Goal: Information Seeking & Learning: Check status

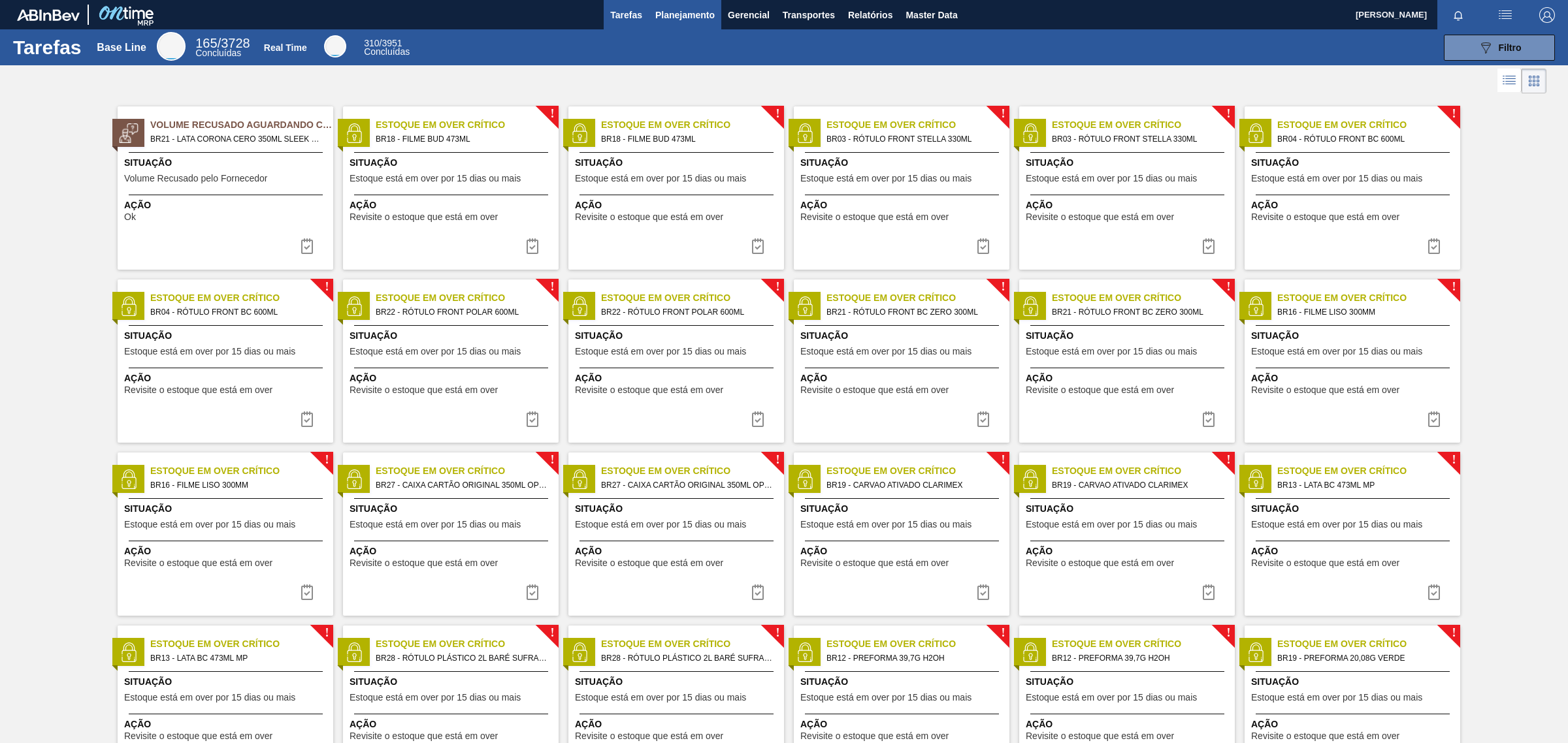
click at [674, 11] on span "Planejamento" at bounding box center [685, 15] width 59 height 16
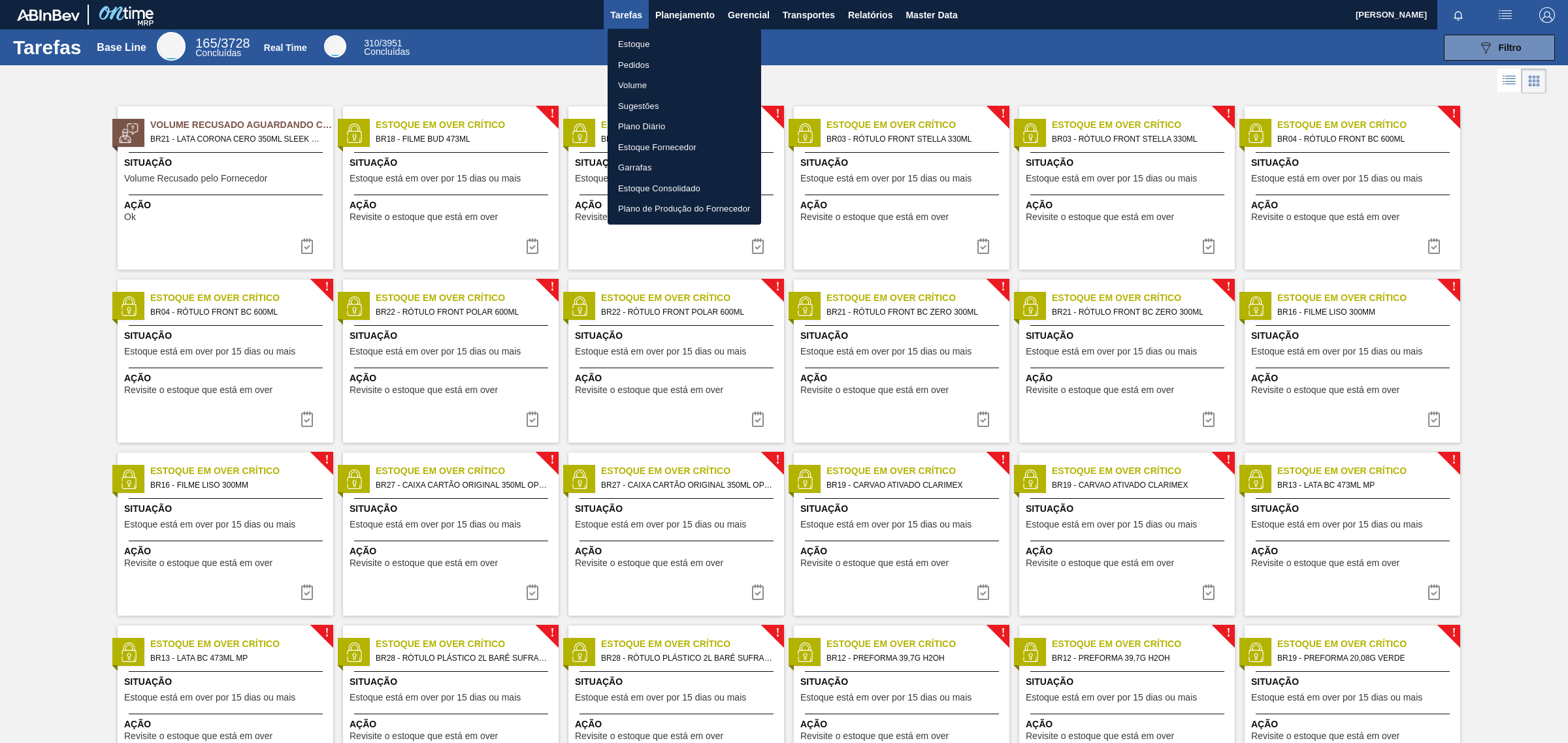
click at [688, 11] on div at bounding box center [784, 371] width 1568 height 743
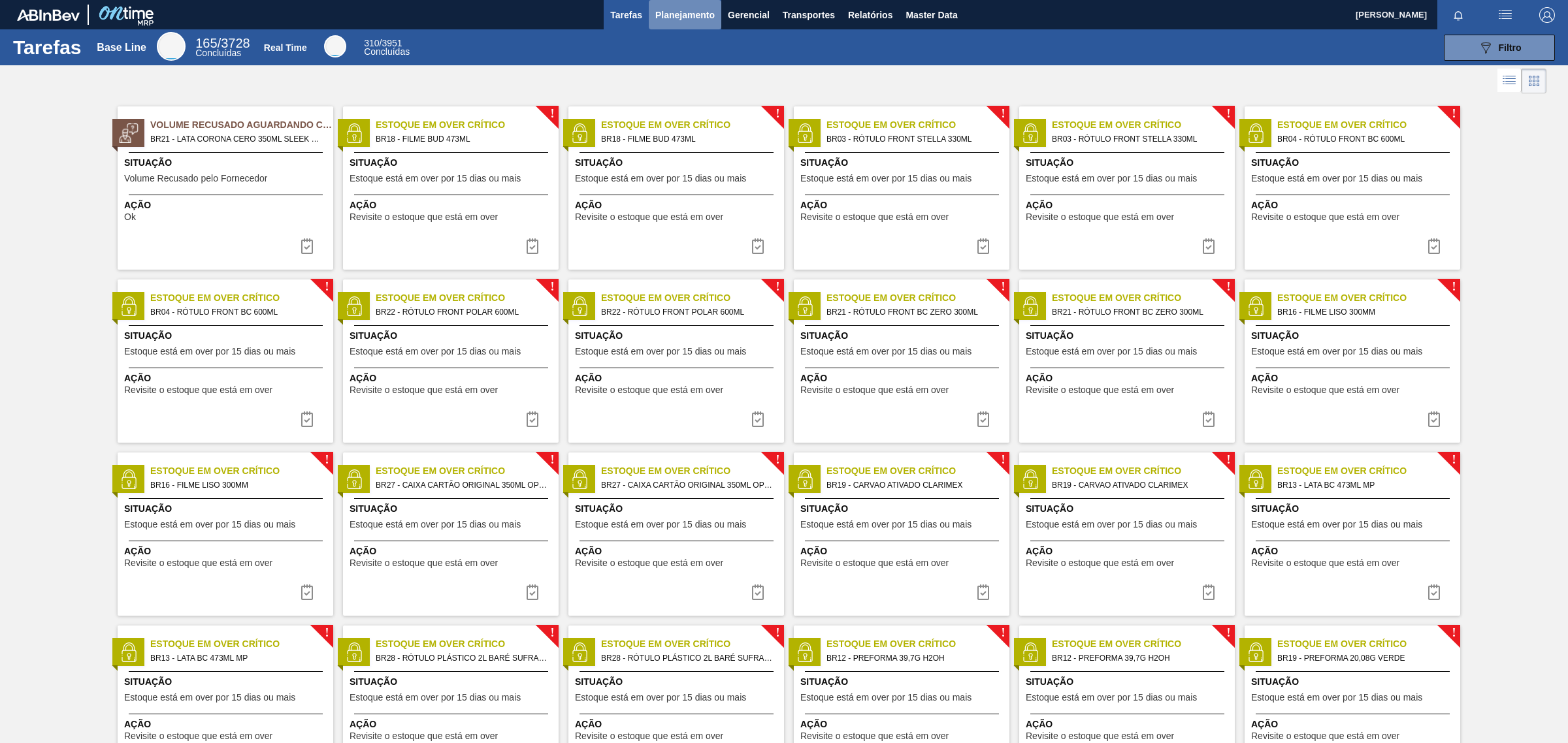
click at [670, 8] on span "Planejamento" at bounding box center [685, 15] width 59 height 16
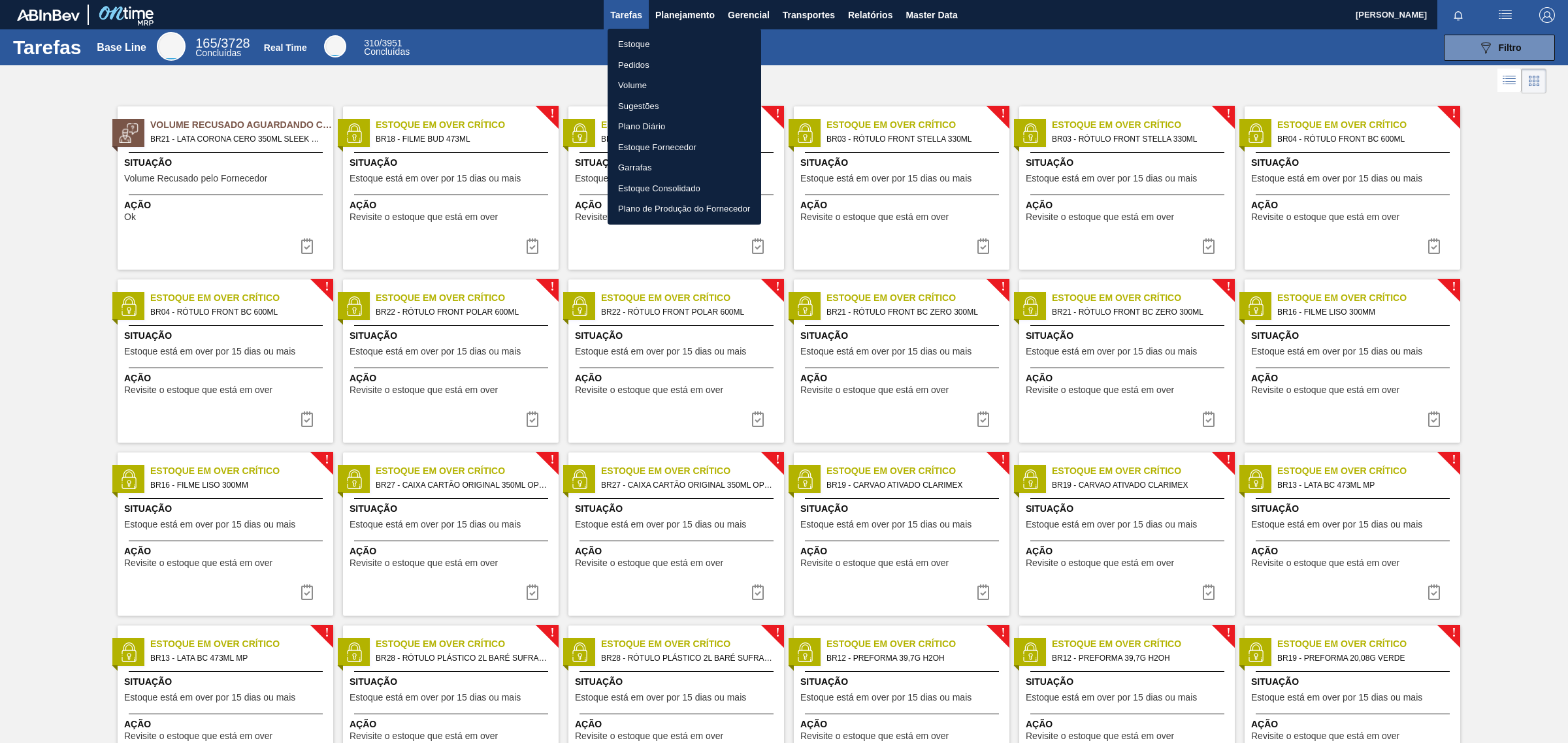
click at [934, 11] on div at bounding box center [784, 371] width 1568 height 743
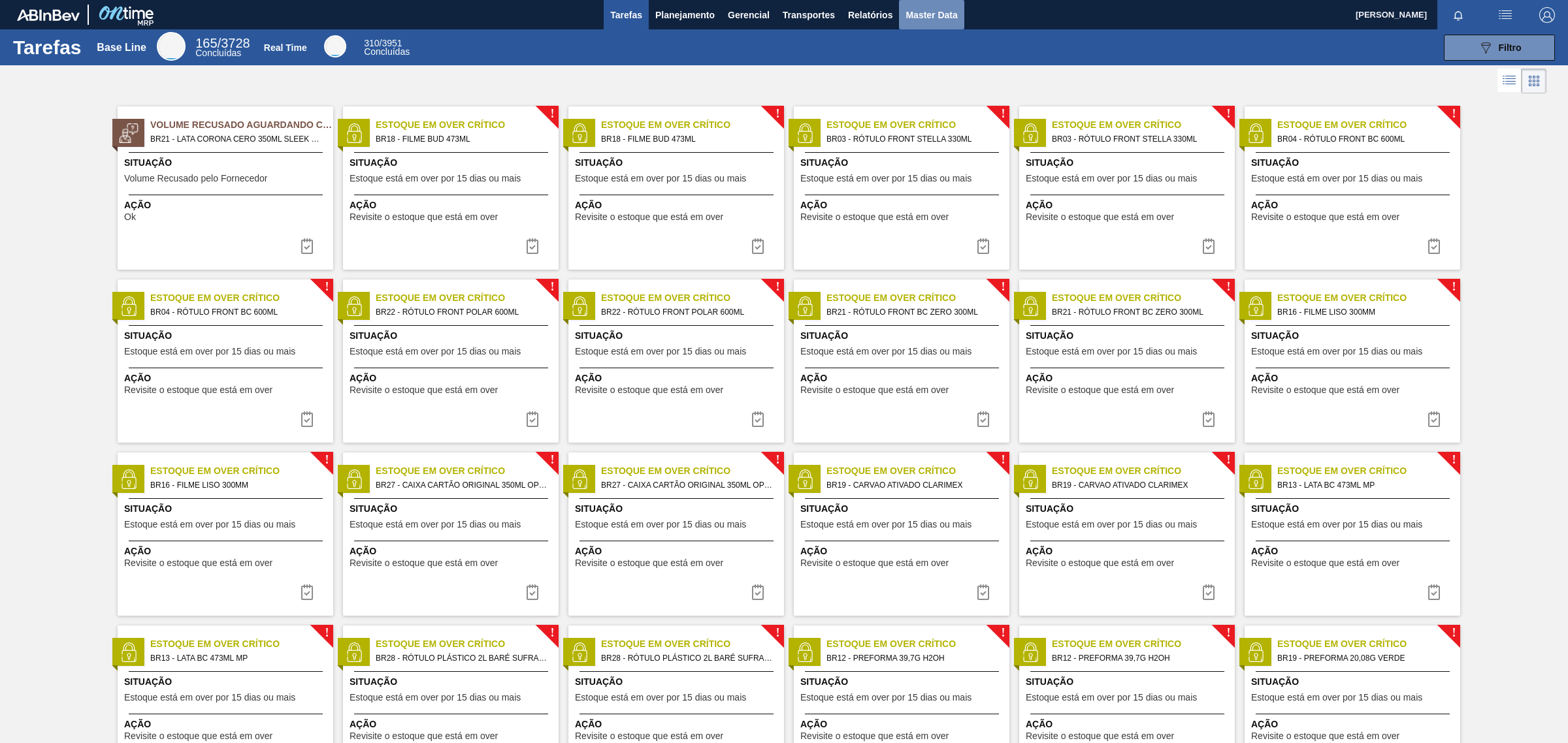
click at [934, 17] on span "Master Data" at bounding box center [931, 15] width 52 height 16
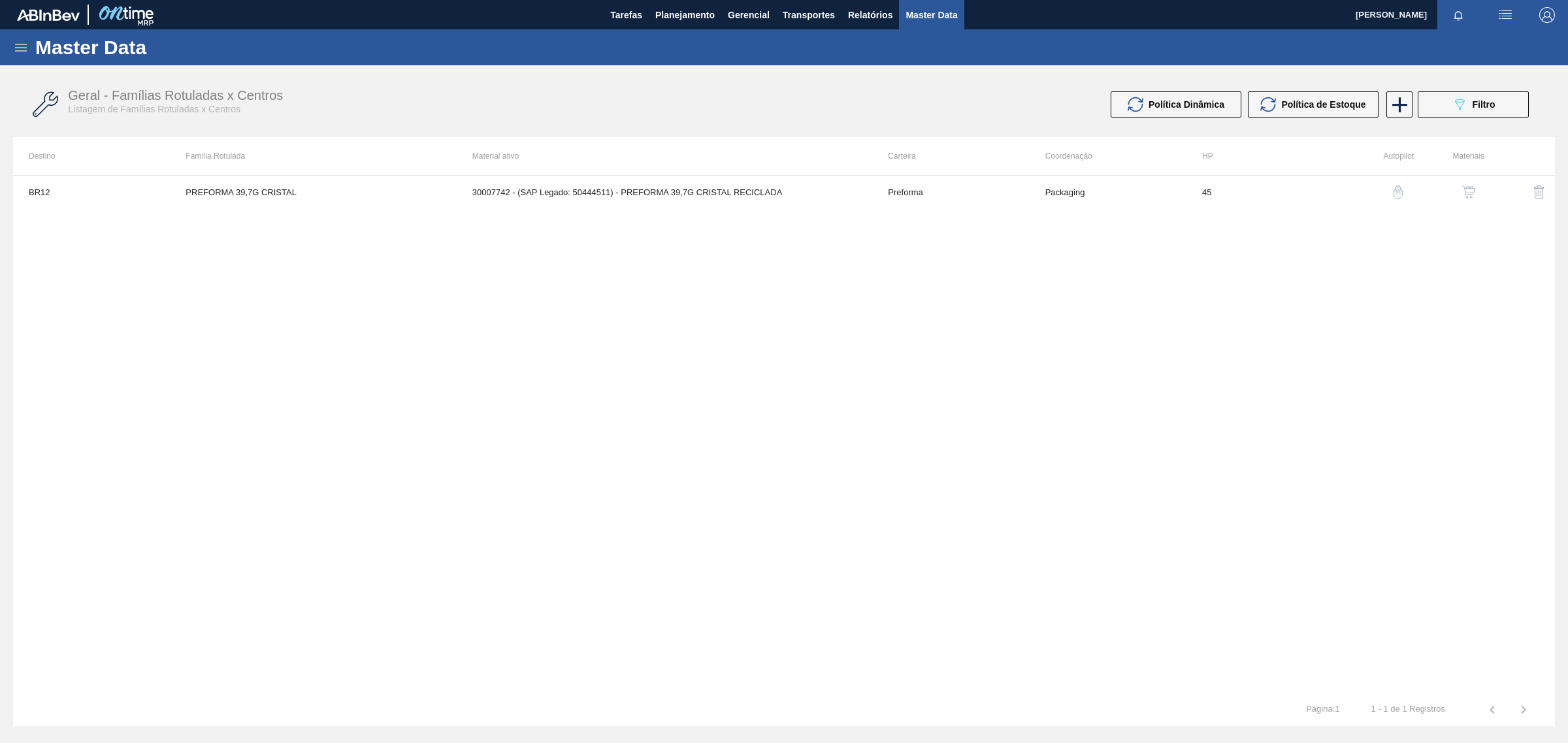
click at [1473, 191] on img "button" at bounding box center [1468, 192] width 13 height 13
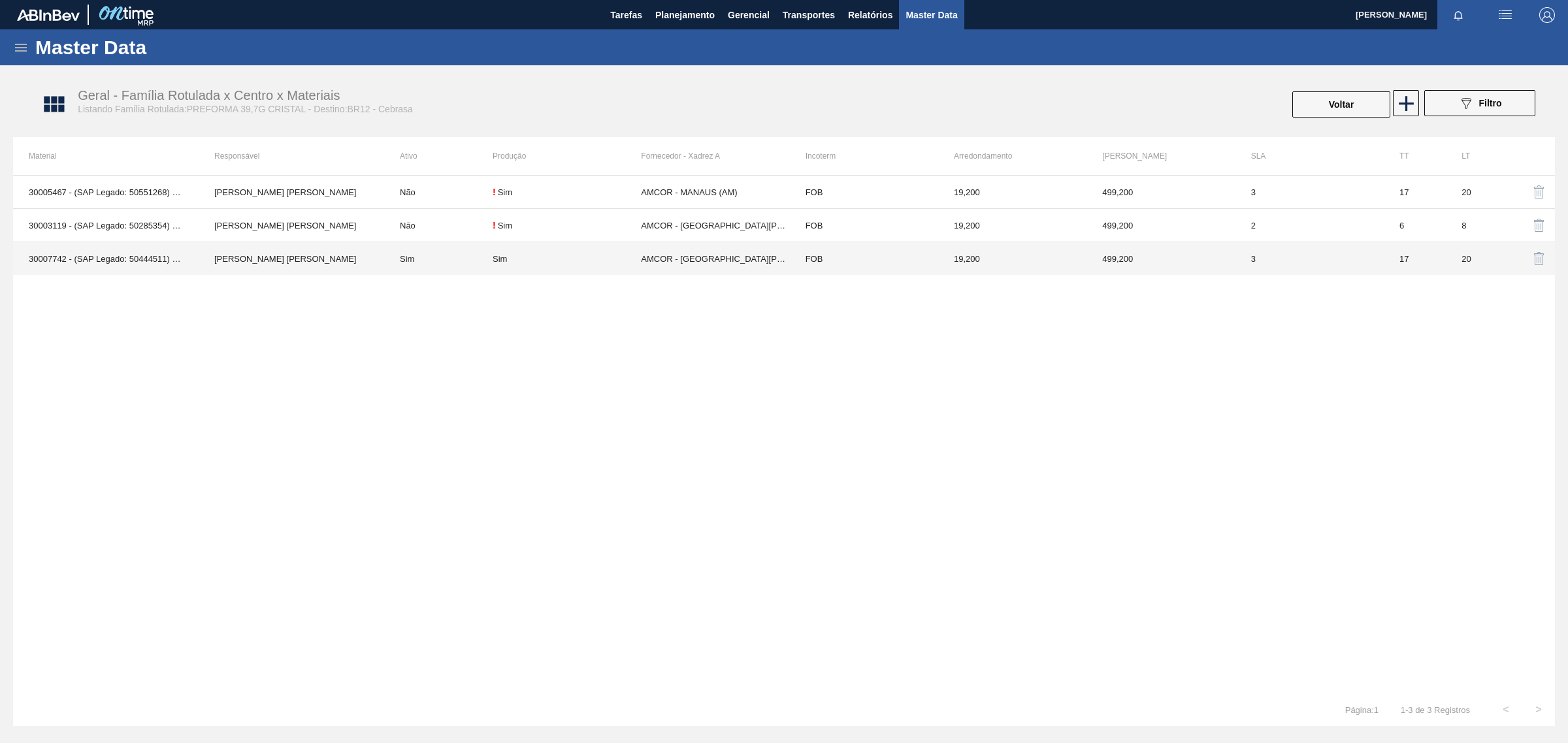
click at [391, 250] on td "Sim" at bounding box center [438, 258] width 108 height 33
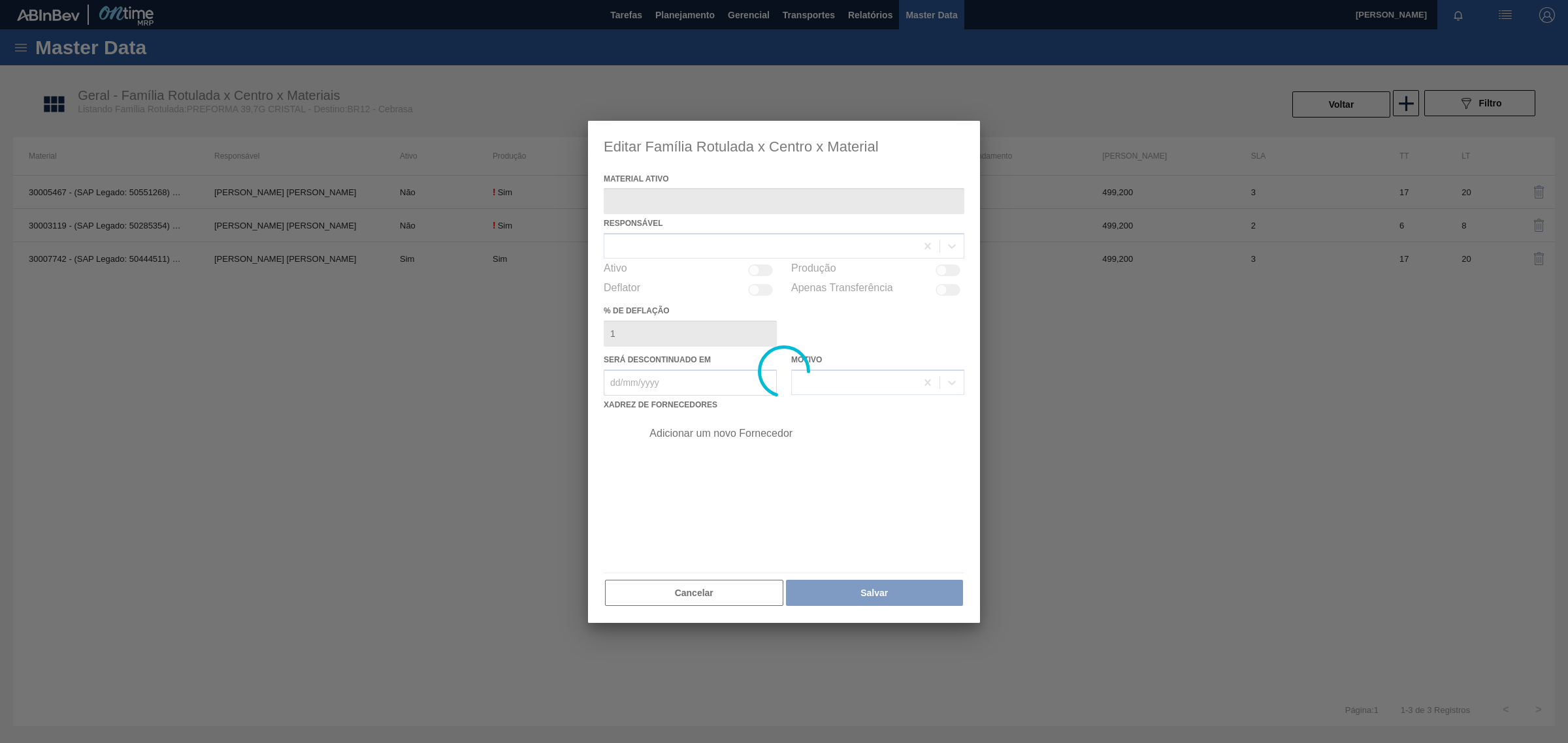
type ativo "30007742 - (SAP Legado: 50444511) - PREFORMA 39,7G CRISTAL RECICLADA"
checkbox input "true"
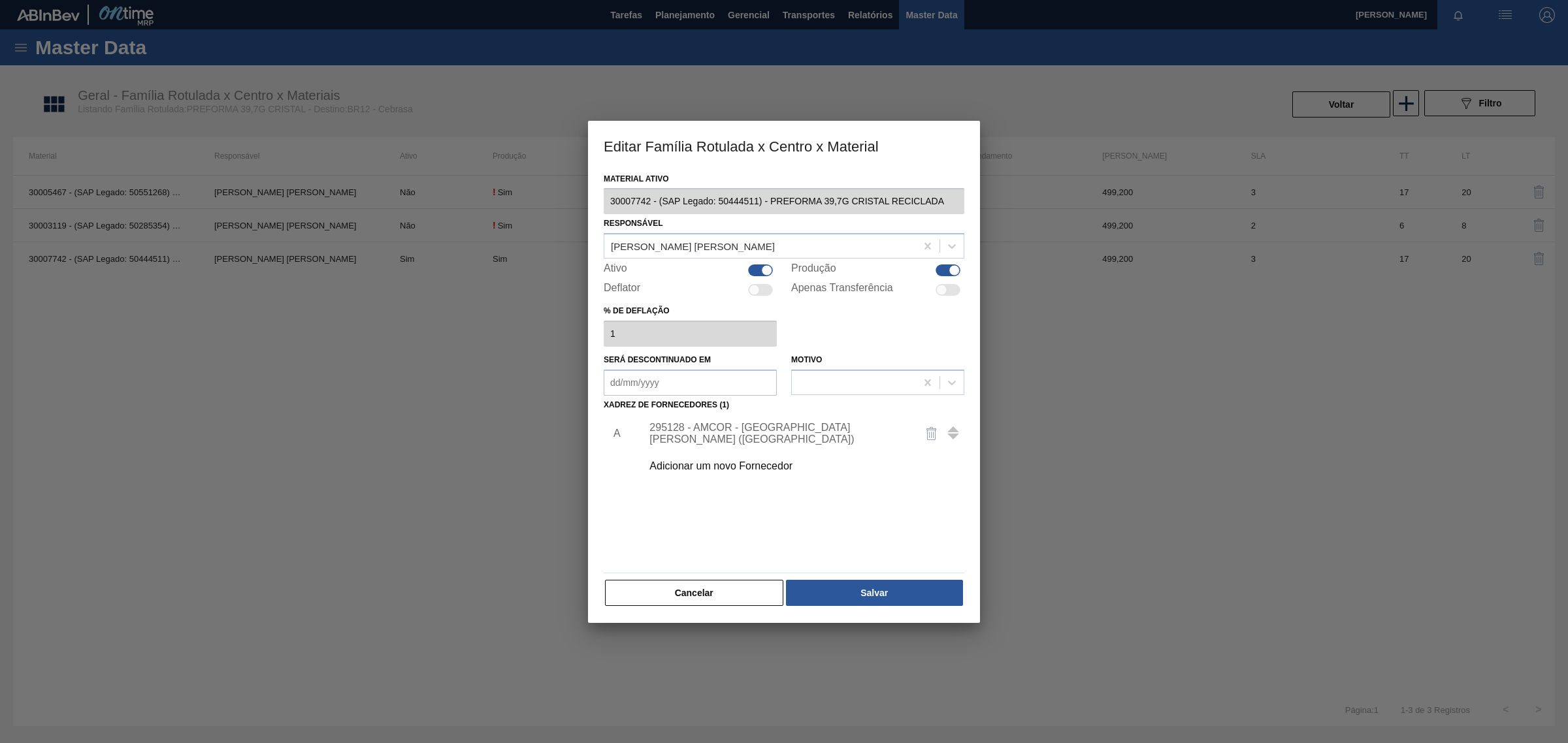
click at [683, 466] on div "Adicionar um novo Fornecedor" at bounding box center [777, 467] width 256 height 12
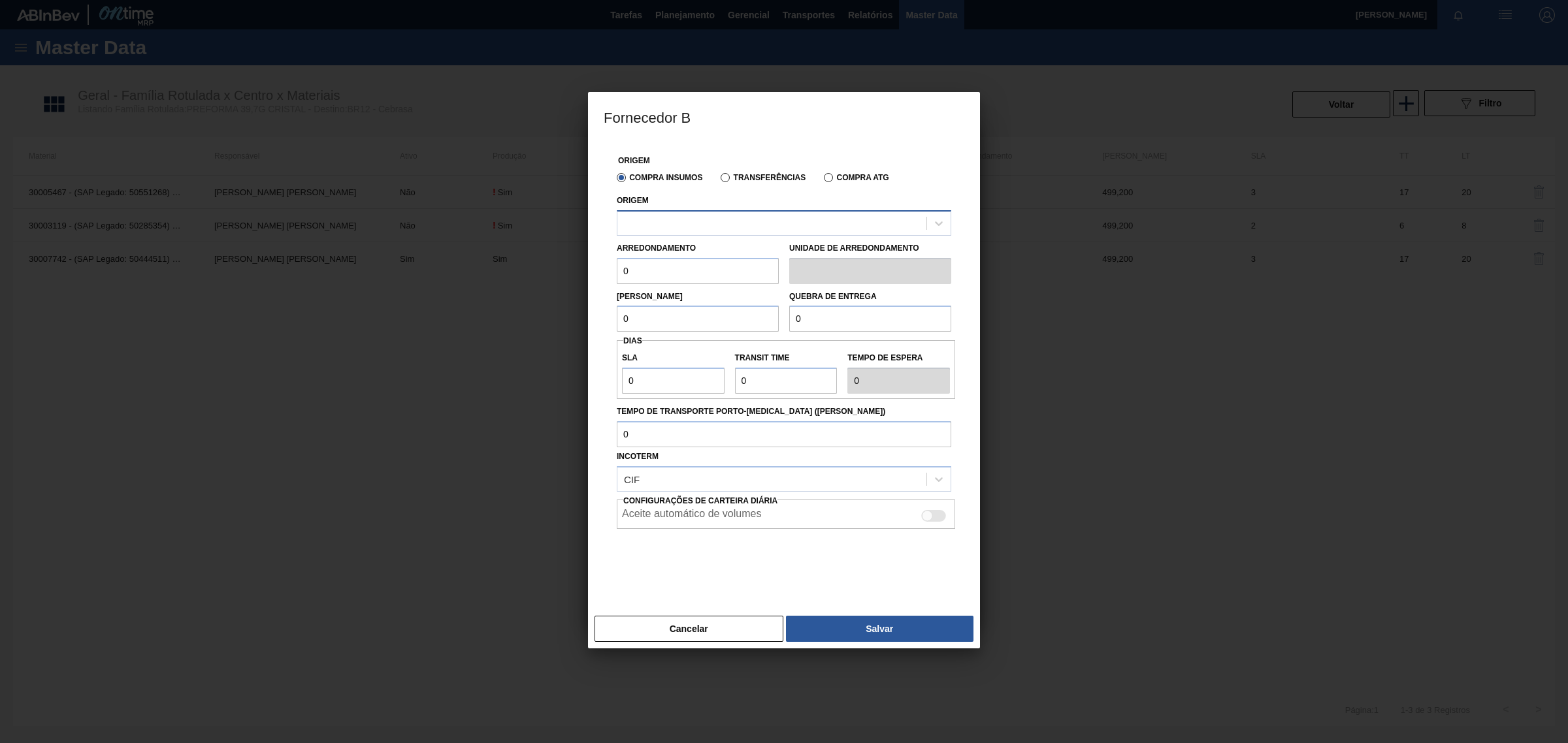
click at [810, 222] on div at bounding box center [771, 222] width 309 height 19
click at [771, 184] on div "Compra Insumos Transferências Compra ATG" at bounding box center [784, 177] width 345 height 23
click at [770, 174] on label "Transferências" at bounding box center [763, 177] width 85 height 9
click at [719, 180] on input "Transferências" at bounding box center [719, 180] width 0 height 0
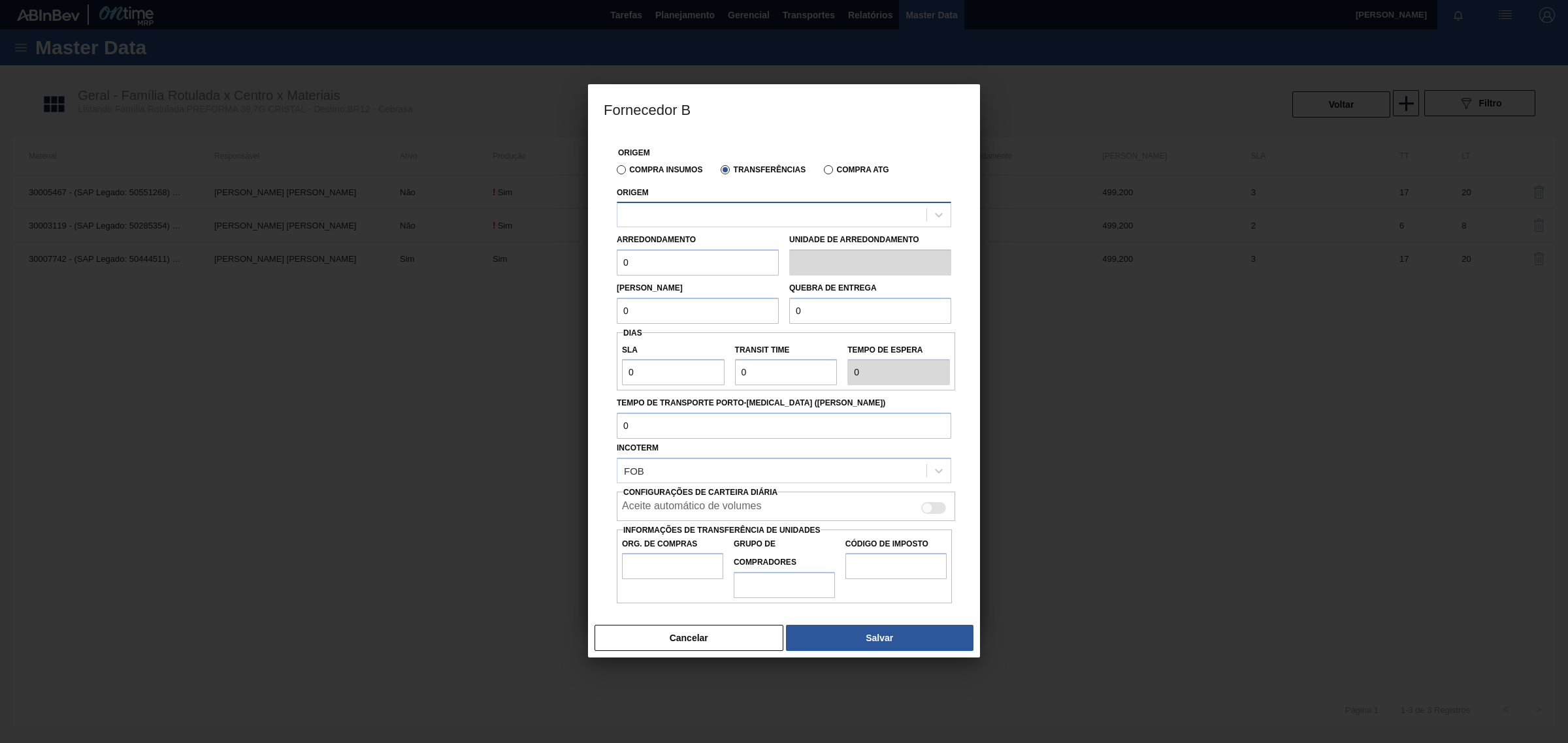
click at [739, 224] on div at bounding box center [771, 215] width 309 height 19
click at [628, 172] on label "Compra Insumos" at bounding box center [659, 170] width 86 height 9
click at [615, 172] on input "Compra Insumos" at bounding box center [615, 172] width 0 height 0
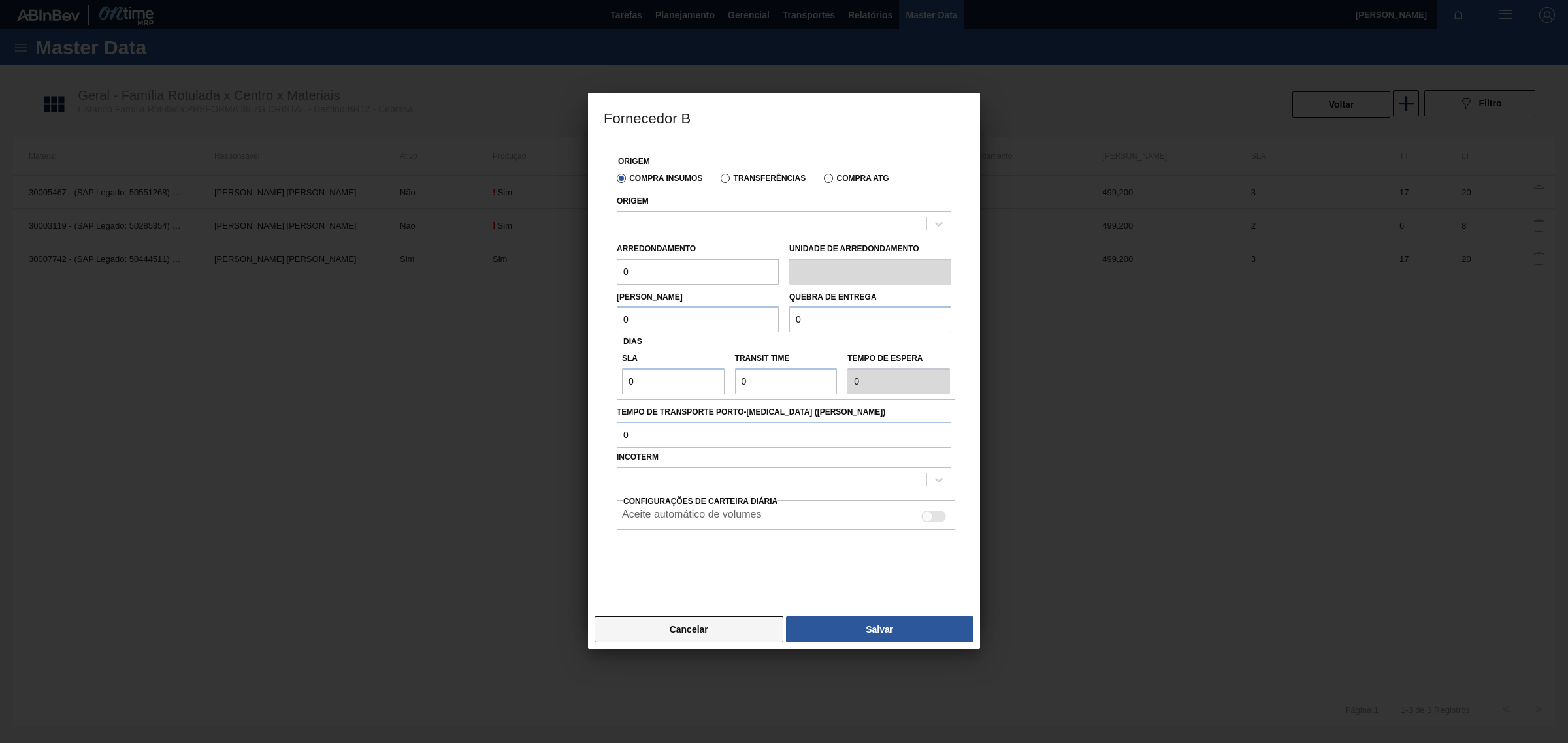
click at [726, 621] on button "Cancelar" at bounding box center [689, 629] width 189 height 26
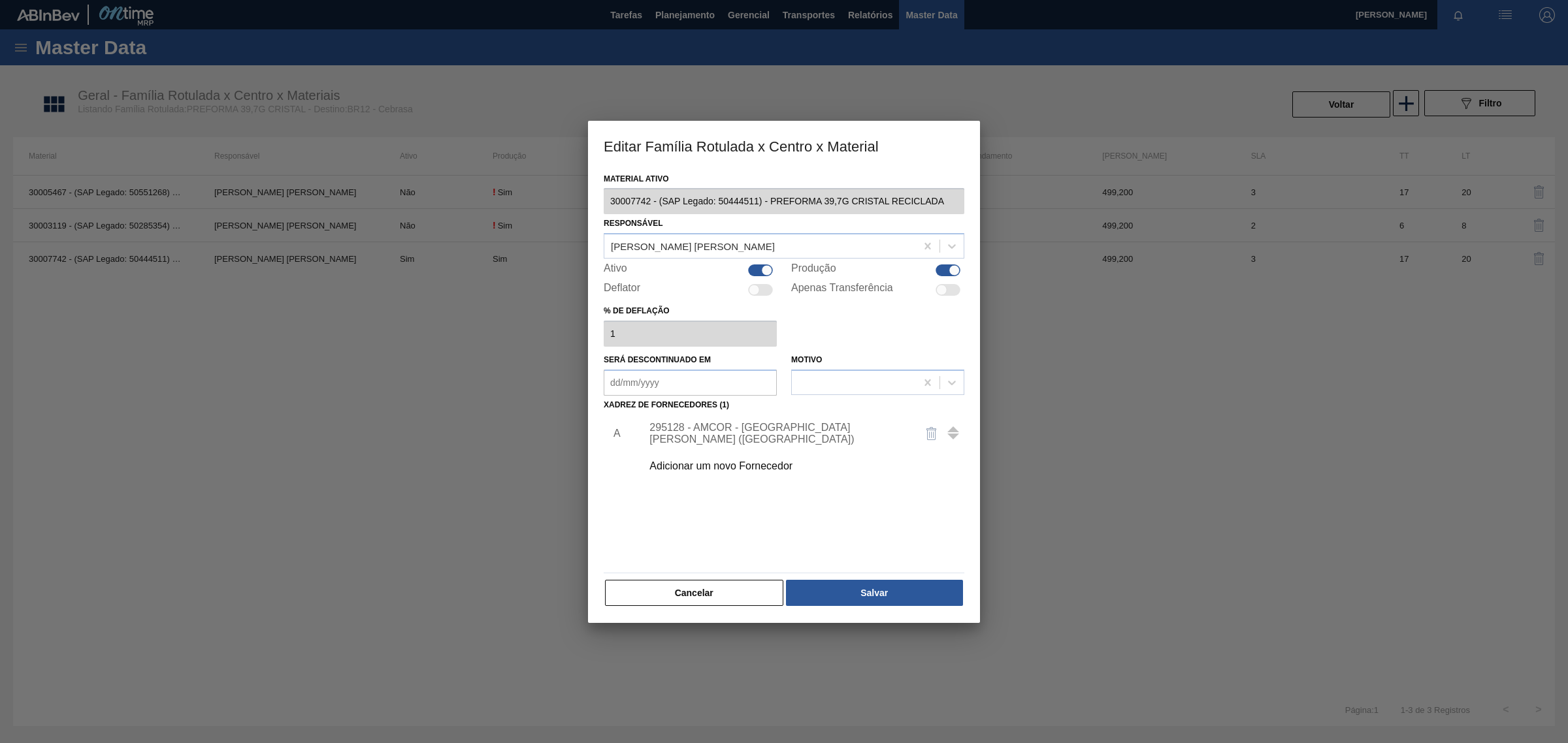
click at [743, 436] on div "295128 - AMCOR - [GEOGRAPHIC_DATA] ([GEOGRAPHIC_DATA])" at bounding box center [777, 433] width 256 height 23
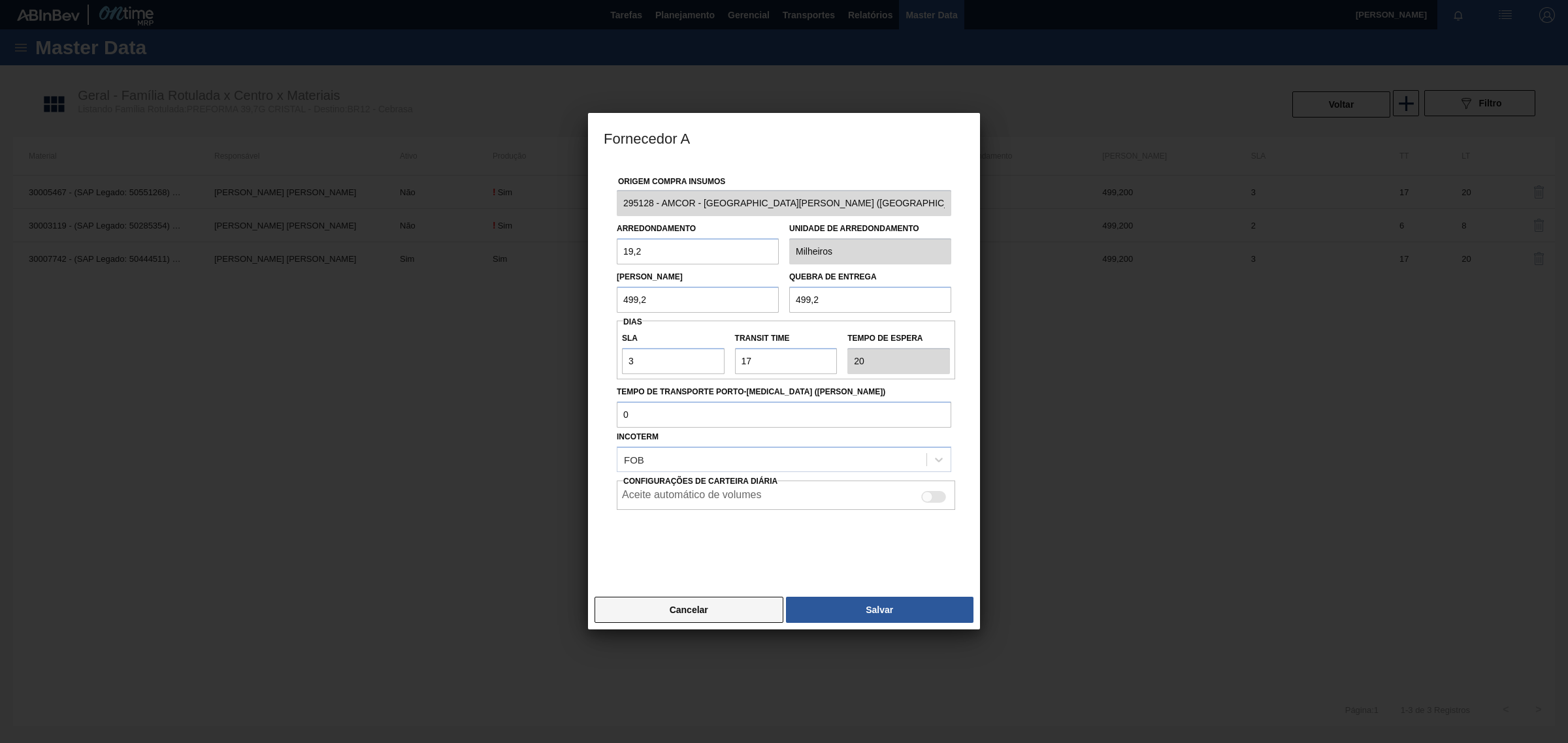
click at [686, 604] on button "Cancelar" at bounding box center [689, 609] width 189 height 26
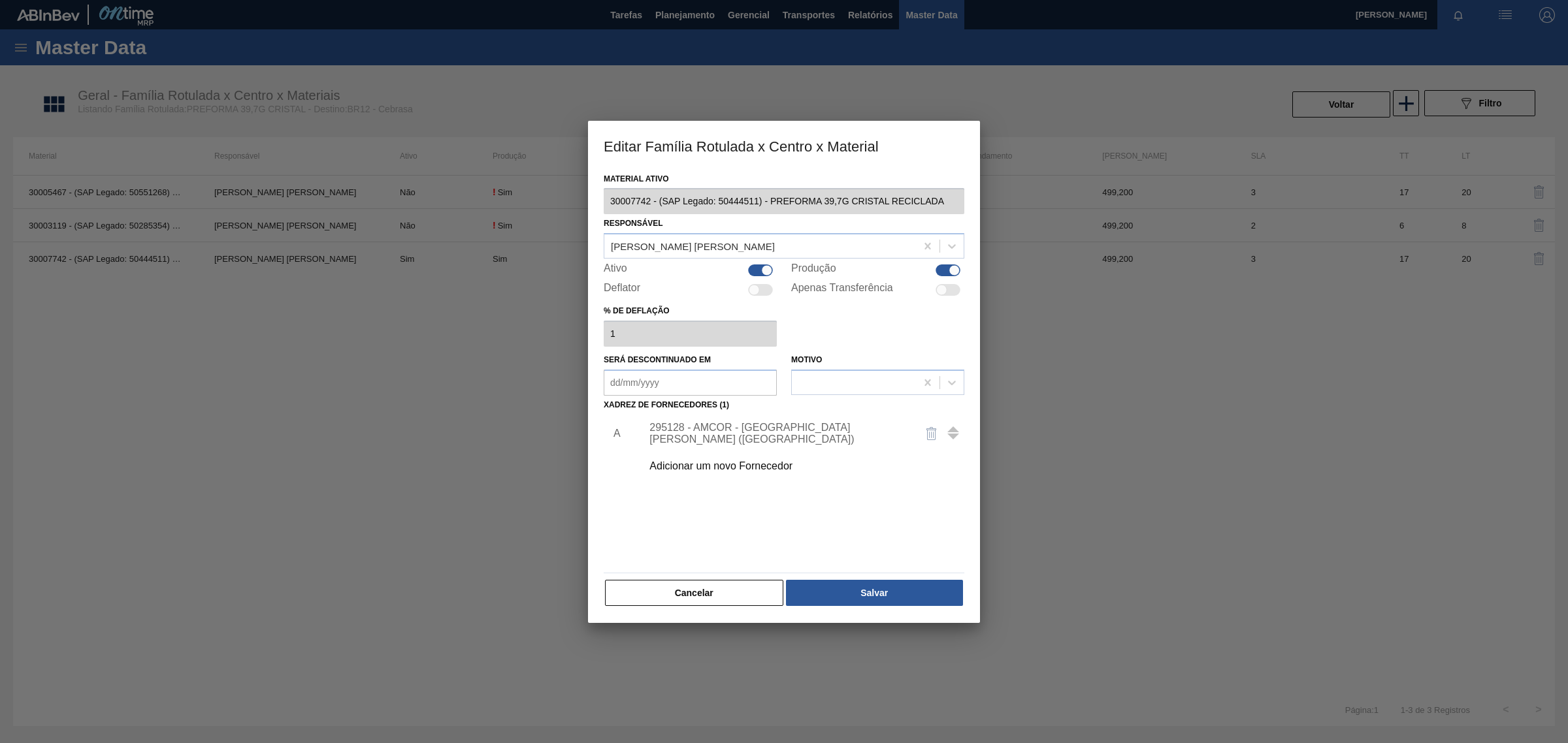
click at [758, 467] on div "Adicionar um novo Fornecedor" at bounding box center [777, 467] width 256 height 12
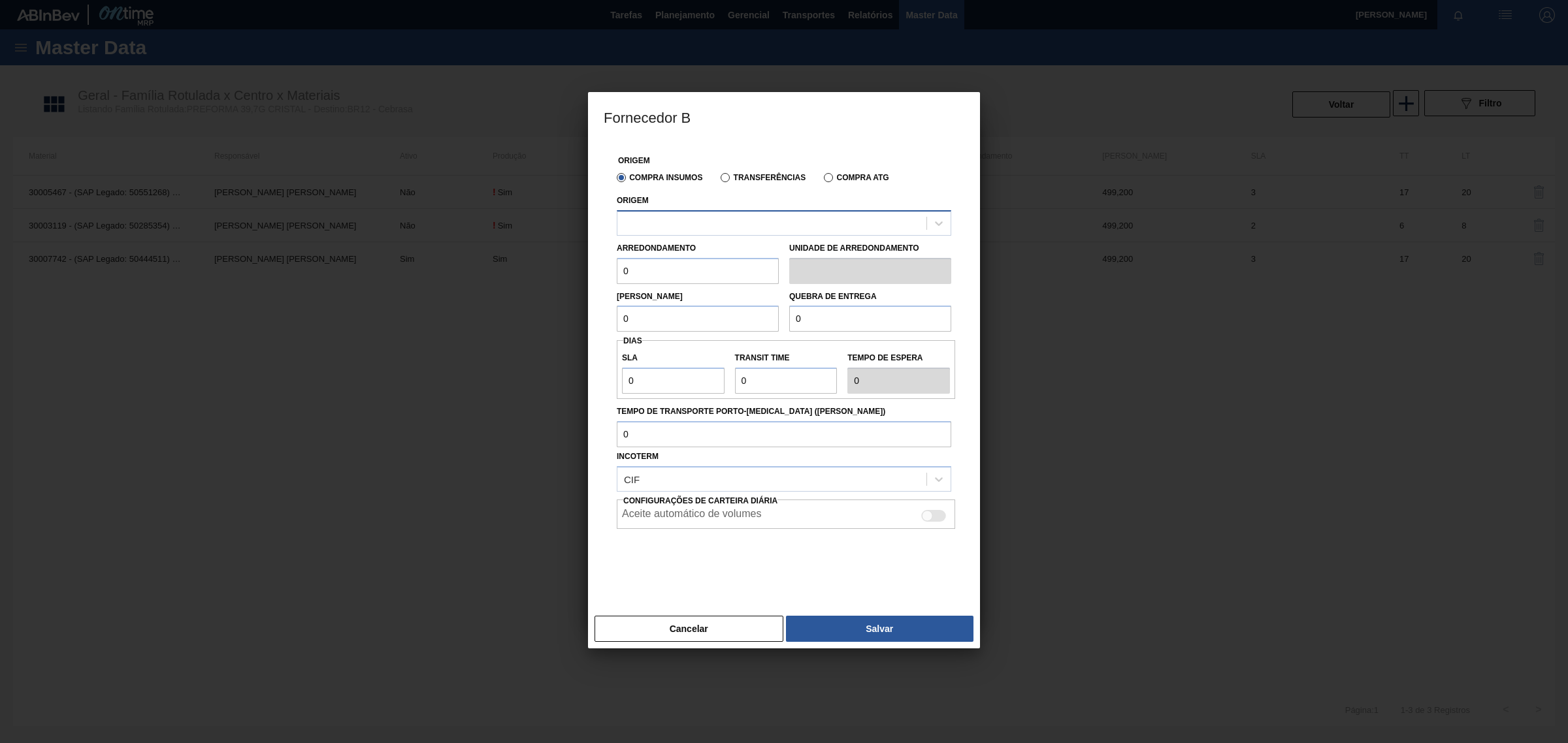
click at [778, 219] on div at bounding box center [771, 222] width 309 height 19
click at [707, 624] on button "Cancelar" at bounding box center [689, 629] width 189 height 26
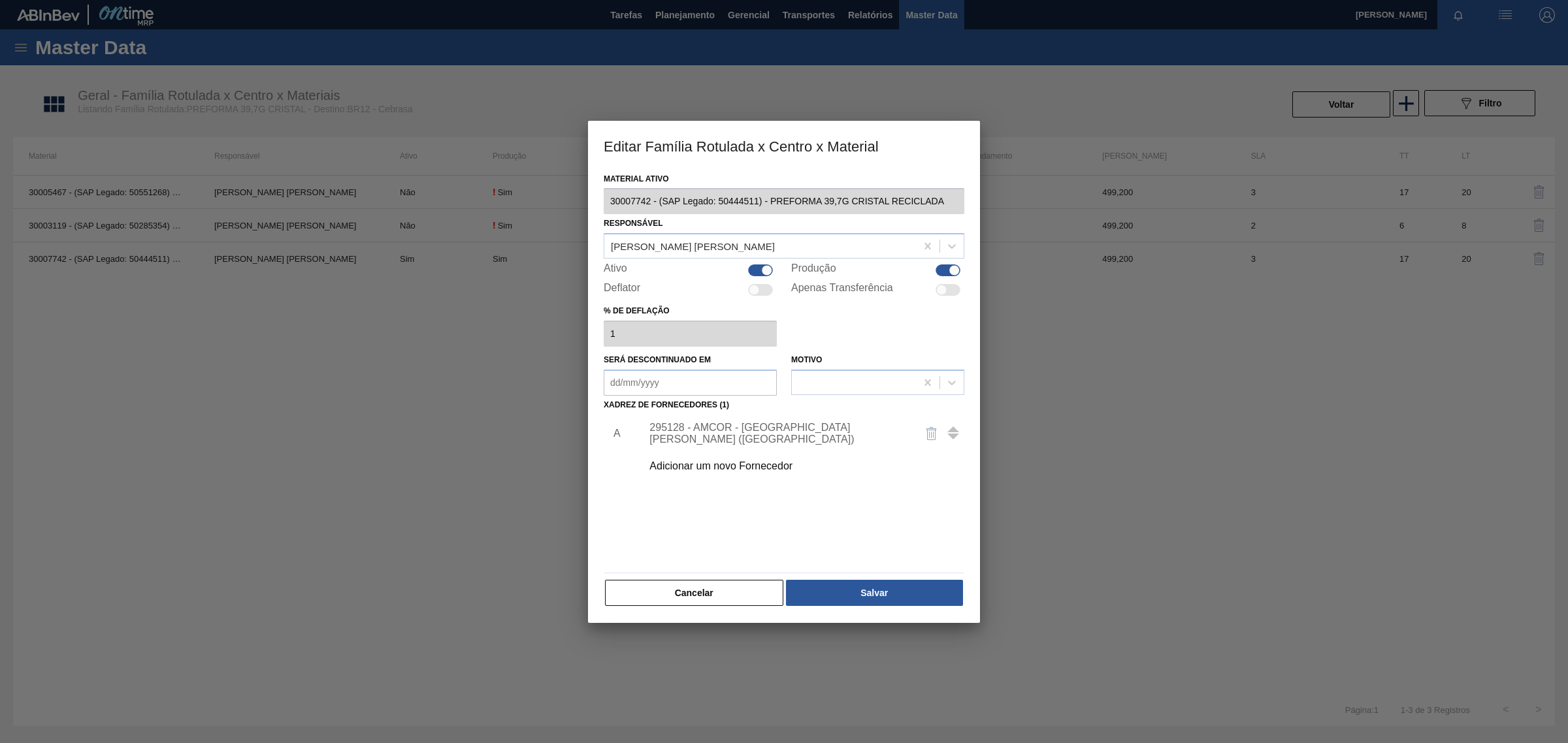
click at [670, 609] on div "Material ativo 30007742 - (SAP Legado: 50444511) - PREFORMA 39,7G CRISTAL RECIC…" at bounding box center [783, 397] width 392 height 454
click at [721, 592] on button "Cancelar" at bounding box center [694, 593] width 178 height 26
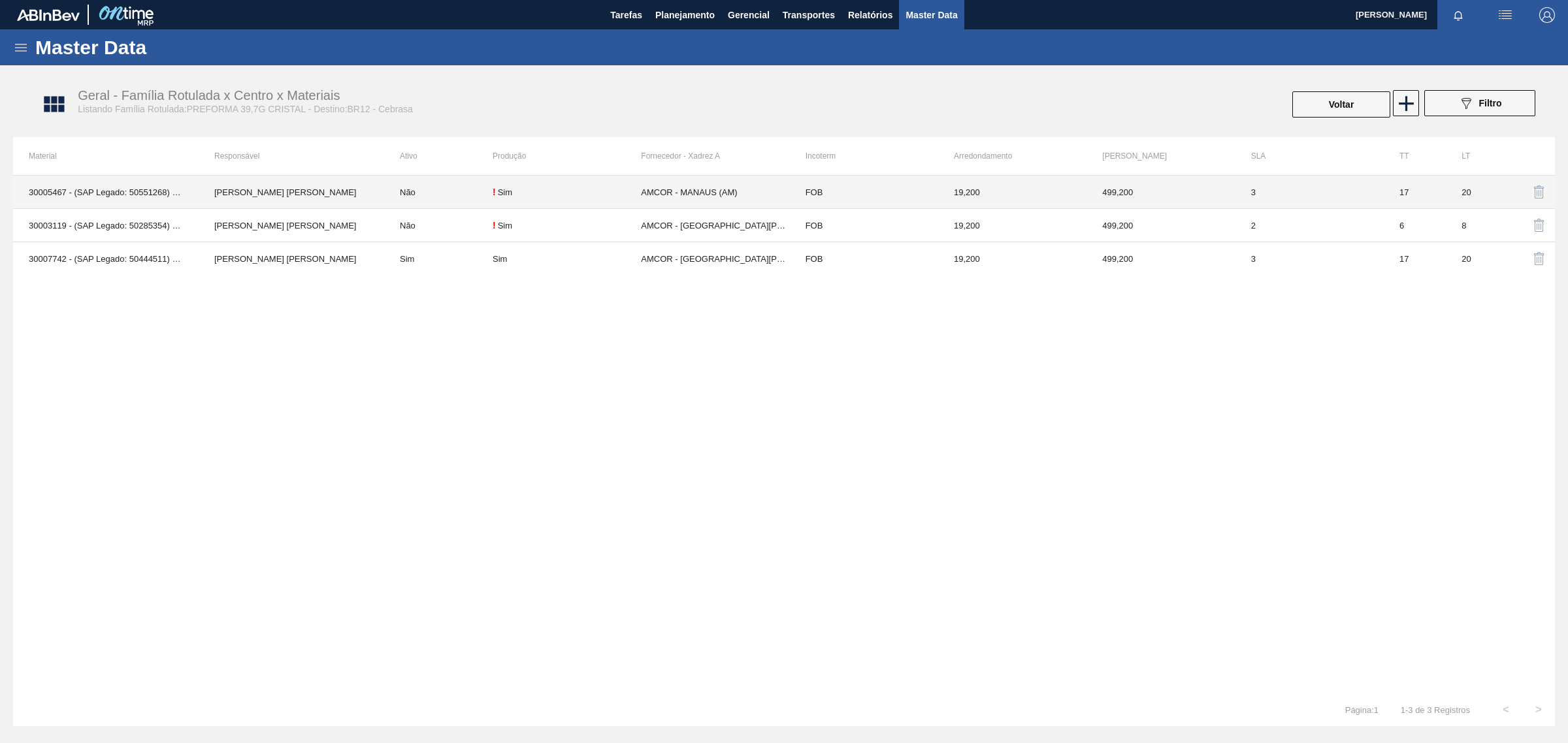
click at [292, 188] on td "[PERSON_NAME] Conceição" at bounding box center [291, 192] width 186 height 33
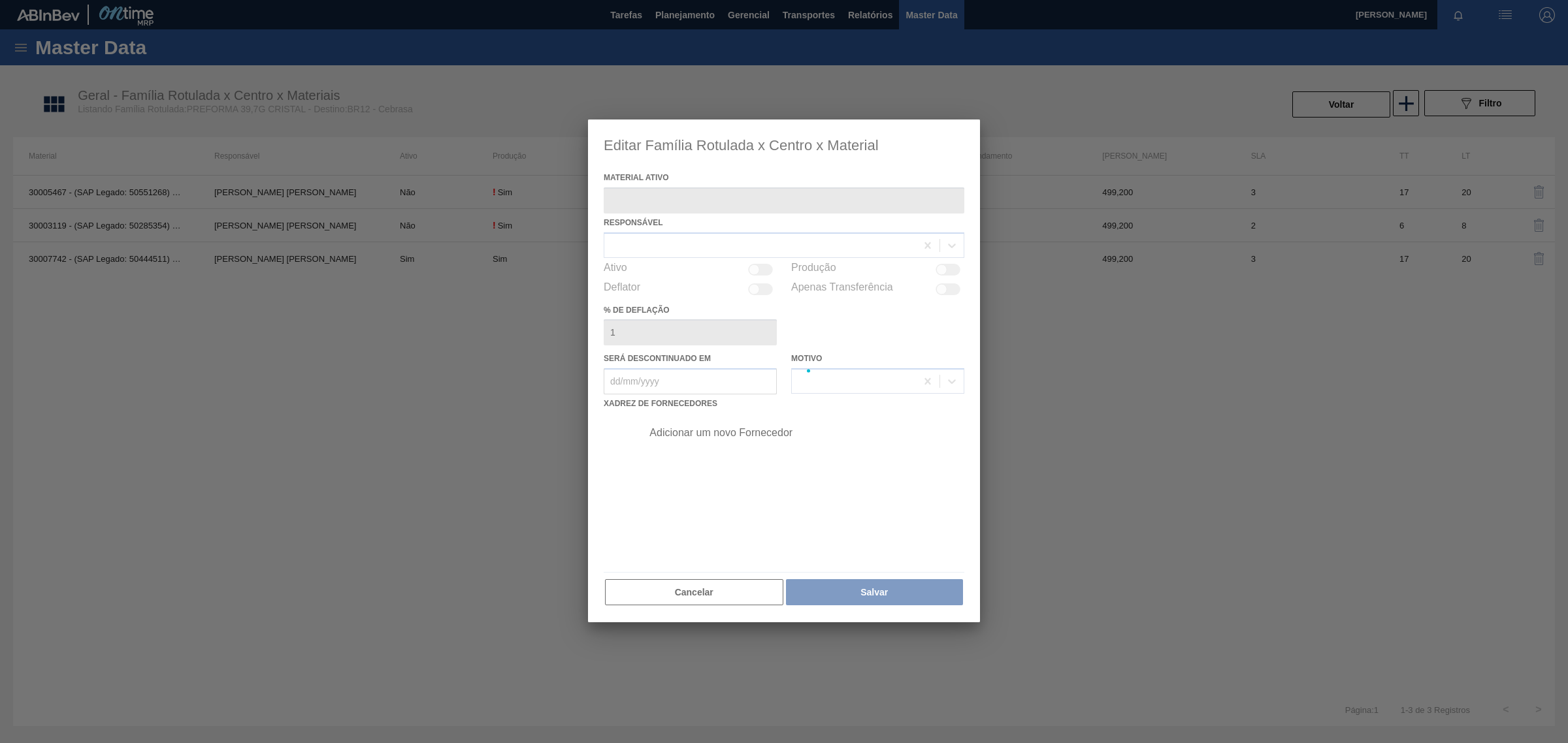
type ativo "30005467 - (SAP Legado: 50551268) - PREFORMA 39,7G CRISTAL 40 RECICLADA"
checkbox input "true"
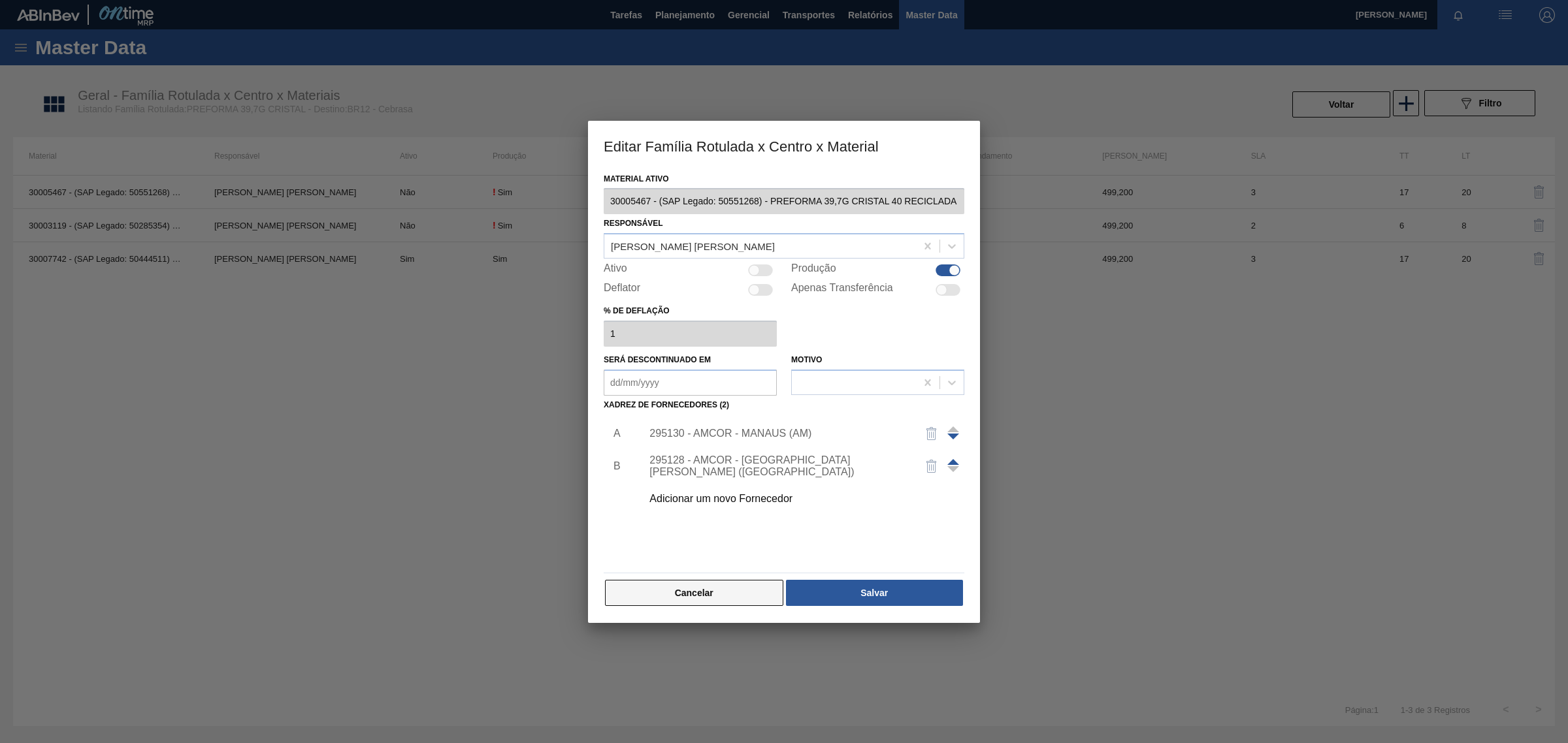
click at [693, 601] on button "Cancelar" at bounding box center [694, 593] width 178 height 26
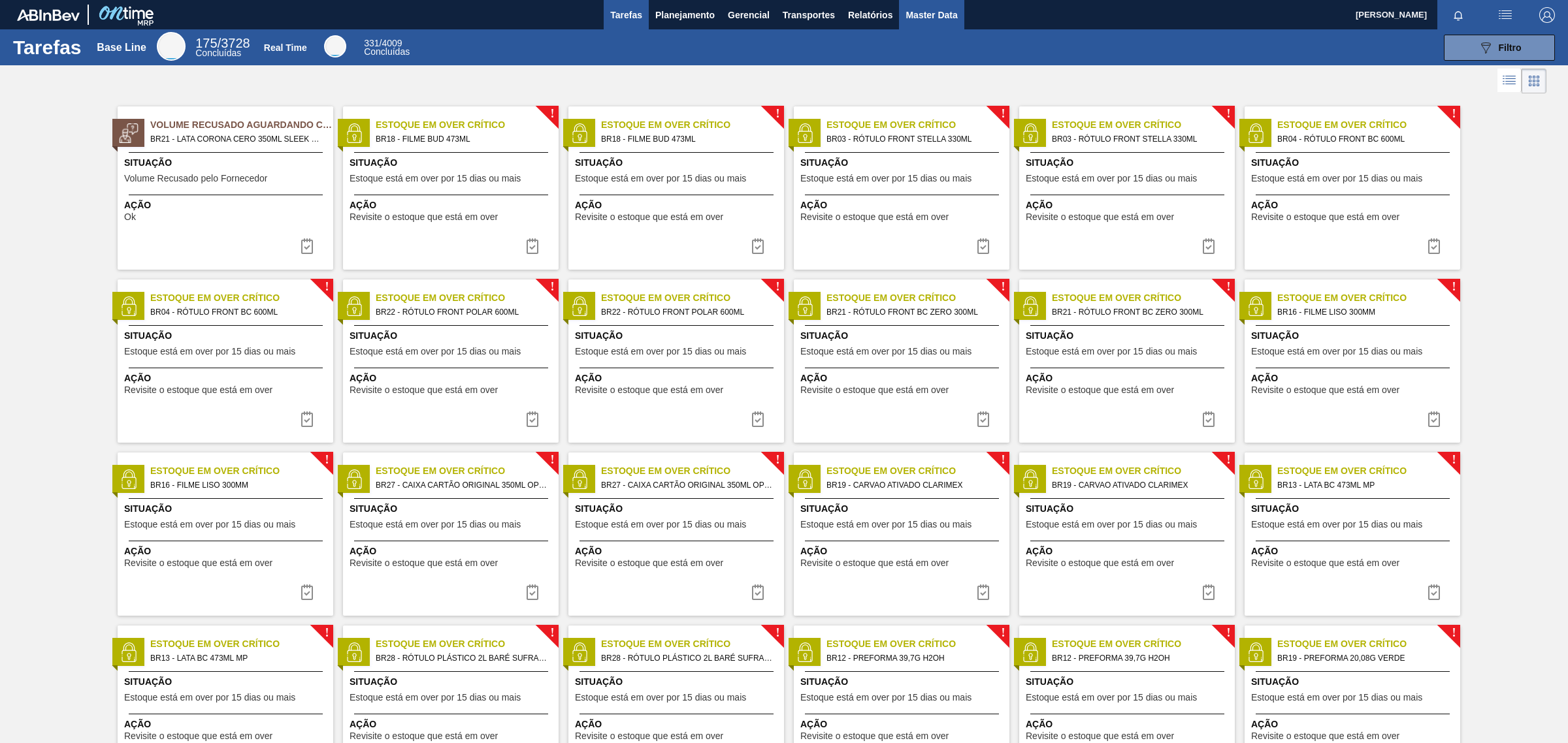
click at [944, 14] on span "Master Data" at bounding box center [931, 15] width 52 height 16
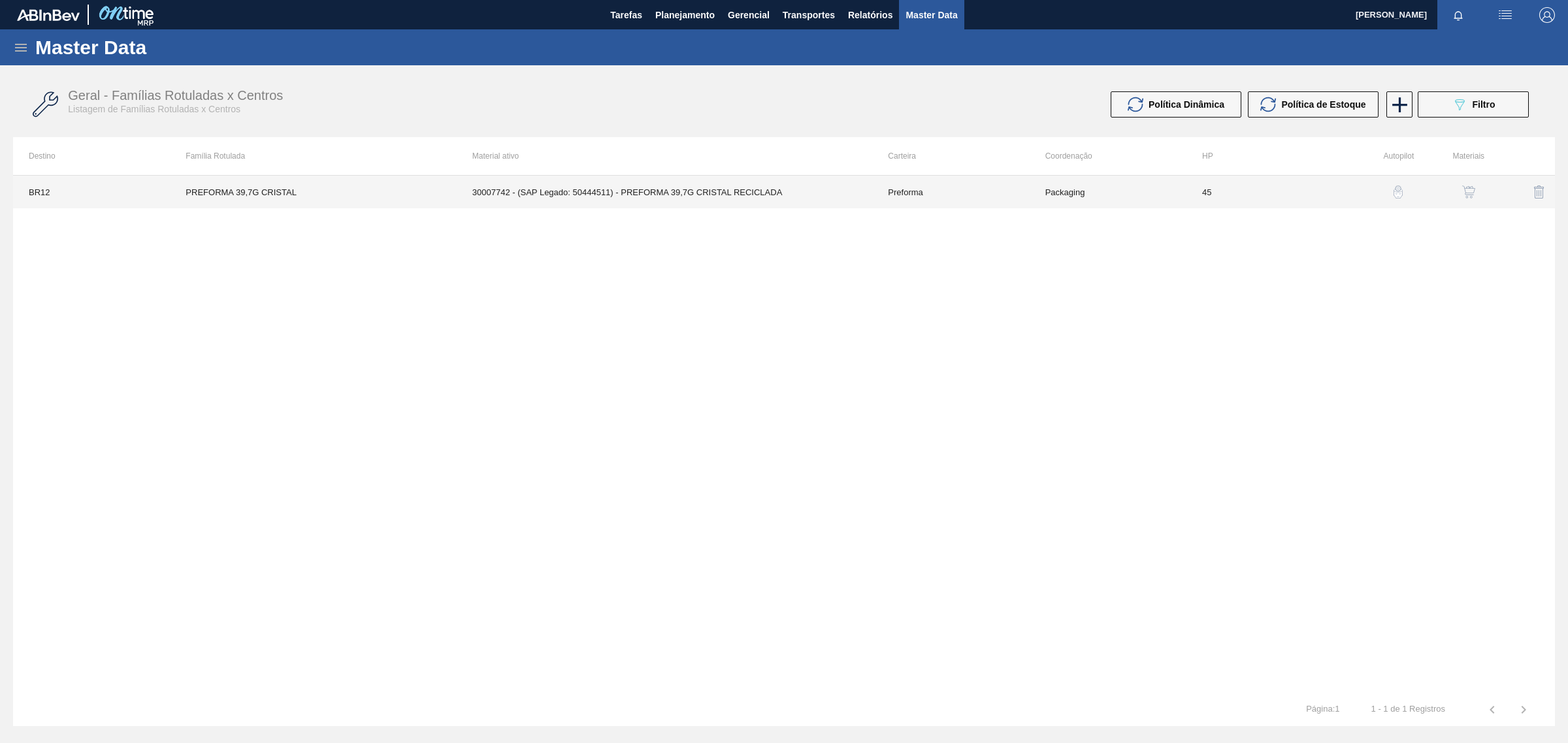
click at [201, 189] on td "PREFORMA 39,7G CRISTAL" at bounding box center [313, 192] width 286 height 32
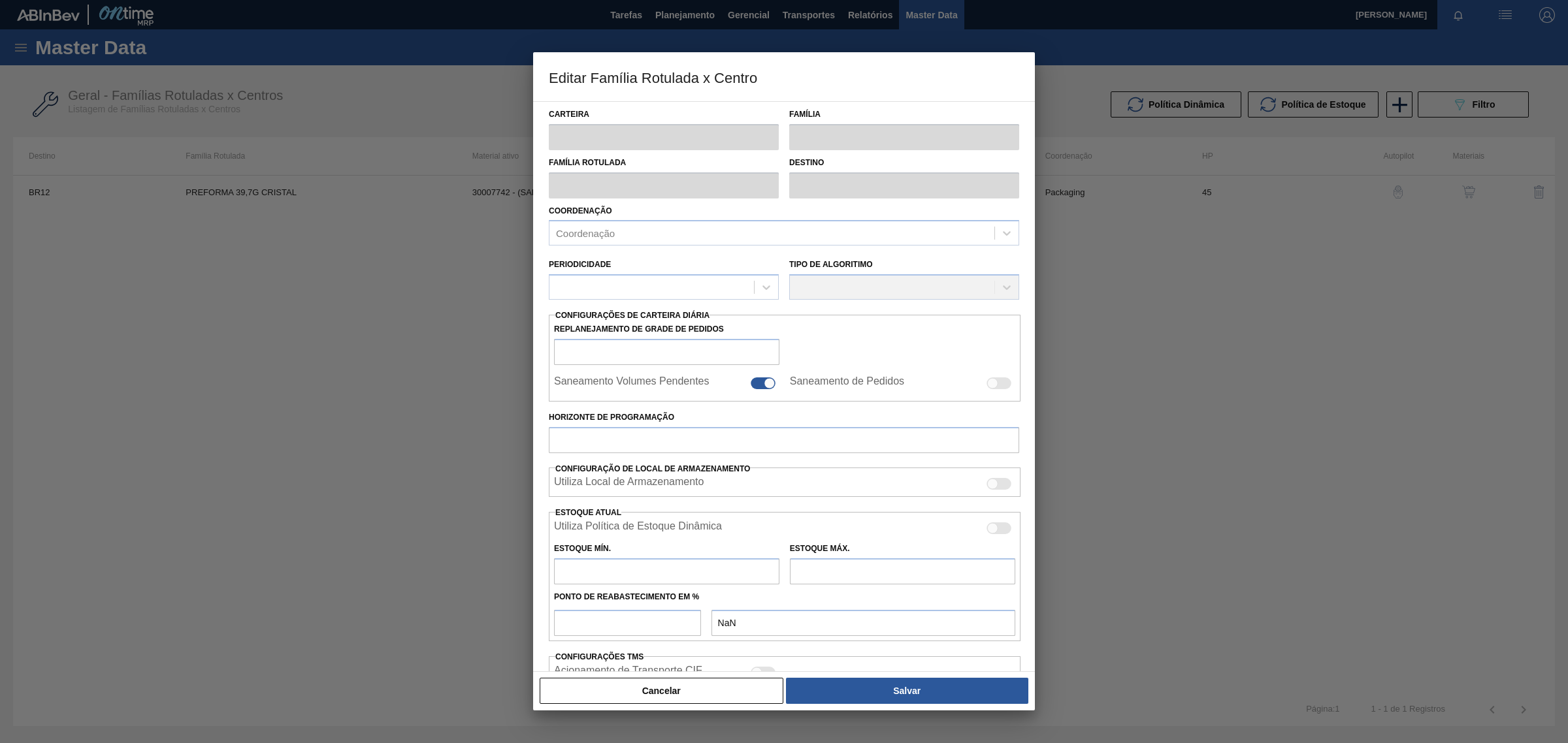
type input "Preforma"
type input "PREFORMA 39,7G CRISTAL"
type input "BR12 - Cebrasa"
type input "0"
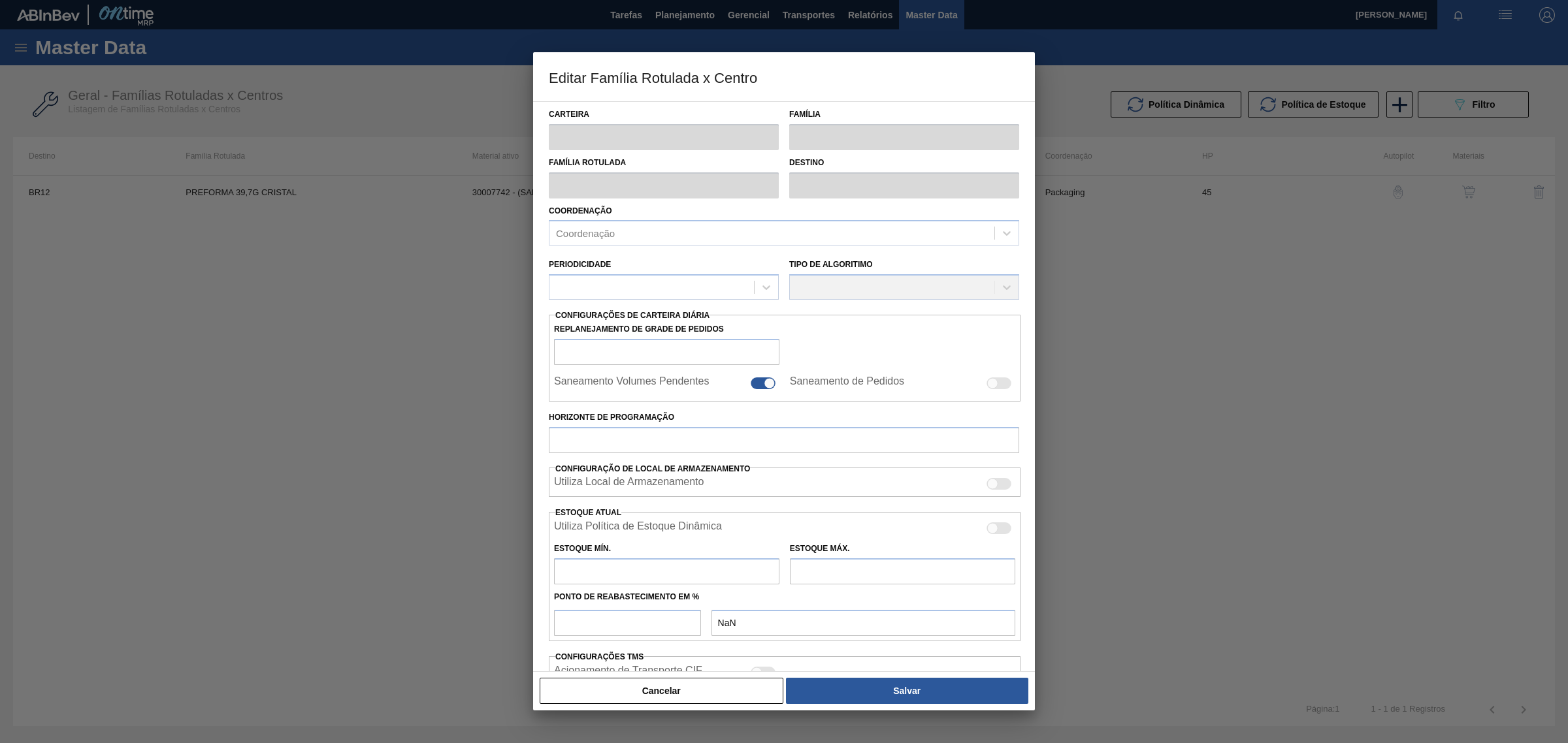
checkbox input "false"
type input "45"
type input "331"
type input "2.000"
type input "45"
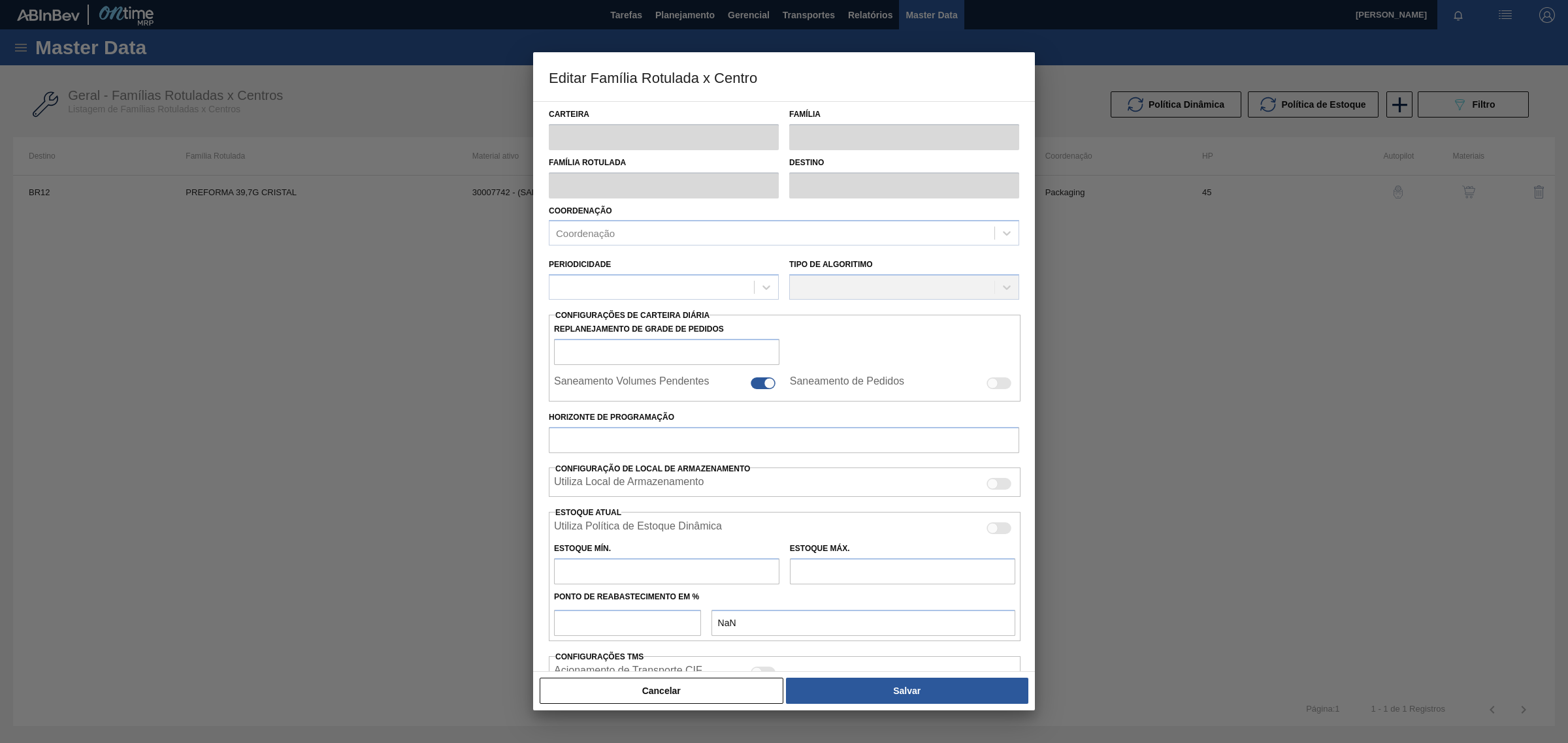
type input "1.082,050"
checkbox input "true"
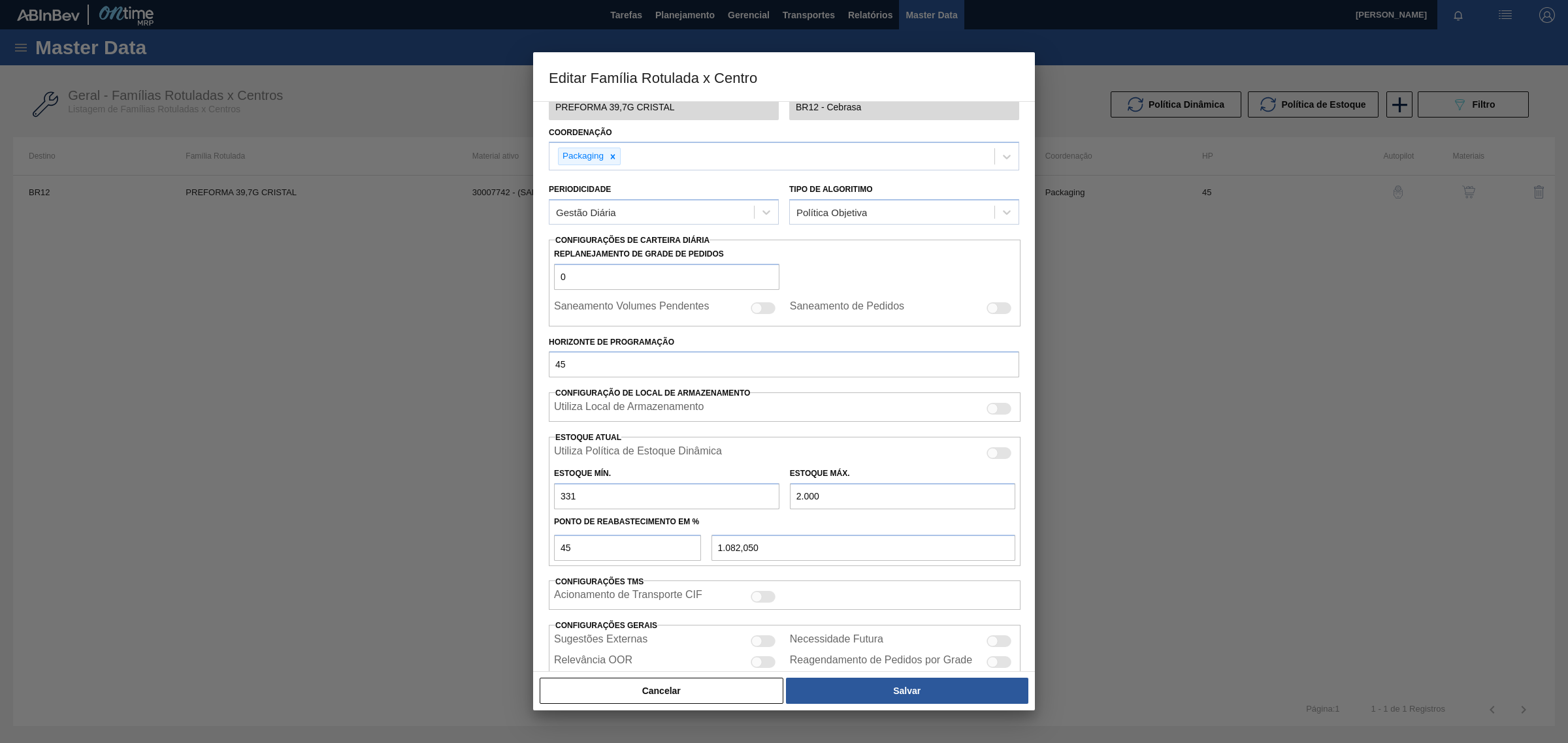
scroll to position [153, 0]
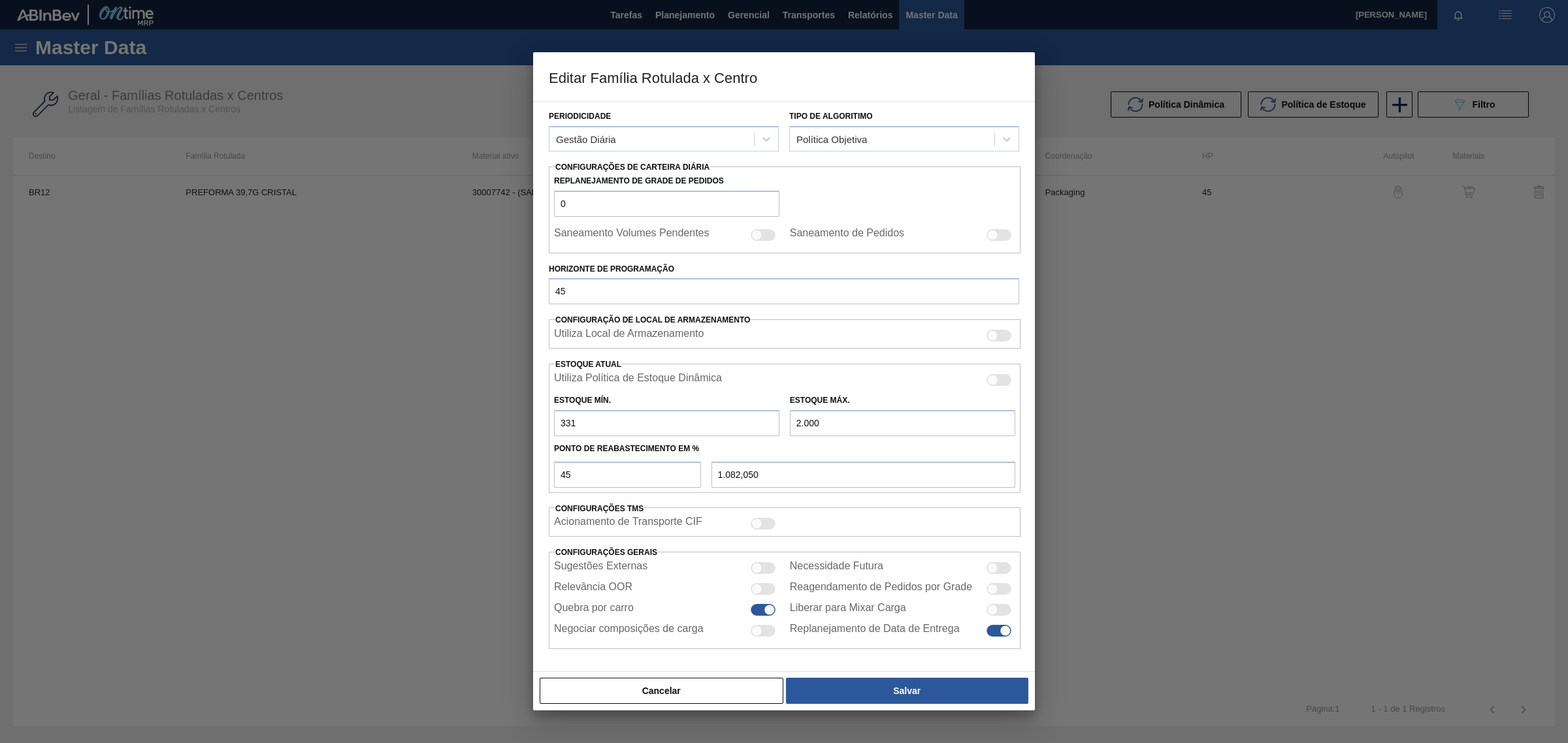
click at [700, 691] on button "Cancelar" at bounding box center [661, 690] width 244 height 26
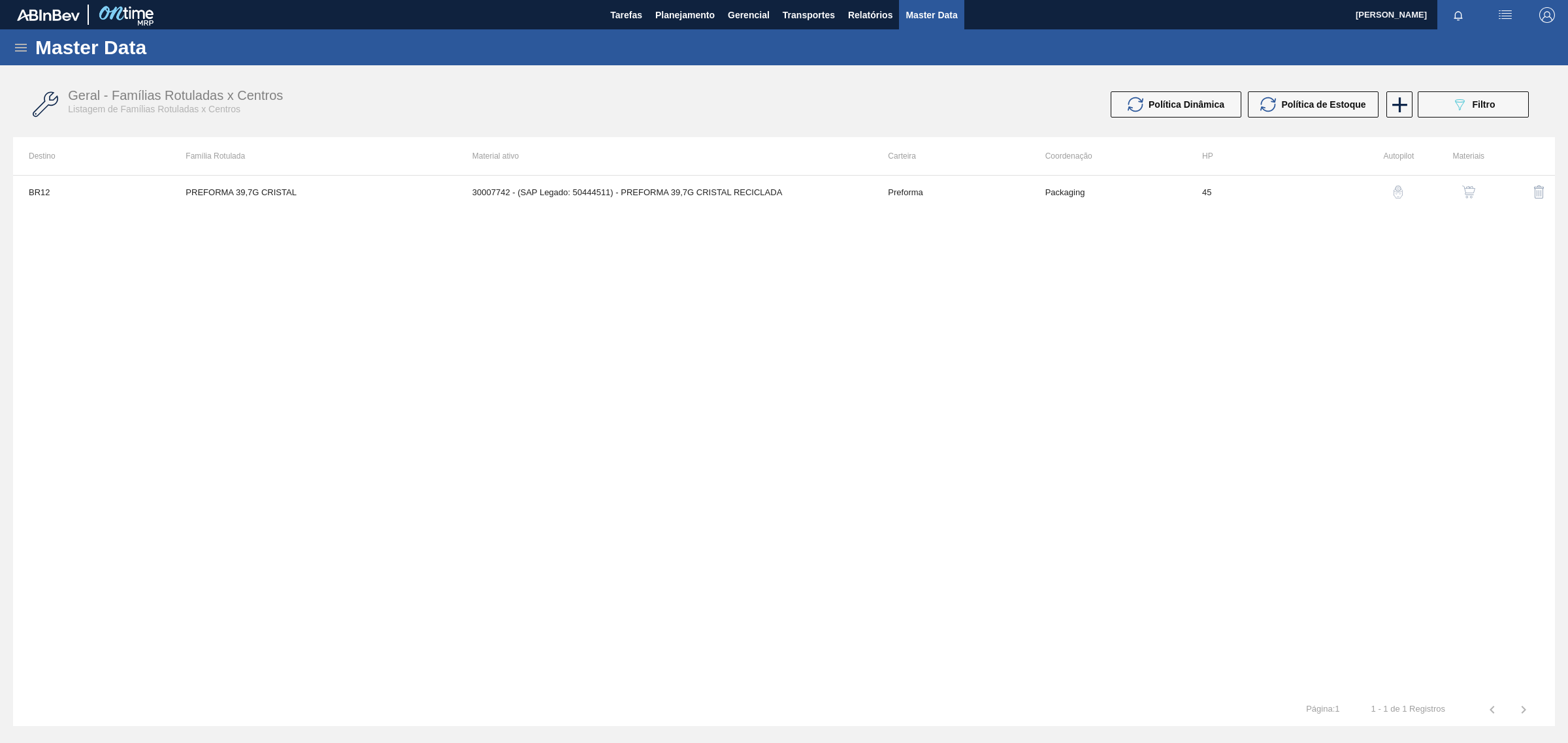
click at [8, 56] on div "Master Data" at bounding box center [784, 47] width 1568 height 36
click at [17, 50] on icon at bounding box center [20, 47] width 16 height 16
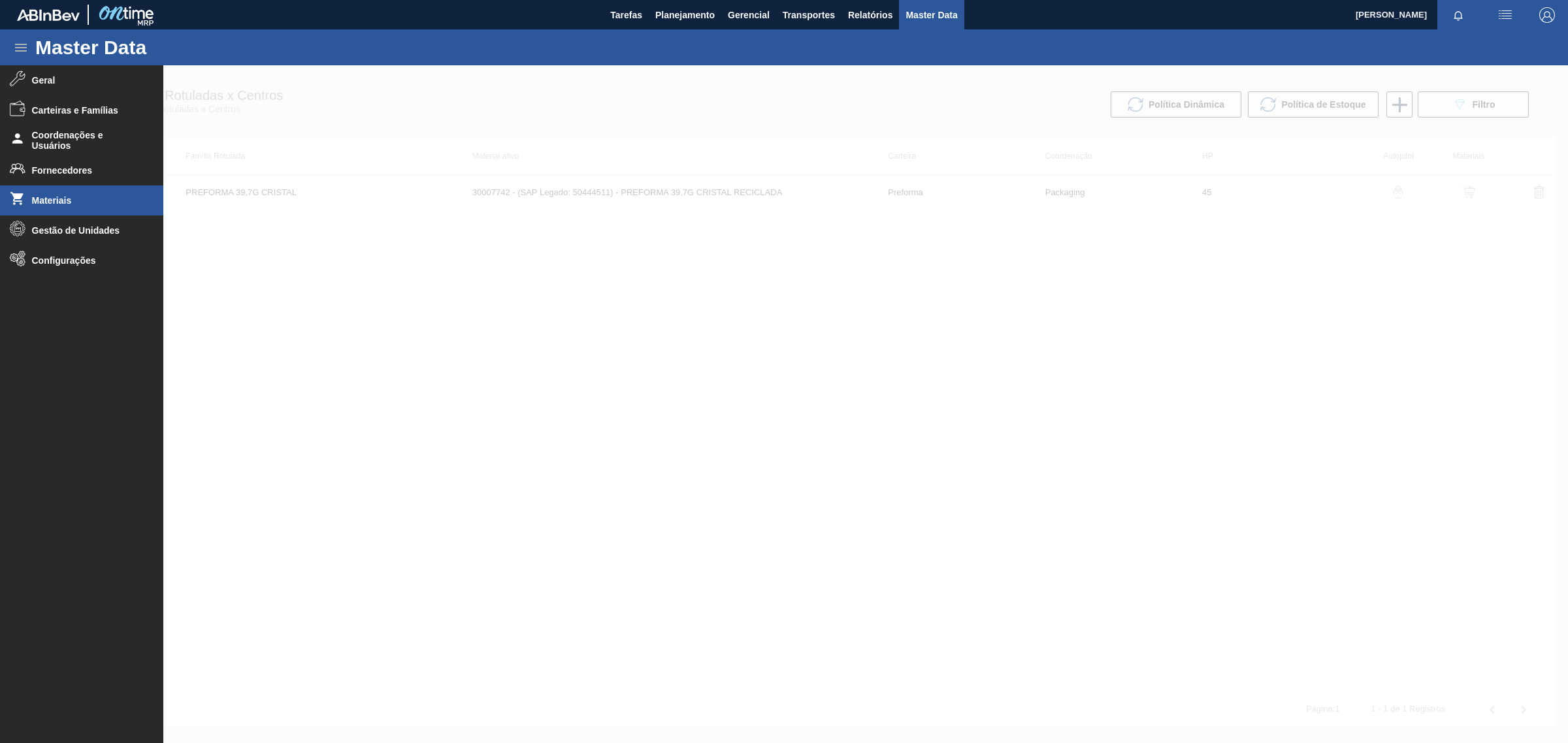
click at [36, 196] on span "Materiais" at bounding box center [86, 201] width 107 height 11
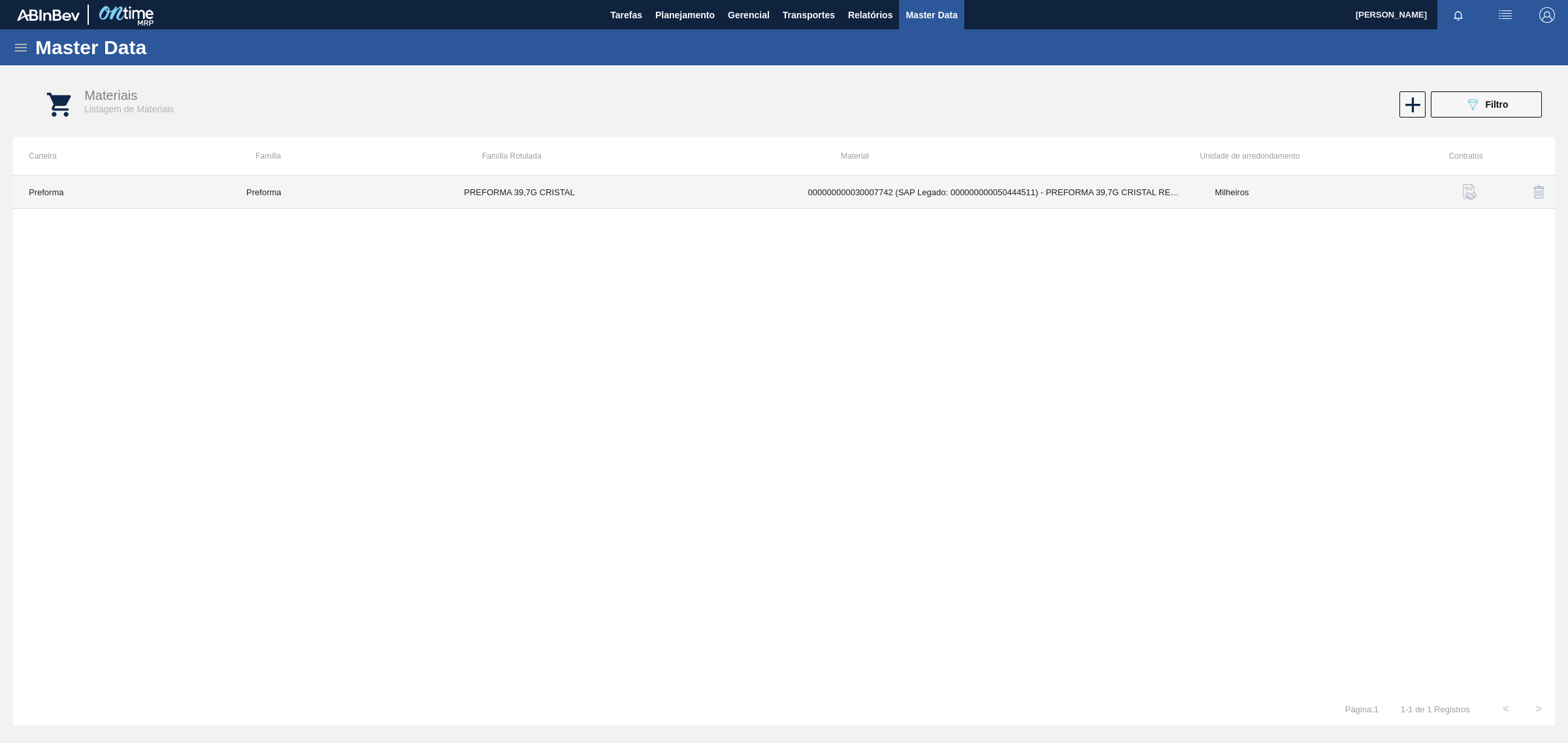
click at [1081, 196] on td "000000000030007742 (SAP Legado: 000000000050444511) - PREFORMA 39,7G CRISTAL RE…" at bounding box center [995, 192] width 407 height 33
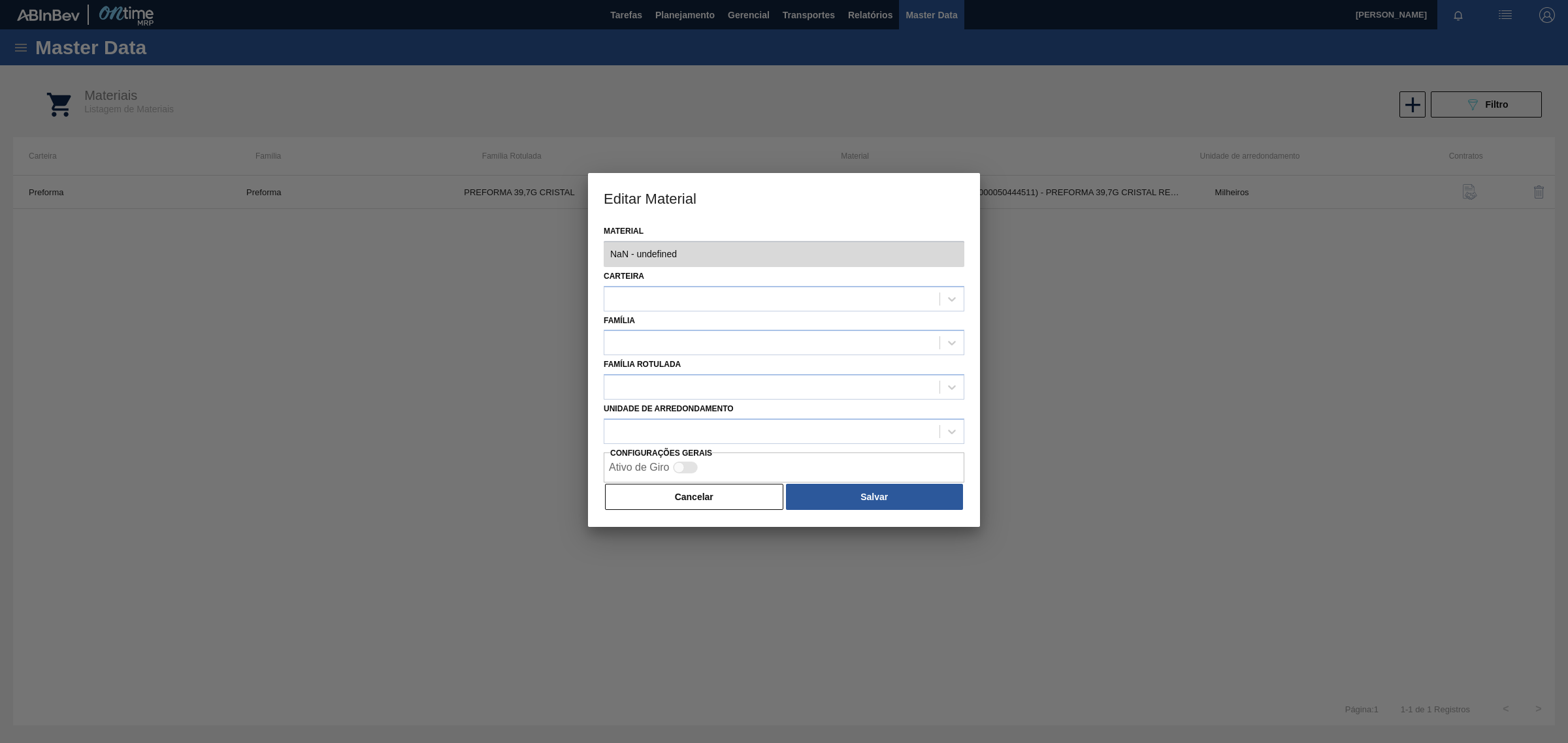
type input "30007742 - 000000000030007742 (SAP Legado: 000000000050444511) - PREFORMA 39,7G…"
click at [674, 500] on button "Cancelar" at bounding box center [694, 497] width 178 height 26
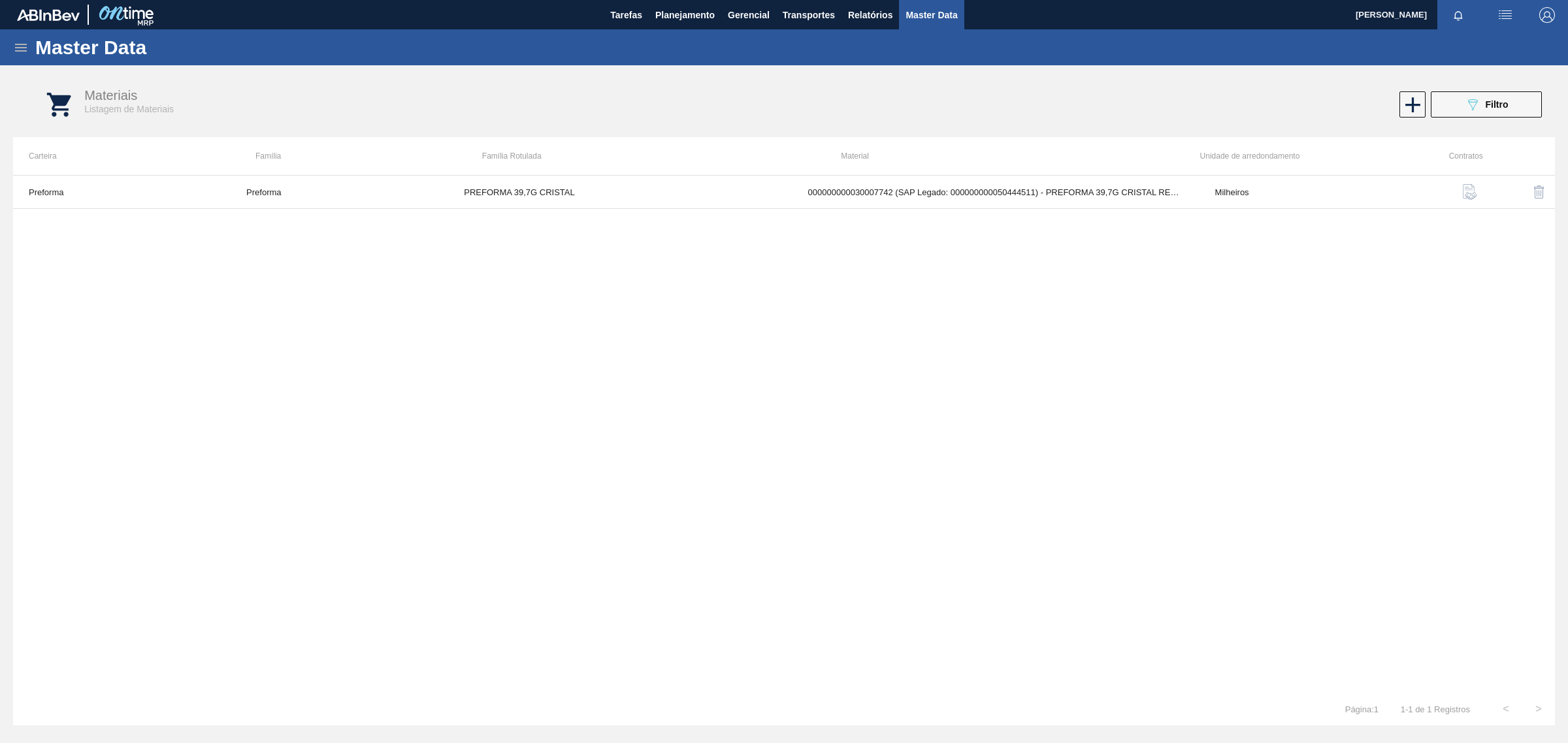
click at [1478, 186] on button "button" at bounding box center [1470, 192] width 32 height 32
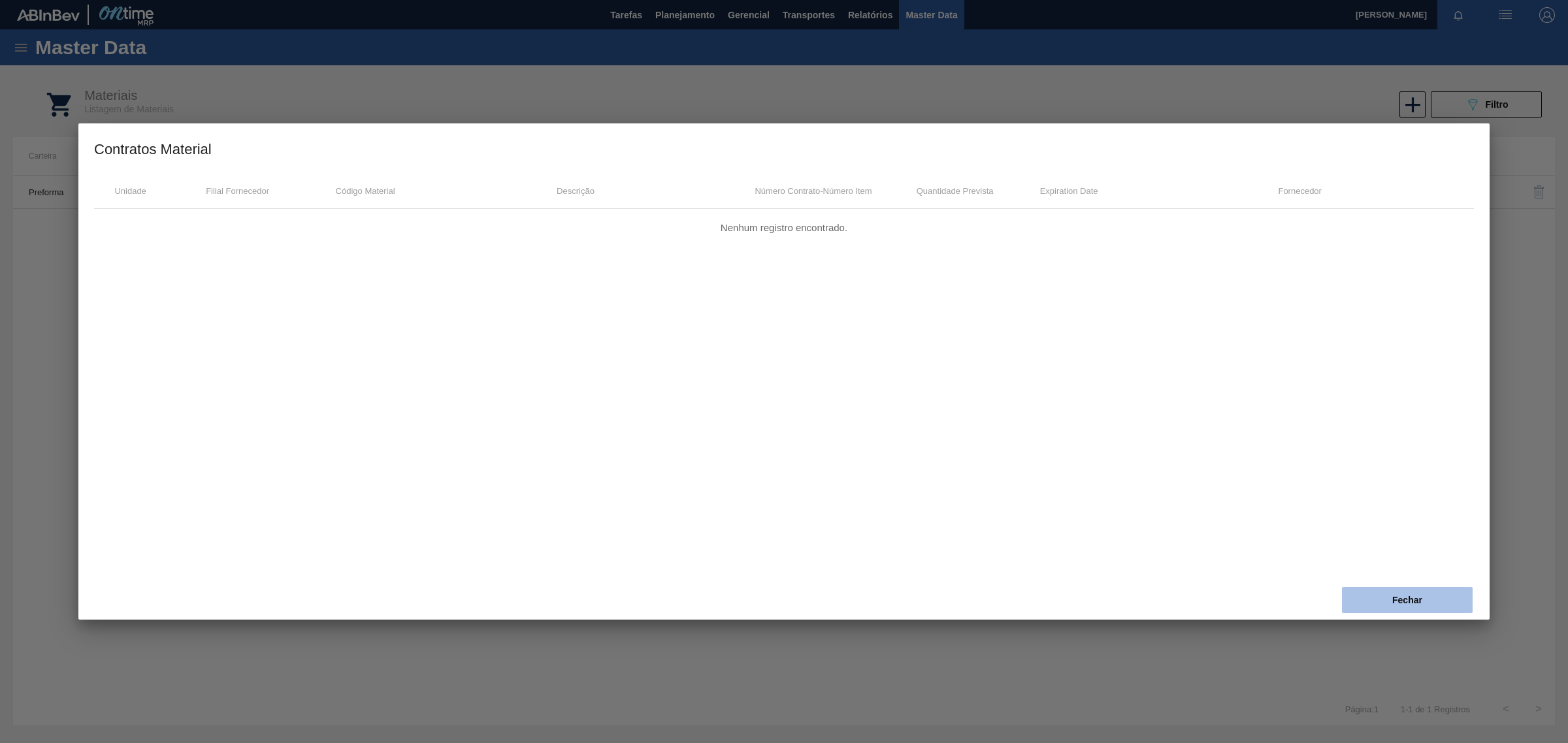
click at [1439, 605] on button "Fechar" at bounding box center [1407, 600] width 131 height 26
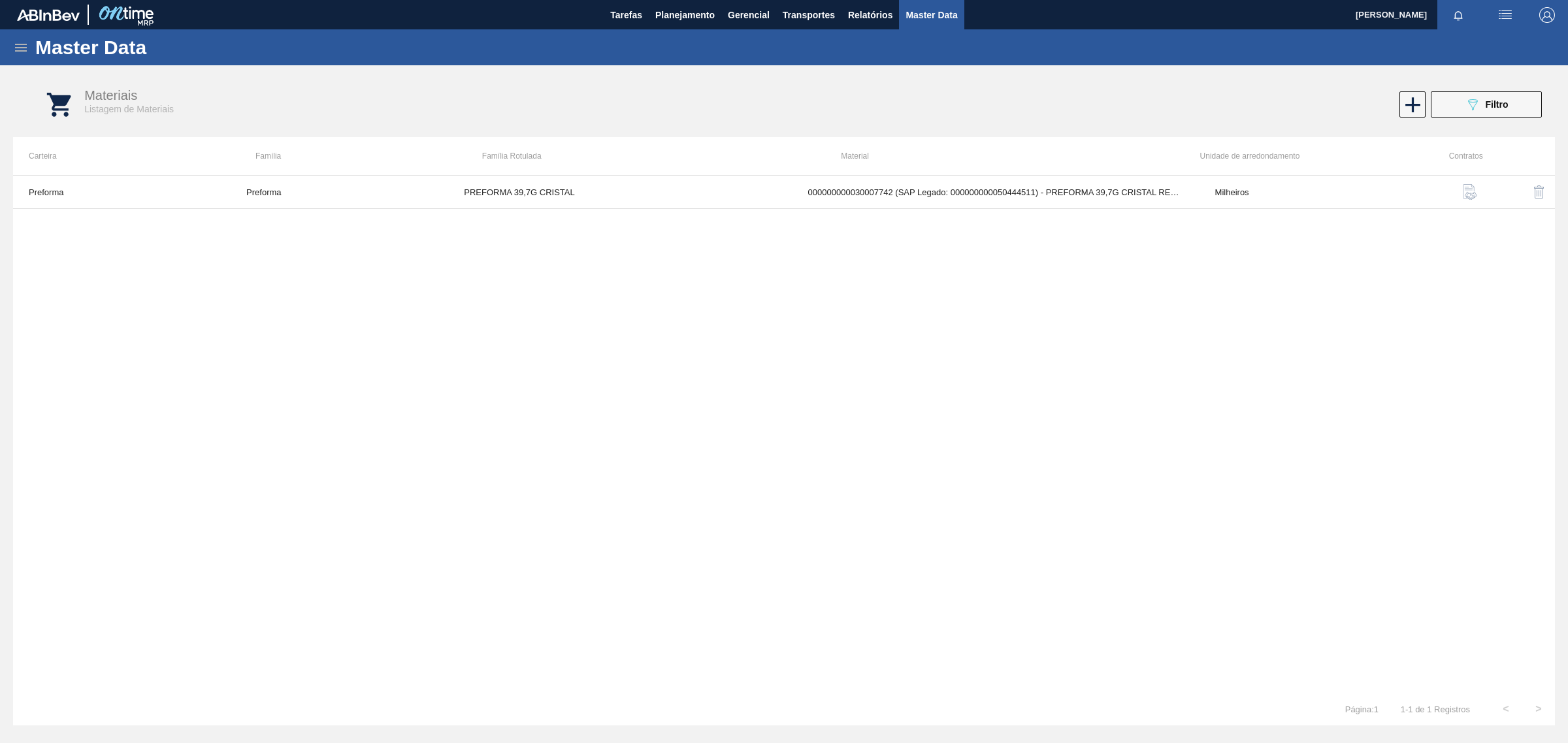
click at [17, 49] on icon at bounding box center [20, 47] width 16 height 16
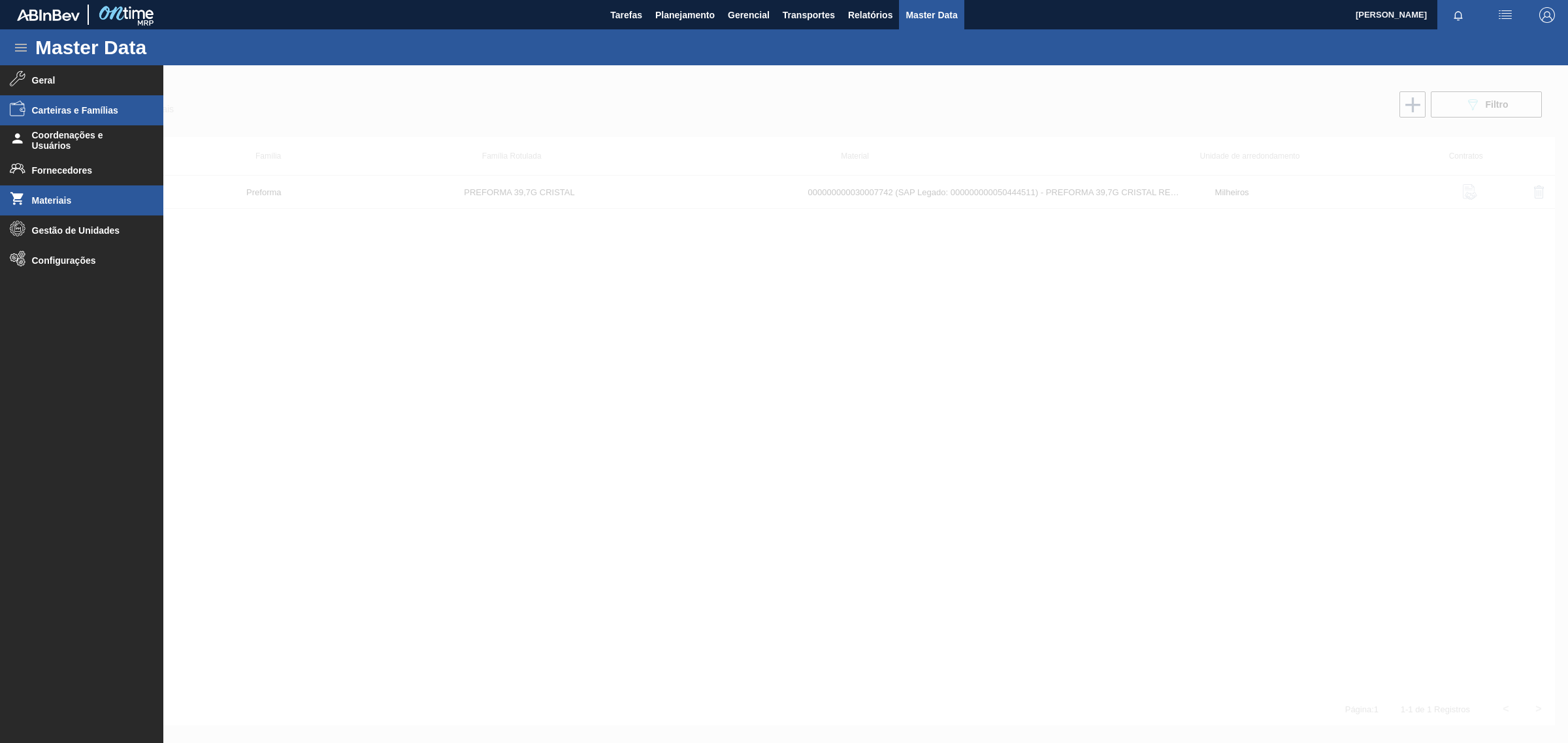
click at [43, 116] on li "Carteiras e Famílias" at bounding box center [81, 110] width 163 height 30
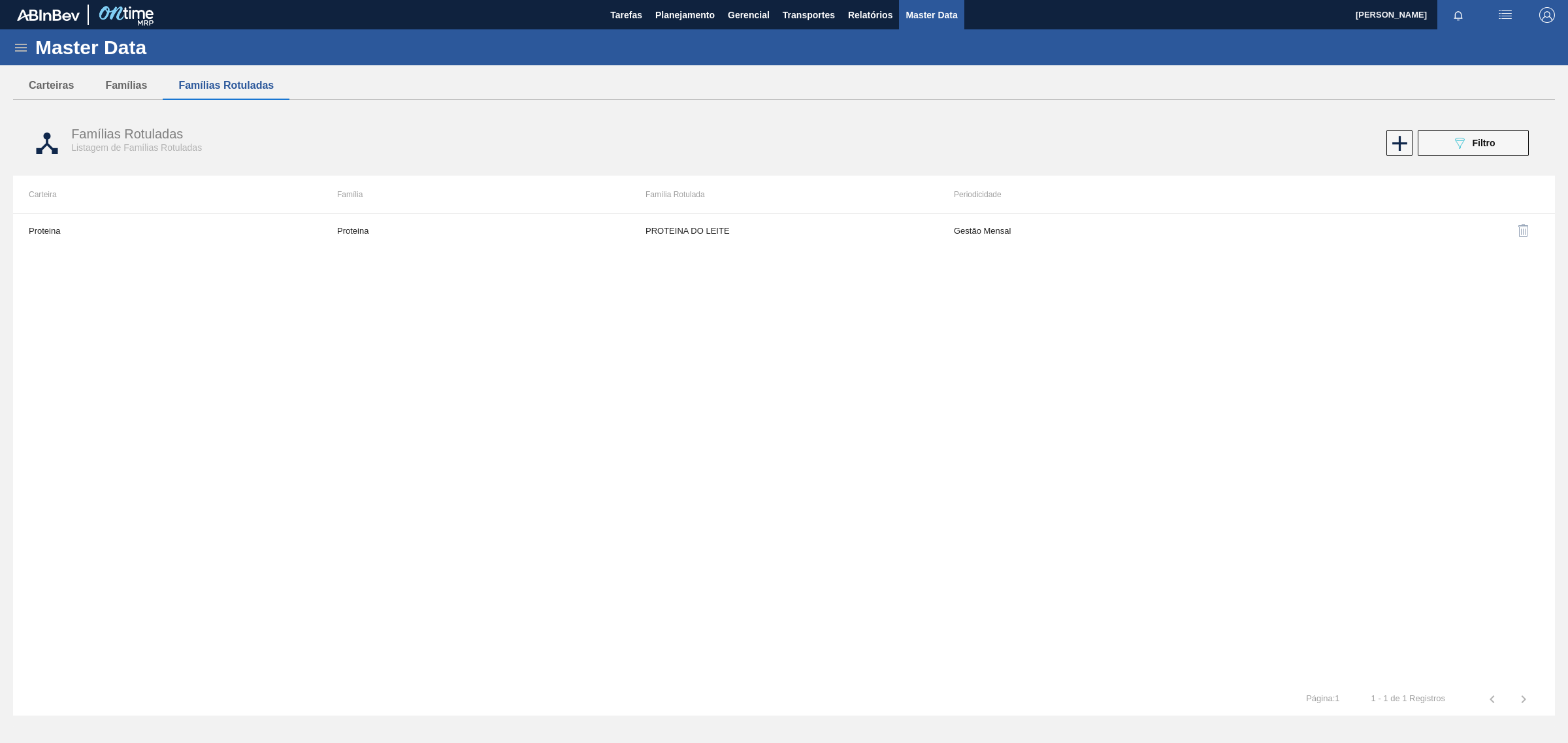
click at [14, 50] on icon at bounding box center [20, 47] width 16 height 16
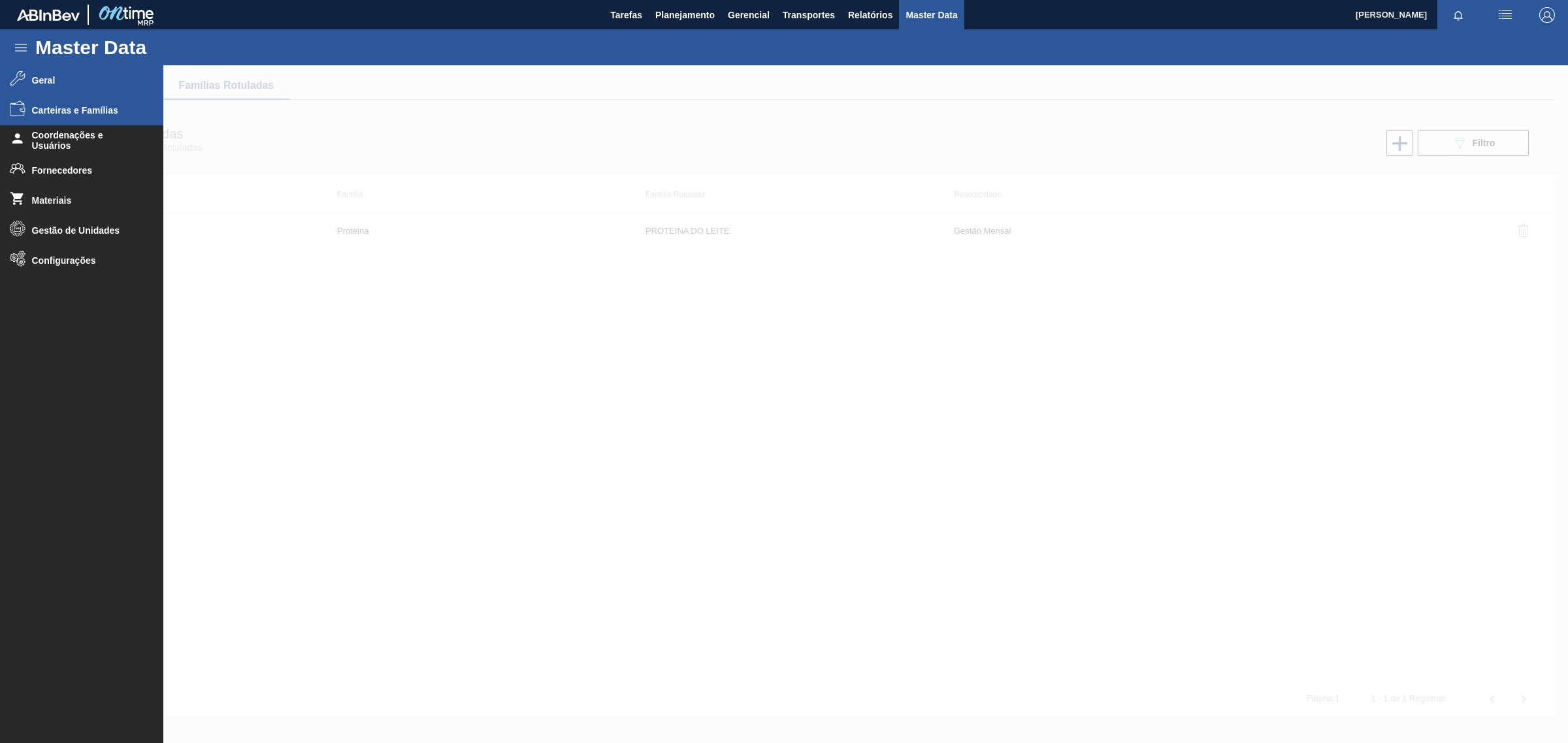
click at [31, 72] on li "Geral" at bounding box center [81, 80] width 163 height 30
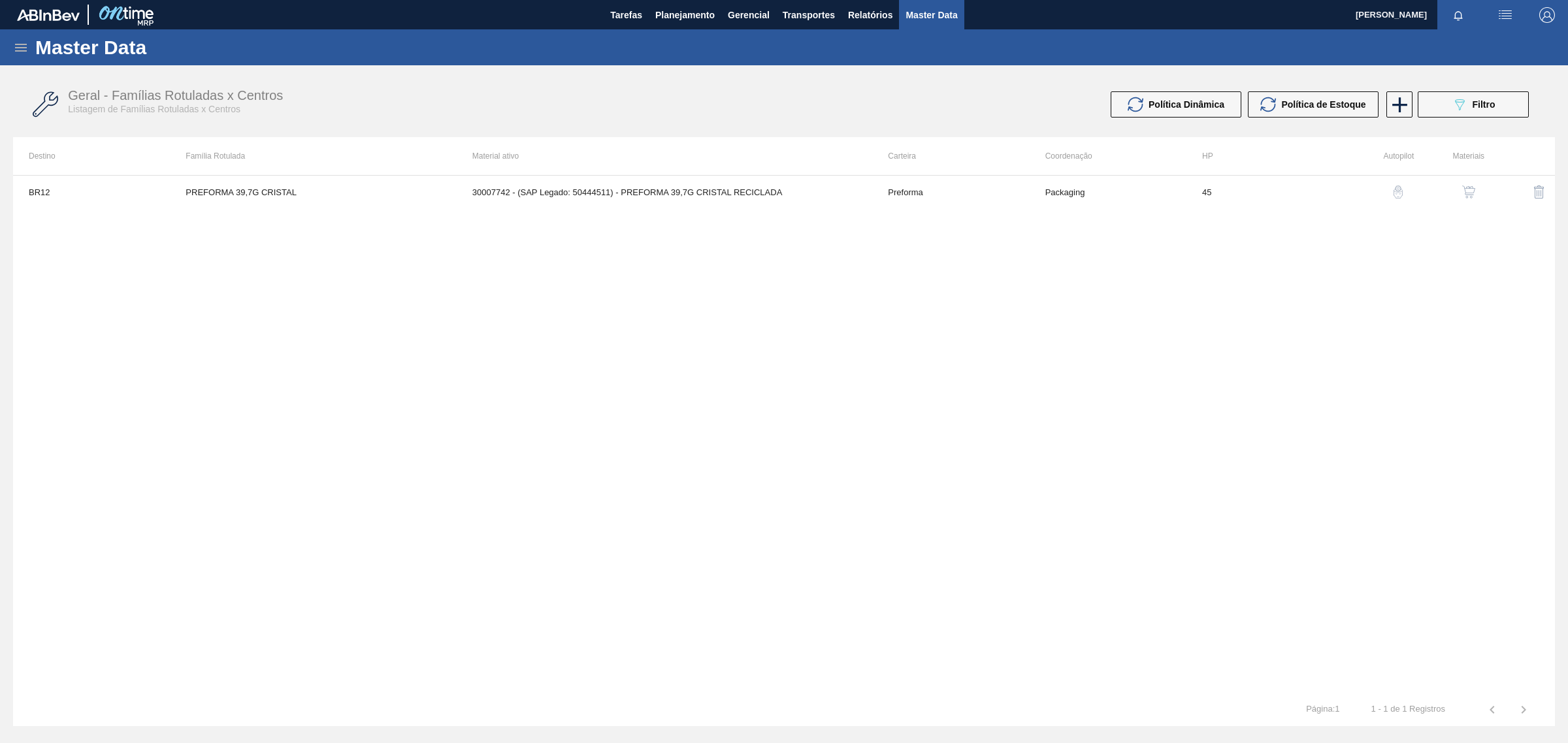
click at [1476, 189] on div "button" at bounding box center [1468, 192] width 16 height 13
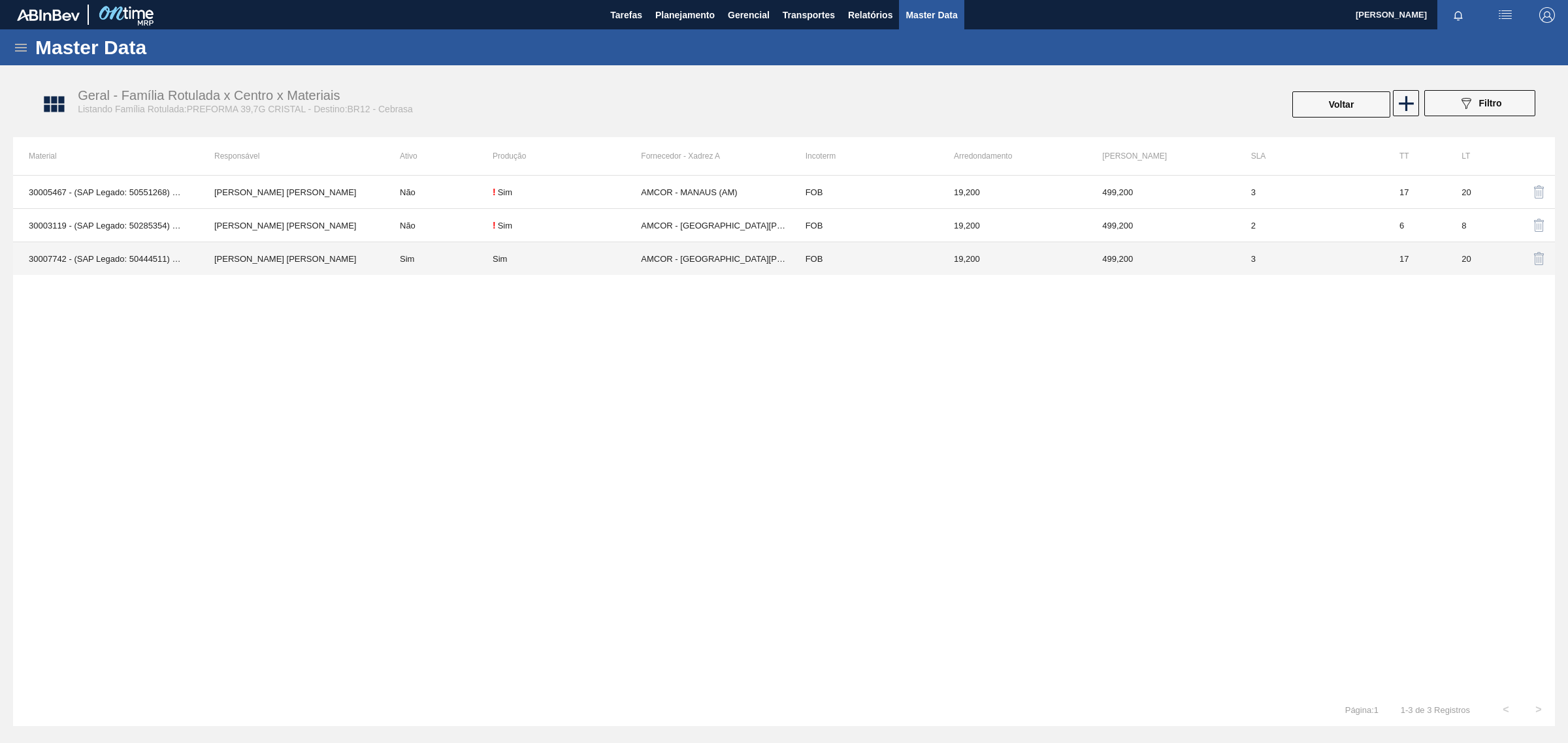
click at [187, 263] on td "30007742 - (SAP Legado: 50444511) - PREFORMA 39,7G CRISTAL RECICLADA" at bounding box center [105, 258] width 186 height 33
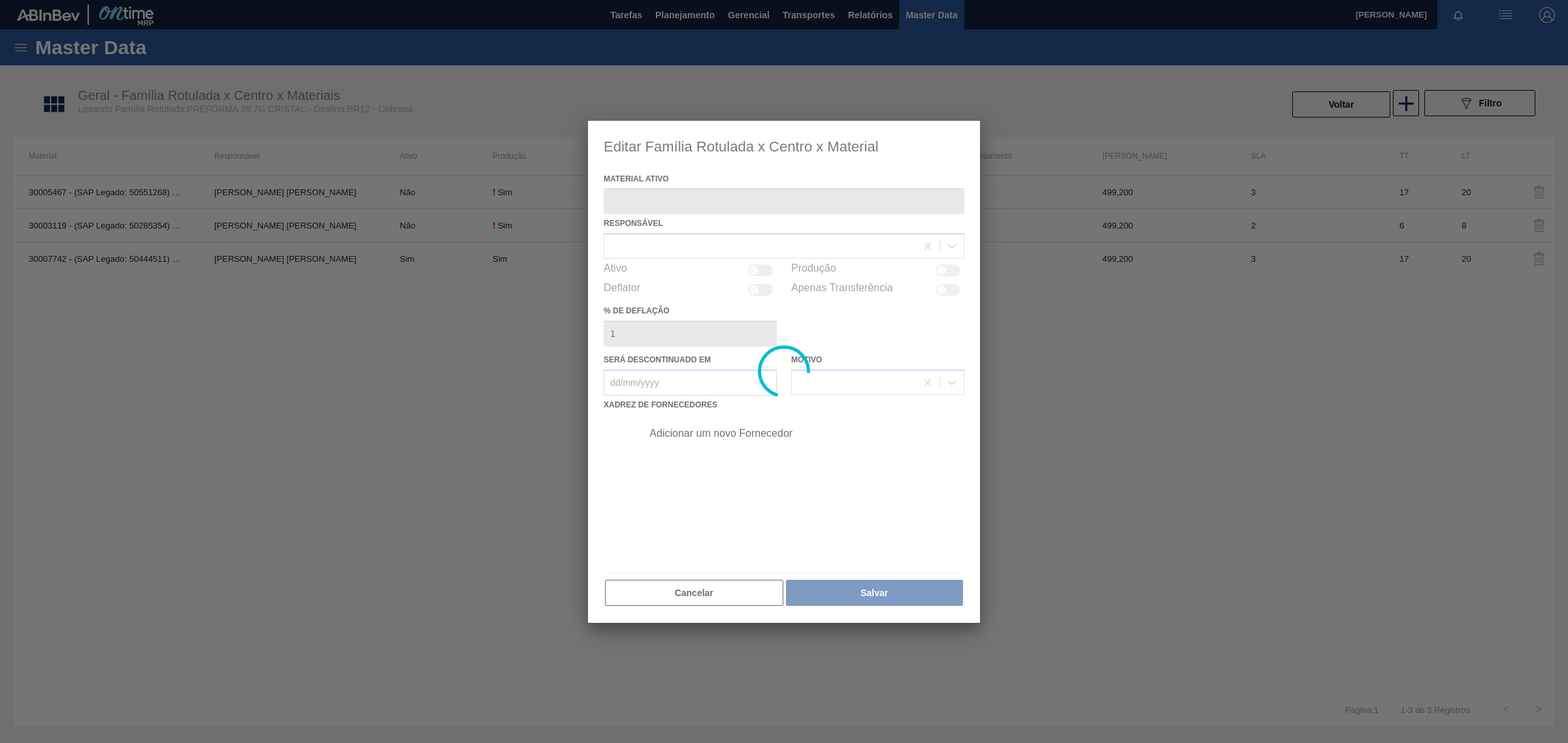
type ativo "30007742 - (SAP Legado: 50444511) - PREFORMA 39,7G CRISTAL RECICLADA"
checkbox input "true"
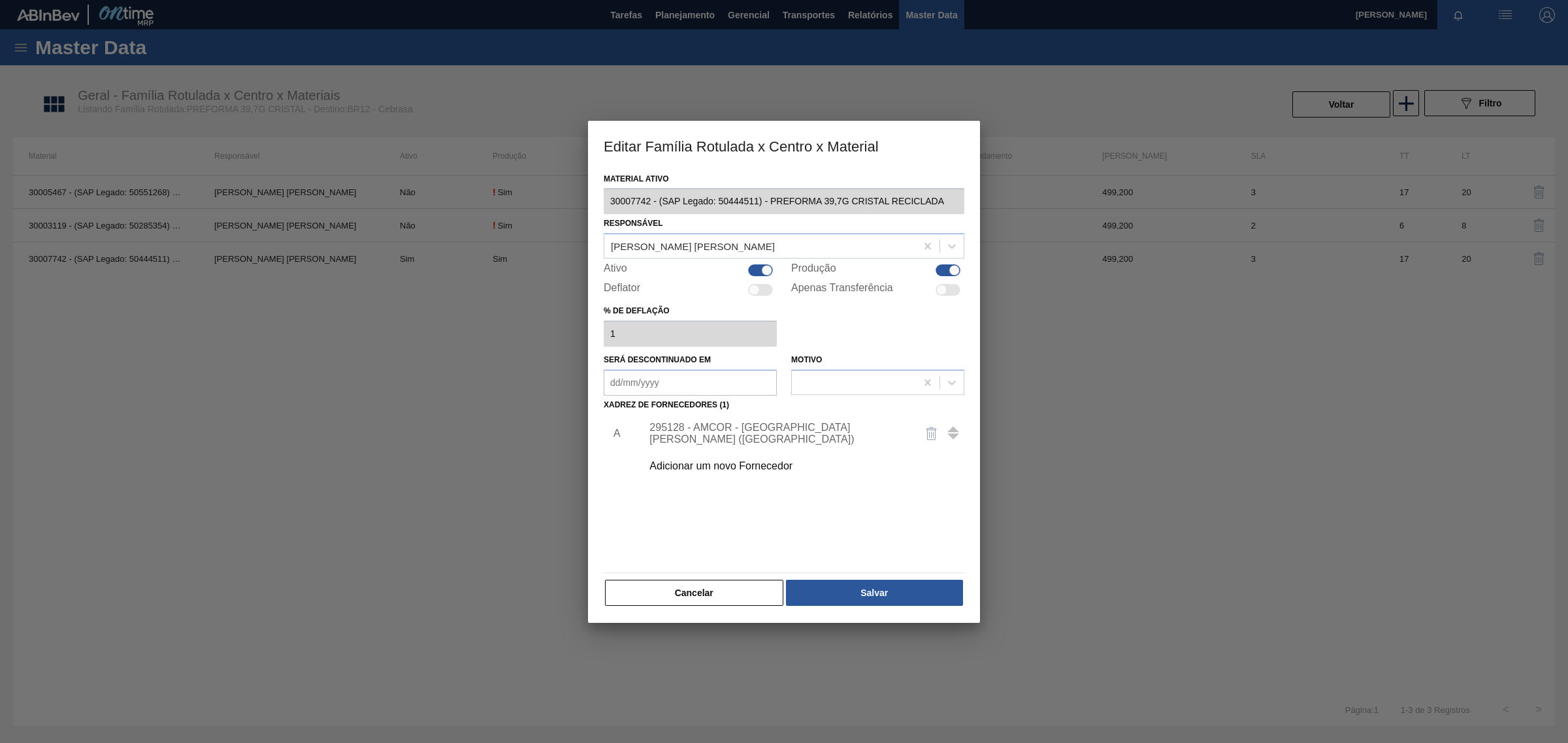
click at [721, 467] on div "Adicionar um novo Fornecedor" at bounding box center [777, 467] width 256 height 12
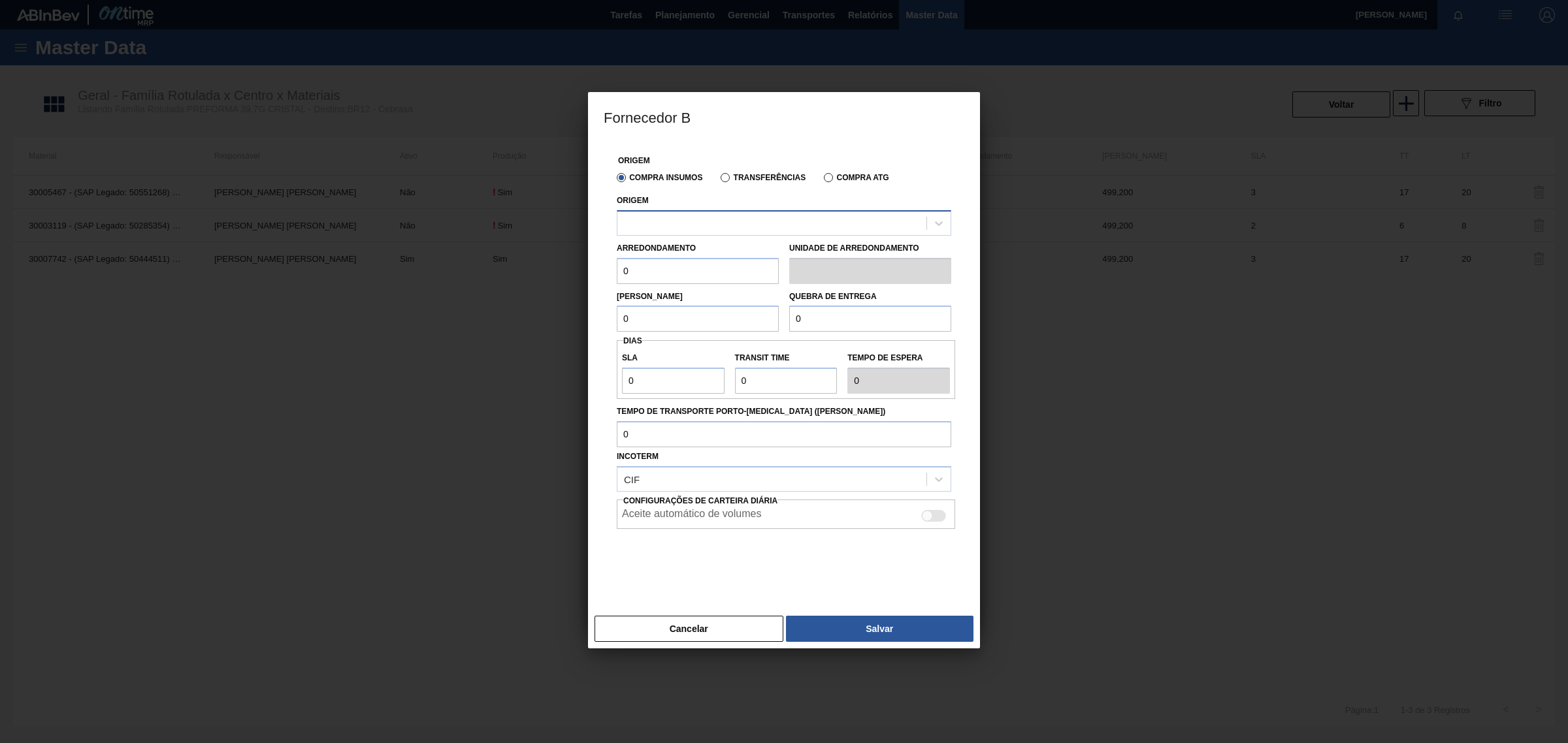
click at [748, 219] on div at bounding box center [771, 222] width 309 height 19
click at [745, 184] on div "Compra Insumos Transferências Compra ATG" at bounding box center [784, 177] width 345 height 23
click at [746, 174] on label "Transferências" at bounding box center [763, 177] width 85 height 9
click at [719, 180] on input "Transferências" at bounding box center [719, 180] width 0 height 0
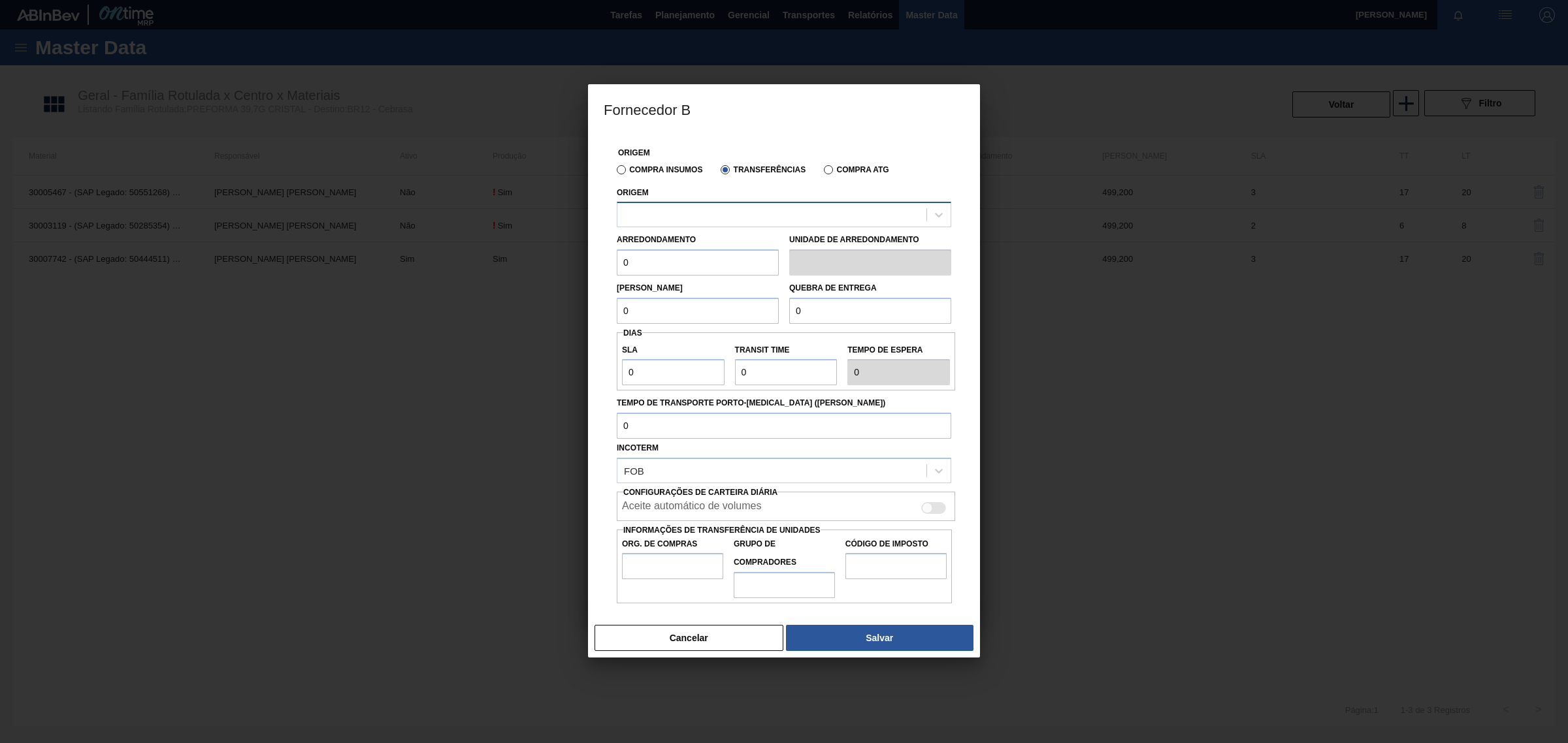
click at [743, 212] on div at bounding box center [771, 215] width 309 height 19
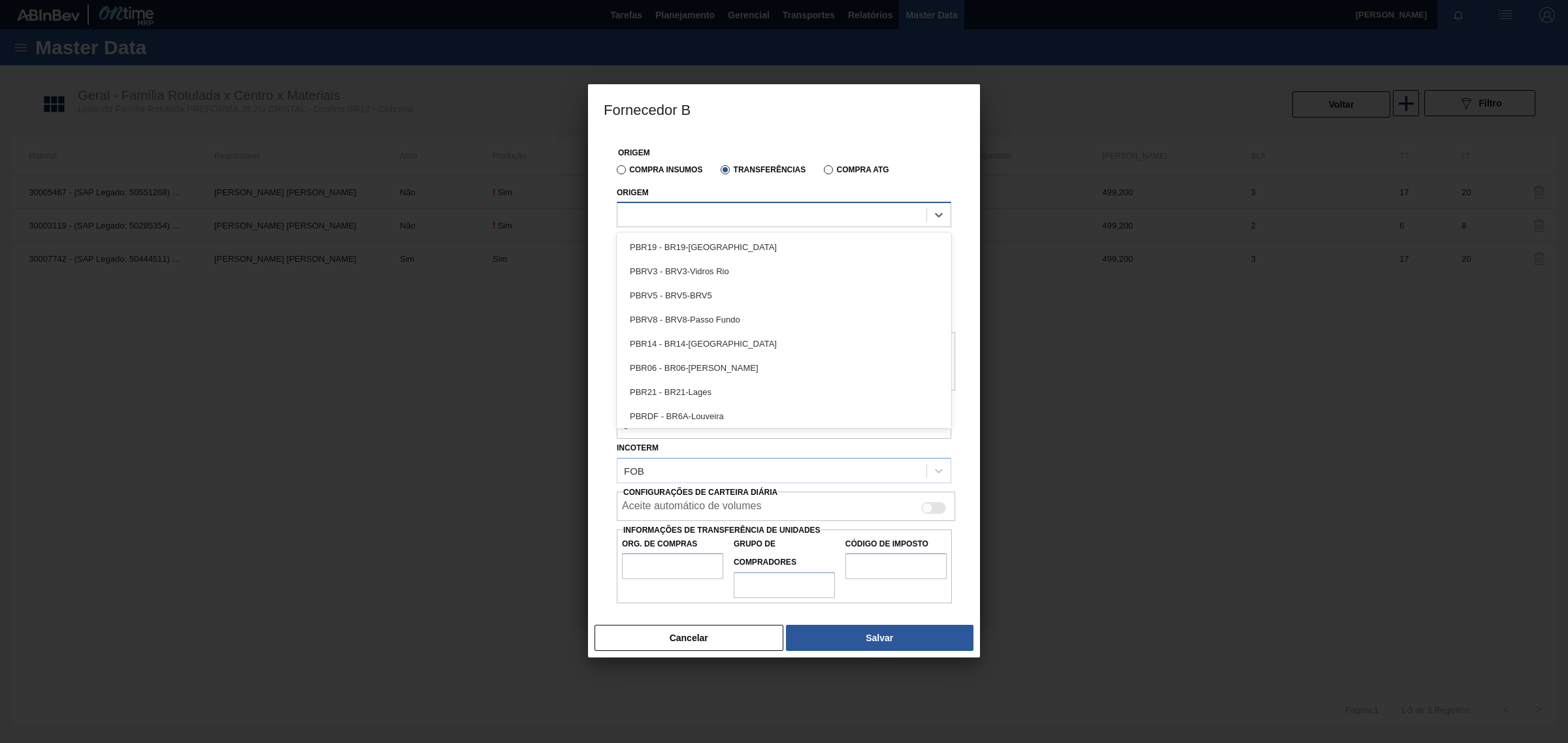
click at [743, 212] on div at bounding box center [771, 215] width 309 height 19
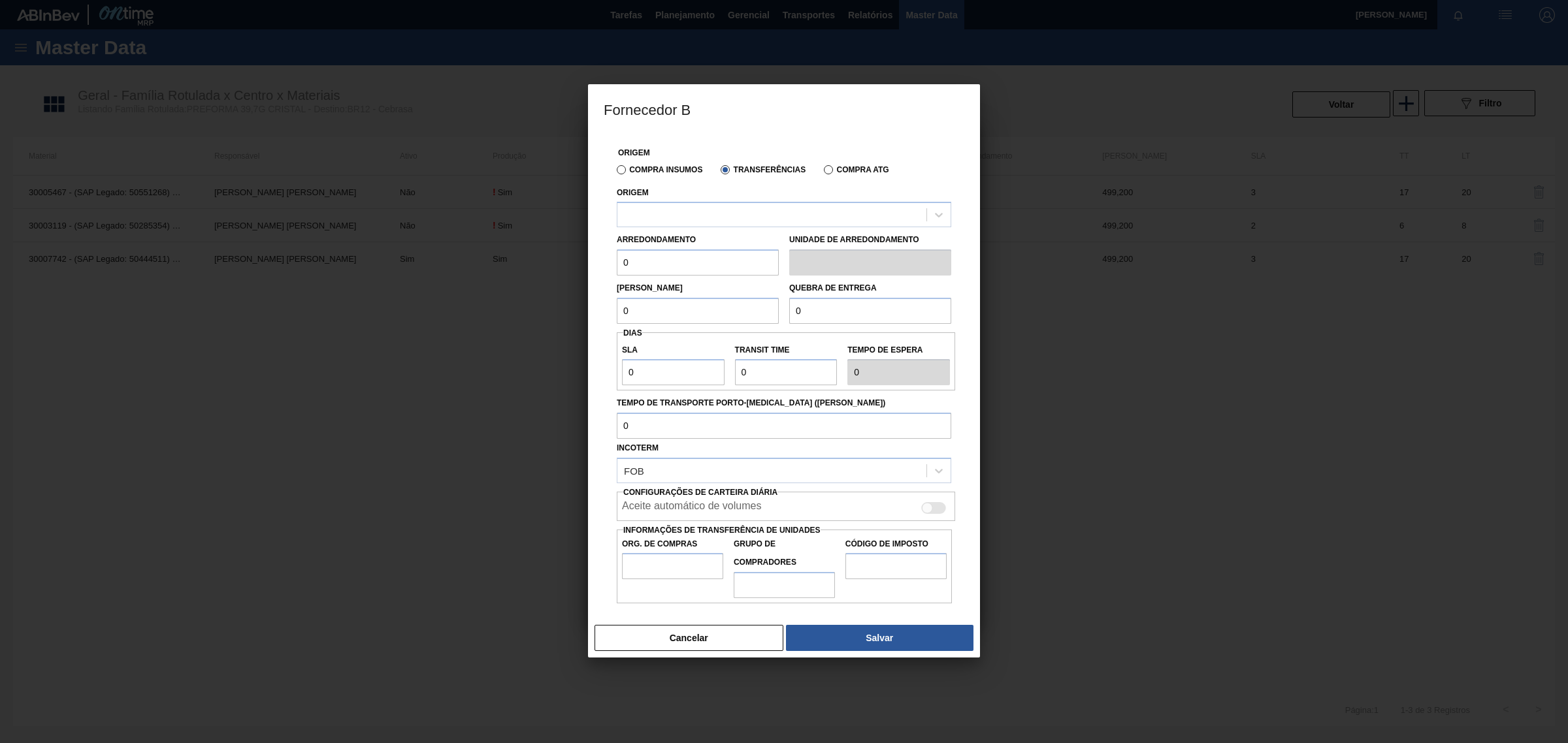
click at [651, 165] on label "Compra Insumos" at bounding box center [659, 170] width 86 height 9
click at [615, 172] on input "Compra Insumos" at bounding box center [615, 172] width 0 height 0
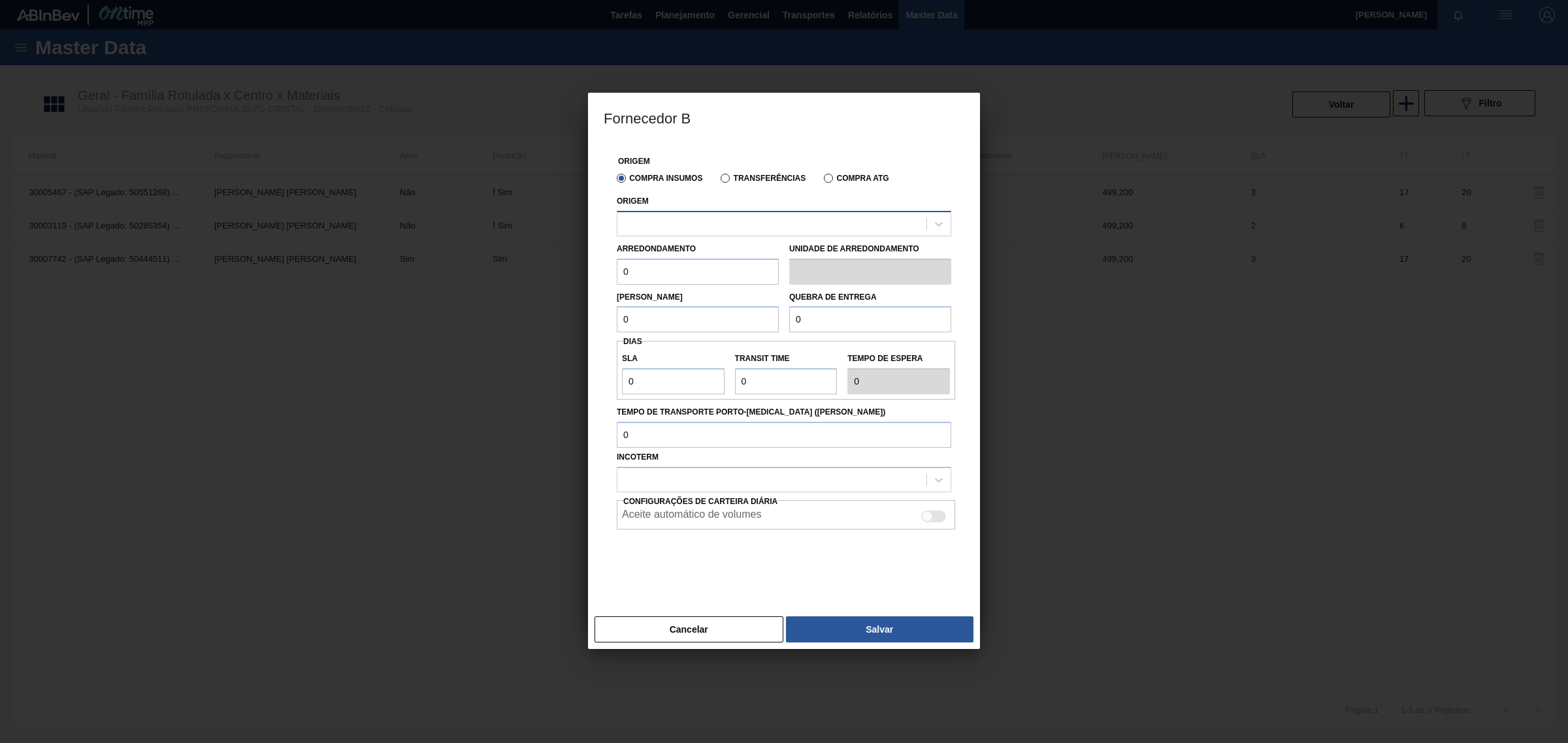
click at [677, 223] on div at bounding box center [771, 223] width 309 height 19
click at [740, 221] on div at bounding box center [771, 223] width 309 height 19
click at [692, 625] on button "Cancelar" at bounding box center [689, 629] width 189 height 26
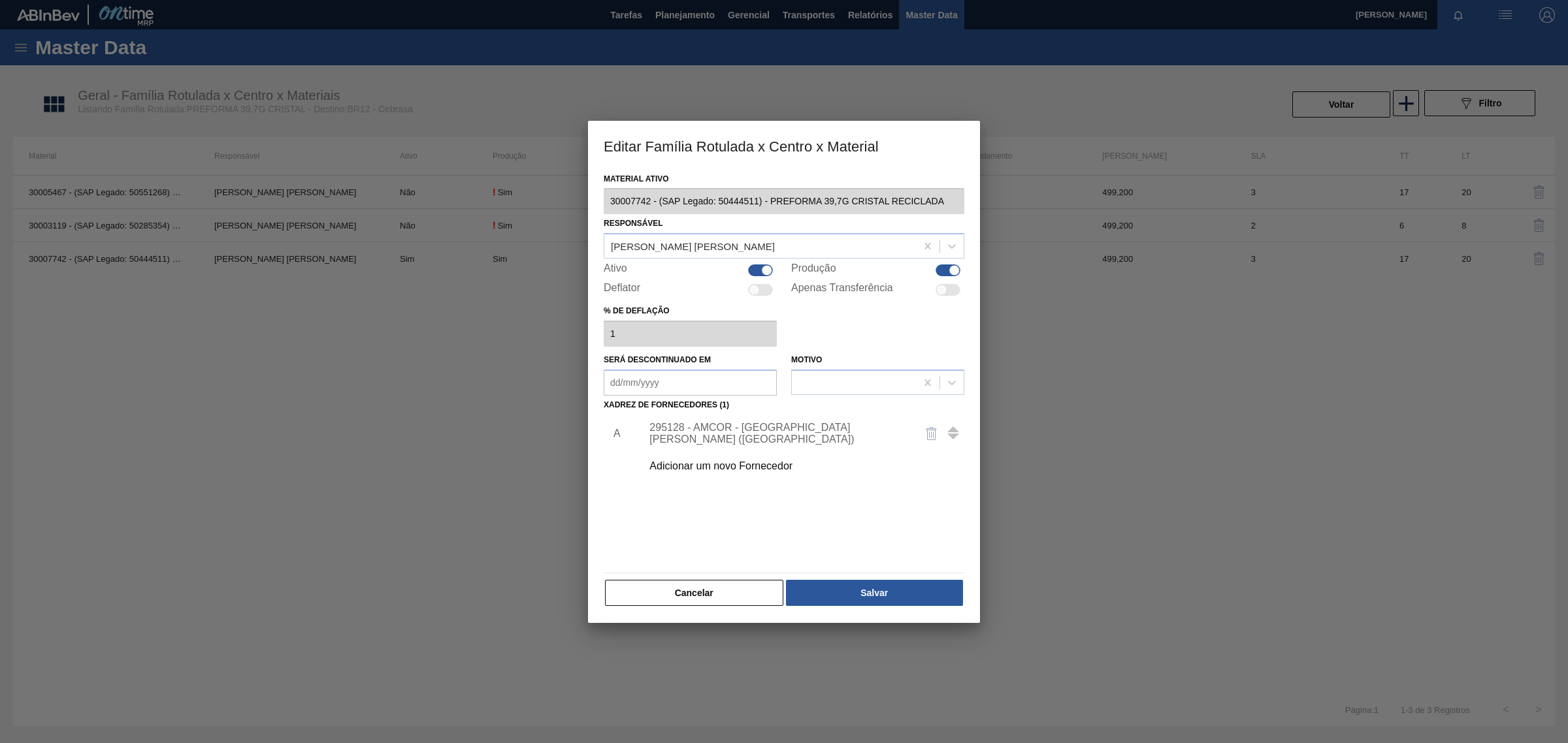
drag, startPoint x: 670, startPoint y: 598, endPoint x: 670, endPoint y: 611, distance: 13.0
click at [670, 609] on div "Material ativo 30007742 - (SAP Legado: 50444511) - PREFORMA 39,7G CRISTAL RECIC…" at bounding box center [783, 397] width 392 height 454
click at [671, 600] on button "Cancelar" at bounding box center [694, 593] width 178 height 26
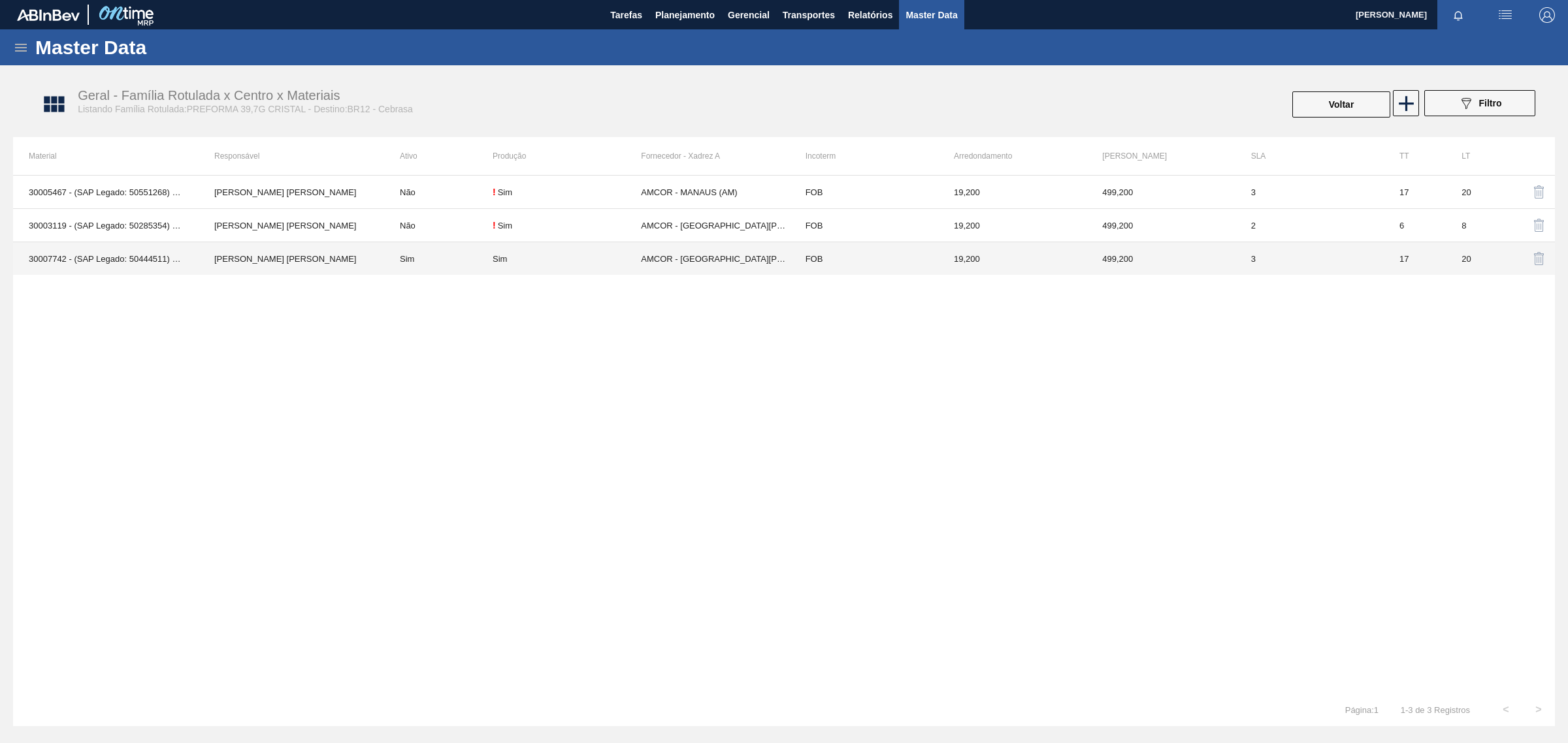
click at [323, 261] on td "[PERSON_NAME] Conceição" at bounding box center [291, 258] width 186 height 33
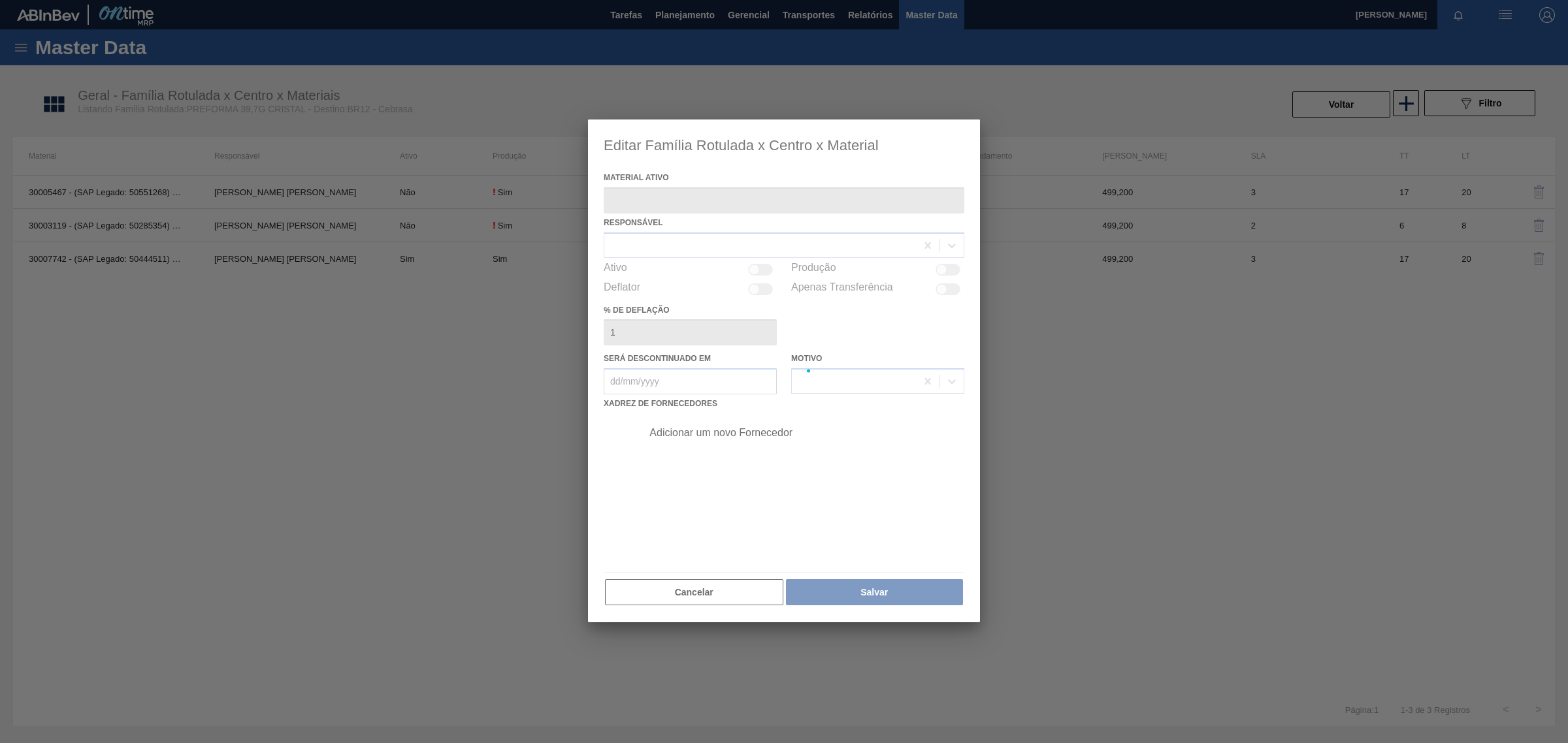
type ativo "30007742 - (SAP Legado: 50444511) - PREFORMA 39,7G CRISTAL RECICLADA"
checkbox input "true"
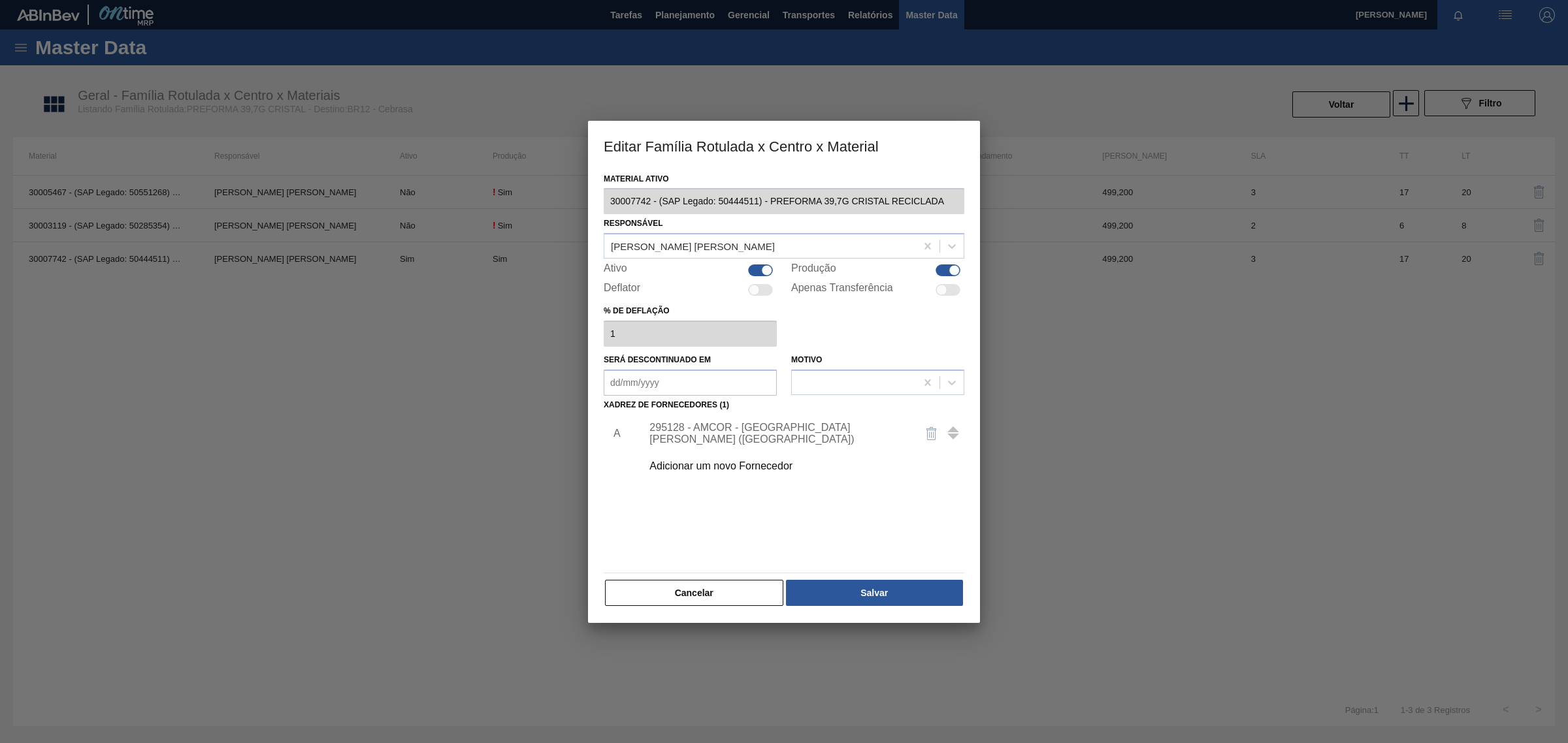
click at [675, 599] on button "Cancelar" at bounding box center [694, 593] width 178 height 26
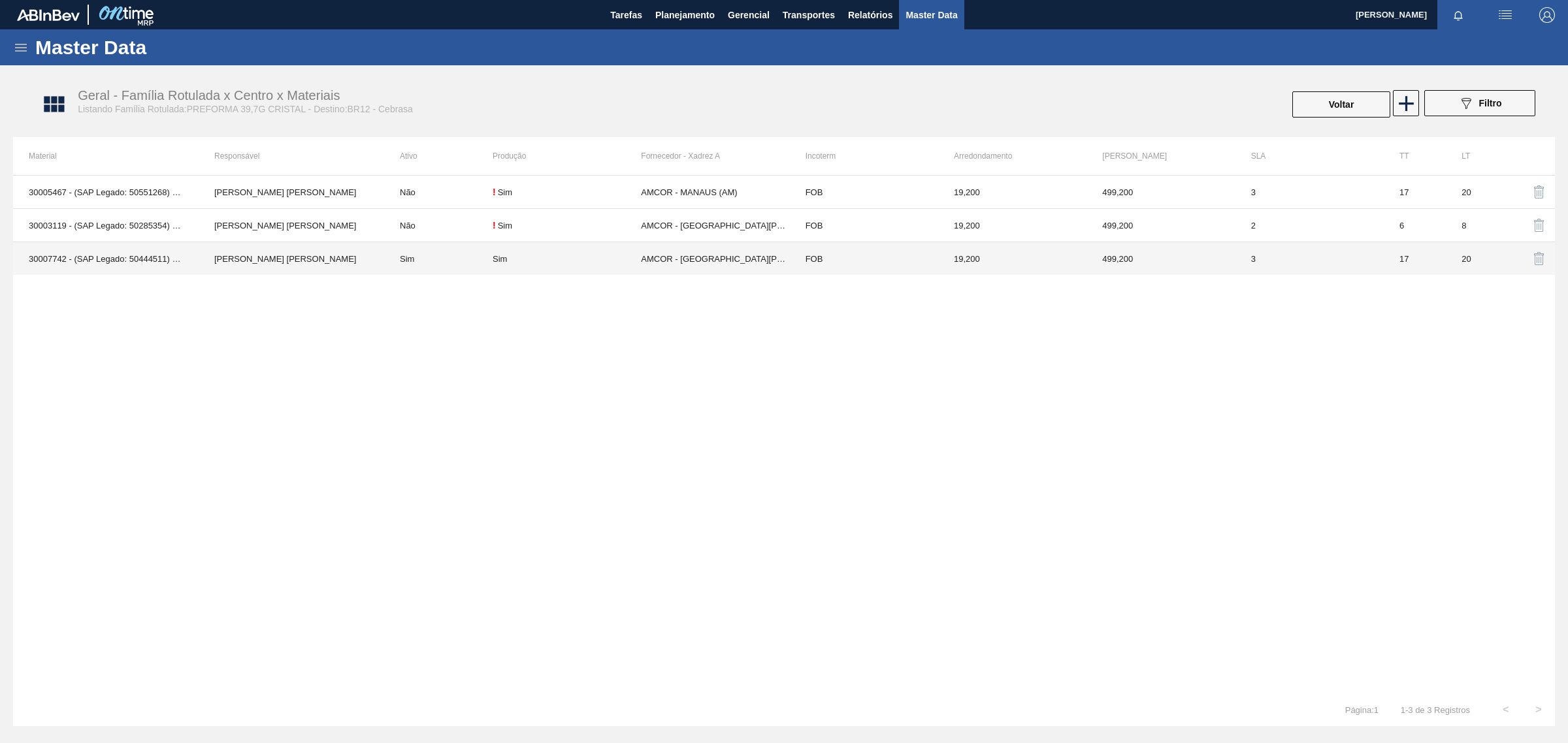
click at [600, 257] on div "Sim" at bounding box center [566, 258] width 148 height 10
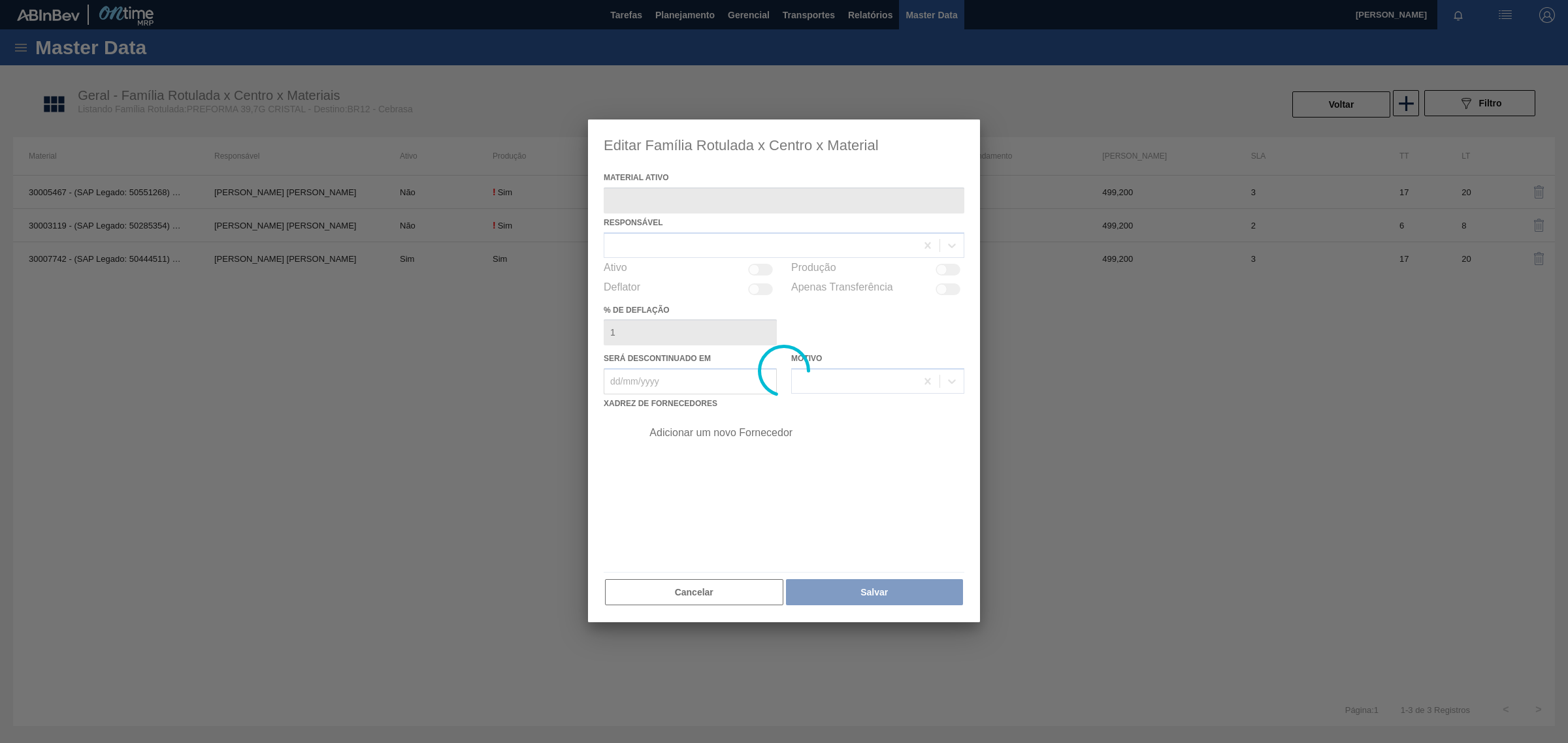
type ativo "30007742 - (SAP Legado: 50444511) - PREFORMA 39,7G CRISTAL RECICLADA"
checkbox input "true"
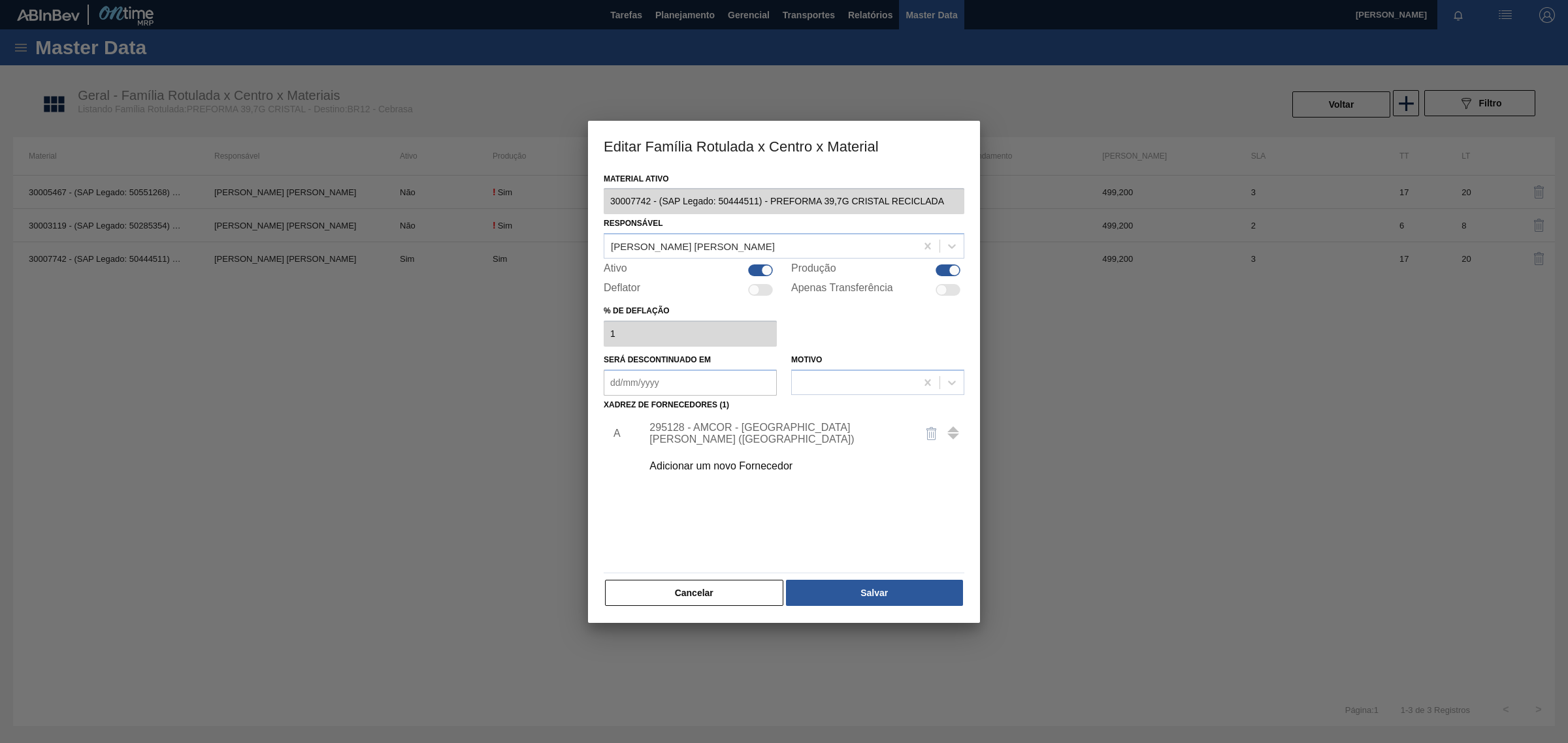
click at [704, 468] on div "Adicionar um novo Fornecedor" at bounding box center [777, 467] width 256 height 12
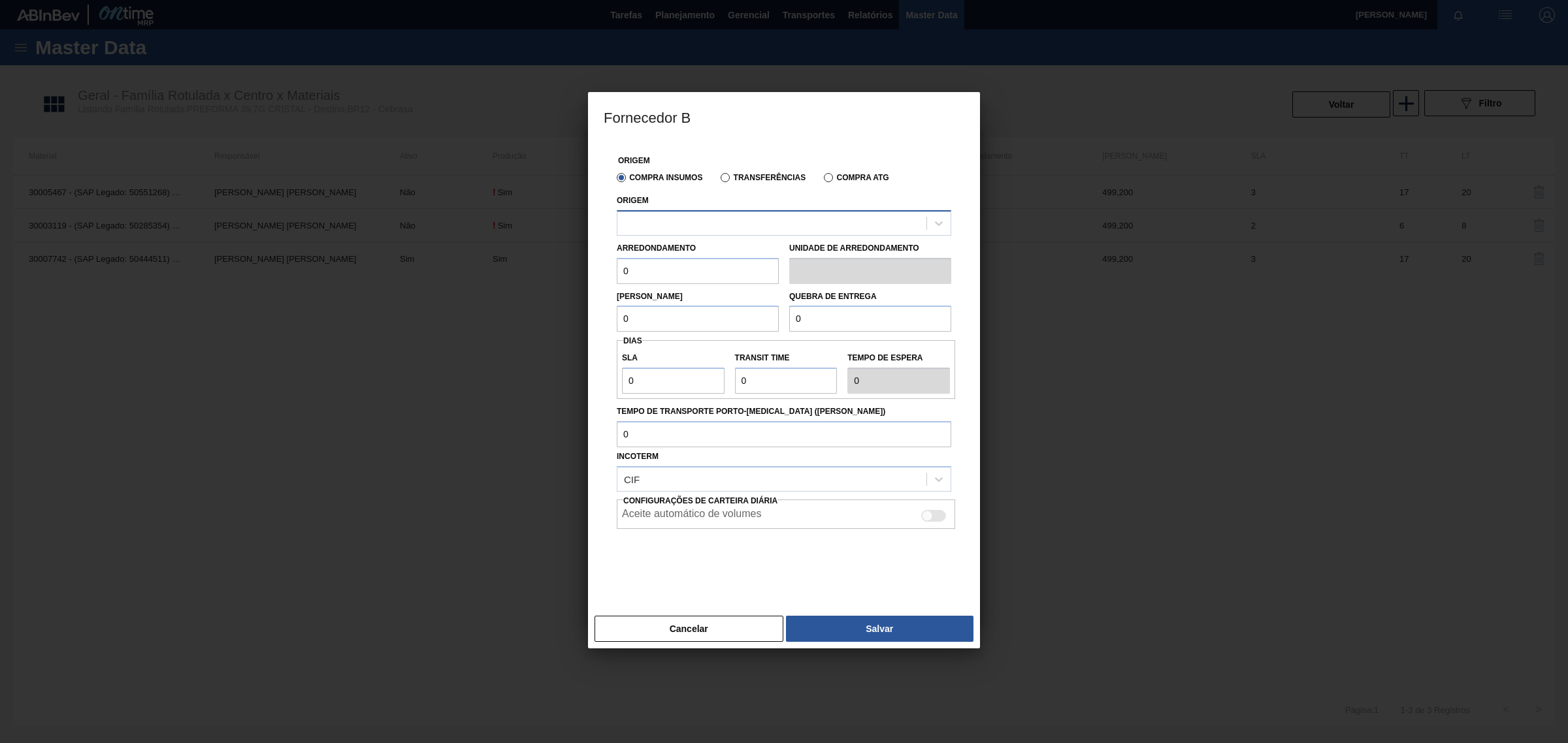
click at [727, 226] on div at bounding box center [771, 222] width 309 height 19
click at [677, 634] on button "Cancelar" at bounding box center [689, 629] width 189 height 26
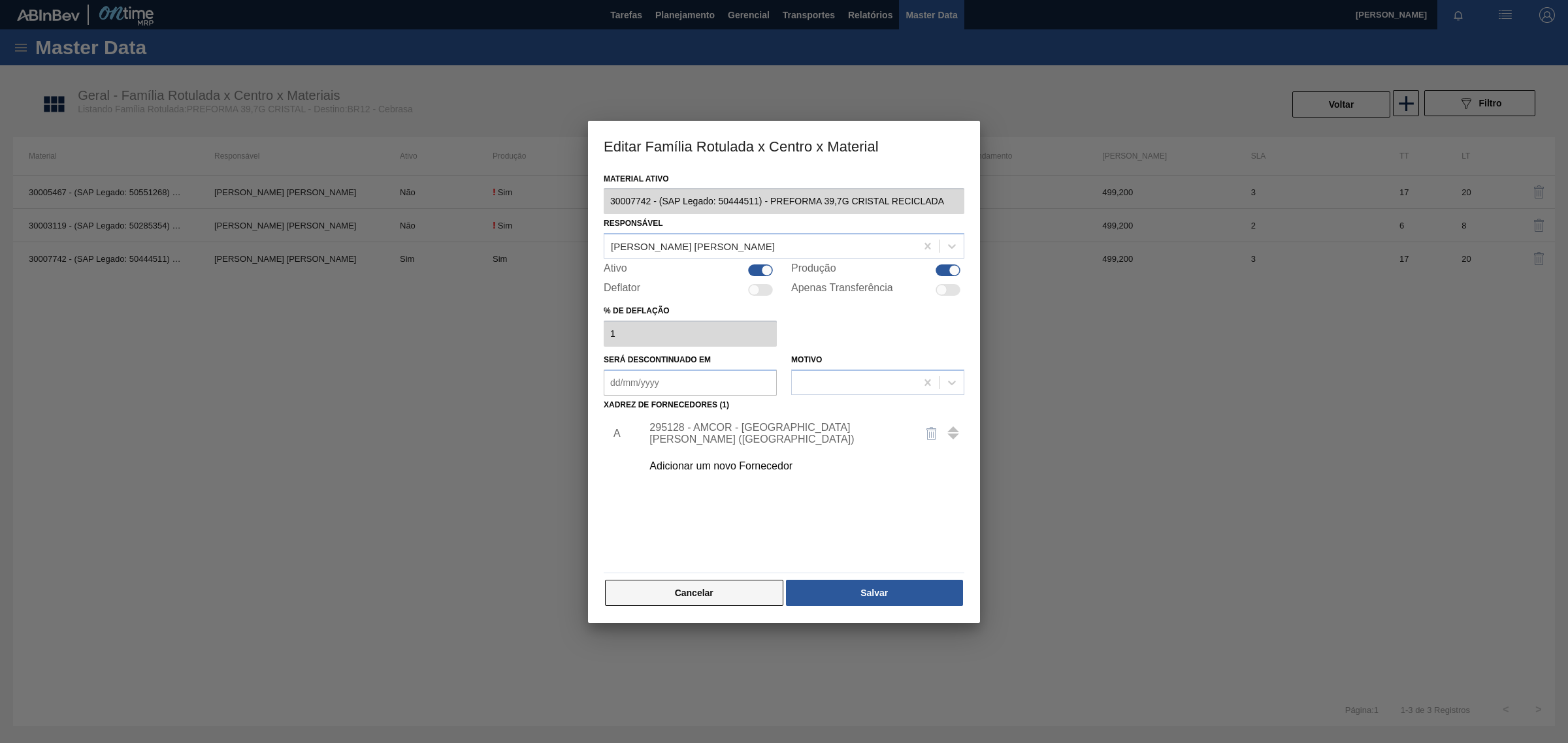
click at [660, 598] on button "Cancelar" at bounding box center [694, 593] width 178 height 26
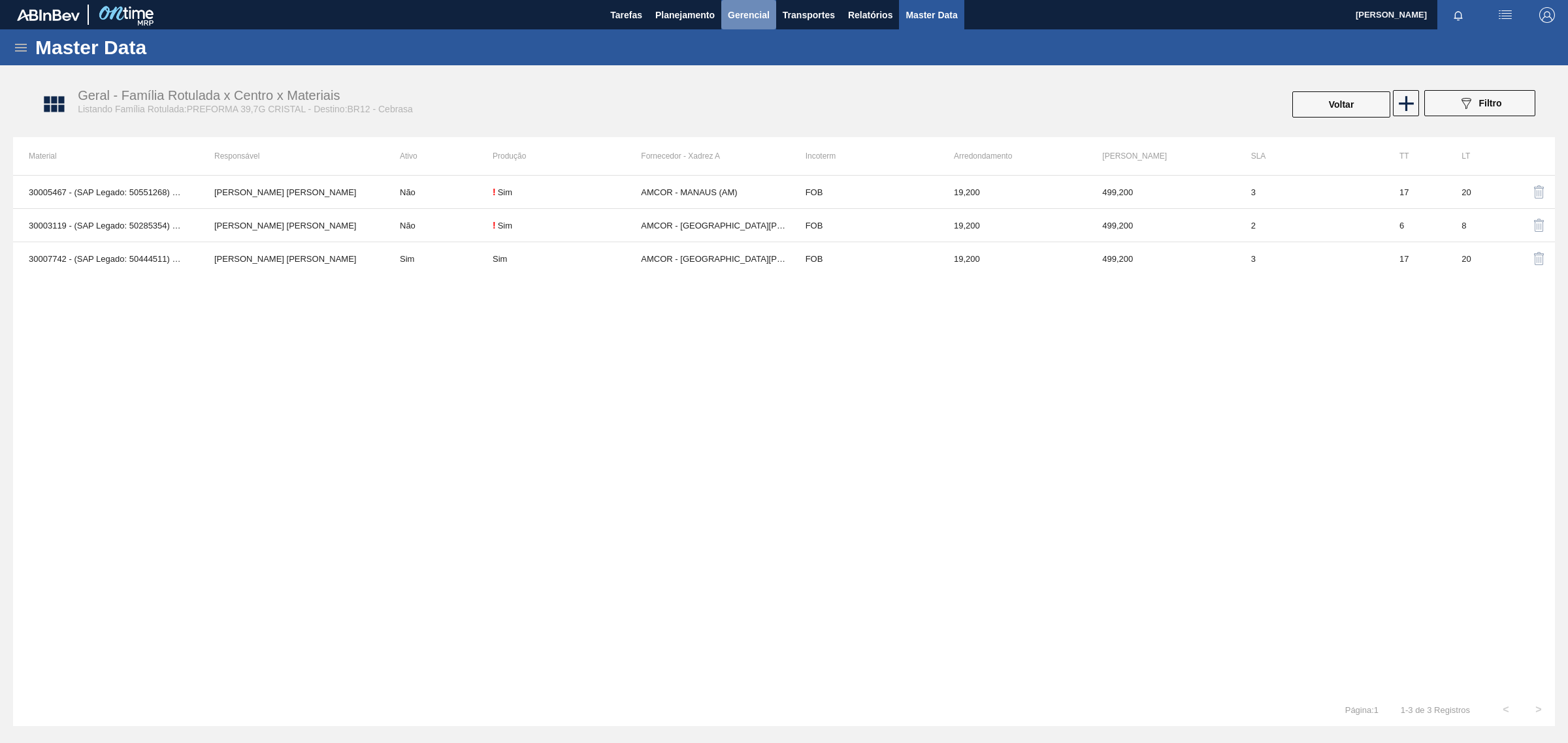
click at [749, 17] on span "Gerencial" at bounding box center [749, 15] width 42 height 16
click at [694, 12] on div at bounding box center [784, 371] width 1568 height 743
click at [694, 12] on span "Planejamento" at bounding box center [685, 15] width 59 height 16
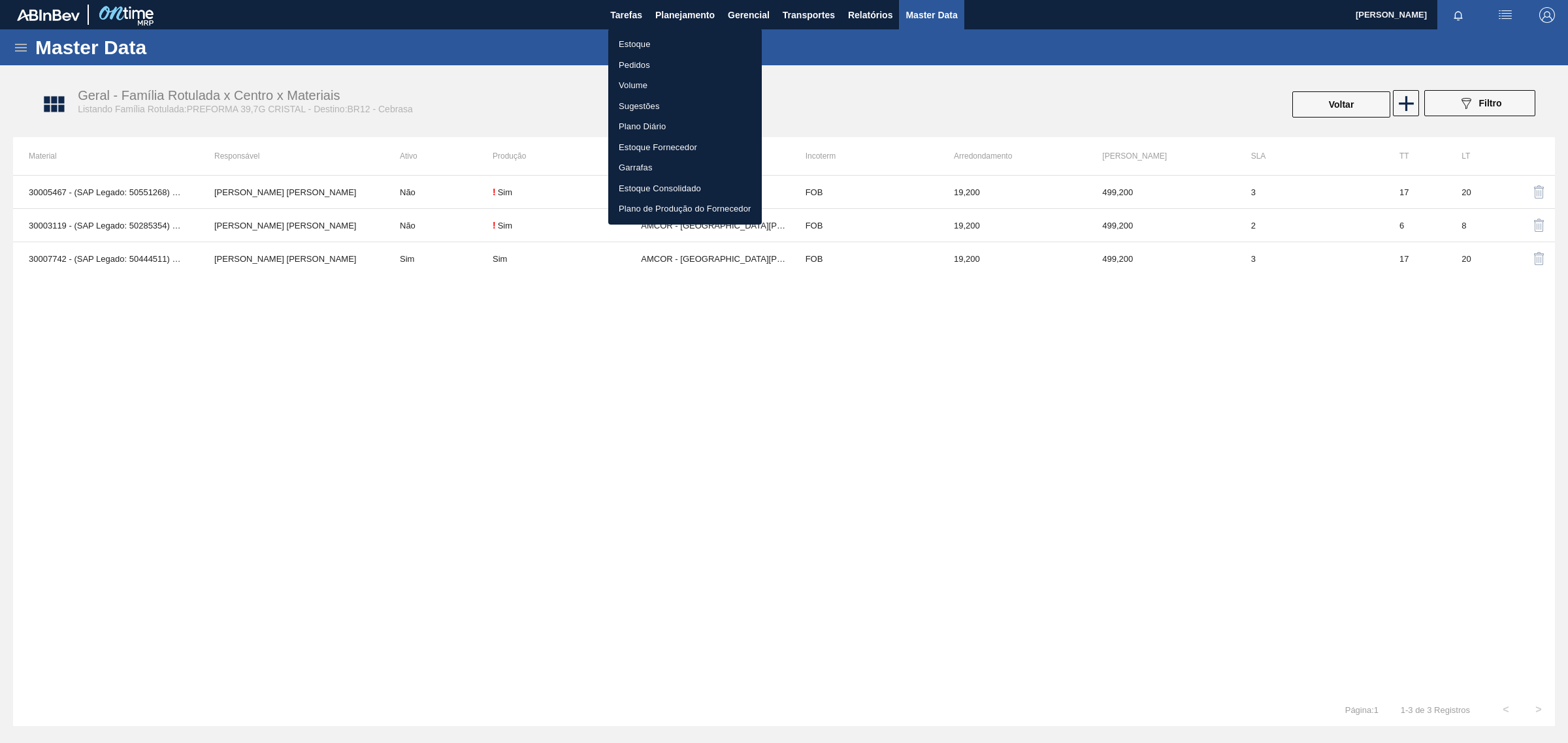
click at [651, 41] on li "Estoque" at bounding box center [685, 44] width 153 height 21
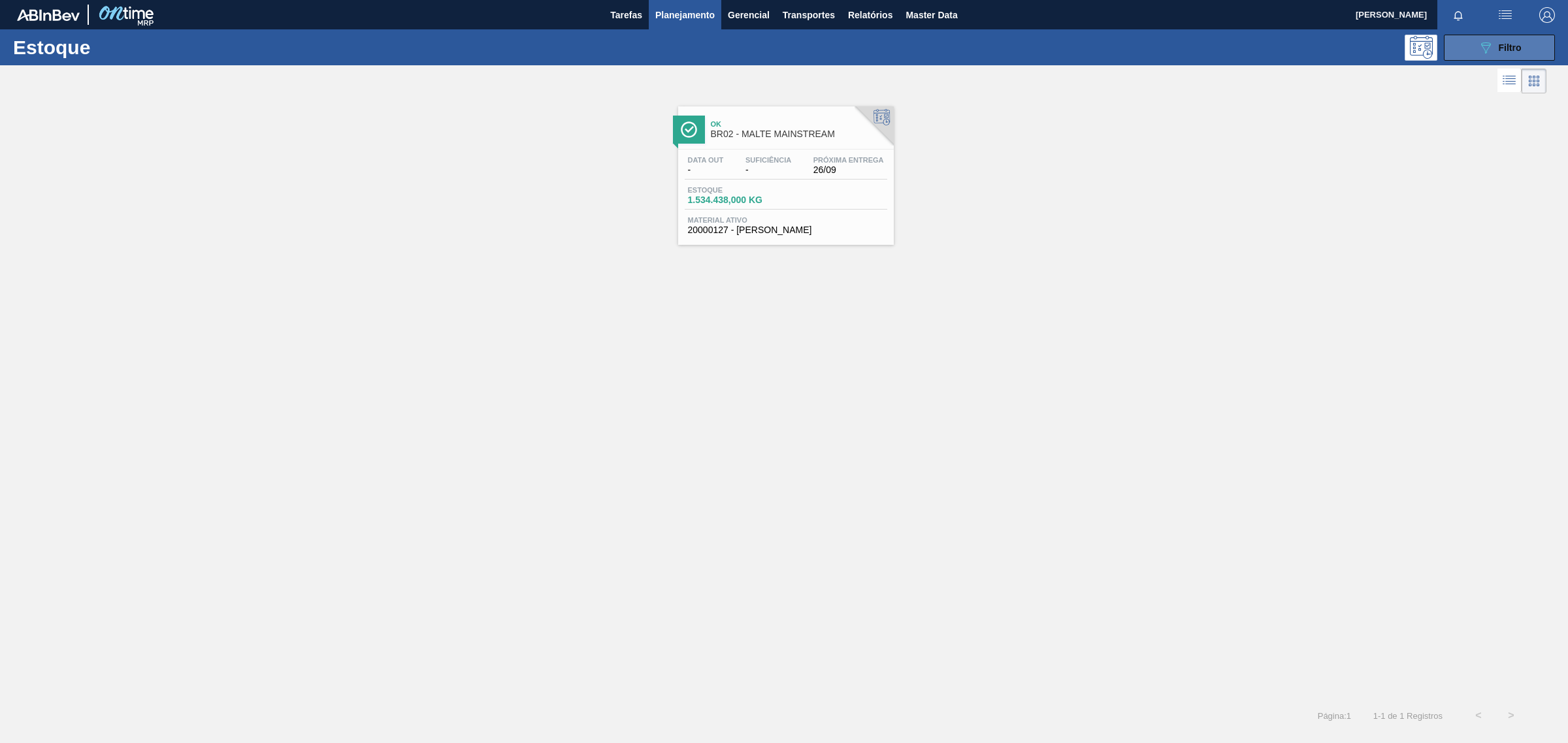
click at [1523, 44] on button "089F7B8B-B2A5-4AFE-B5C0-19BA573D28AC Filtro" at bounding box center [1500, 47] width 111 height 26
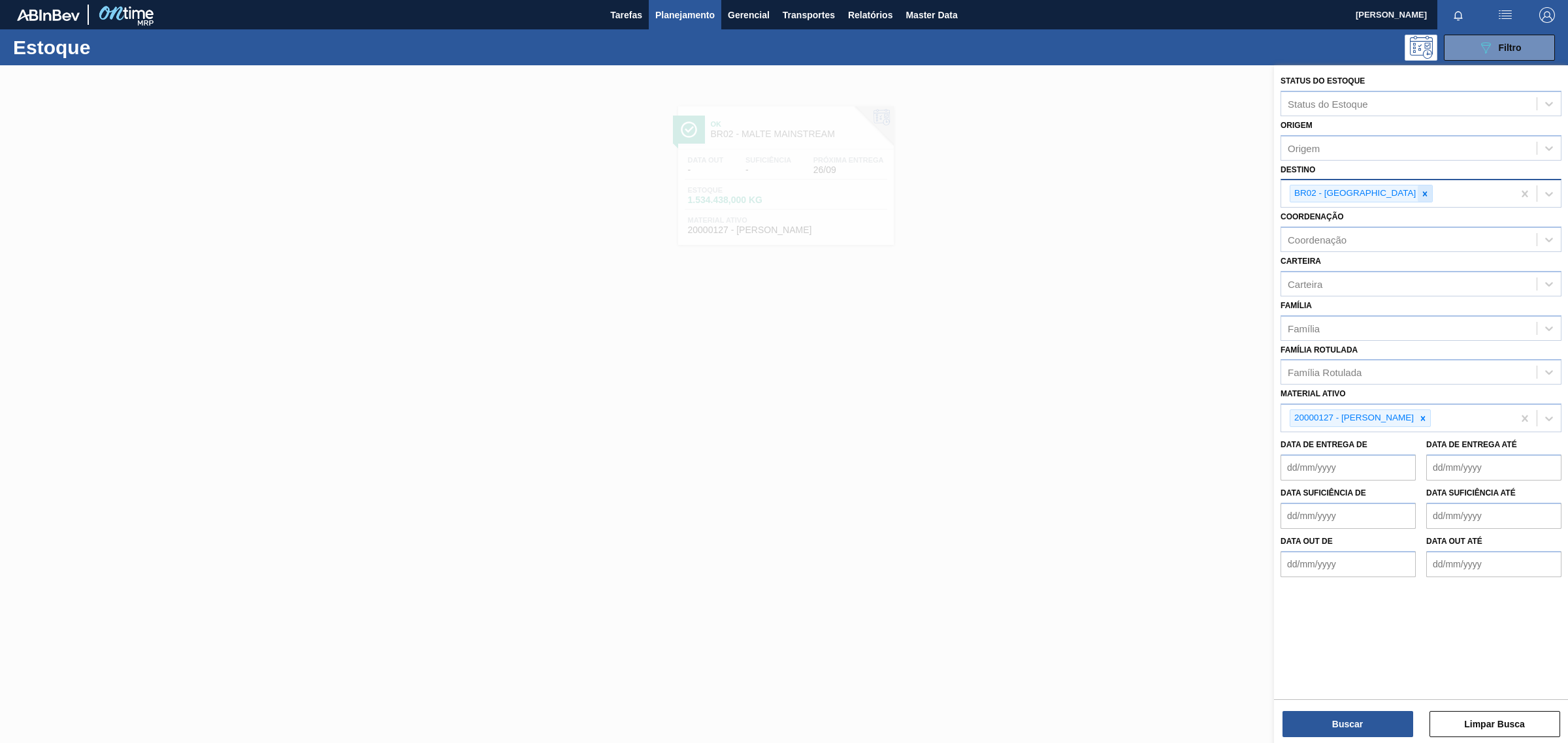
click at [1421, 191] on icon at bounding box center [1425, 194] width 9 height 9
click at [1427, 411] on icon at bounding box center [1423, 415] width 9 height 9
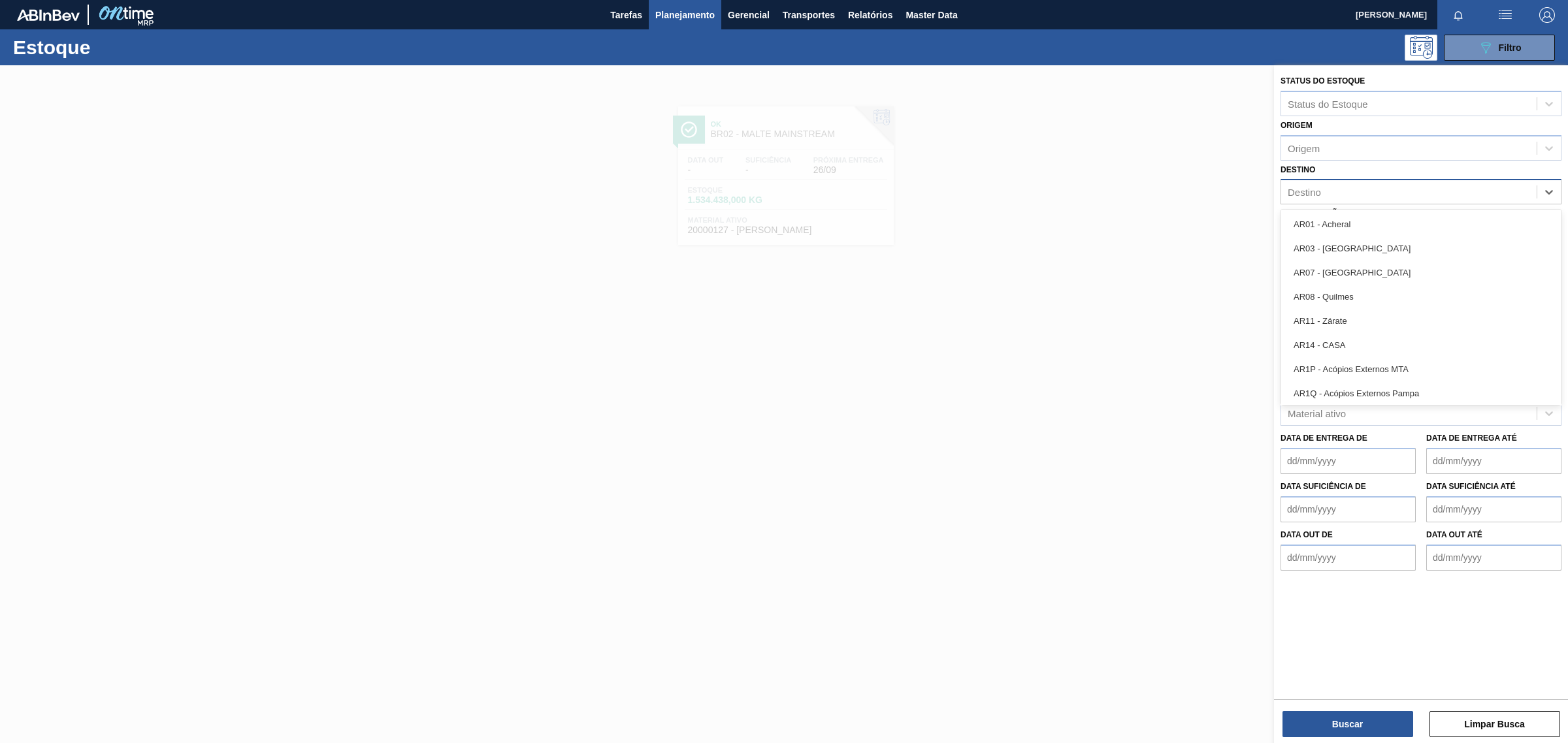
click at [1382, 192] on div "Destino" at bounding box center [1409, 192] width 256 height 19
type input "br12"
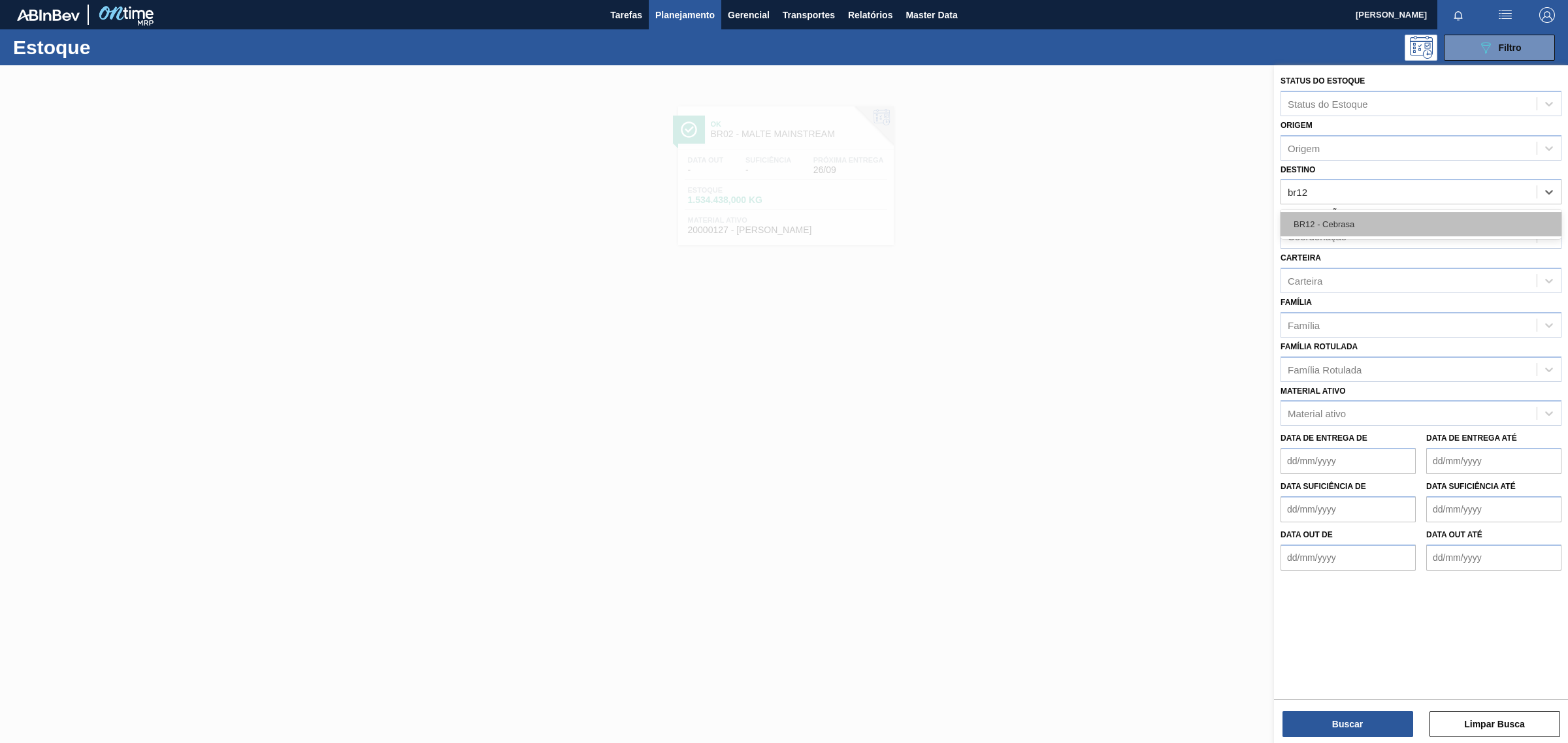
click at [1347, 228] on div "BR12 - Cebrasa" at bounding box center [1421, 224] width 281 height 24
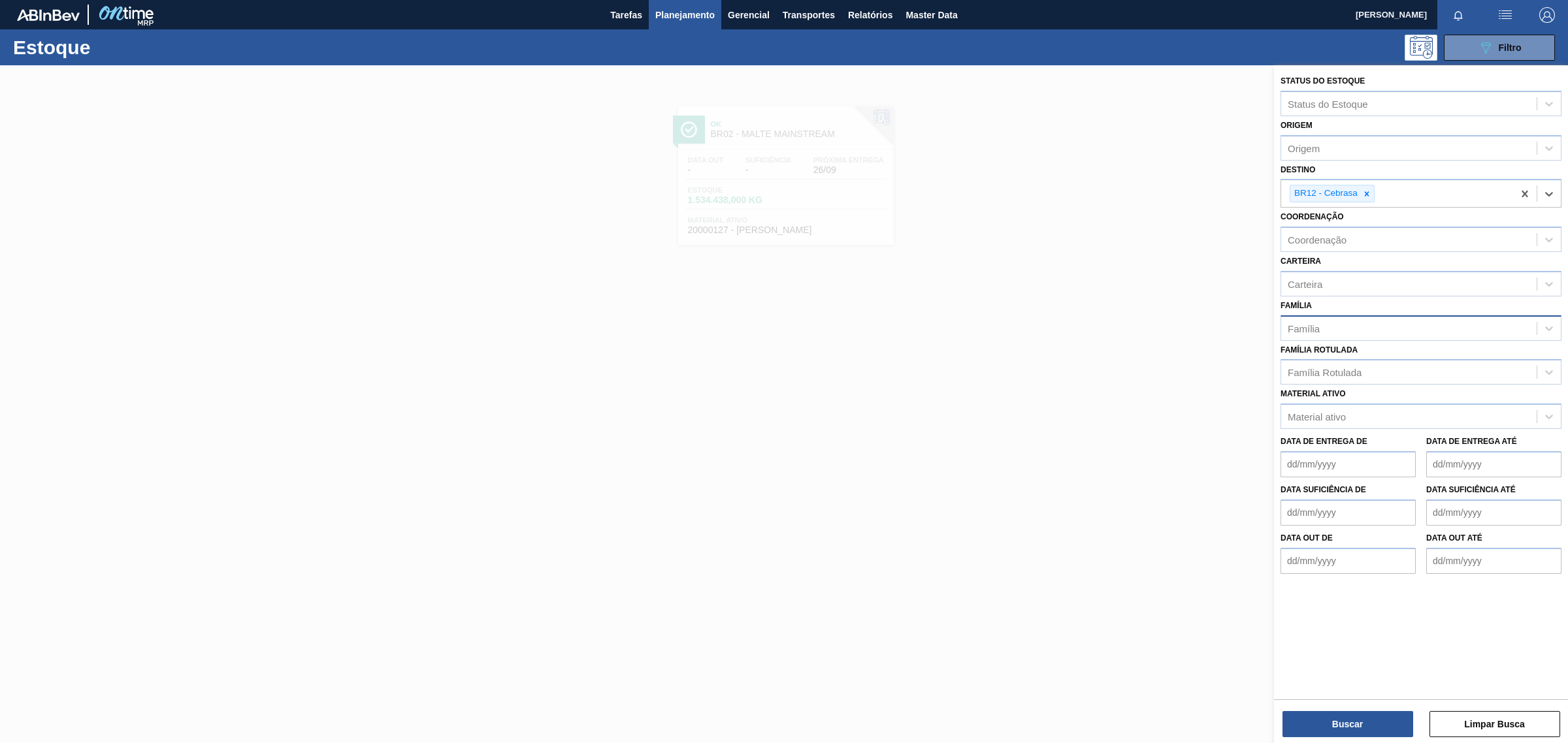
click at [1336, 327] on div "Família" at bounding box center [1409, 328] width 256 height 19
type input "prefo"
click at [1330, 352] on div "Preforma" at bounding box center [1421, 361] width 281 height 24
click at [1370, 726] on button "Buscar" at bounding box center [1348, 724] width 131 height 26
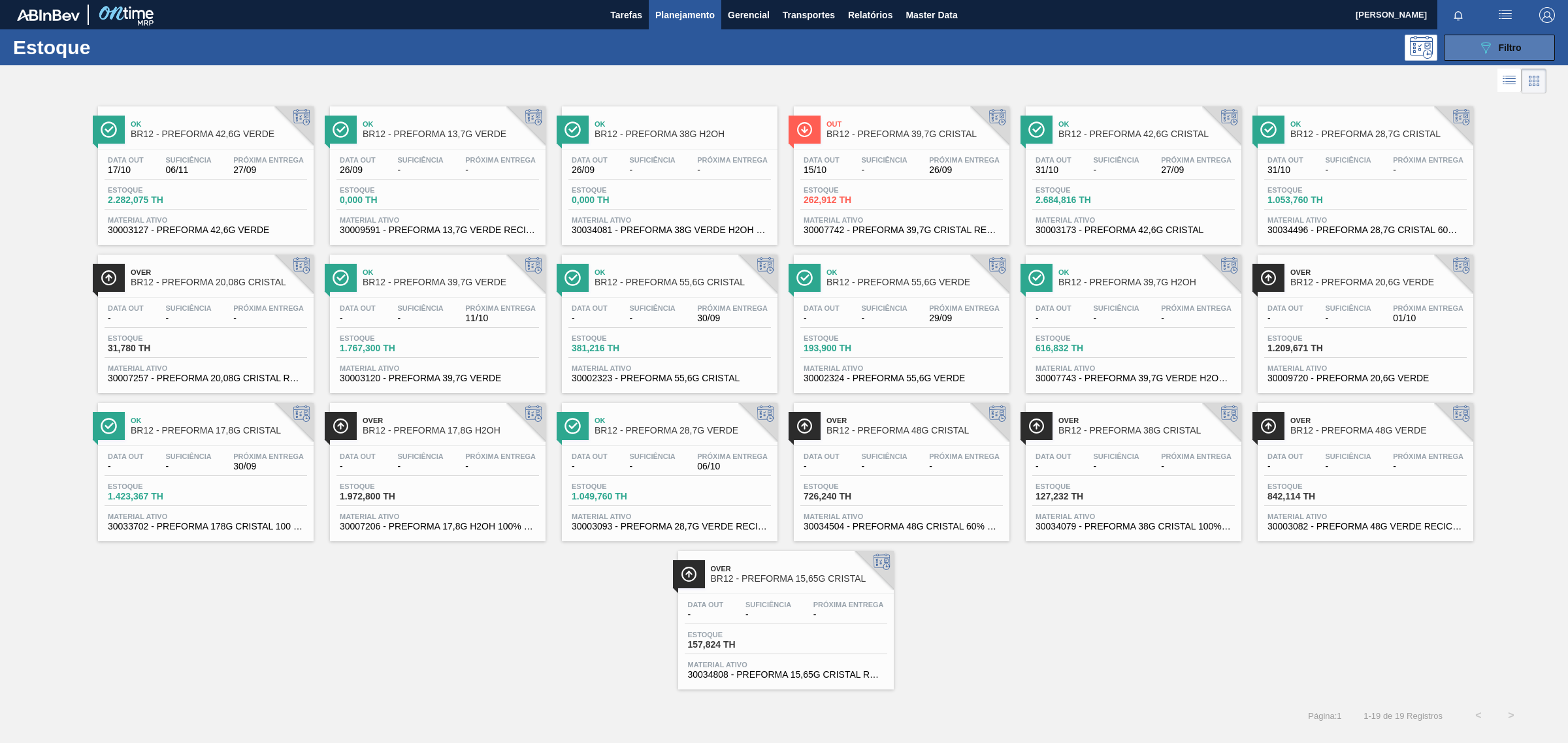
click at [1487, 42] on icon "089F7B8B-B2A5-4AFE-B5C0-19BA573D28AC" at bounding box center [1485, 47] width 16 height 16
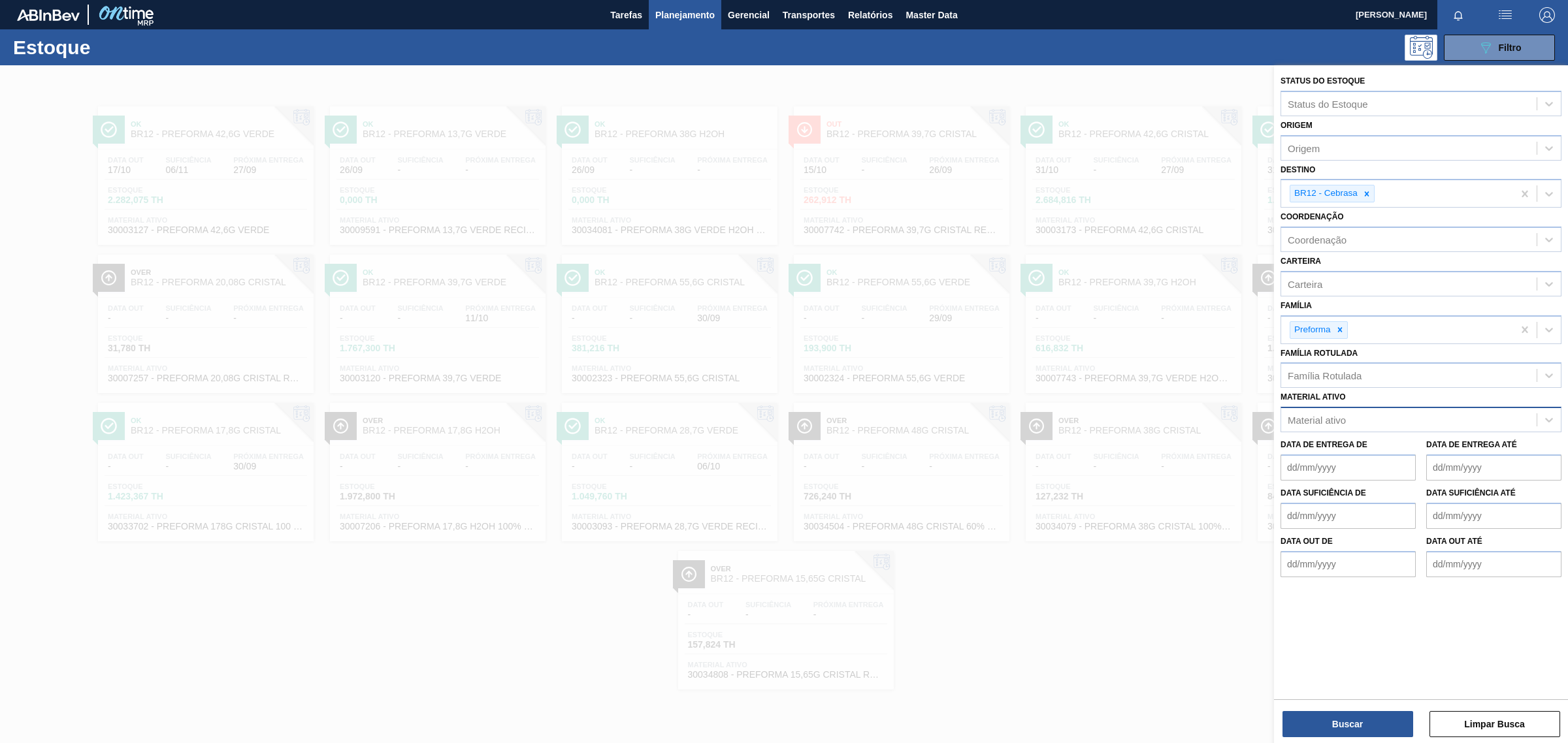
click at [1339, 415] on div "Material ativo" at bounding box center [1316, 420] width 58 height 11
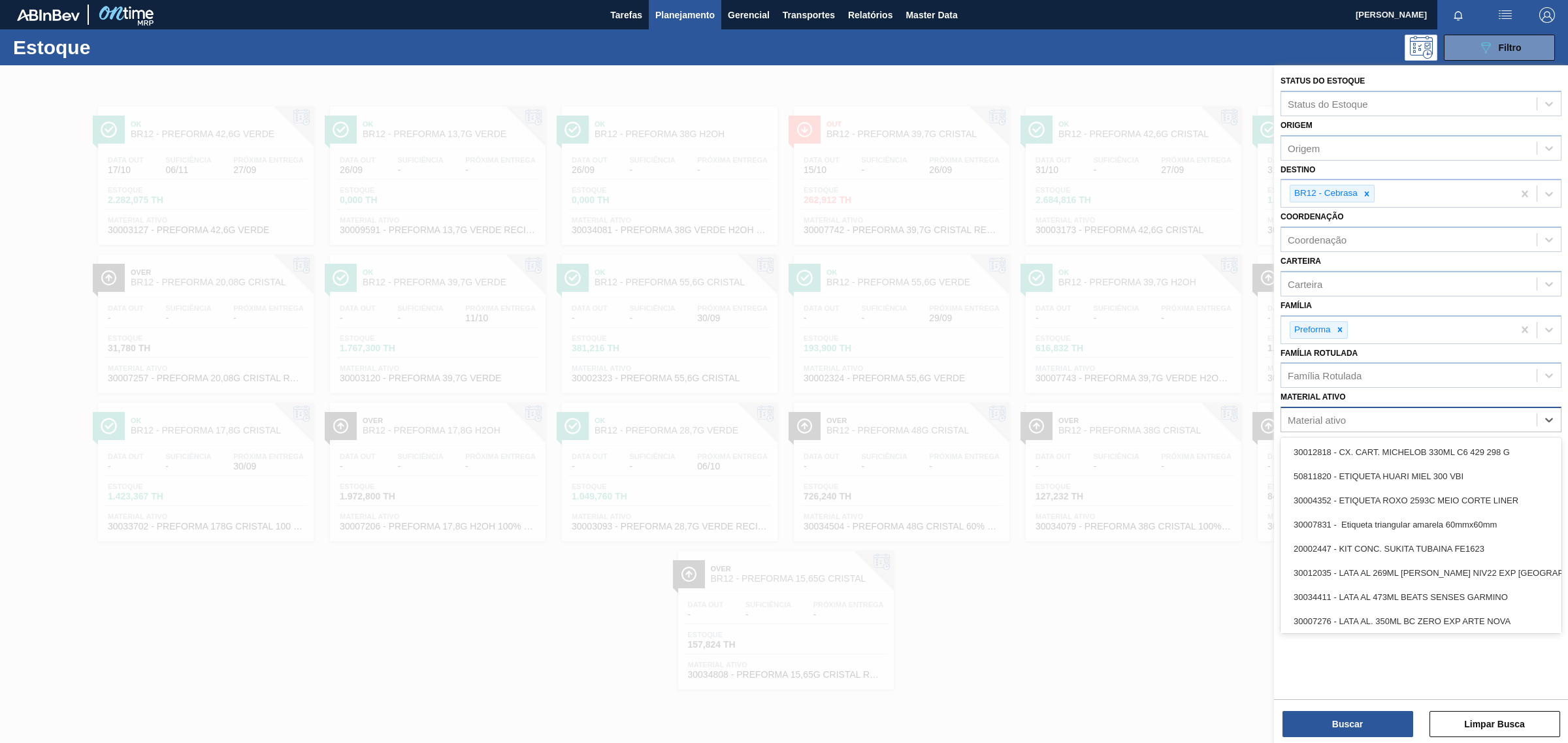
paste ativo "000000000030003127"
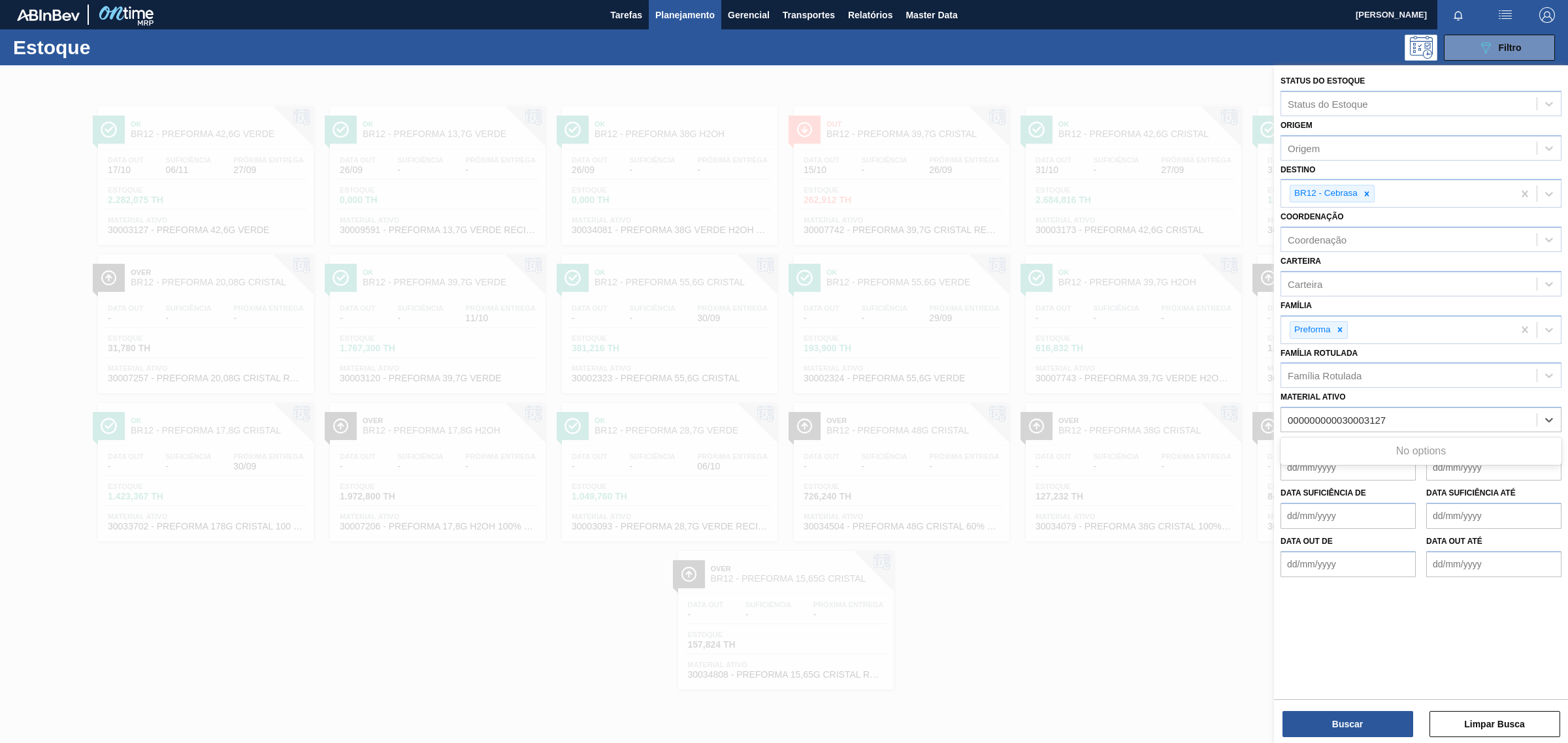
drag, startPoint x: 1343, startPoint y: 418, endPoint x: 1118, endPoint y: 418, distance: 225.0
click at [1274, 418] on div "Status do Estoque Status do Estoque Origem Origem Destino BR12 - Cebrasa Coorde…" at bounding box center [1421, 436] width 294 height 743
type ativo "30003127"
click at [1454, 449] on div "30003127 - PREFORMA 42,6G VERDE" at bounding box center [1421, 452] width 281 height 24
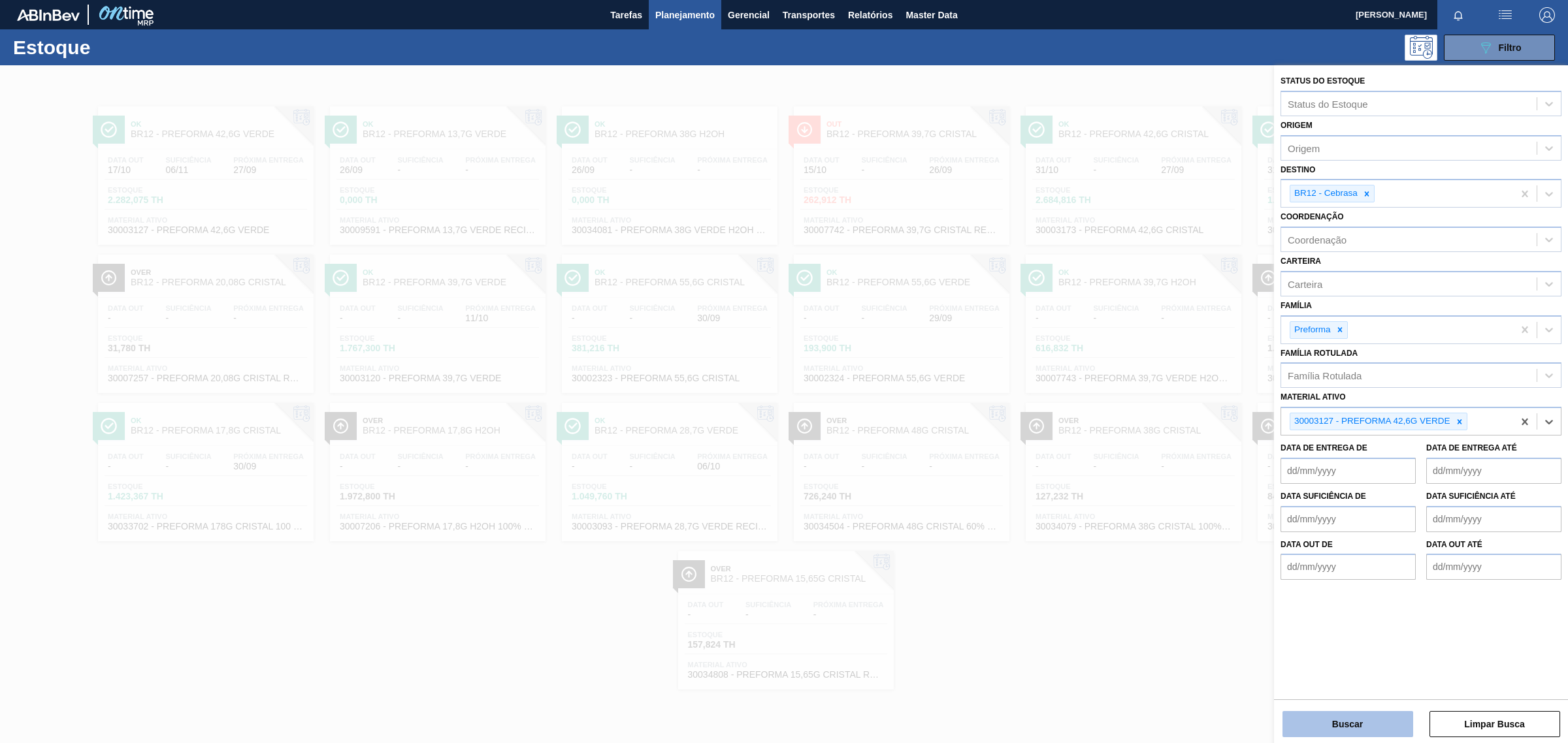
click at [1367, 723] on button "Buscar" at bounding box center [1348, 724] width 131 height 26
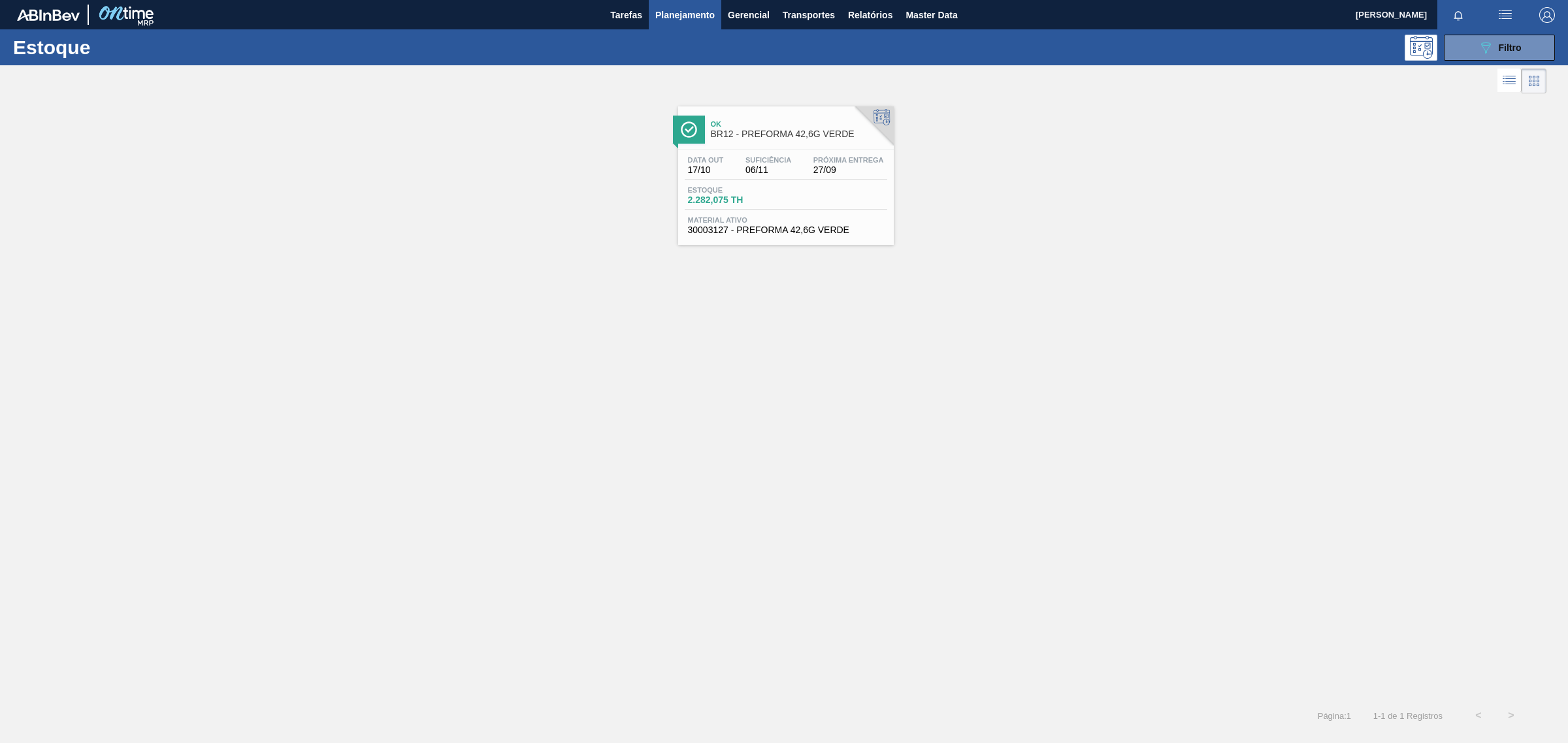
click at [797, 192] on div "Estoque 2.282,075 TH" at bounding box center [786, 198] width 202 height 23
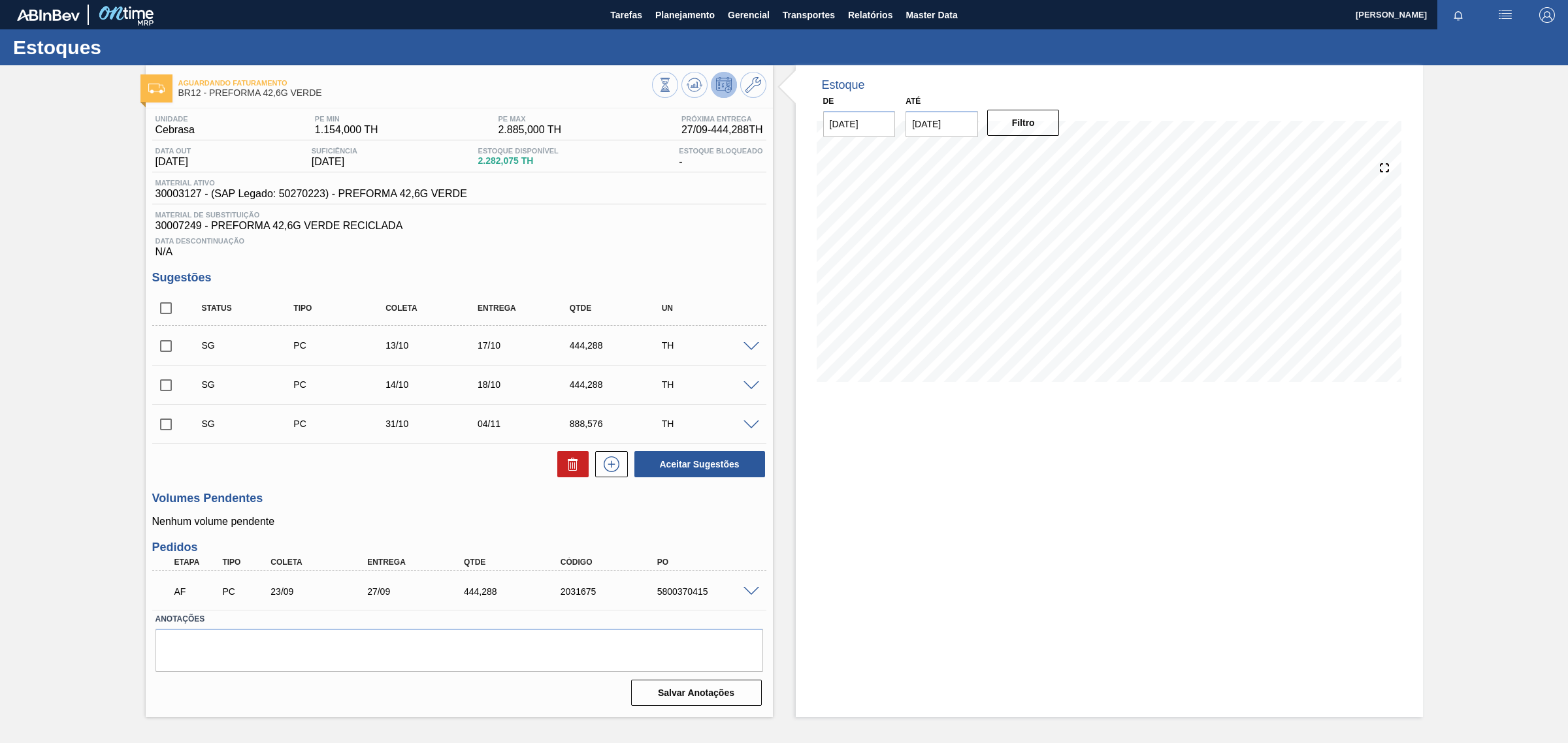
click at [749, 591] on span at bounding box center [751, 591] width 16 height 10
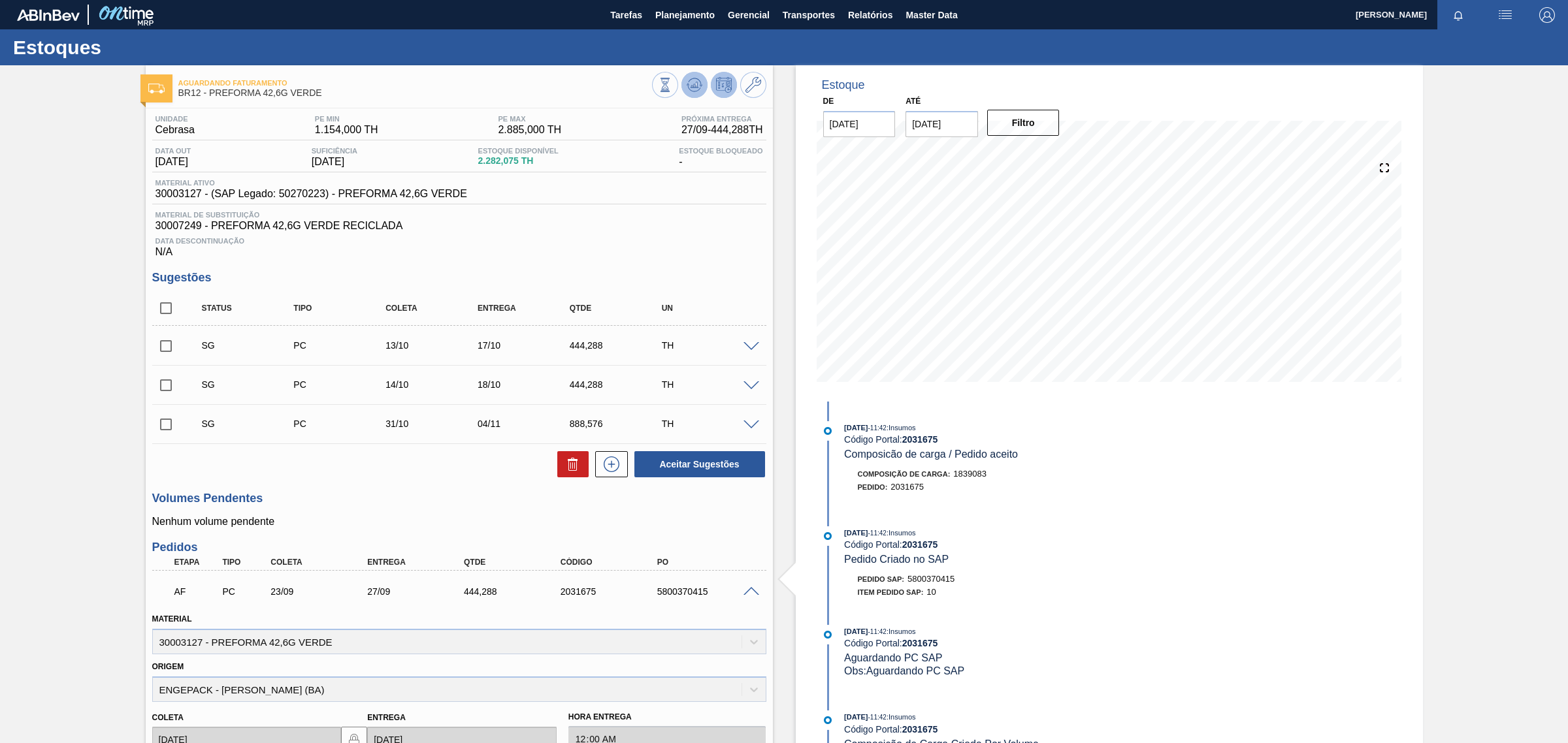
click at [698, 86] on icon at bounding box center [694, 85] width 16 height 16
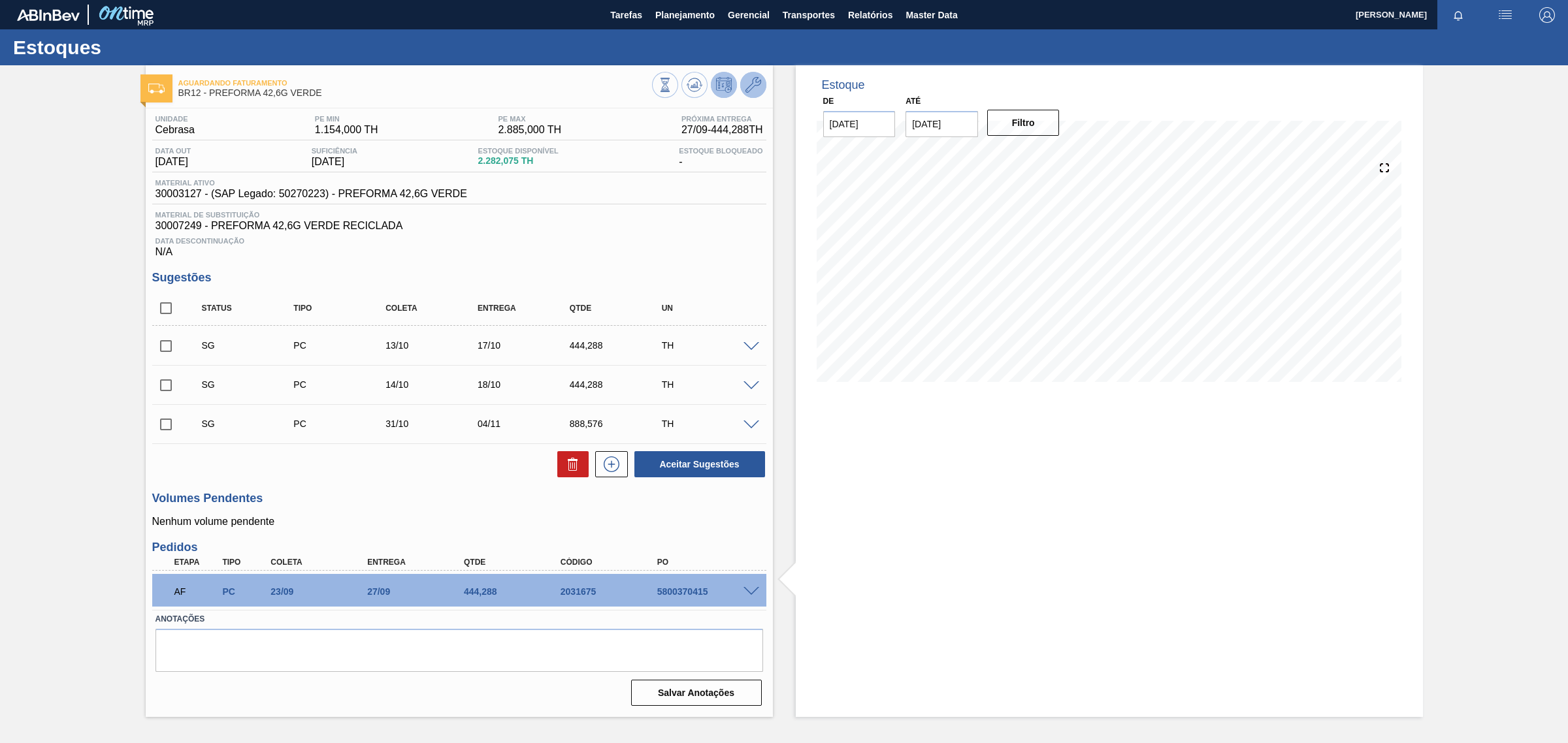
click at [746, 85] on icon at bounding box center [753, 85] width 16 height 16
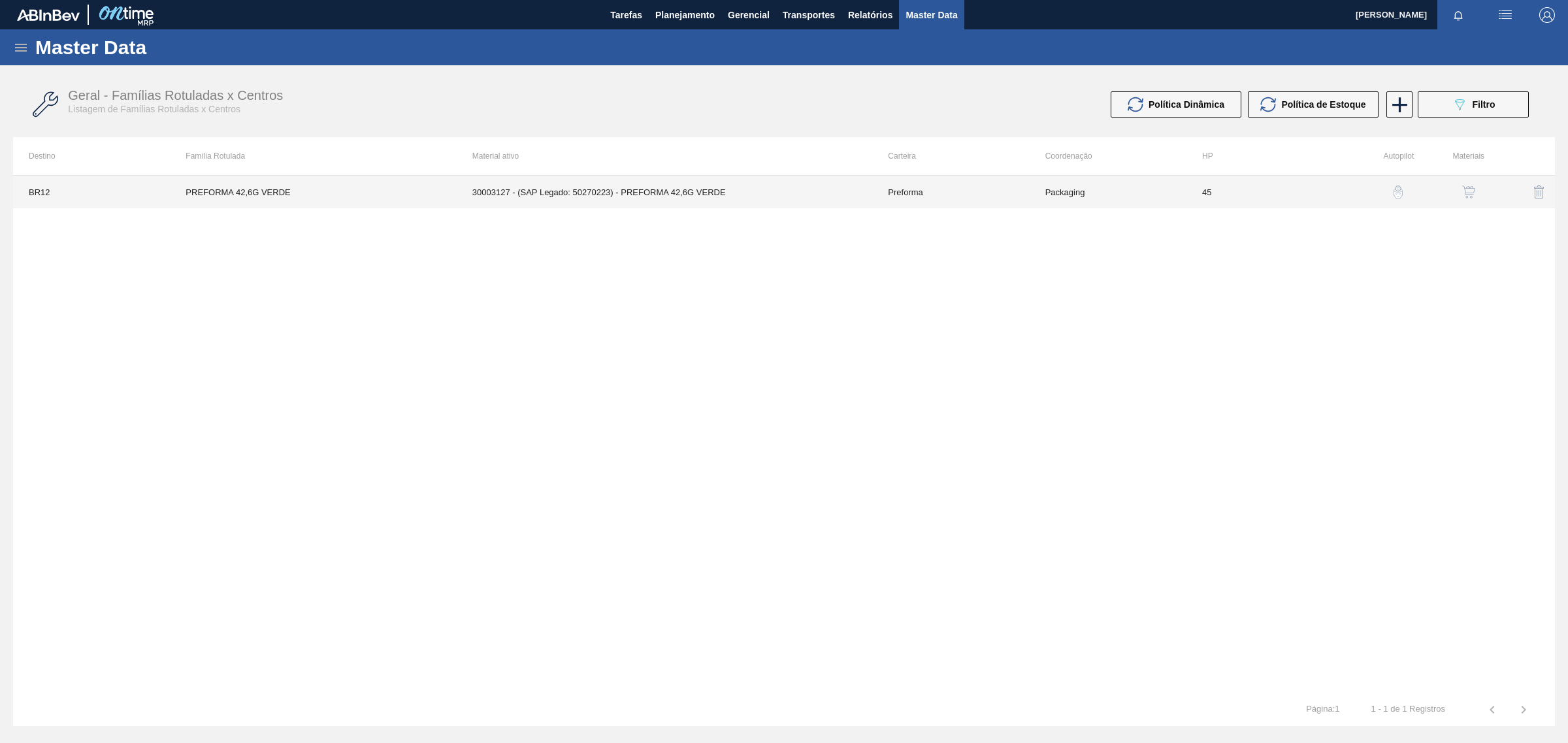
click at [729, 195] on td "30003127 - (SAP Legado: 50270223) - PREFORMA 42,6G VERDE" at bounding box center [665, 192] width 416 height 32
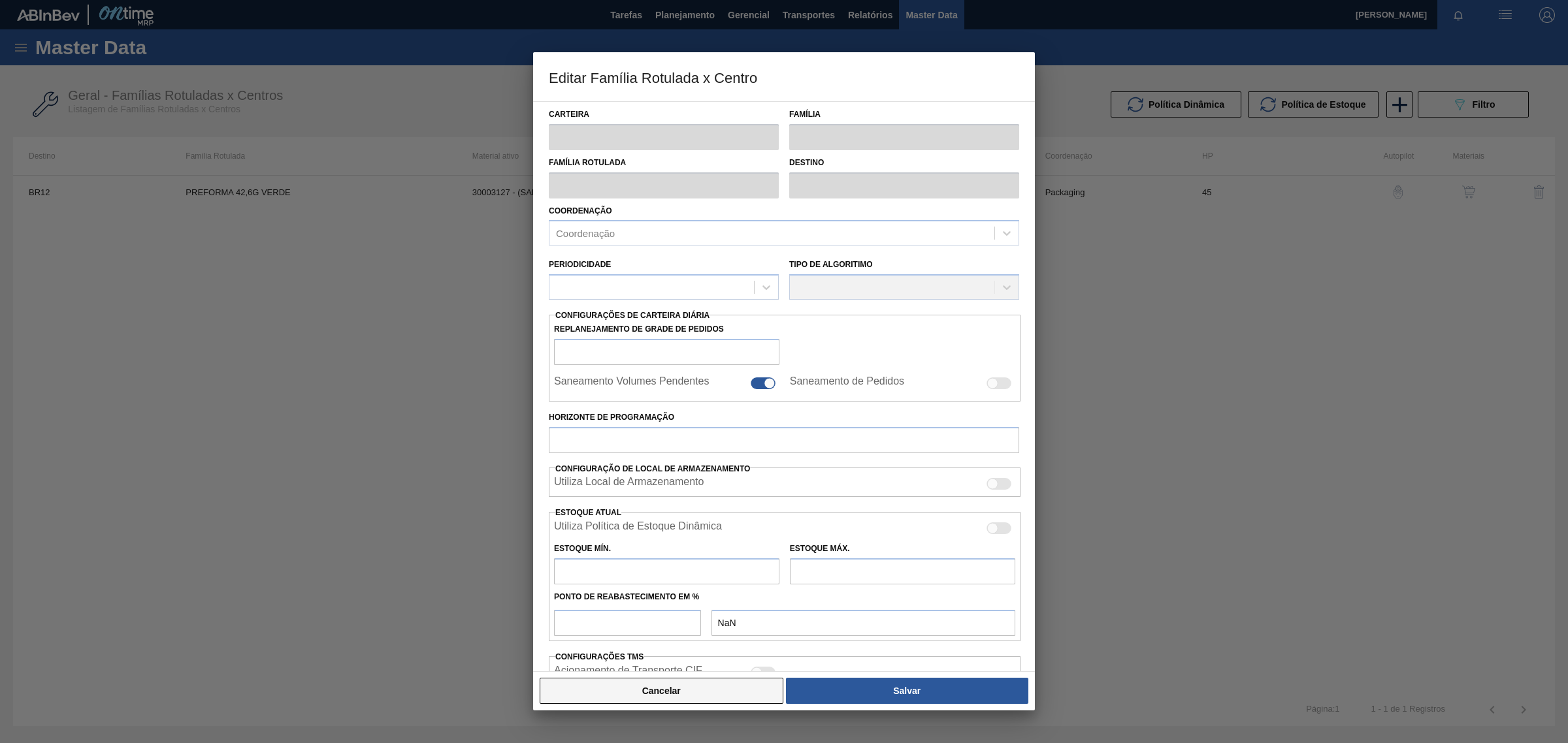
type input "Preforma"
type input "PREFORMA 42,6G VERDE"
type input "BR12 - Cebrasa"
type input "0"
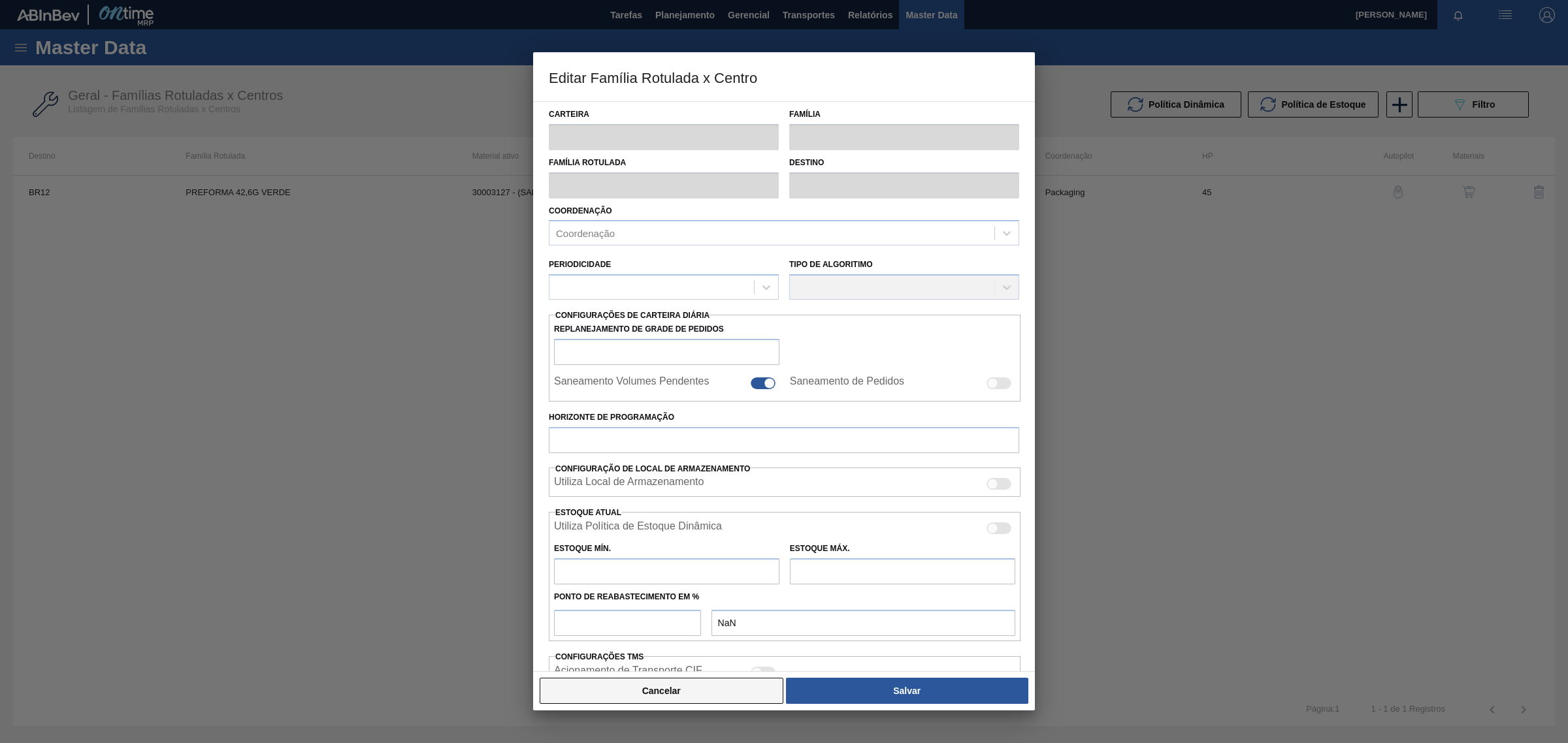
type input "45"
type input "1.154"
type input "2.885"
type input "50"
type input "2.019,500"
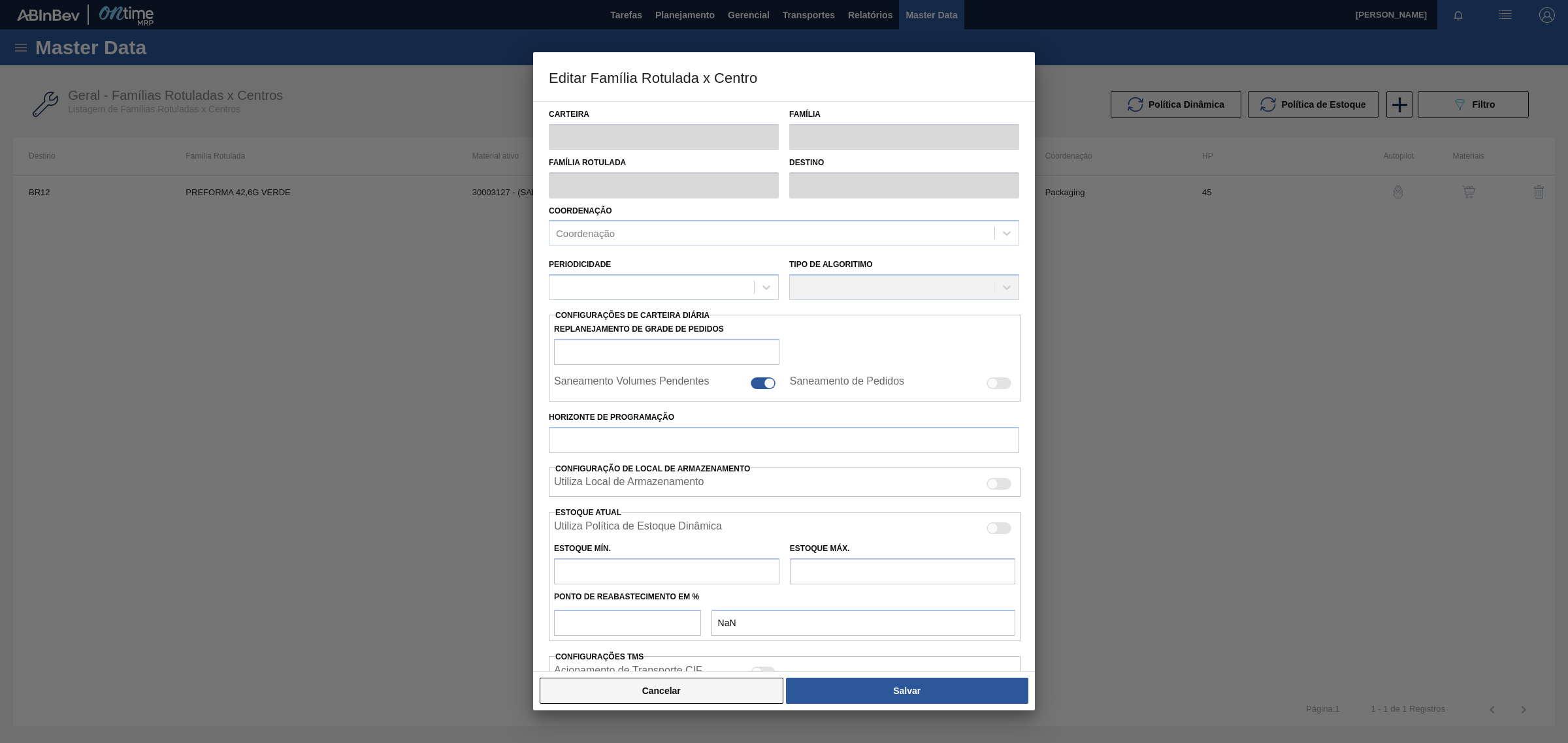
checkbox input "true"
click at [661, 693] on button "Cancelar" at bounding box center [661, 690] width 244 height 26
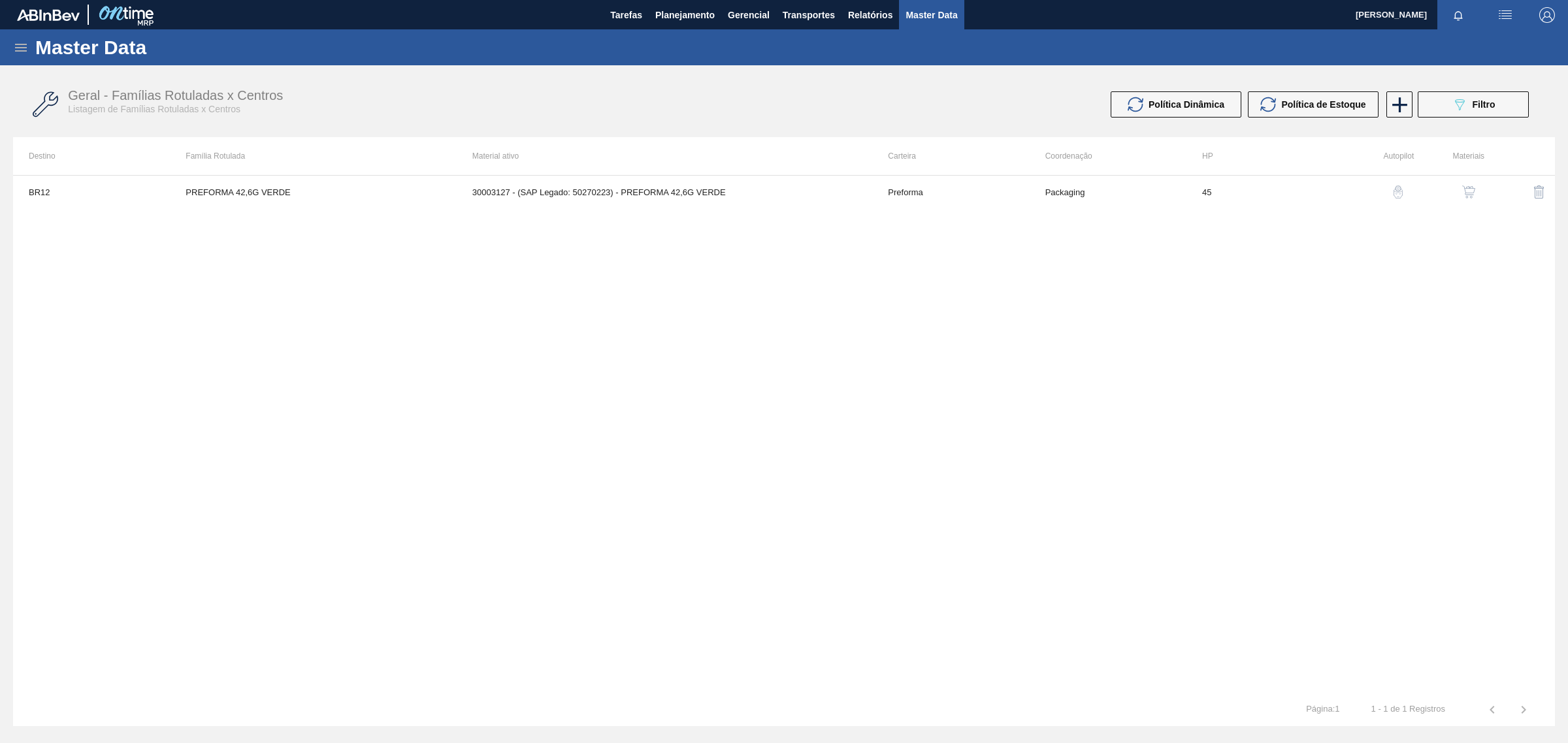
click at [1472, 187] on img "button" at bounding box center [1468, 192] width 13 height 13
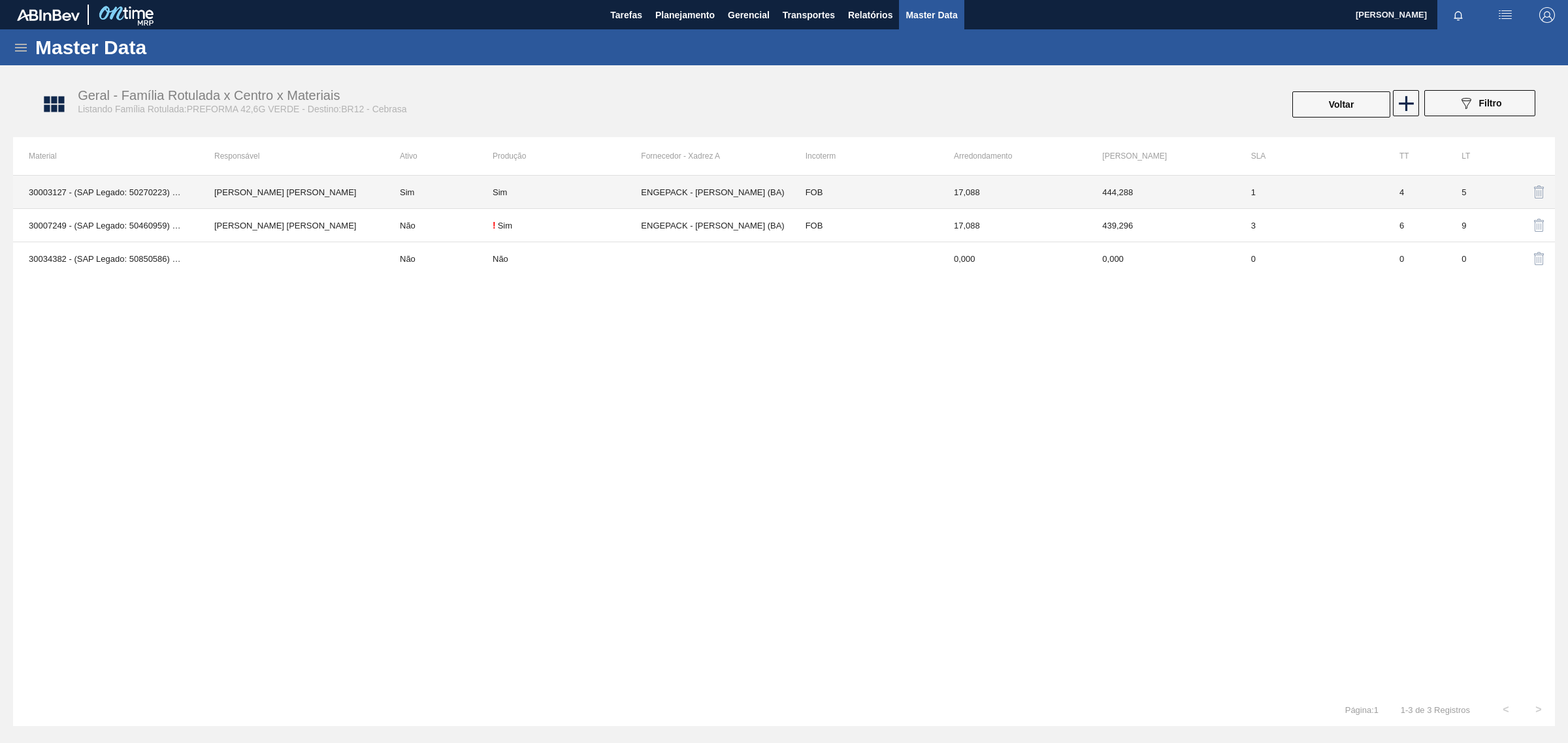
click at [311, 194] on td "[PERSON_NAME] Conceição" at bounding box center [291, 192] width 186 height 33
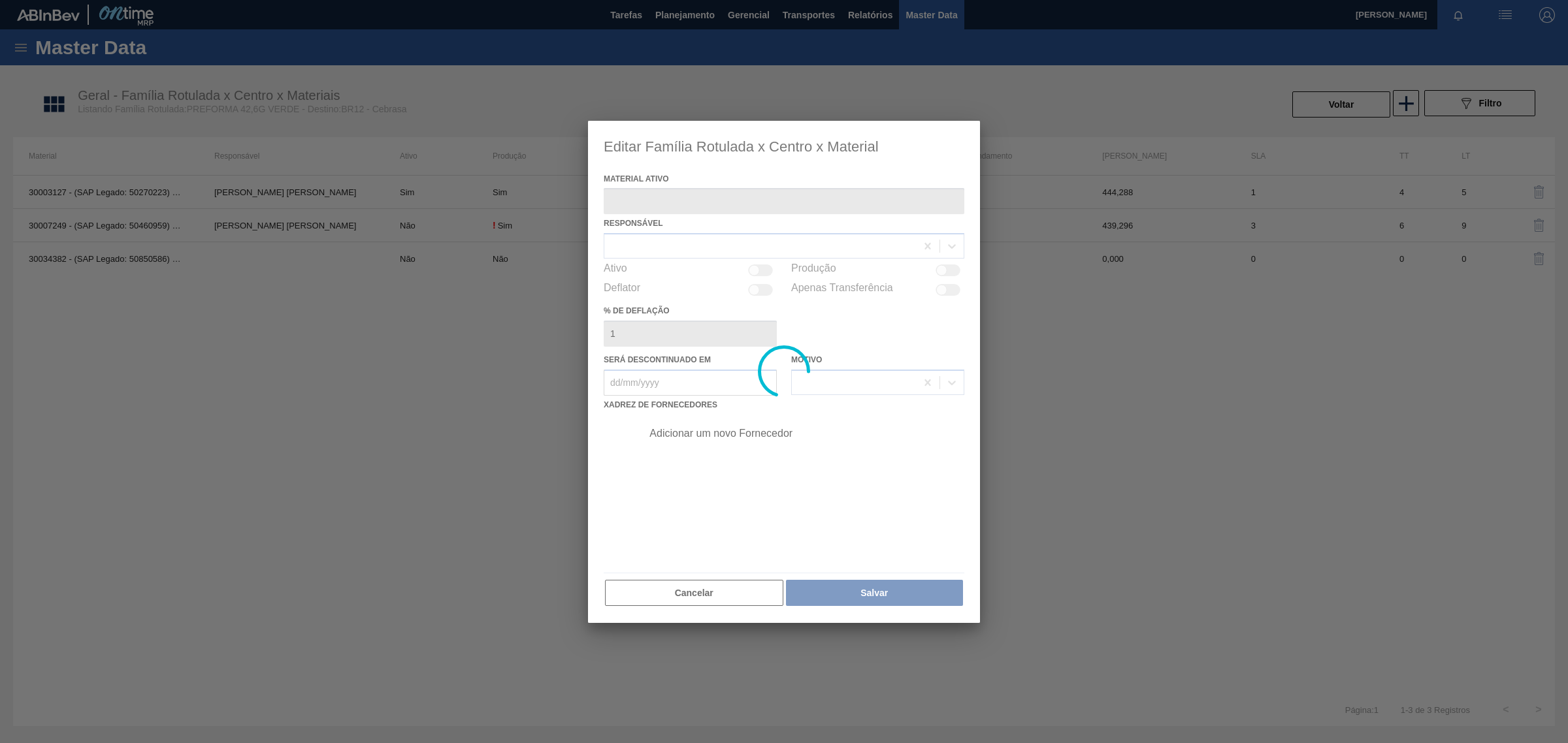
type ativo "30003127 - (SAP Legado: 50270223) - PREFORMA 42,6G VERDE"
checkbox input "true"
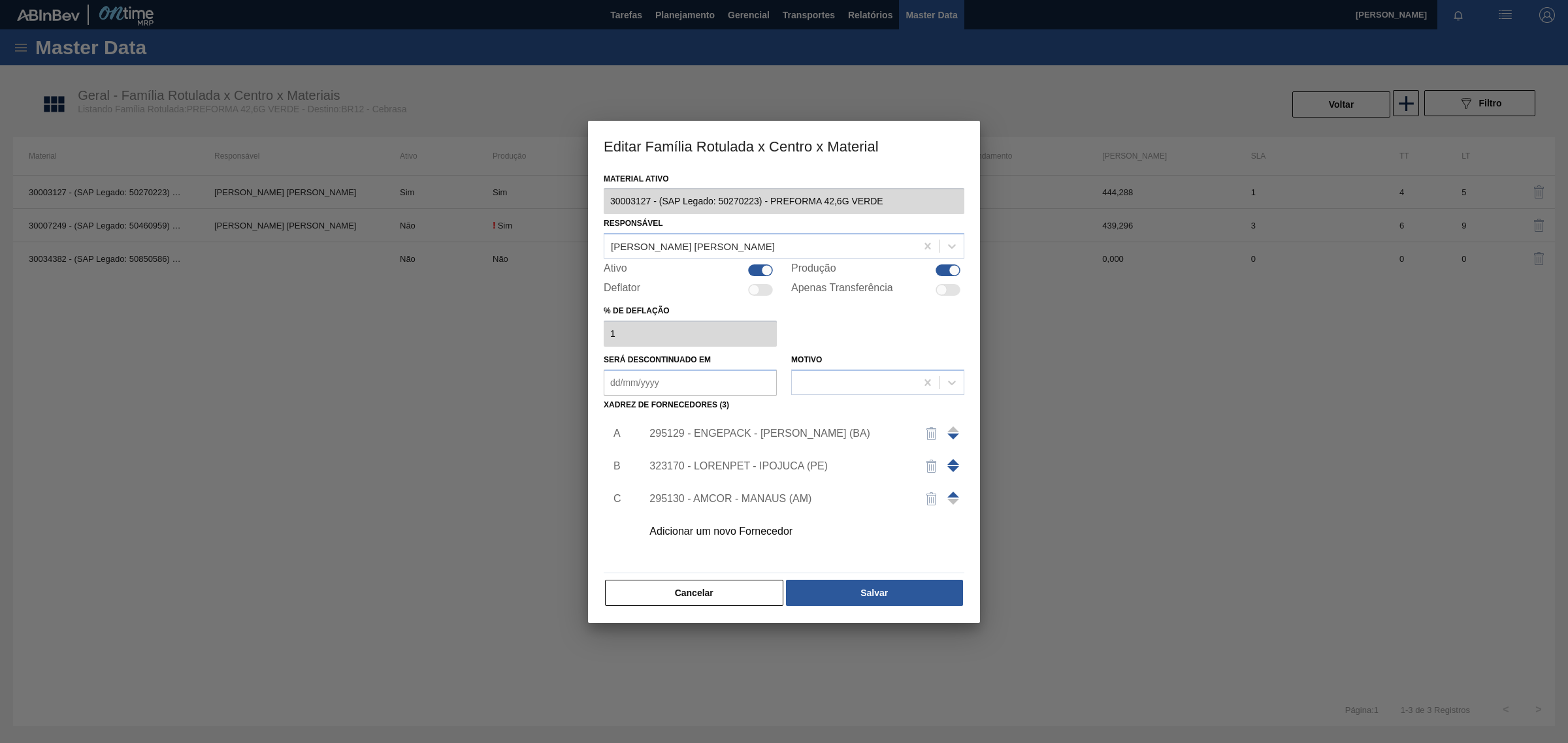
click at [765, 527] on div "Adicionar um novo Fornecedor" at bounding box center [777, 532] width 256 height 12
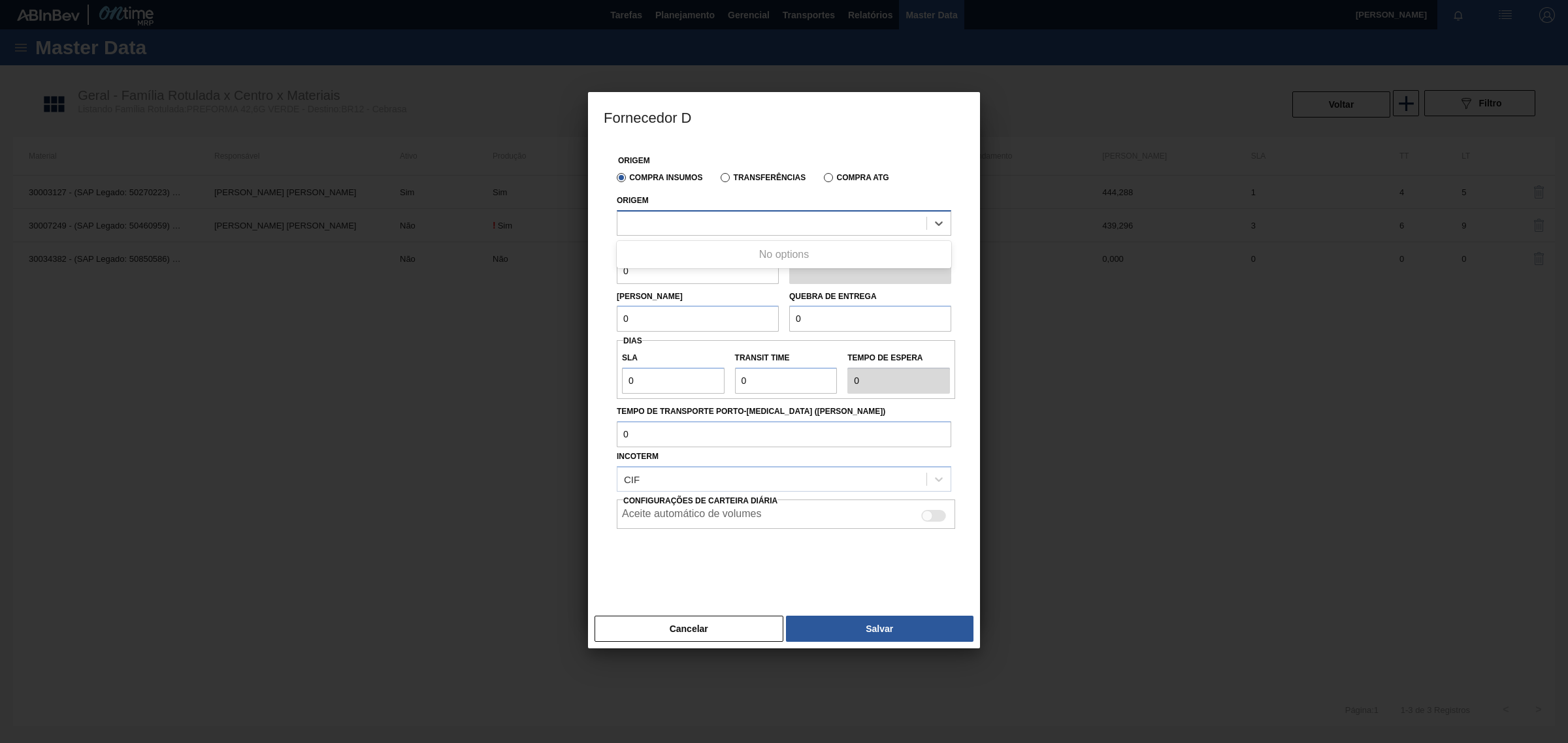
click at [786, 225] on div at bounding box center [771, 222] width 309 height 19
click at [746, 174] on label "Transferências" at bounding box center [763, 177] width 85 height 9
click at [719, 180] on input "Transferências" at bounding box center [719, 180] width 0 height 0
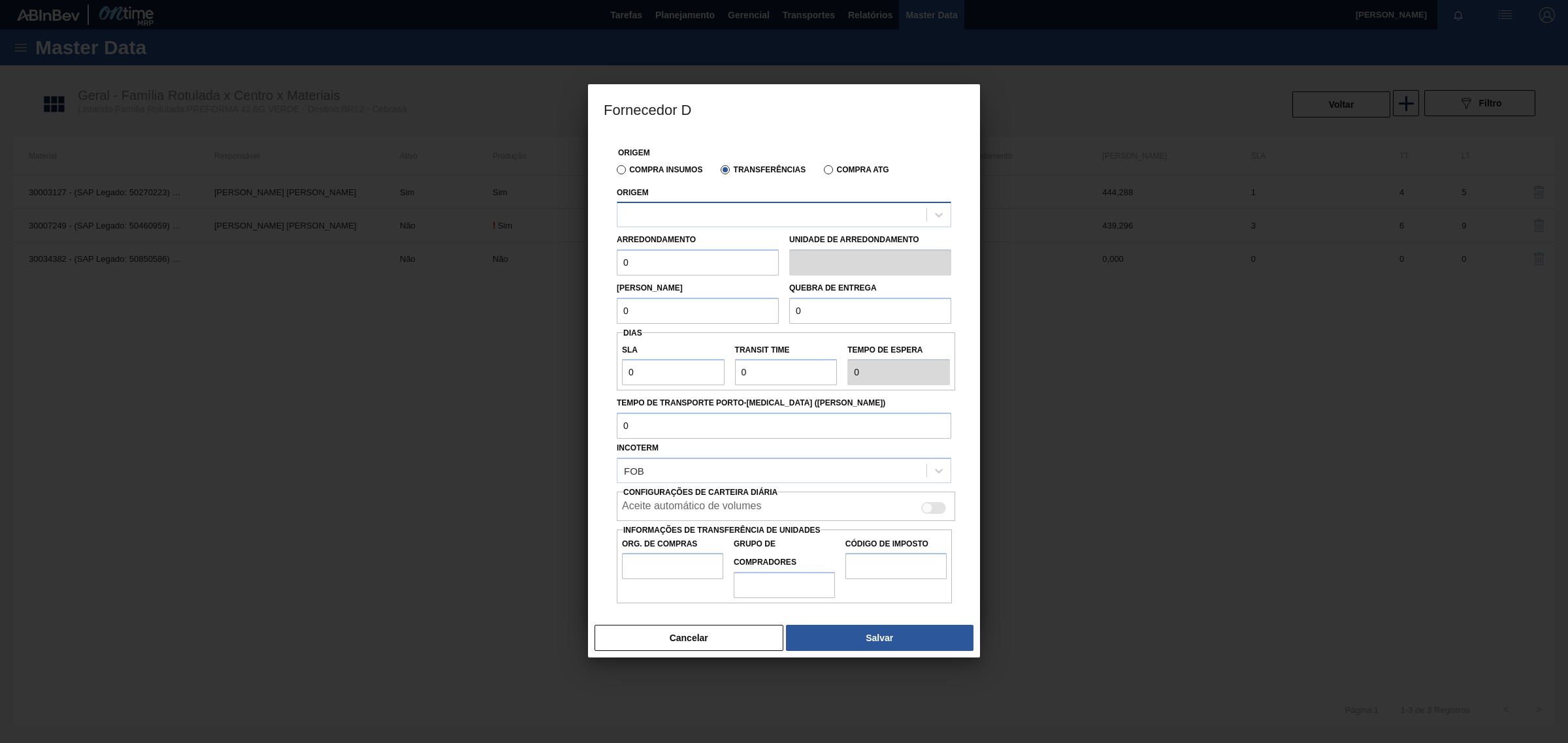
click at [731, 217] on div at bounding box center [771, 215] width 309 height 19
click at [692, 654] on div "Cancelar Salvar" at bounding box center [783, 638] width 392 height 39
click at [697, 638] on button "Cancelar" at bounding box center [689, 638] width 189 height 26
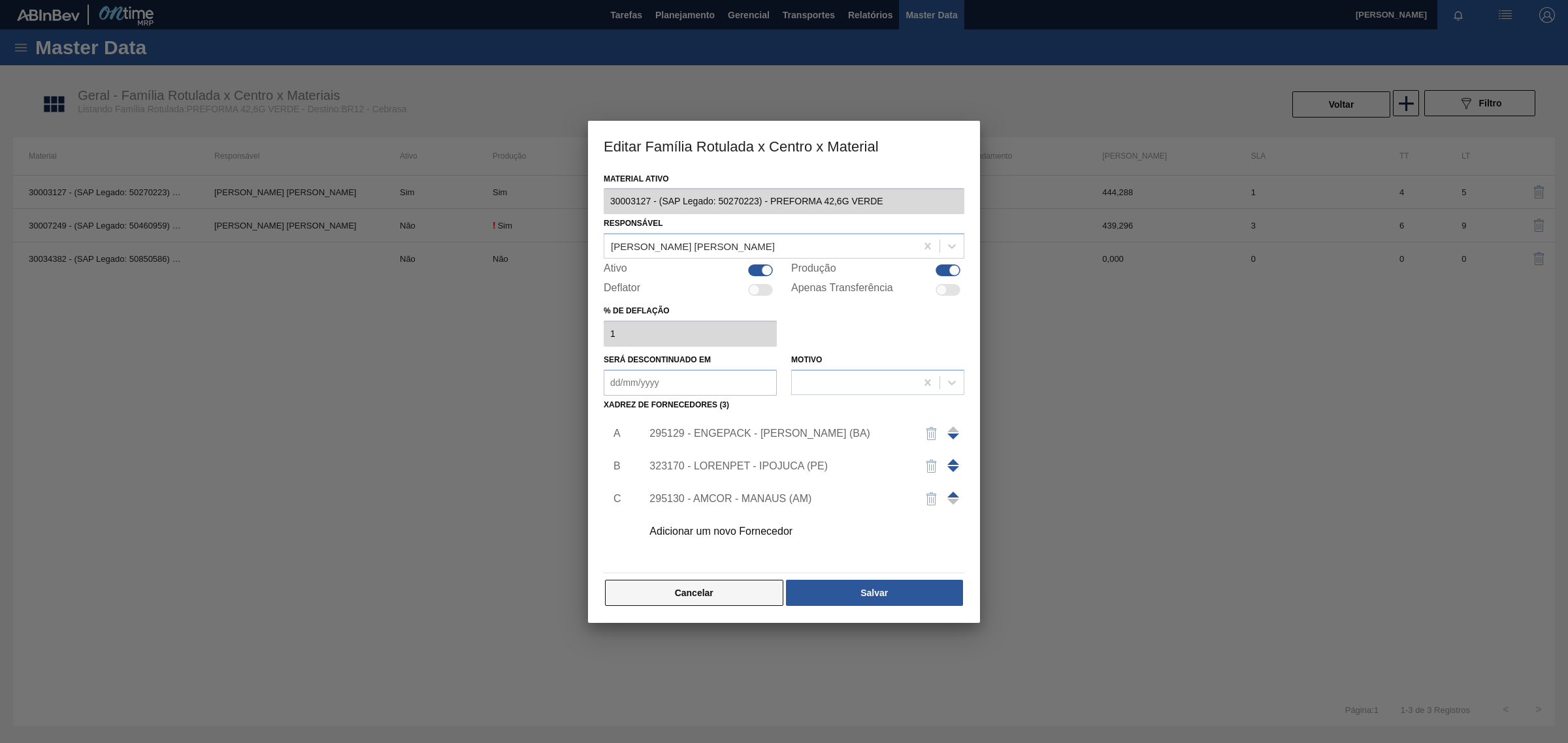
click at [697, 592] on button "Cancelar" at bounding box center [694, 593] width 178 height 26
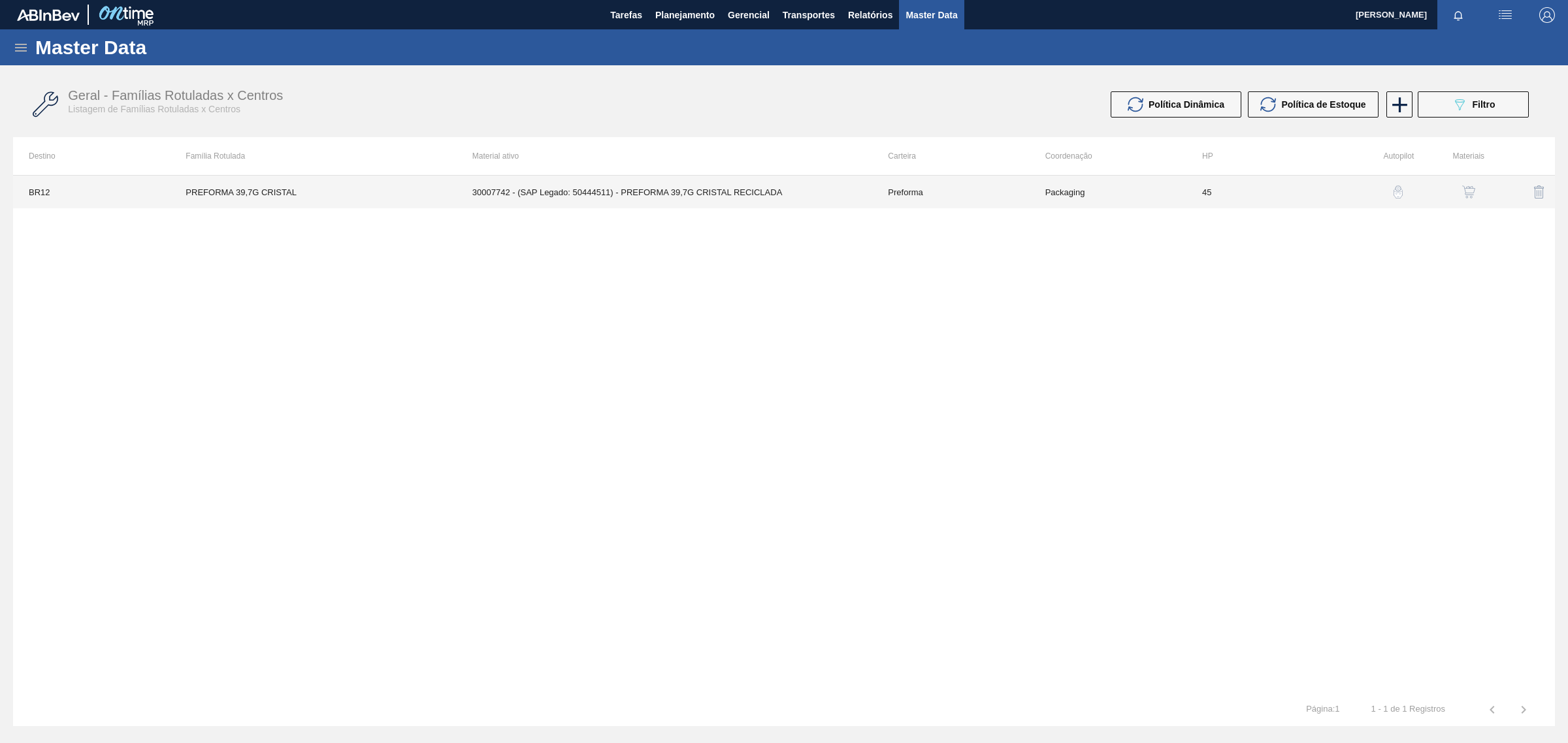
click at [726, 196] on td "30007742 - (SAP Legado: 50444511) - PREFORMA 39,7G CRISTAL RECICLADA" at bounding box center [665, 192] width 416 height 32
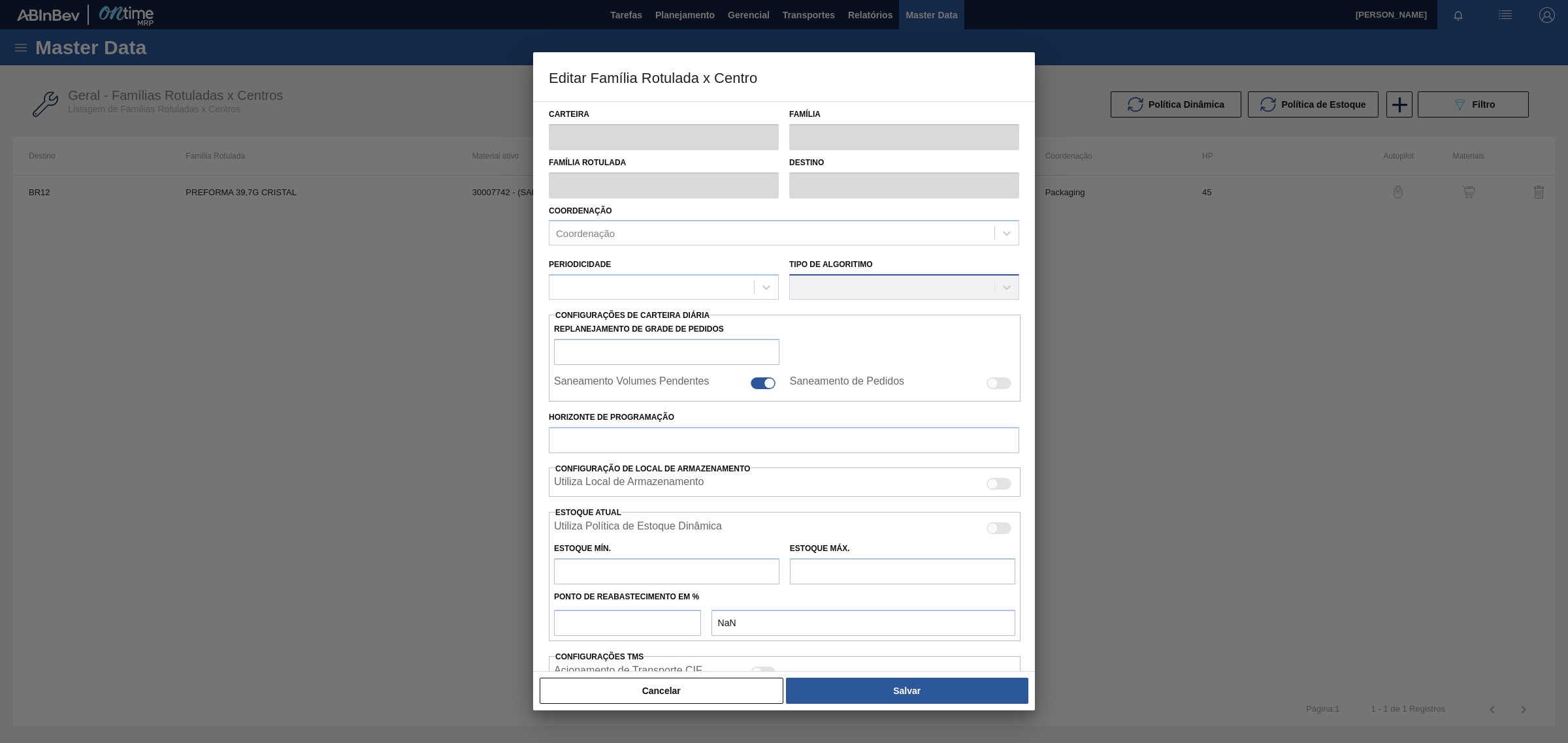
type input "Preforma"
type input "PREFORMA 39,7G CRISTAL"
type input "BR12 - Cebrasa"
type input "0"
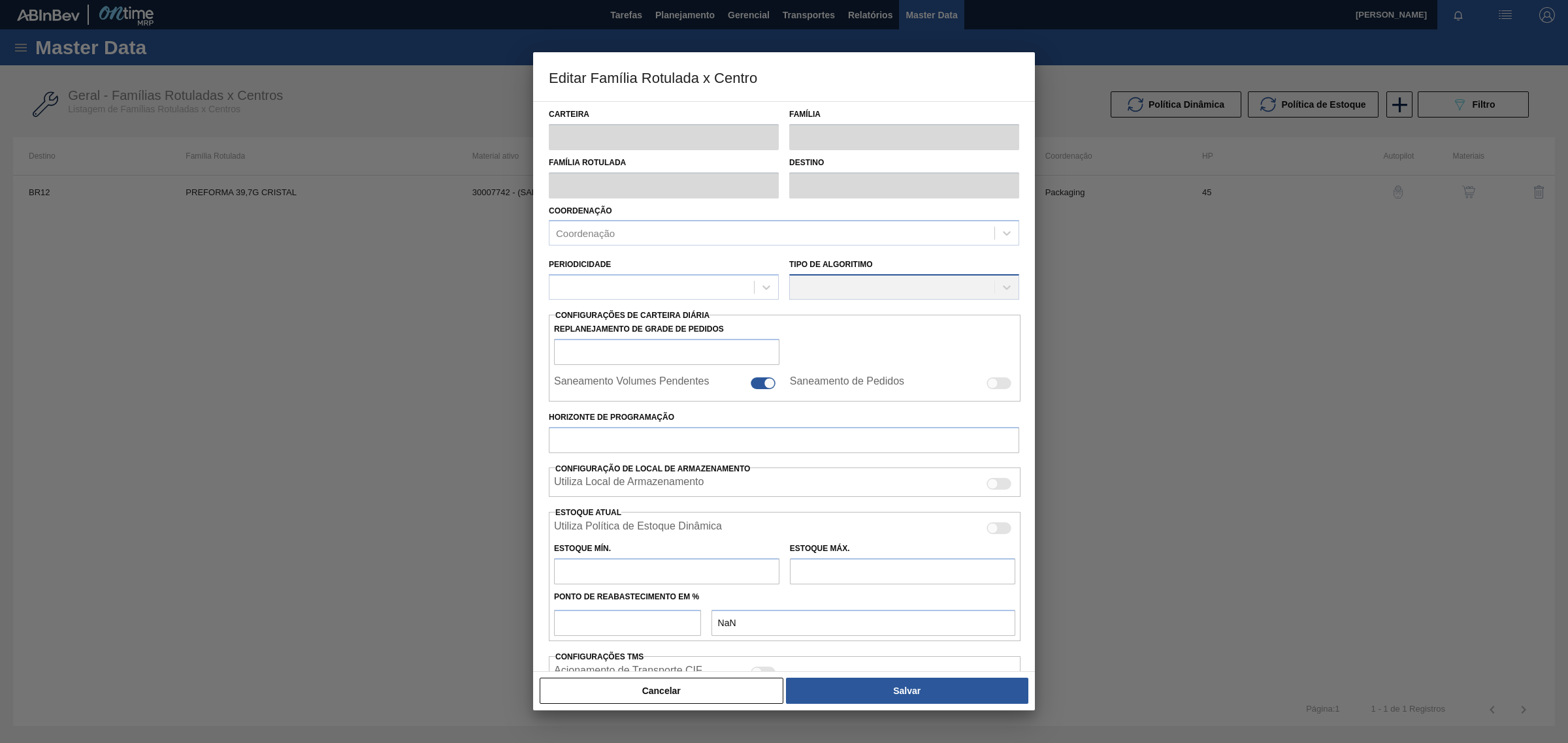
checkbox input "false"
type input "45"
type input "331"
type input "2.000"
type input "45"
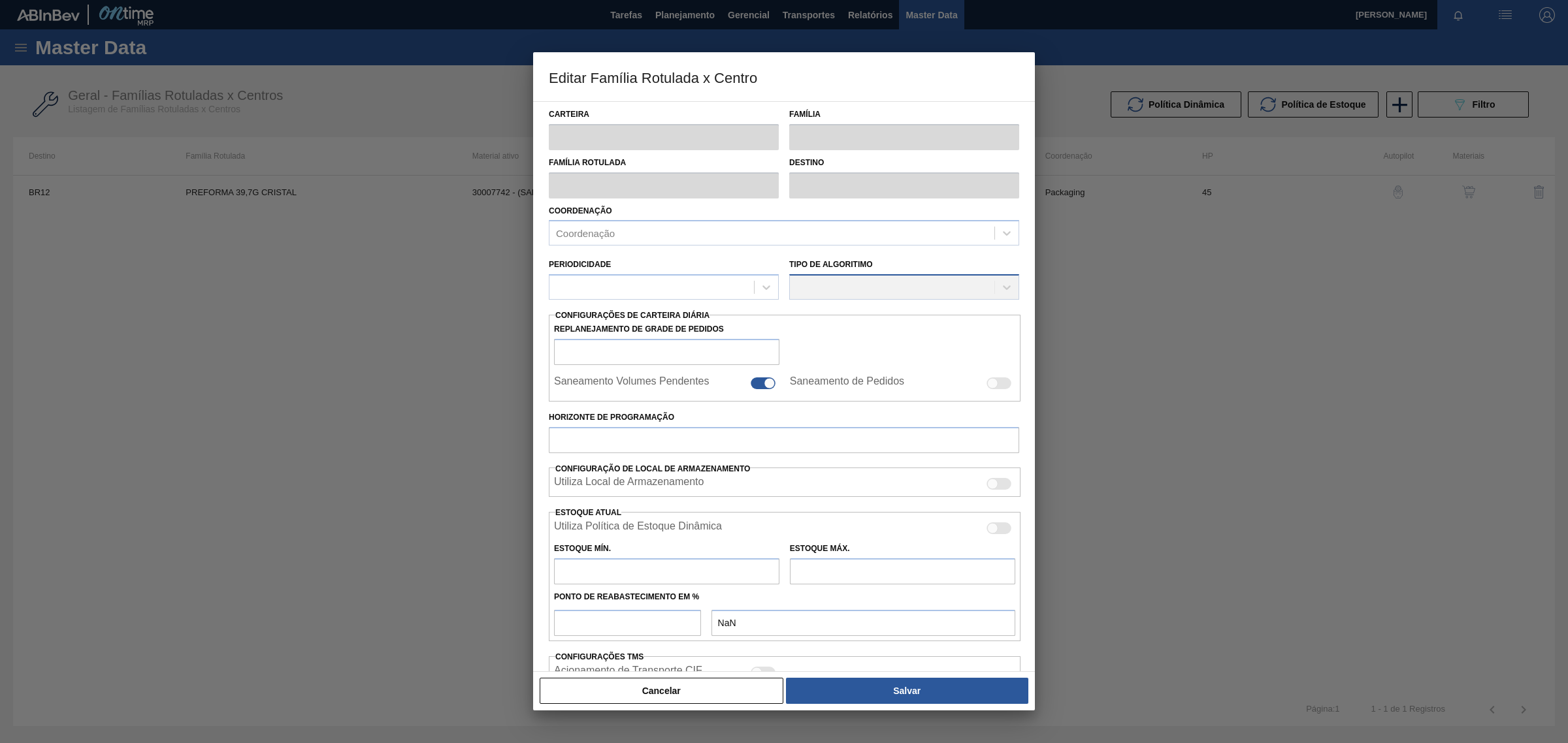
type input "1.082,050"
checkbox input "true"
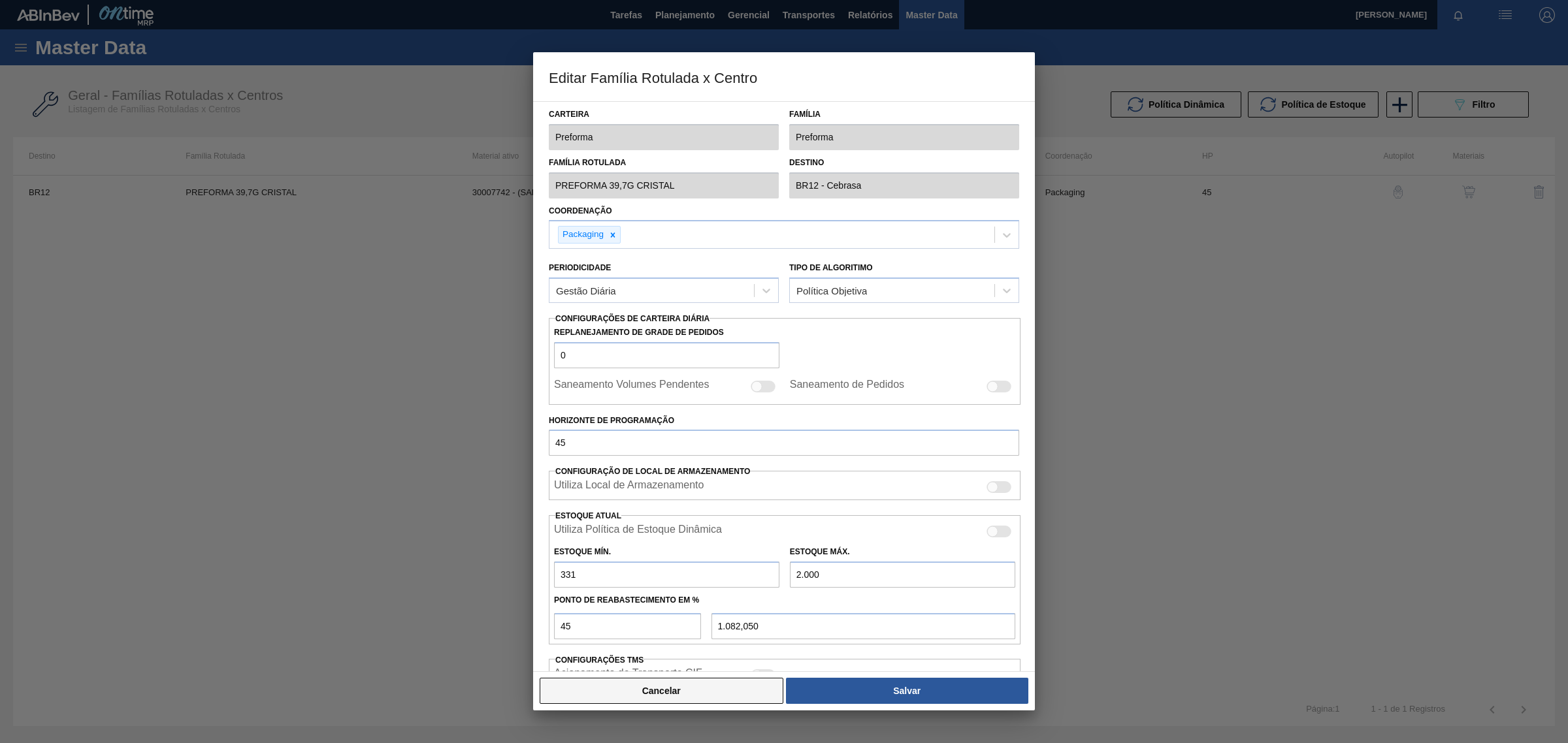
click at [756, 694] on button "Cancelar" at bounding box center [661, 690] width 244 height 26
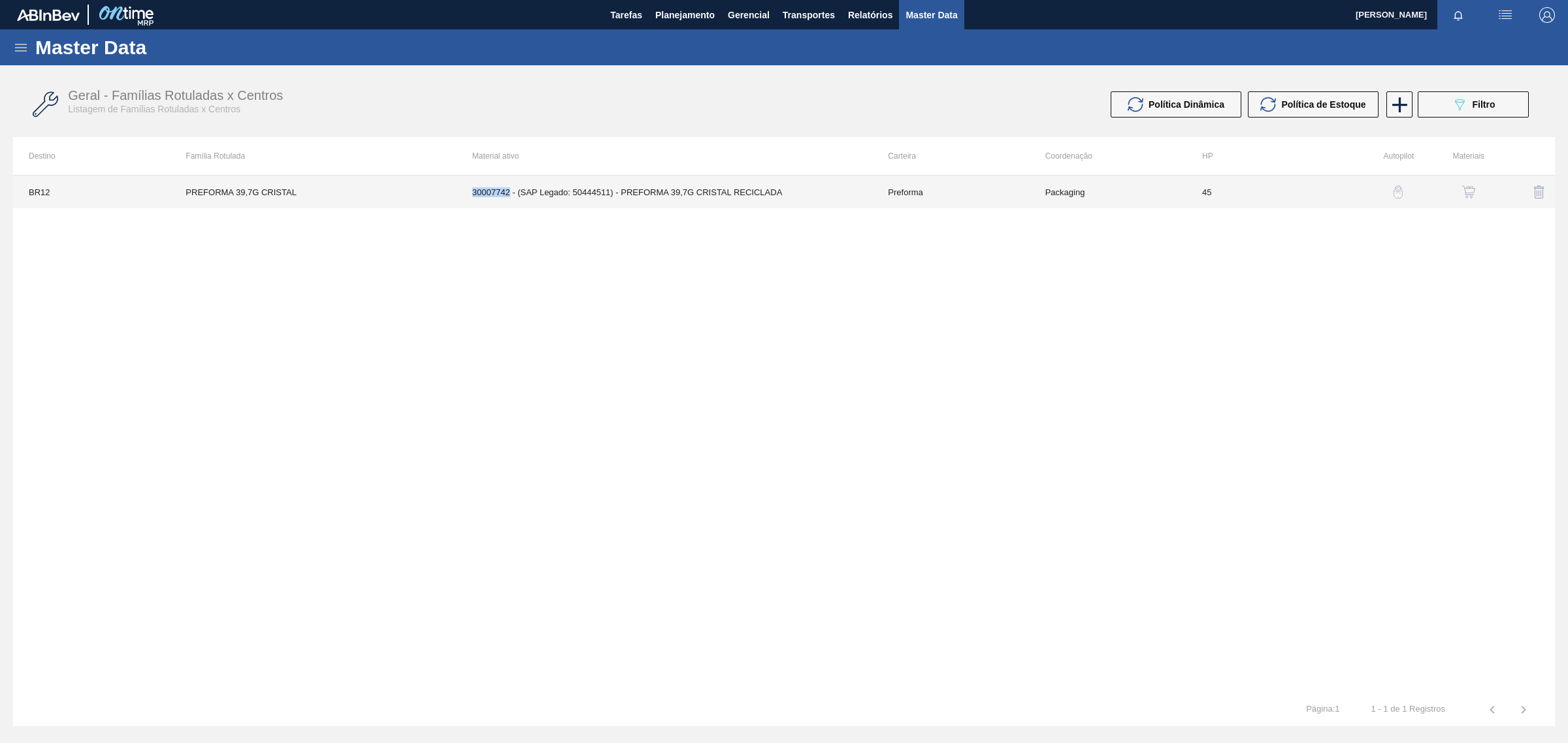
drag, startPoint x: 472, startPoint y: 196, endPoint x: 508, endPoint y: 196, distance: 36.0
click at [508, 196] on td "30007742 - (SAP Legado: 50444511) - PREFORMA 39,7G CRISTAL RECICLADA" at bounding box center [665, 192] width 416 height 32
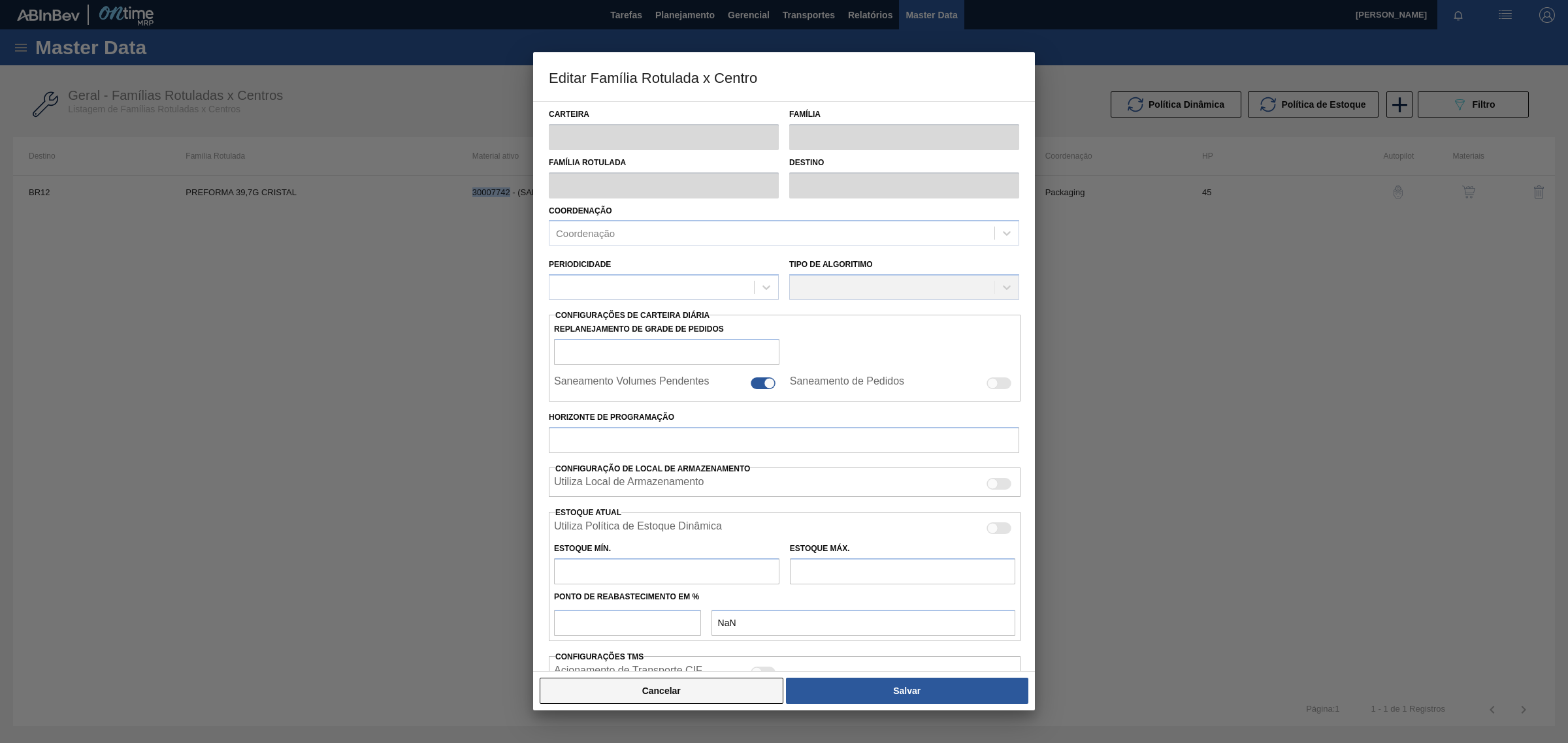
type input "Preforma"
type input "PREFORMA 39,7G CRISTAL"
type input "BR12 - Cebrasa"
type input "0"
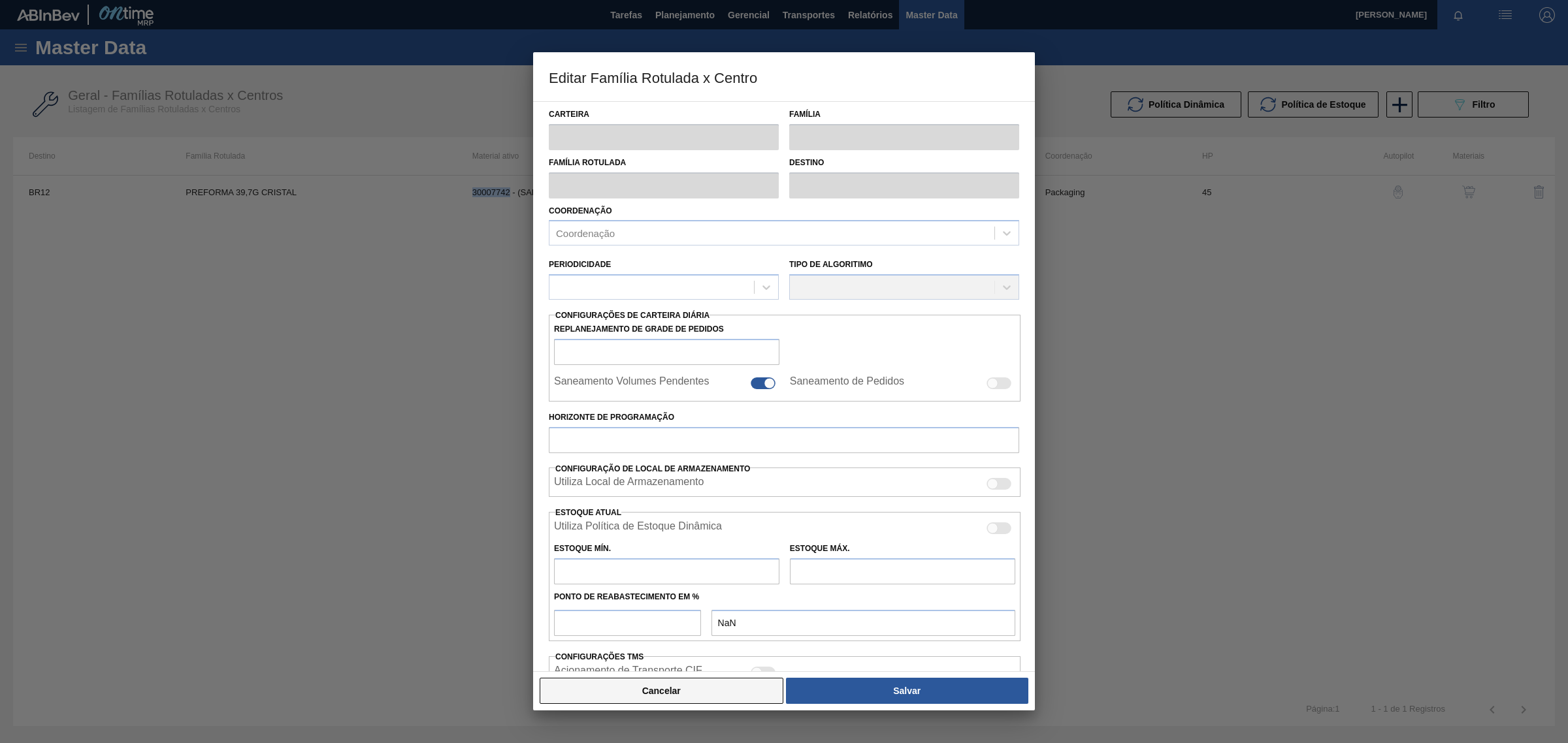
checkbox input "false"
type input "45"
type input "331"
type input "2.000"
type input "45"
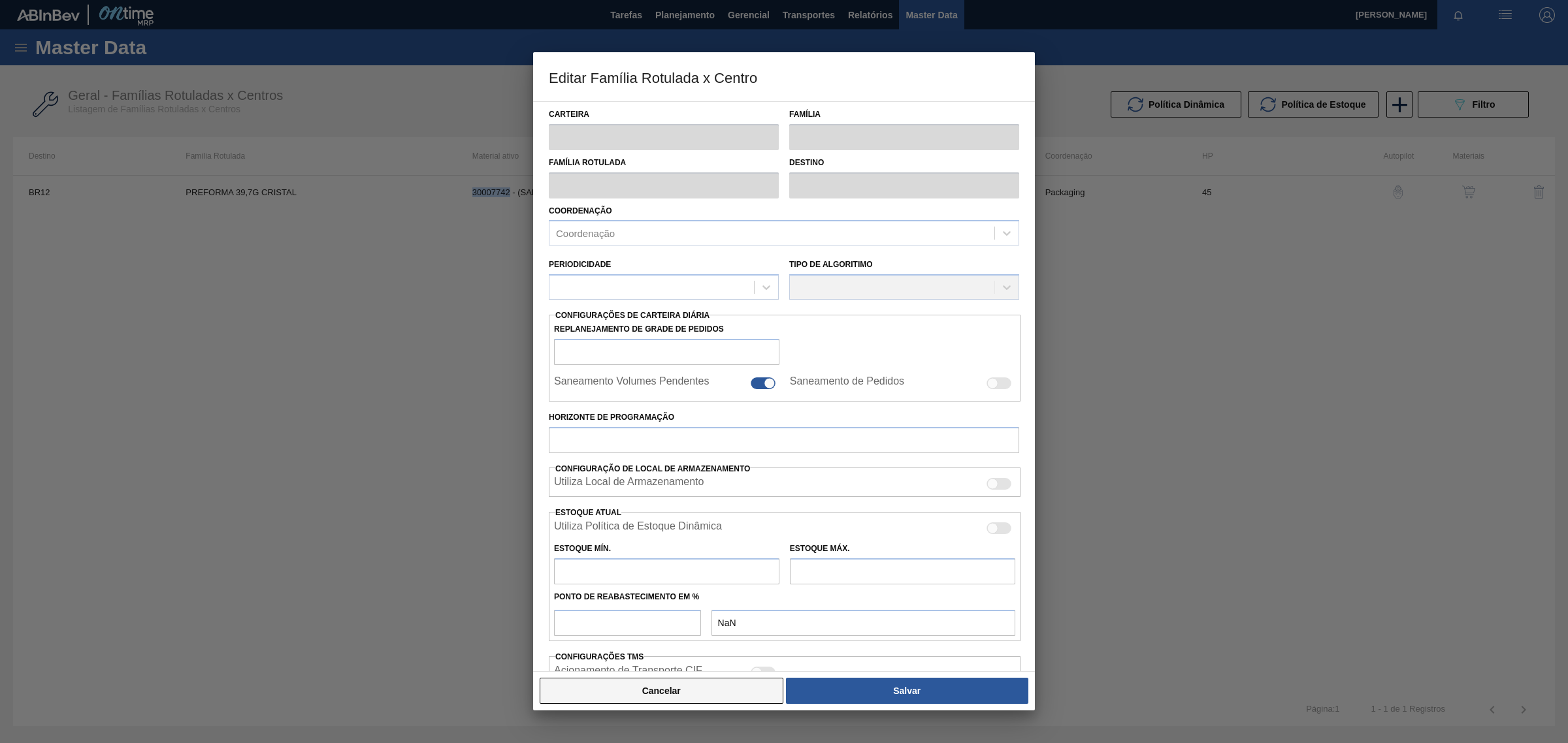
type input "1.082,050"
checkbox input "true"
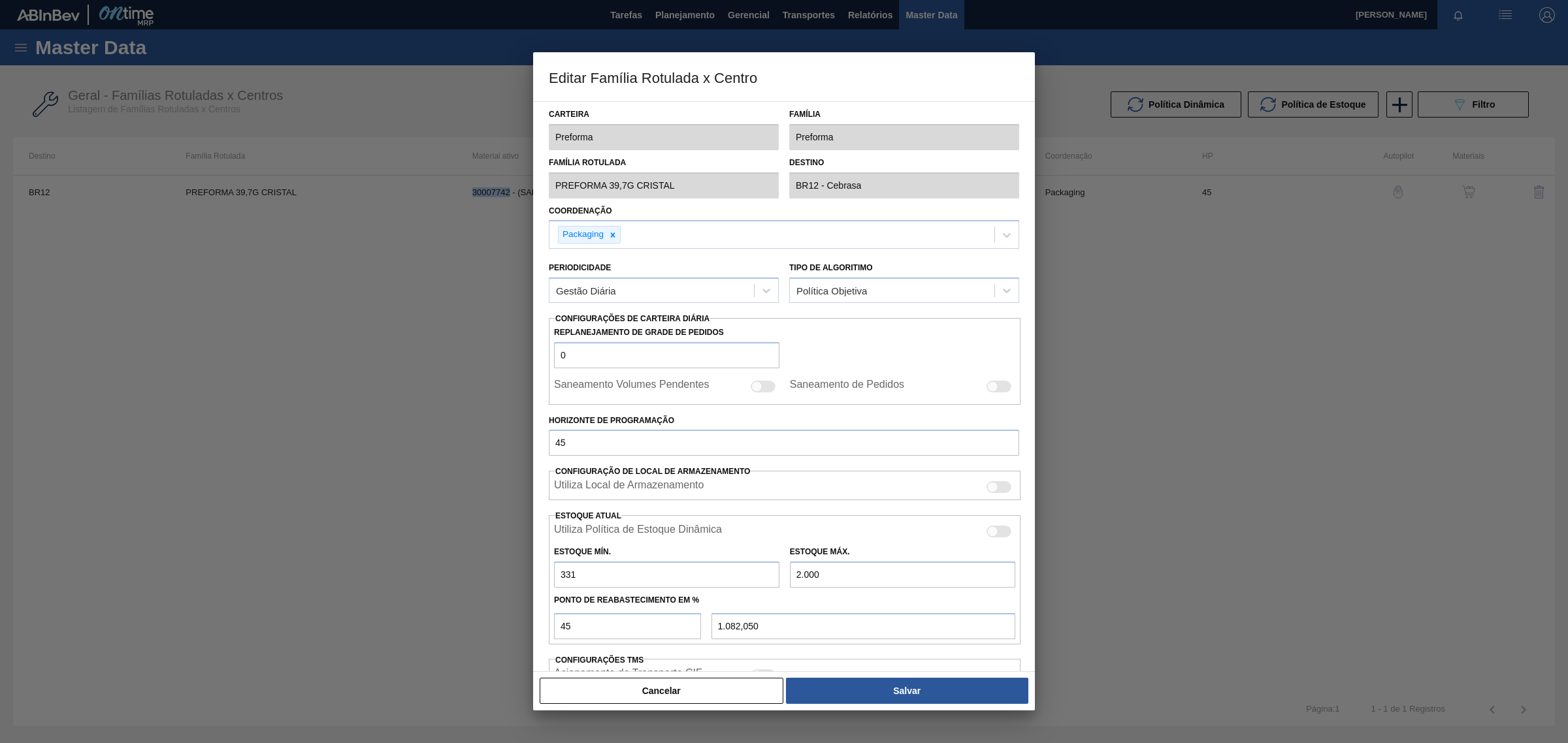
copy td "30007742"
click at [1187, 436] on div at bounding box center [784, 371] width 1568 height 743
click at [657, 696] on button "Cancelar" at bounding box center [661, 690] width 244 height 26
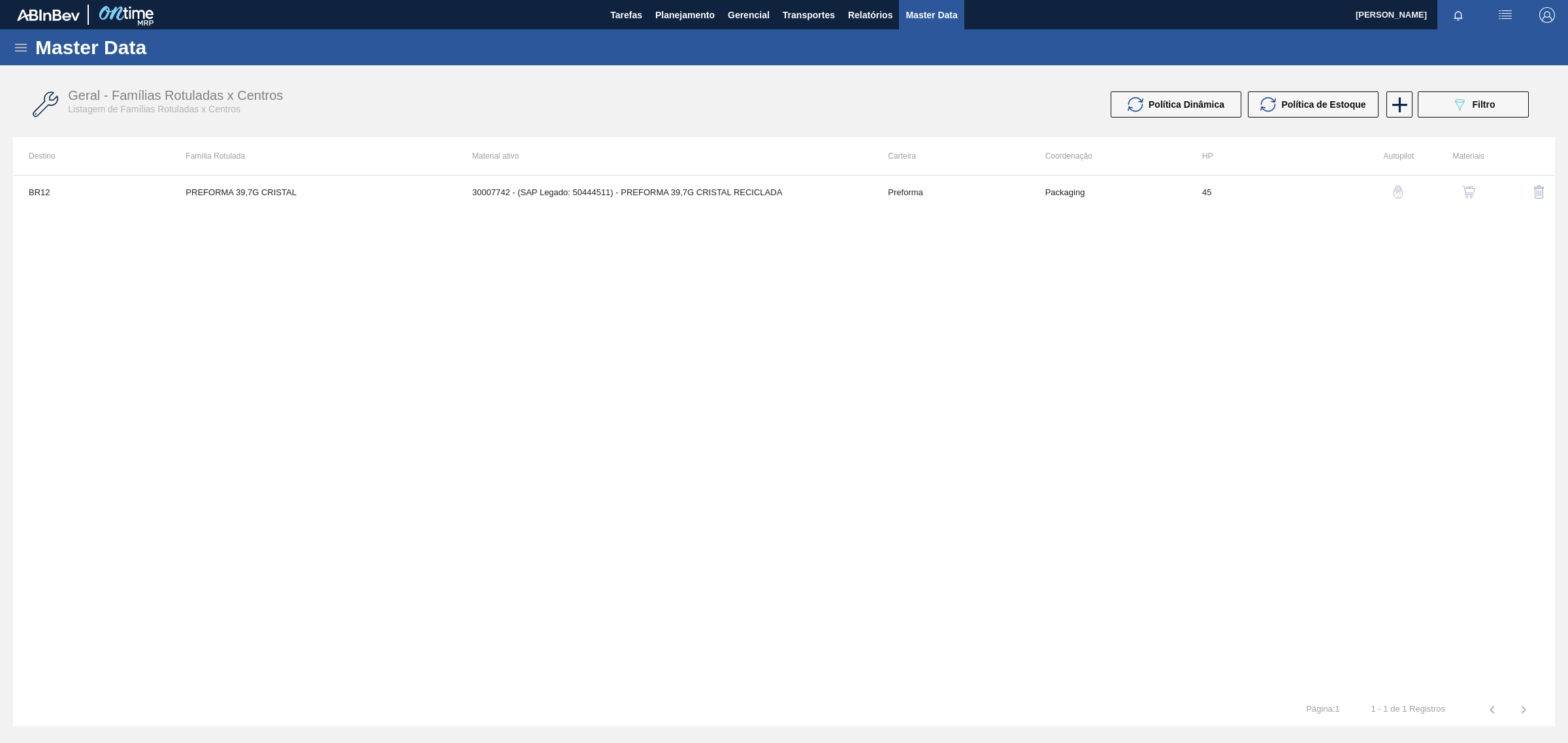
click at [1196, 343] on div "BR12 PREFORMA 39,7G CRISTAL 30007742 - (SAP Legado: 50444511) - PREFORMA 39,7G …" at bounding box center [783, 434] width 1542 height 518
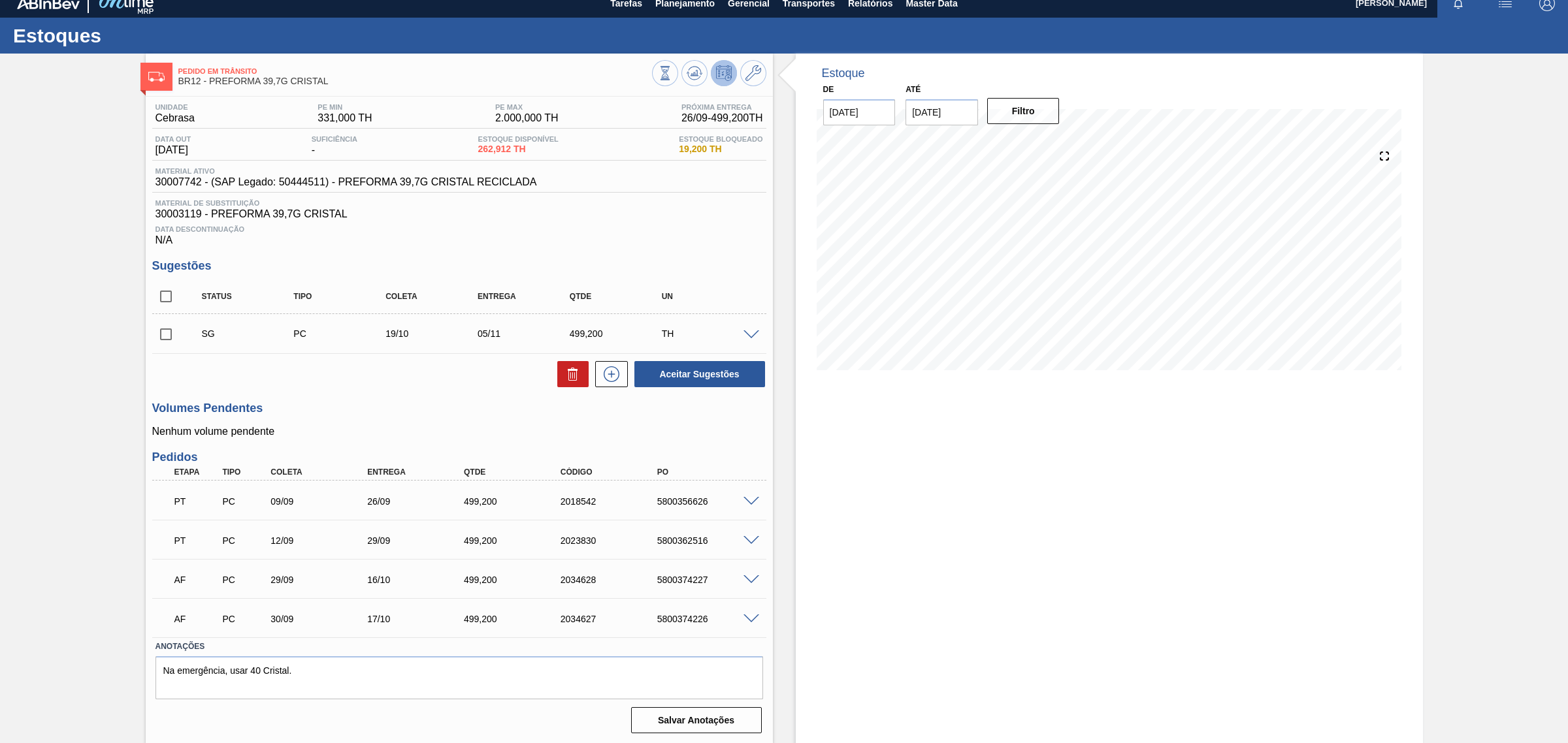
scroll to position [15, 0]
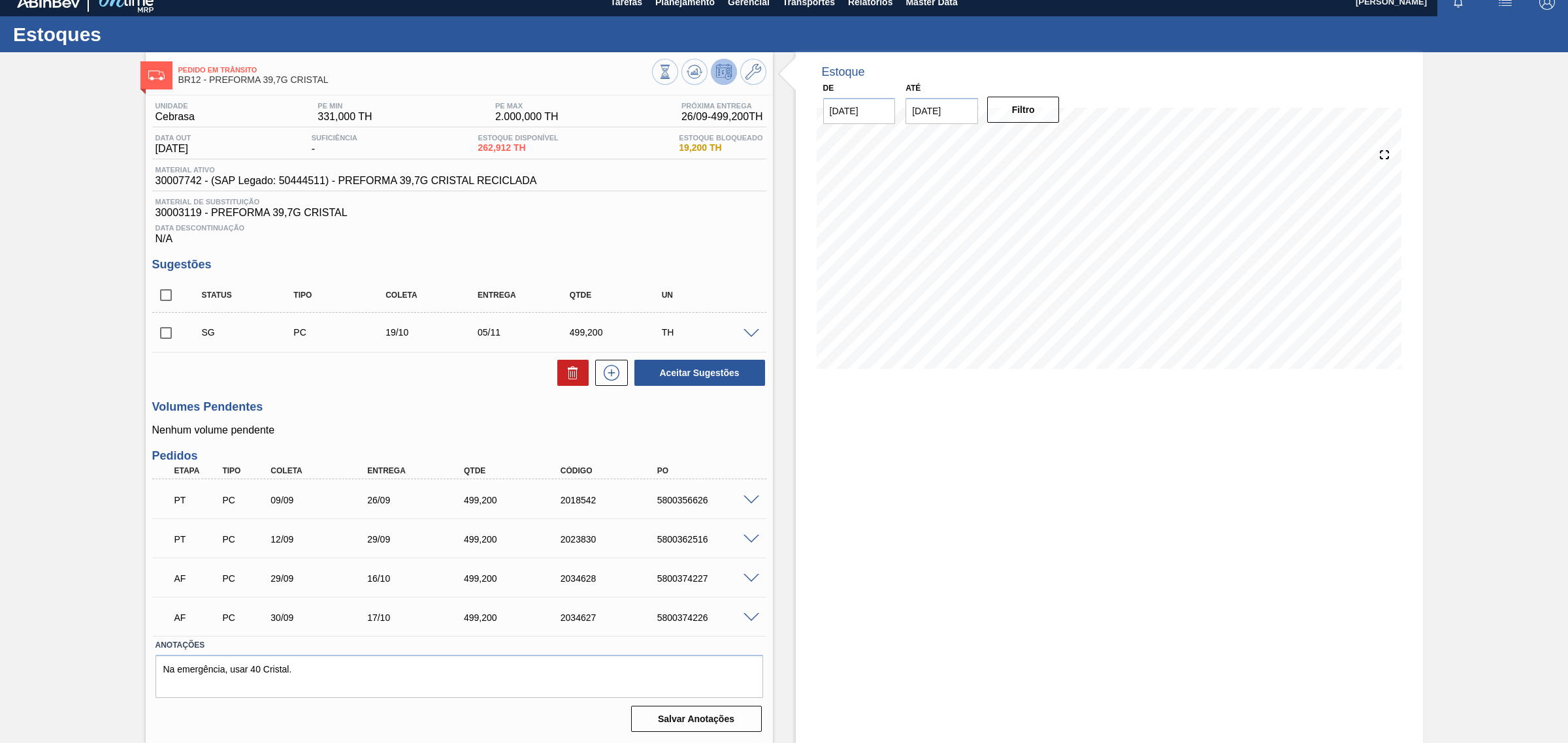
click at [652, 511] on div "PT PC 09/09 26/09 499,[PHONE_NUMBER] 5800356626" at bounding box center [456, 499] width 580 height 26
click at [738, 501] on div "5800356626" at bounding box center [709, 500] width 110 height 11
click at [752, 497] on span at bounding box center [751, 500] width 16 height 10
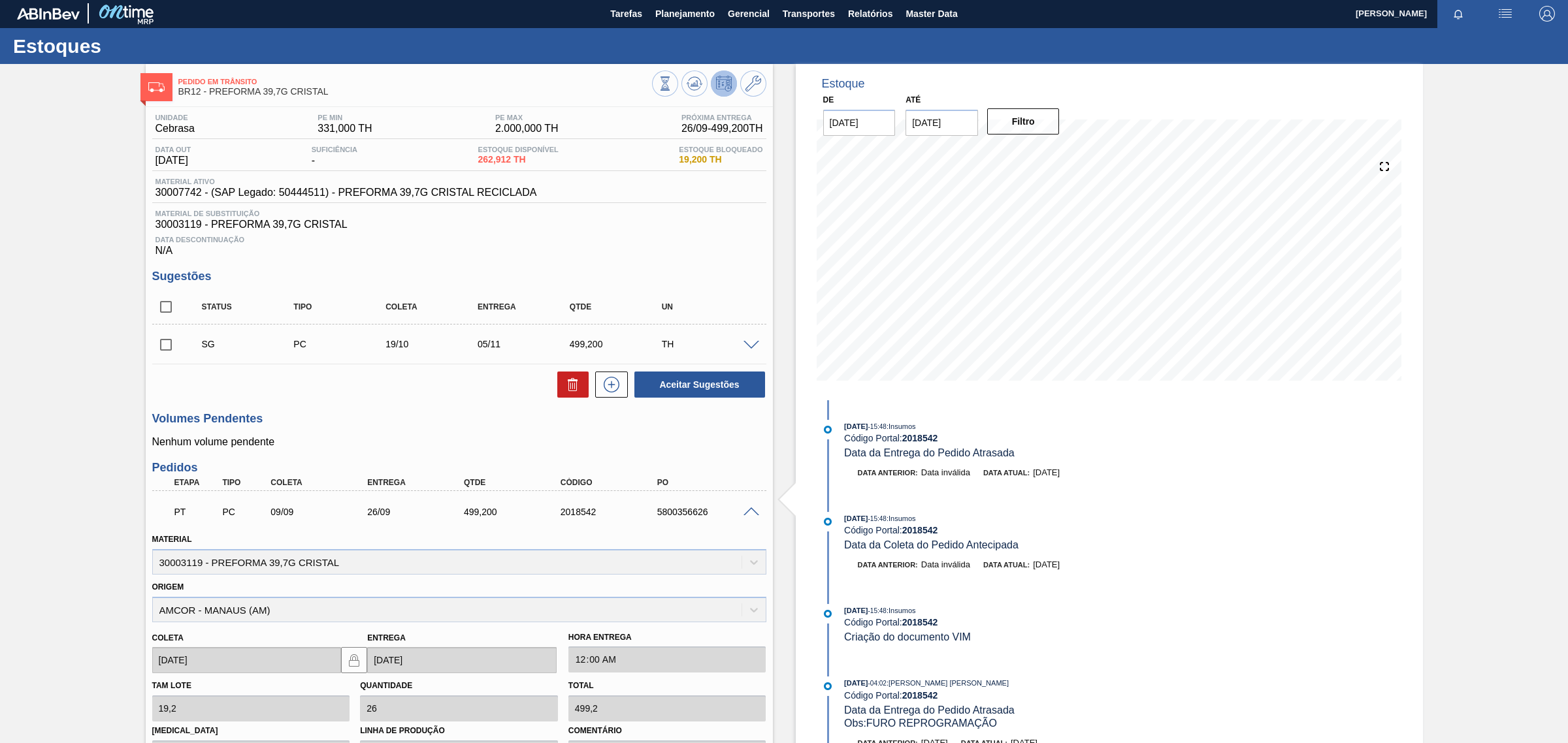
scroll to position [0, 0]
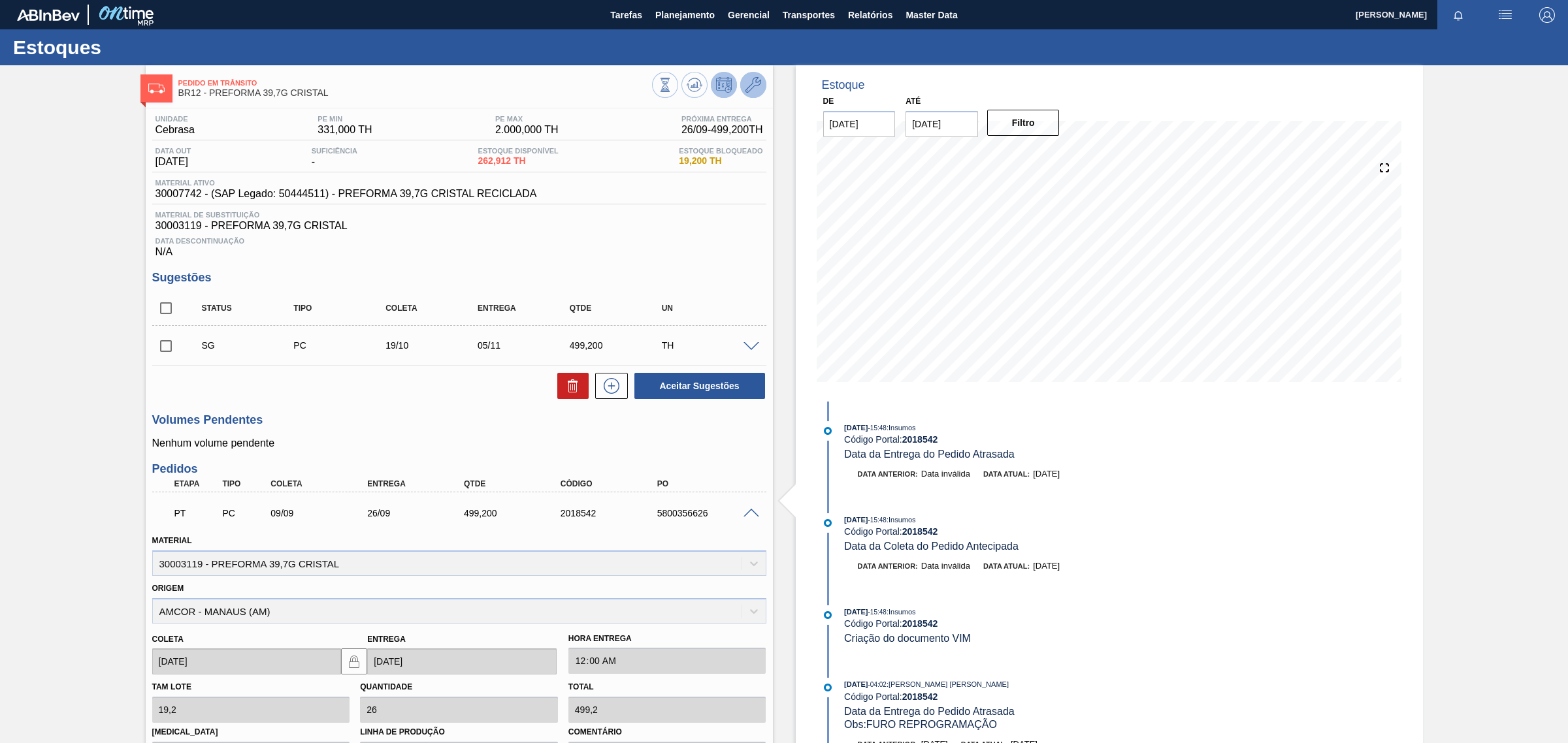
click at [749, 89] on icon at bounding box center [753, 85] width 16 height 16
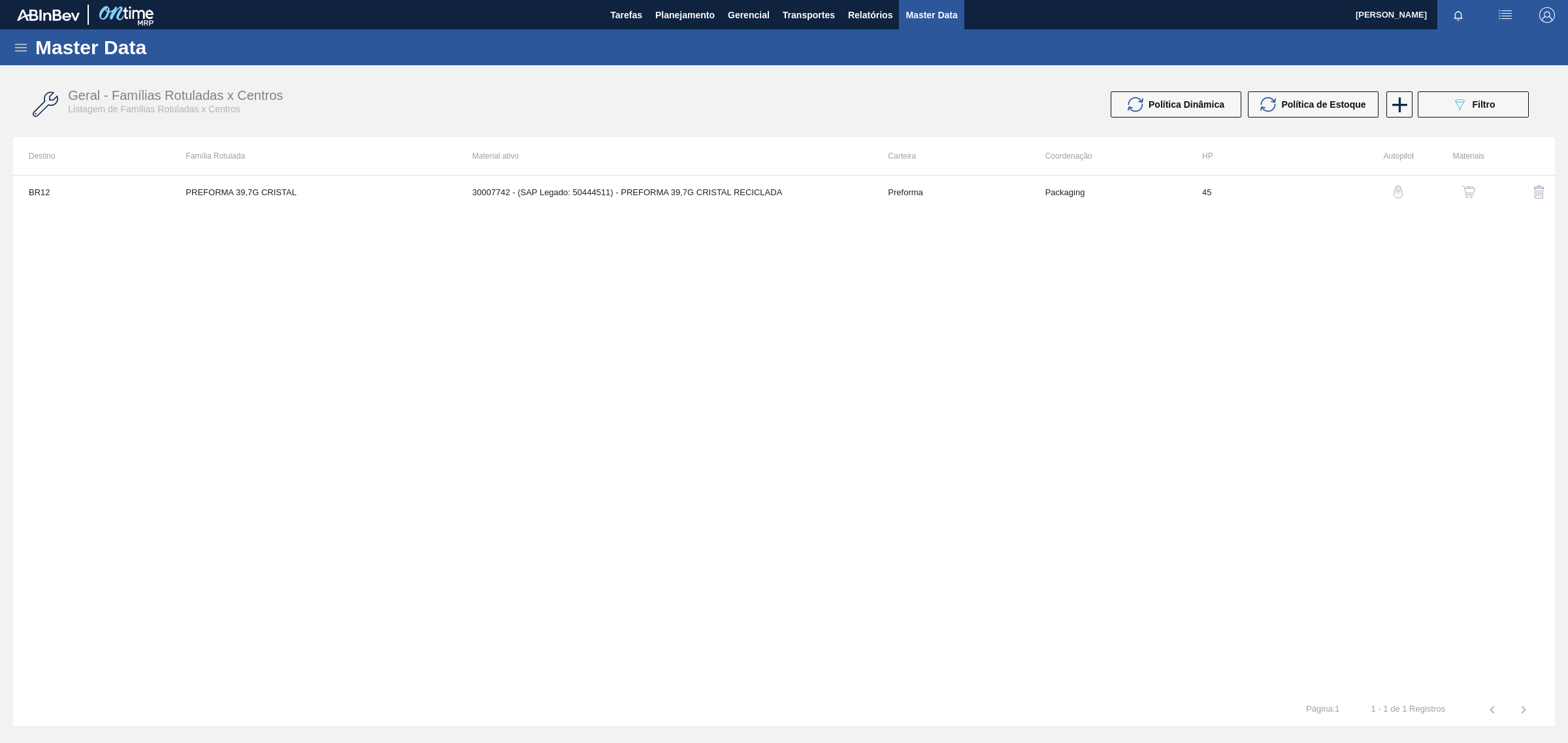
click at [1470, 195] on img "button" at bounding box center [1468, 192] width 13 height 13
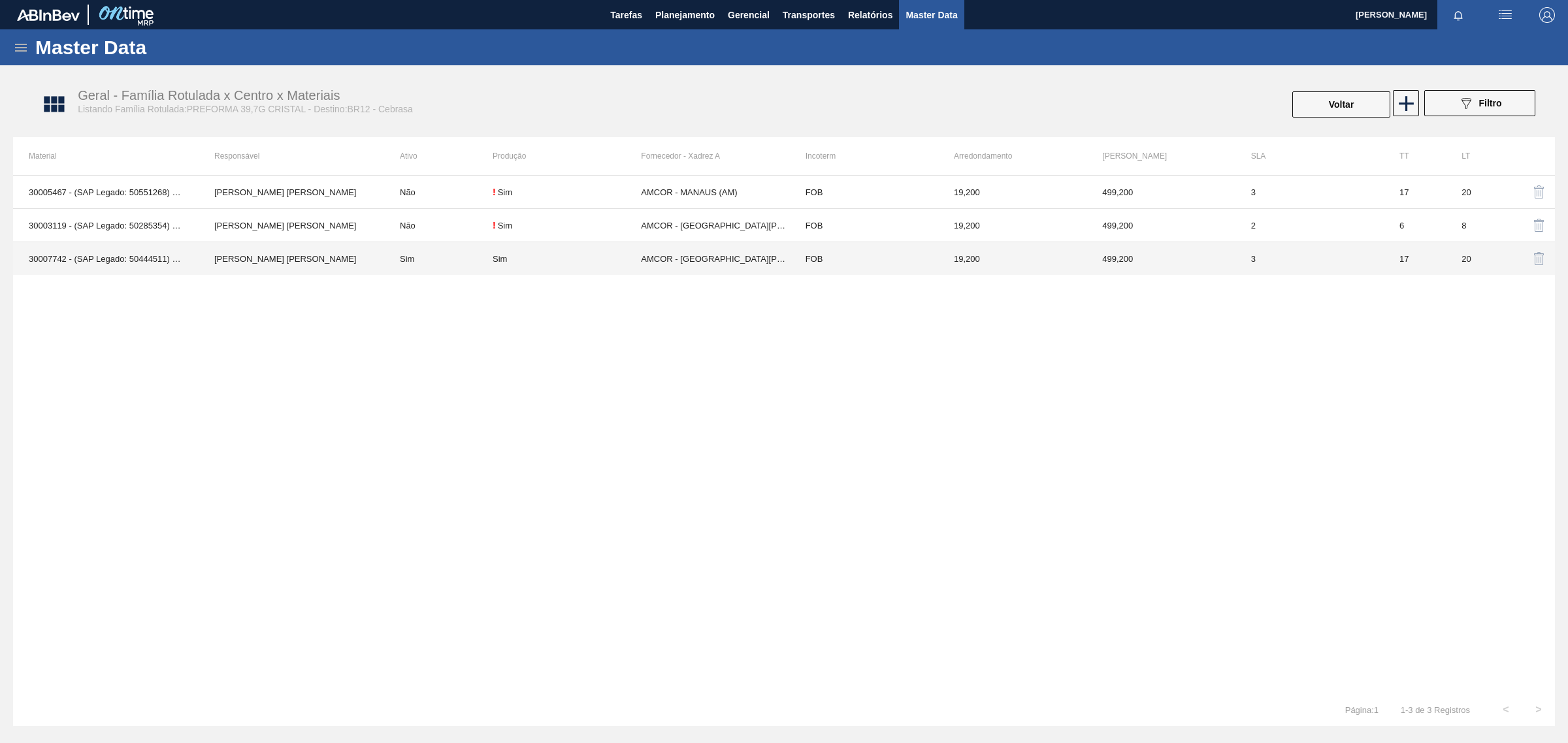
click at [342, 252] on td "[PERSON_NAME] [PERSON_NAME]" at bounding box center [291, 258] width 186 height 33
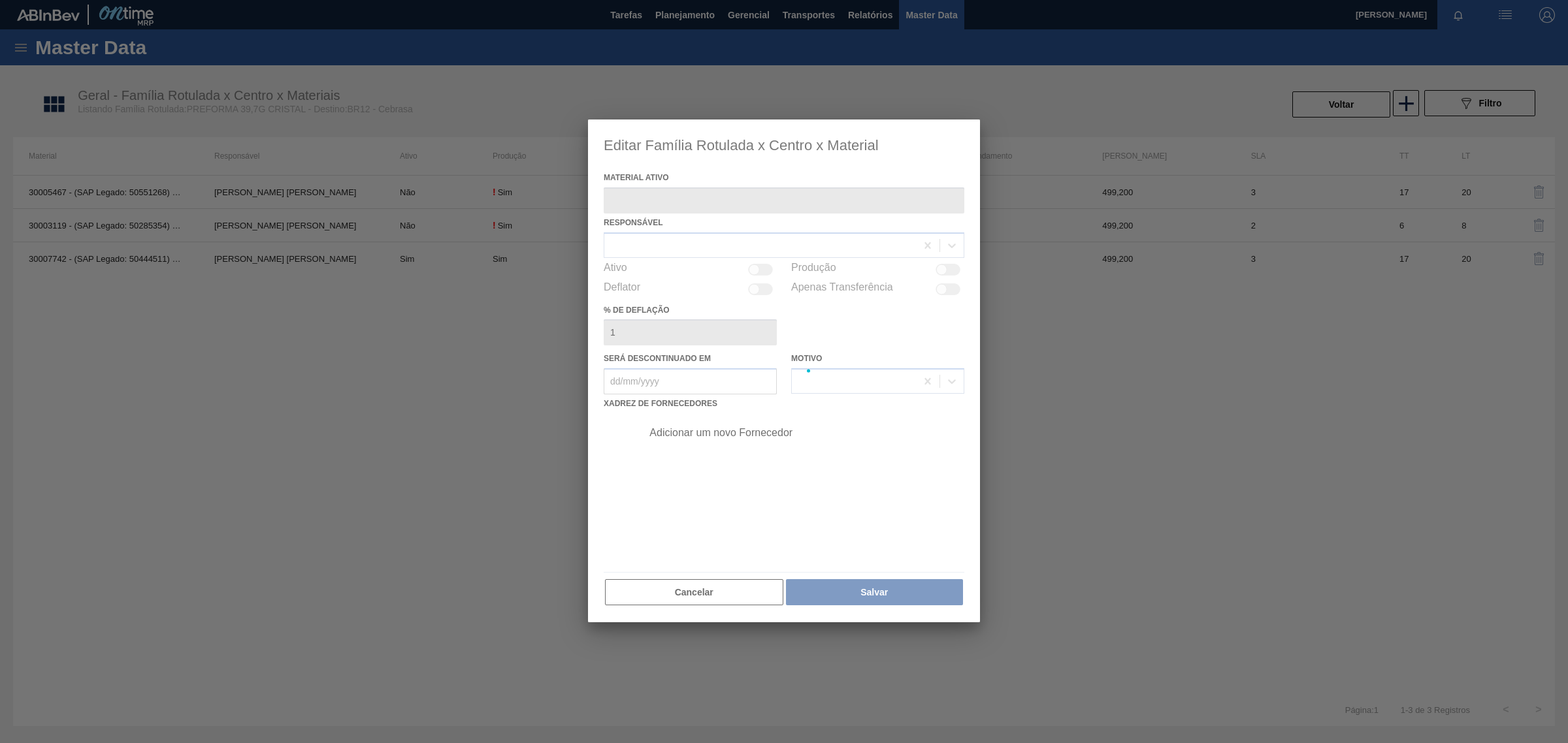
type ativo "30007742 - (SAP Legado: 50444511) - PREFORMA 39,7G CRISTAL RECICLADA"
checkbox input "true"
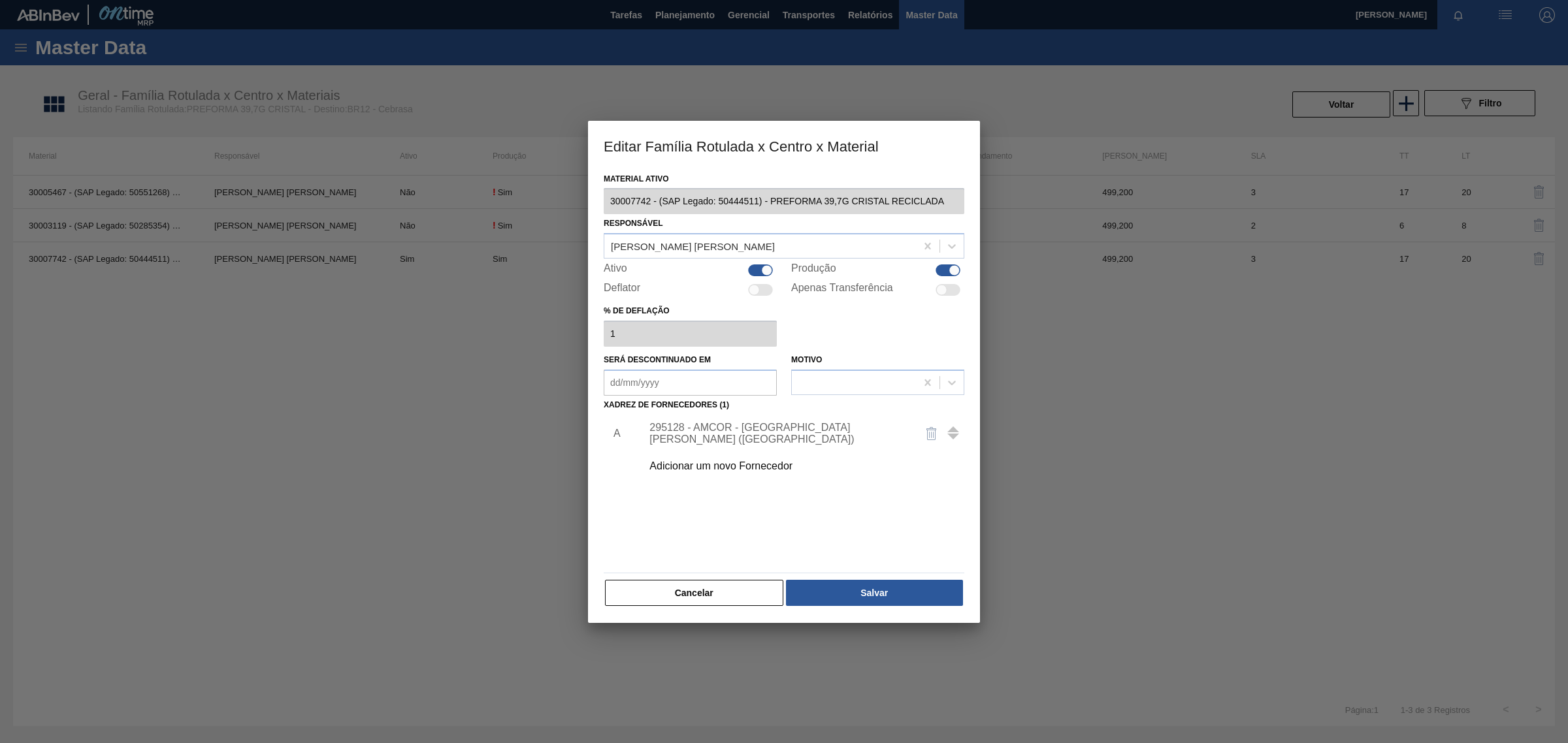
click at [760, 471] on div "Adicionar um novo Fornecedor" at bounding box center [777, 467] width 256 height 12
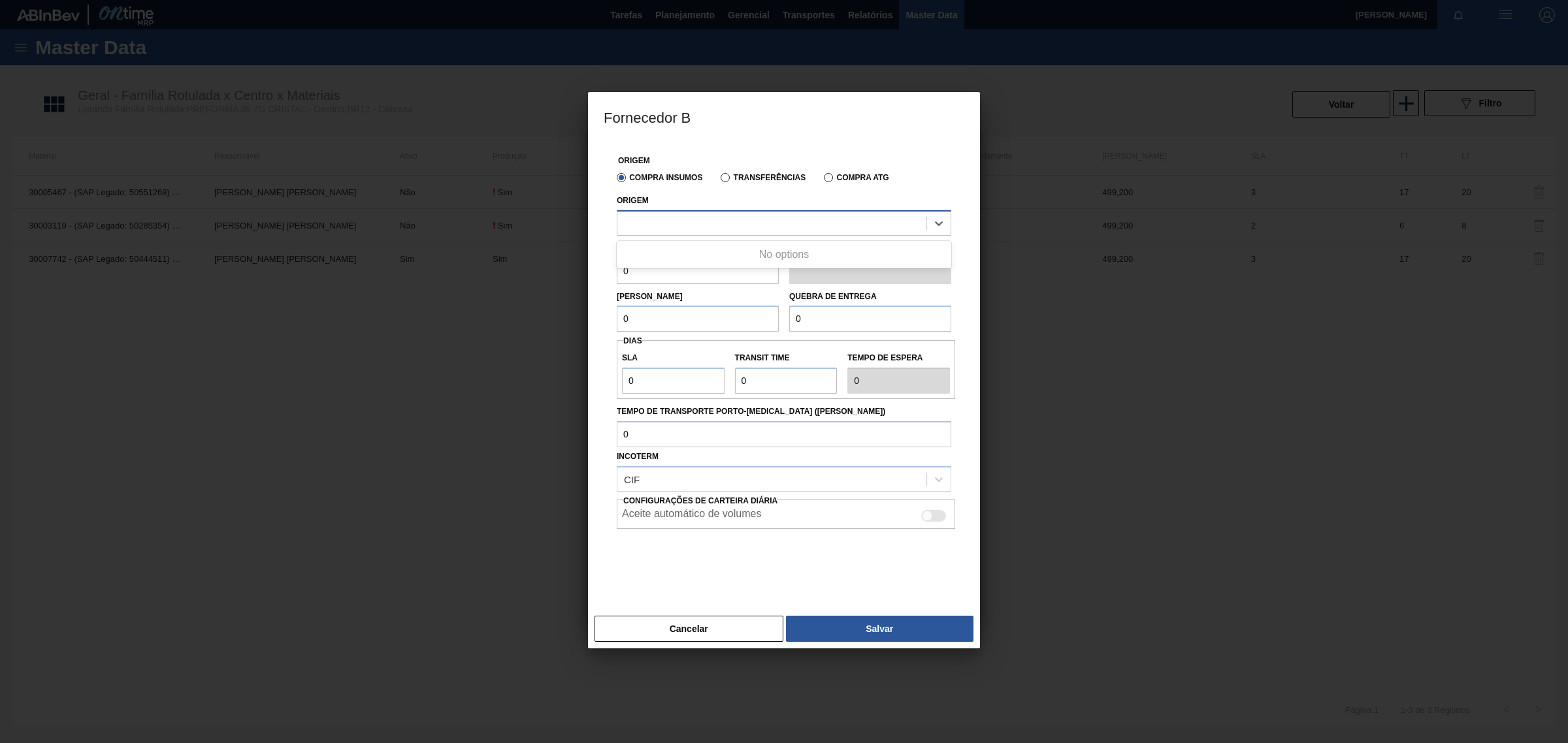
click at [752, 227] on div at bounding box center [771, 222] width 309 height 19
click at [693, 630] on button "Cancelar" at bounding box center [689, 629] width 189 height 26
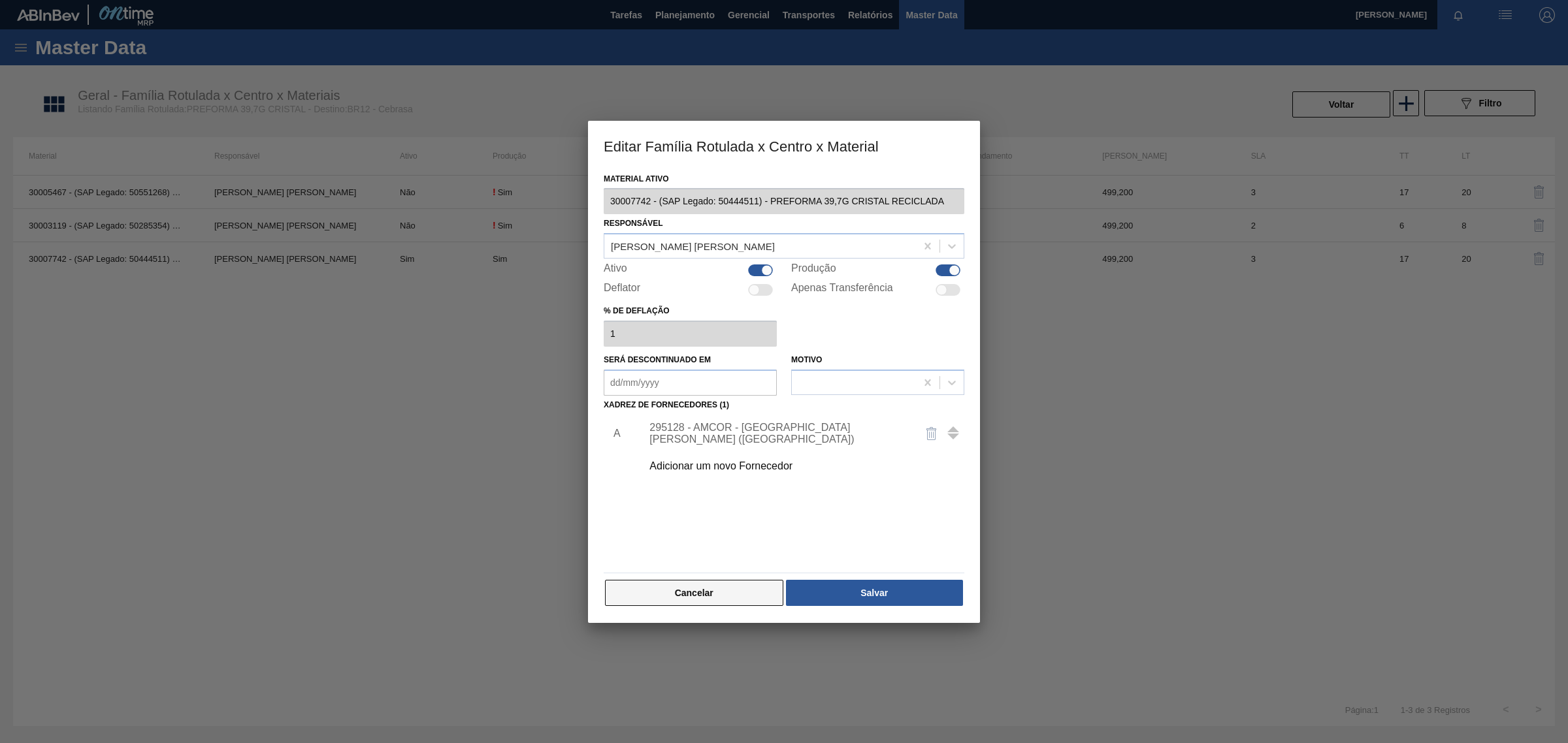
click at [719, 597] on button "Cancelar" at bounding box center [694, 593] width 178 height 26
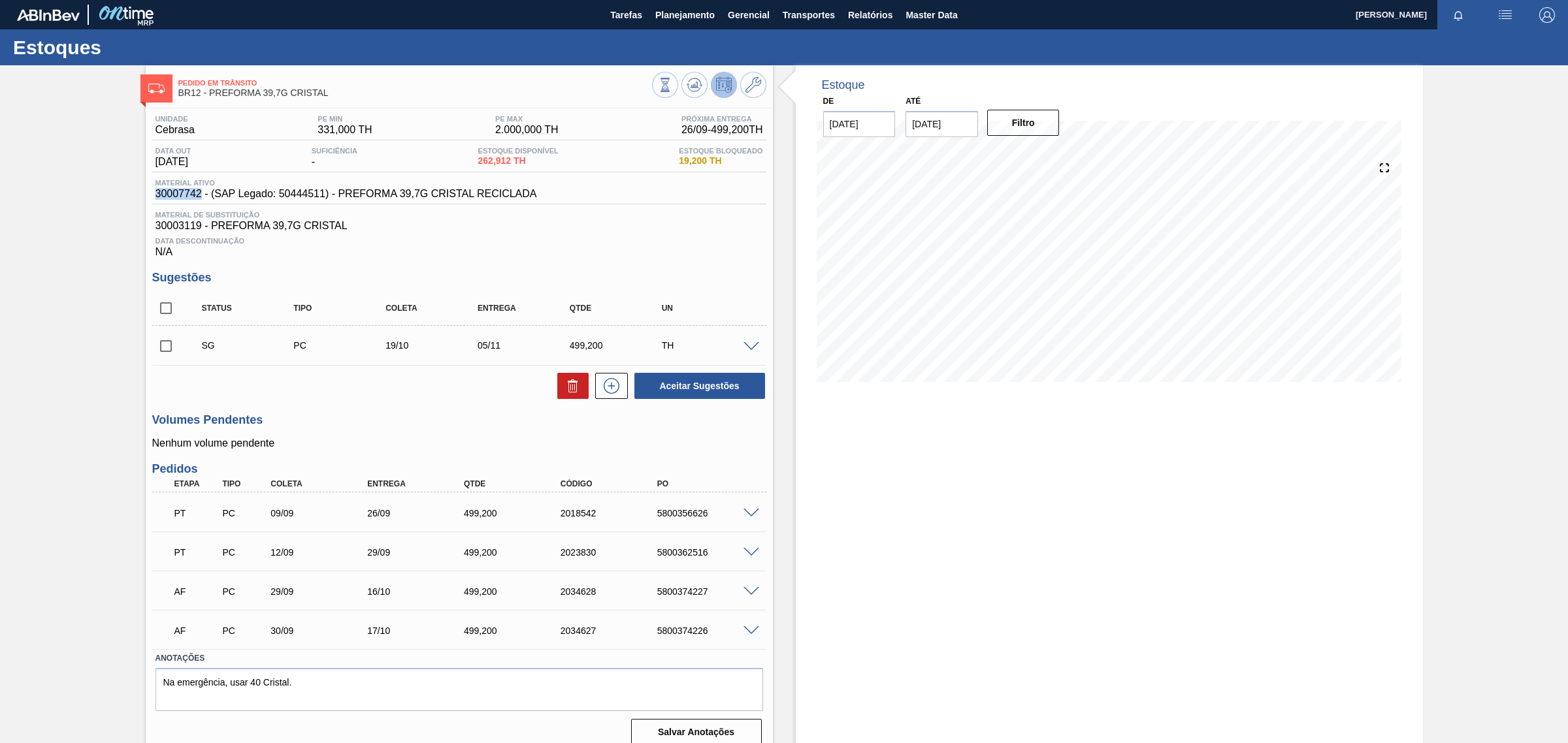
drag, startPoint x: 200, startPoint y: 197, endPoint x: 138, endPoint y: 195, distance: 62.0
click at [138, 195] on div "Pedido em Trânsito BR12 - PREFORMA 39,7G CRISTAL Unidade Cebrasa PE MIN 331,000…" at bounding box center [784, 411] width 1568 height 691
copy span "30007742"
click at [764, 79] on div at bounding box center [709, 86] width 114 height 29
click at [750, 92] on span at bounding box center [753, 85] width 16 height 16
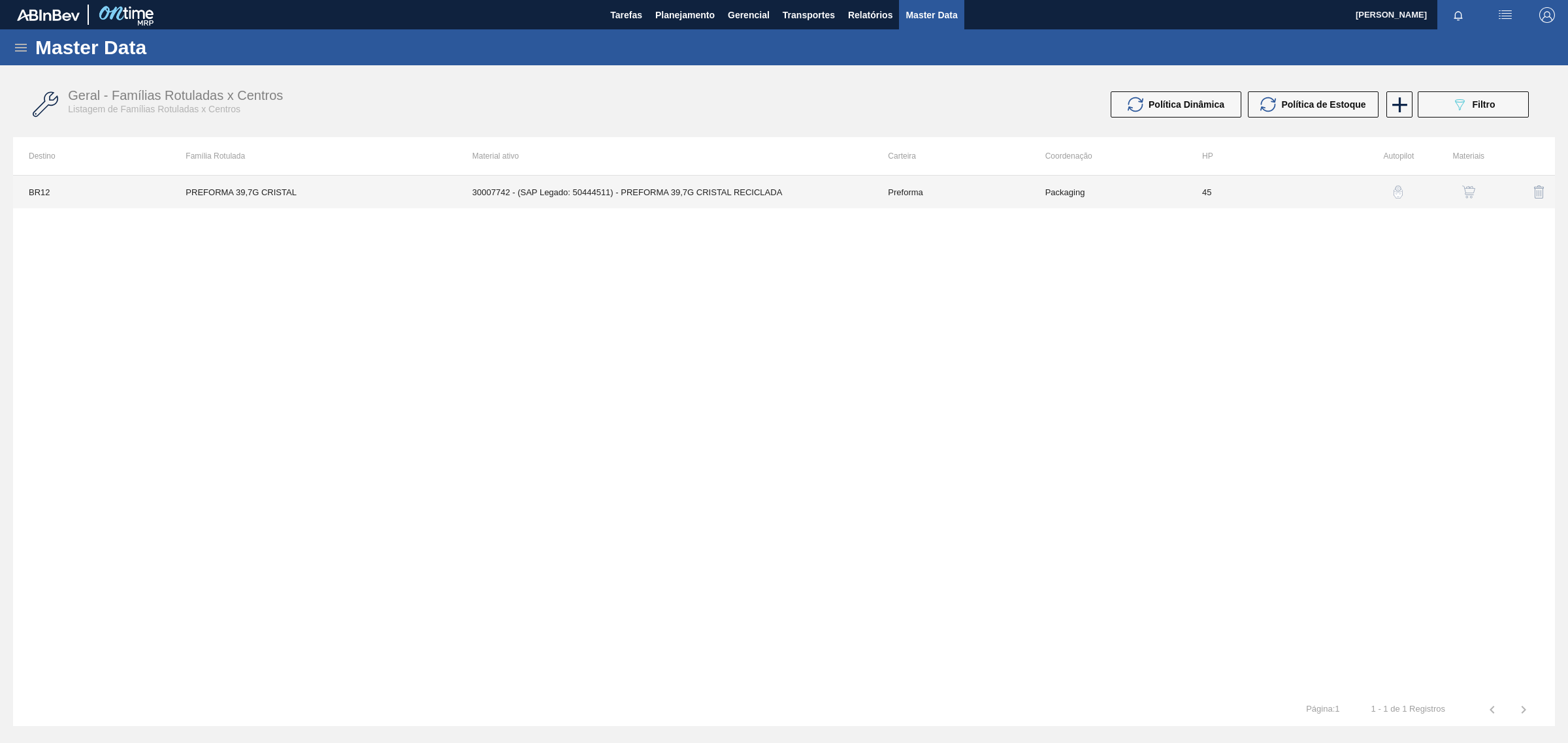
click at [722, 193] on td "30007742 - (SAP Legado: 50444511) - PREFORMA 39,7G CRISTAL RECICLADA" at bounding box center [665, 192] width 416 height 32
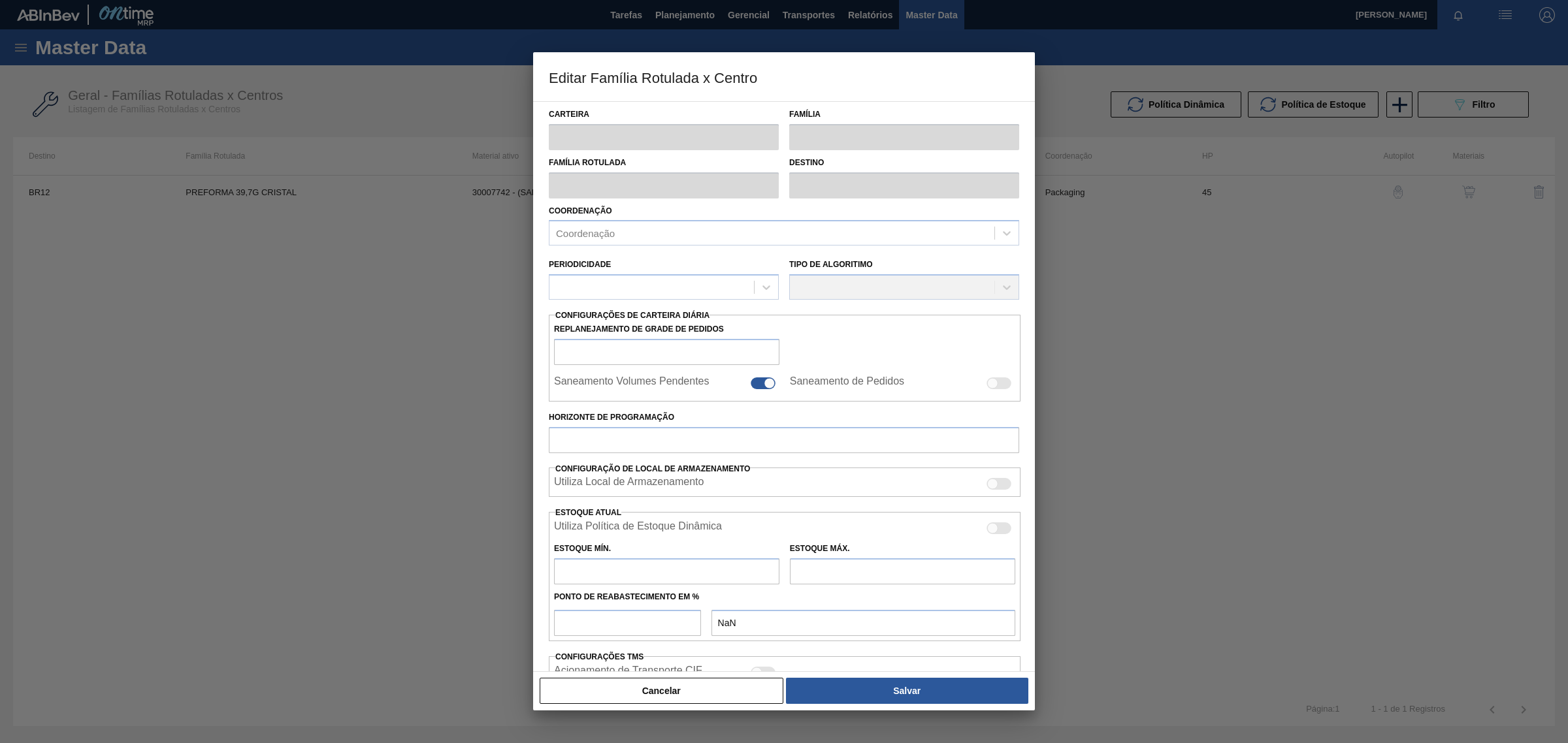
type input "Preforma"
type input "PREFORMA 39,7G CRISTAL"
type input "BR12 - Cebrasa"
type input "0"
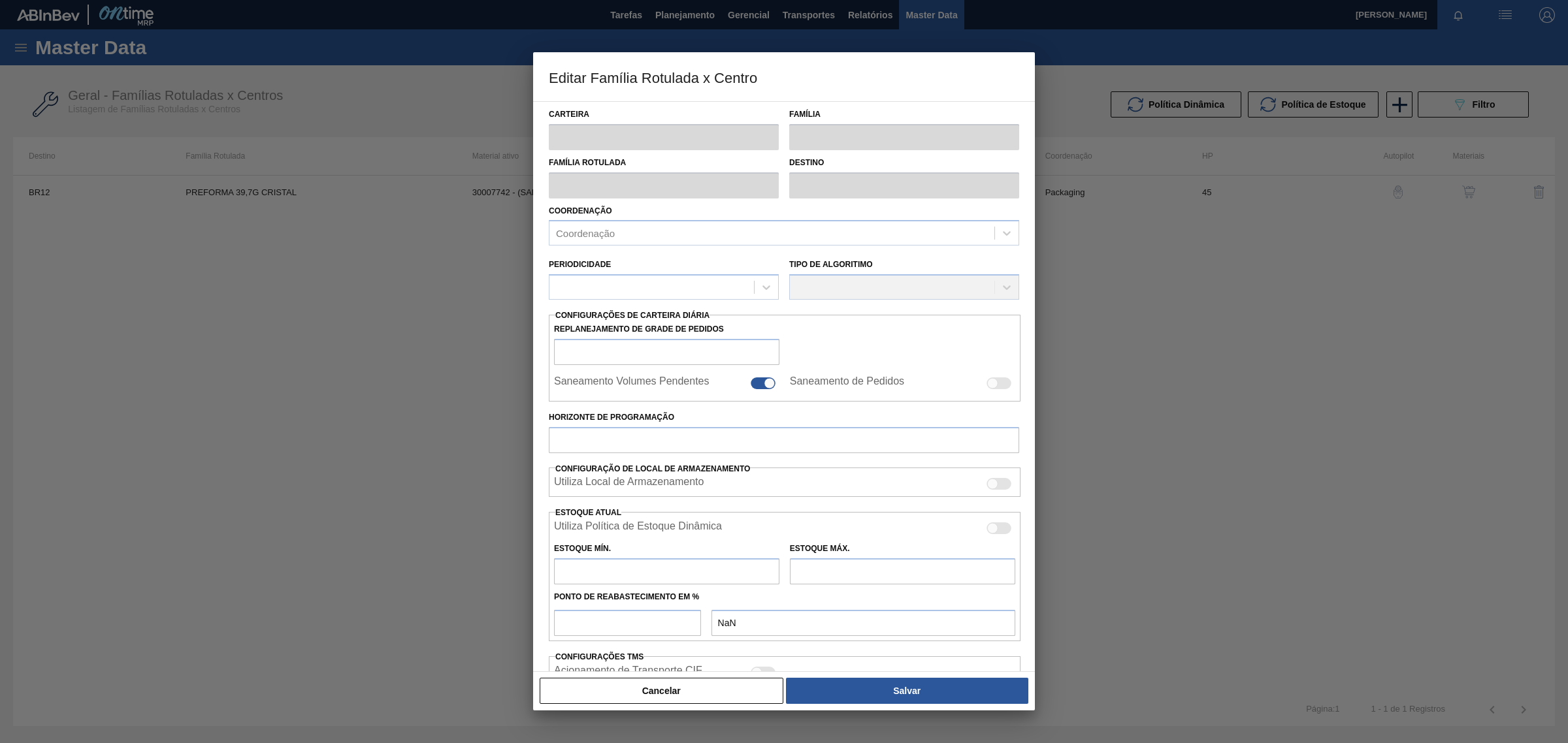
checkbox input "false"
type input "45"
type input "331"
type input "2.000"
type input "45"
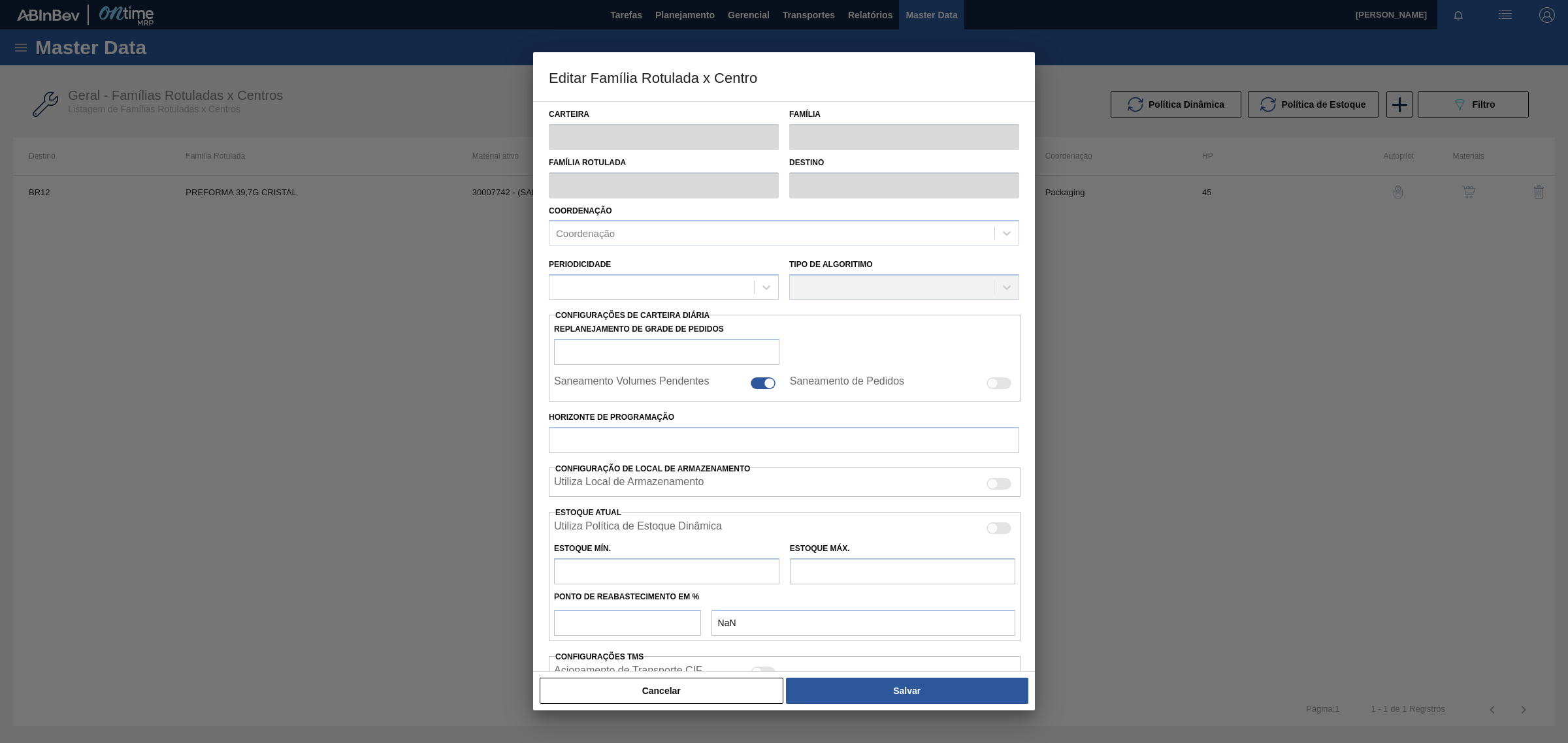
type input "1.082,050"
checkbox input "true"
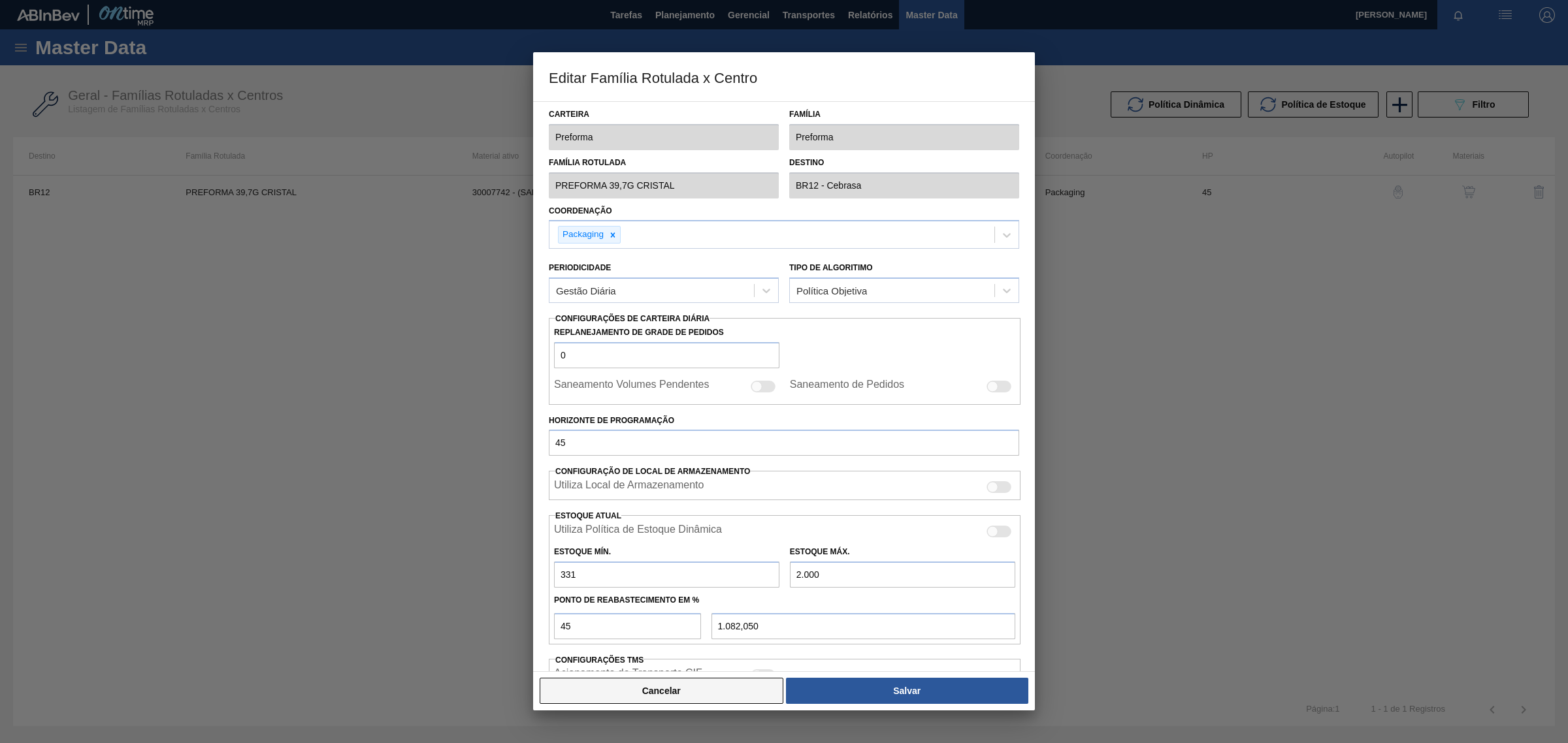
click at [691, 692] on button "Cancelar" at bounding box center [661, 690] width 244 height 26
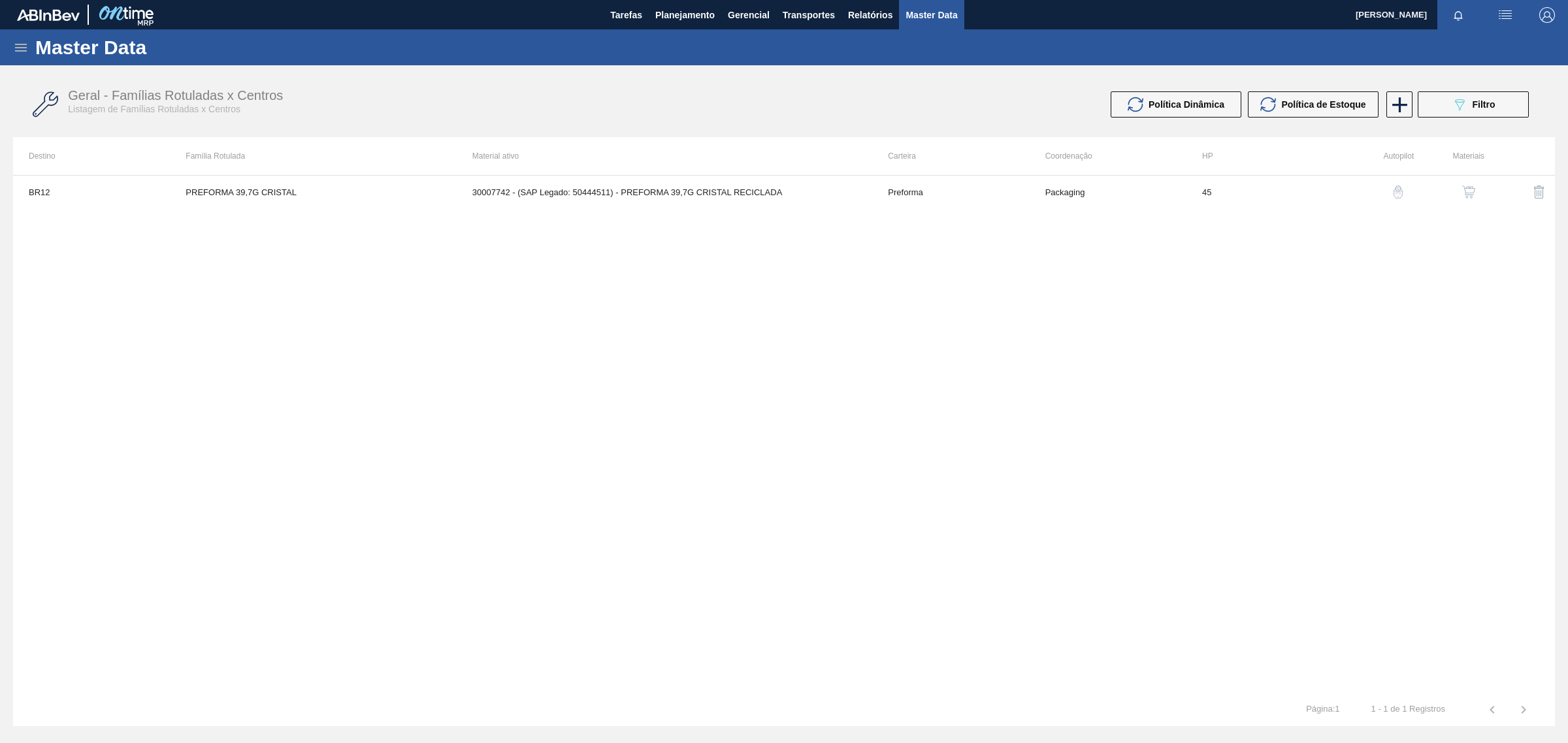
click at [1467, 184] on button "button" at bounding box center [1469, 192] width 32 height 32
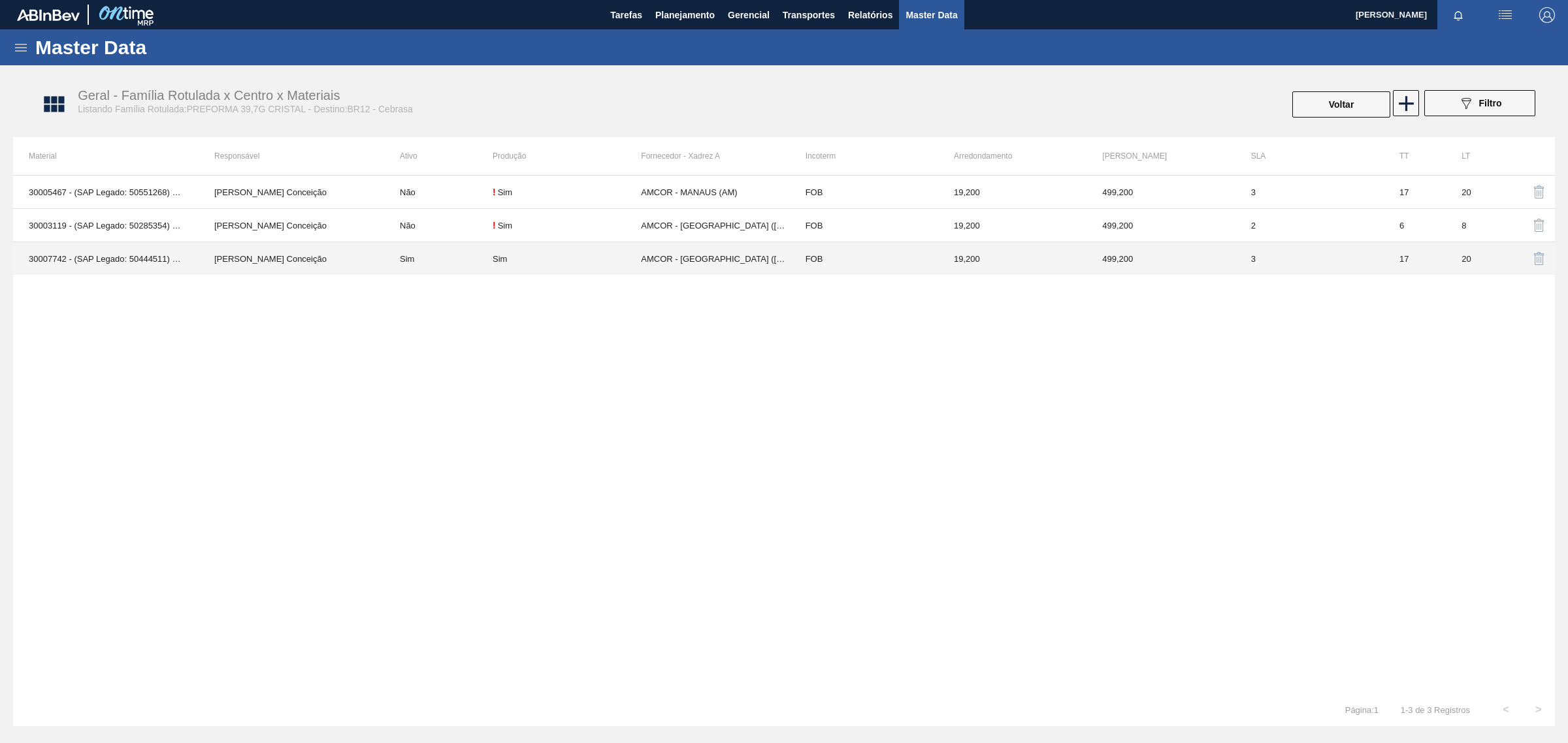
click at [661, 249] on td "AMCOR - [GEOGRAPHIC_DATA][PERSON_NAME] ([GEOGRAPHIC_DATA])" at bounding box center [715, 258] width 148 height 33
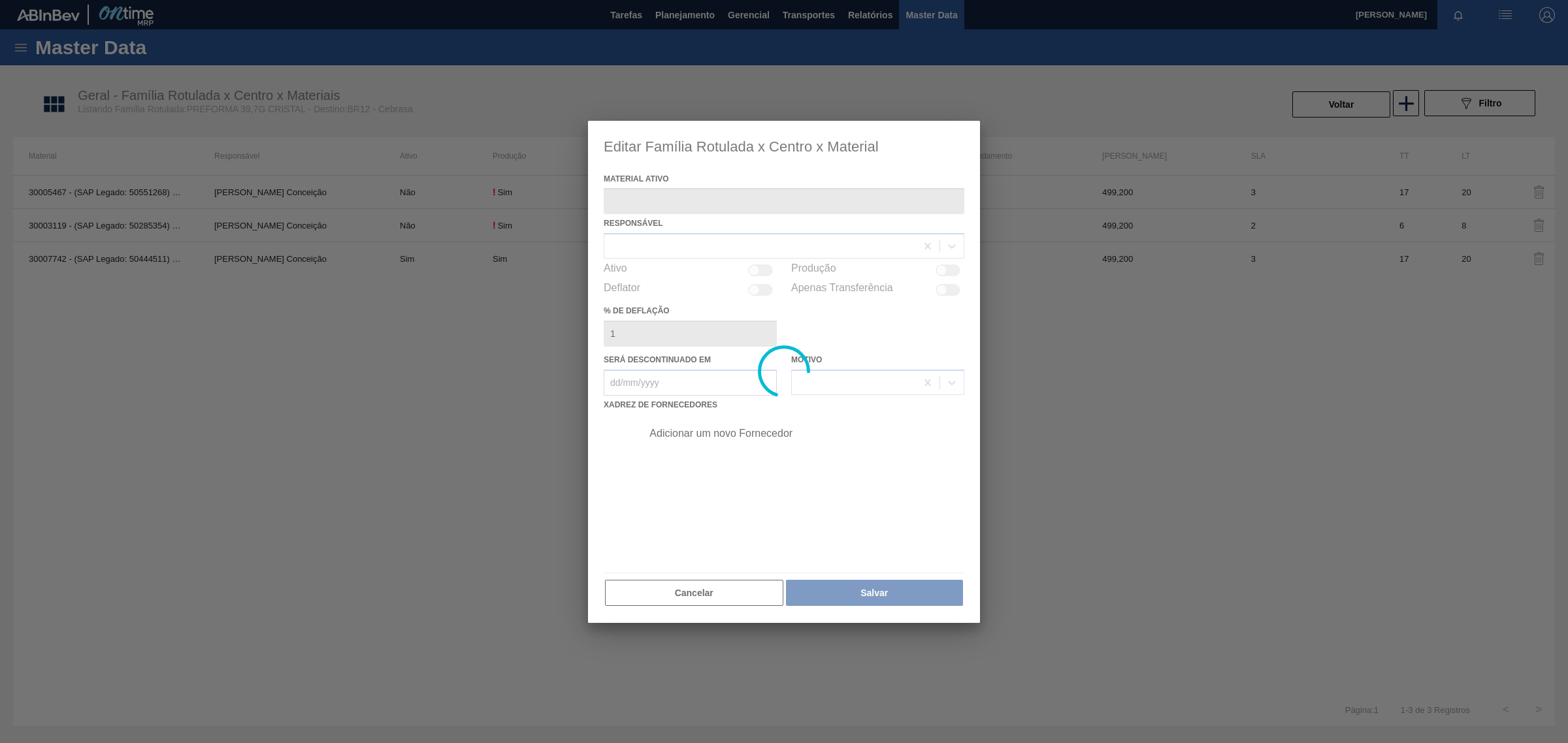
type ativo "30007742 - (SAP Legado: 50444511) - PREFORMA 39,7G CRISTAL RECICLADA"
checkbox input "true"
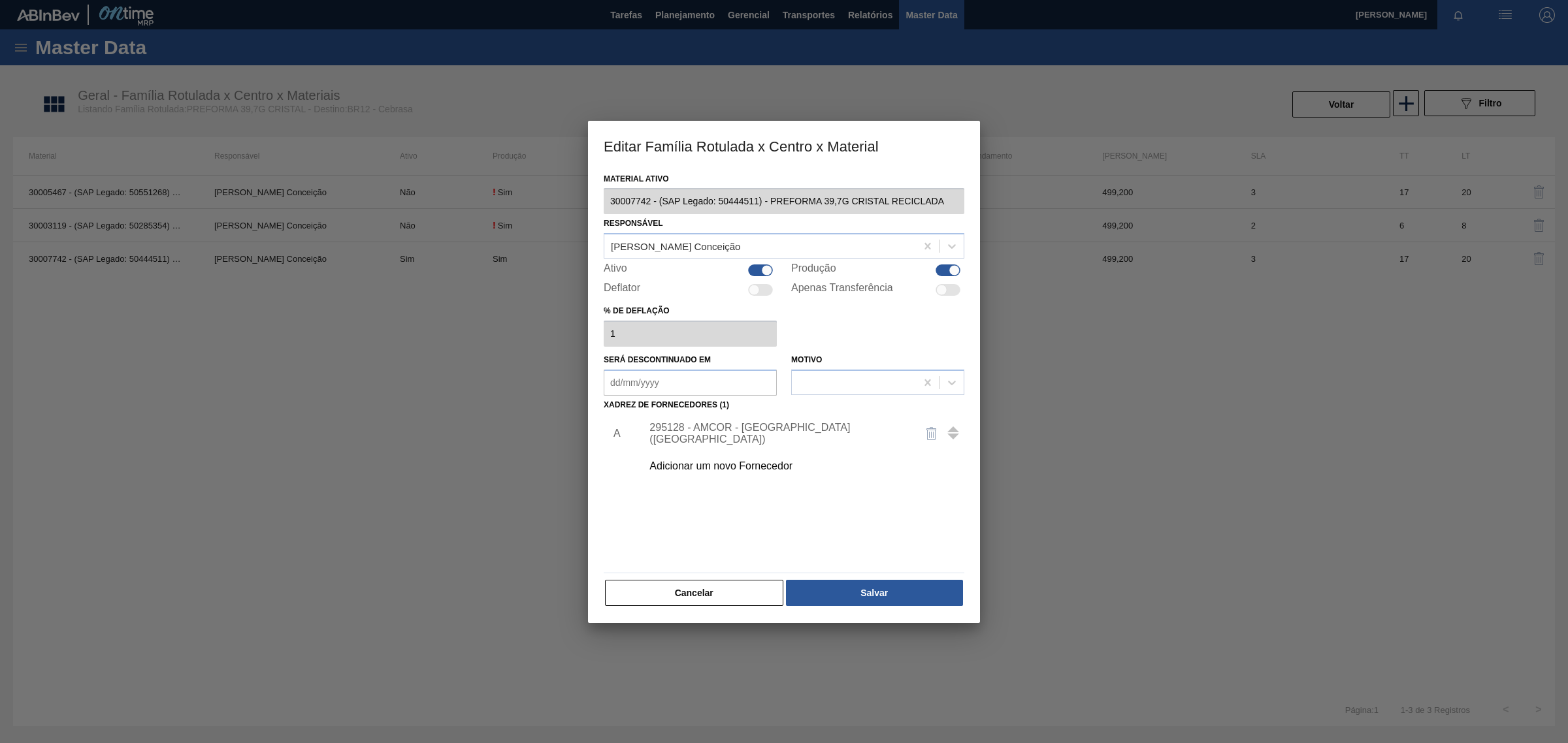
drag, startPoint x: 310, startPoint y: 478, endPoint x: 398, endPoint y: 470, distance: 88.4
click at [310, 478] on div at bounding box center [784, 371] width 1568 height 743
click at [737, 472] on div "Adicionar um novo Fornecedor" at bounding box center [777, 467] width 256 height 12
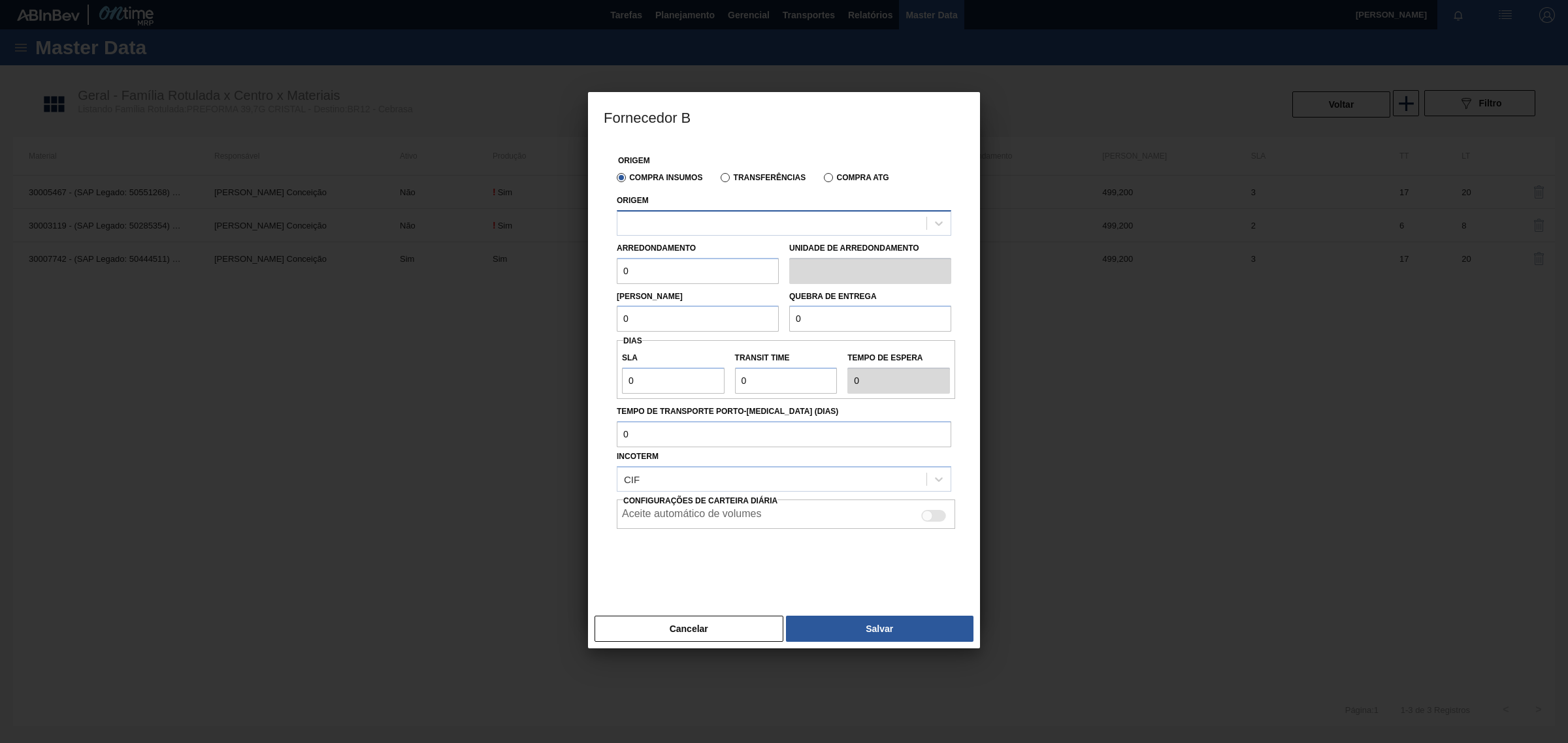
click at [724, 233] on div at bounding box center [783, 223] width 334 height 26
click at [733, 209] on div "Origem" at bounding box center [783, 213] width 334 height 44
click at [670, 635] on button "Cancelar" at bounding box center [689, 629] width 189 height 26
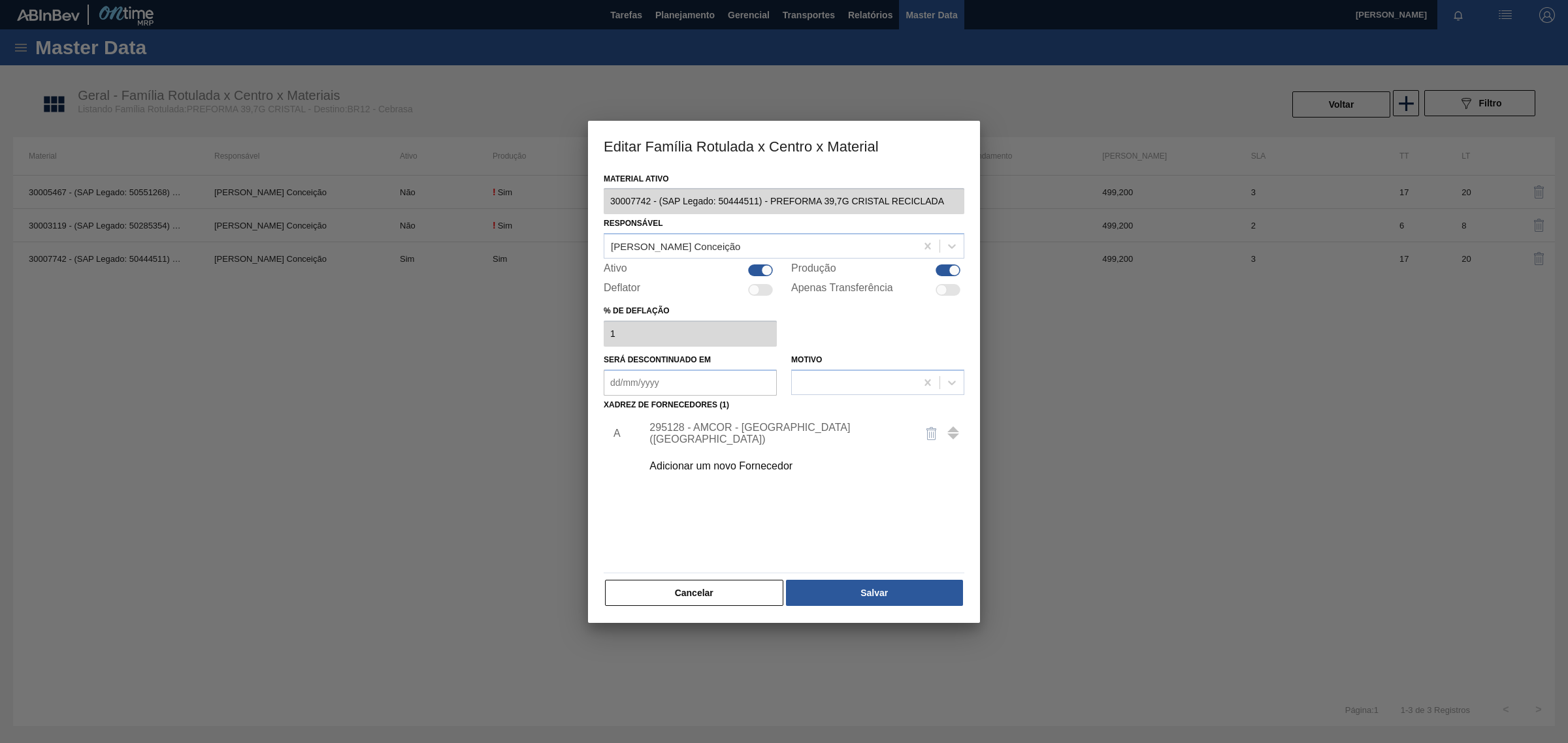
click at [180, 409] on div at bounding box center [784, 371] width 1568 height 743
click at [32, 256] on div at bounding box center [784, 371] width 1568 height 743
click at [675, 587] on button "Cancelar" at bounding box center [694, 593] width 178 height 26
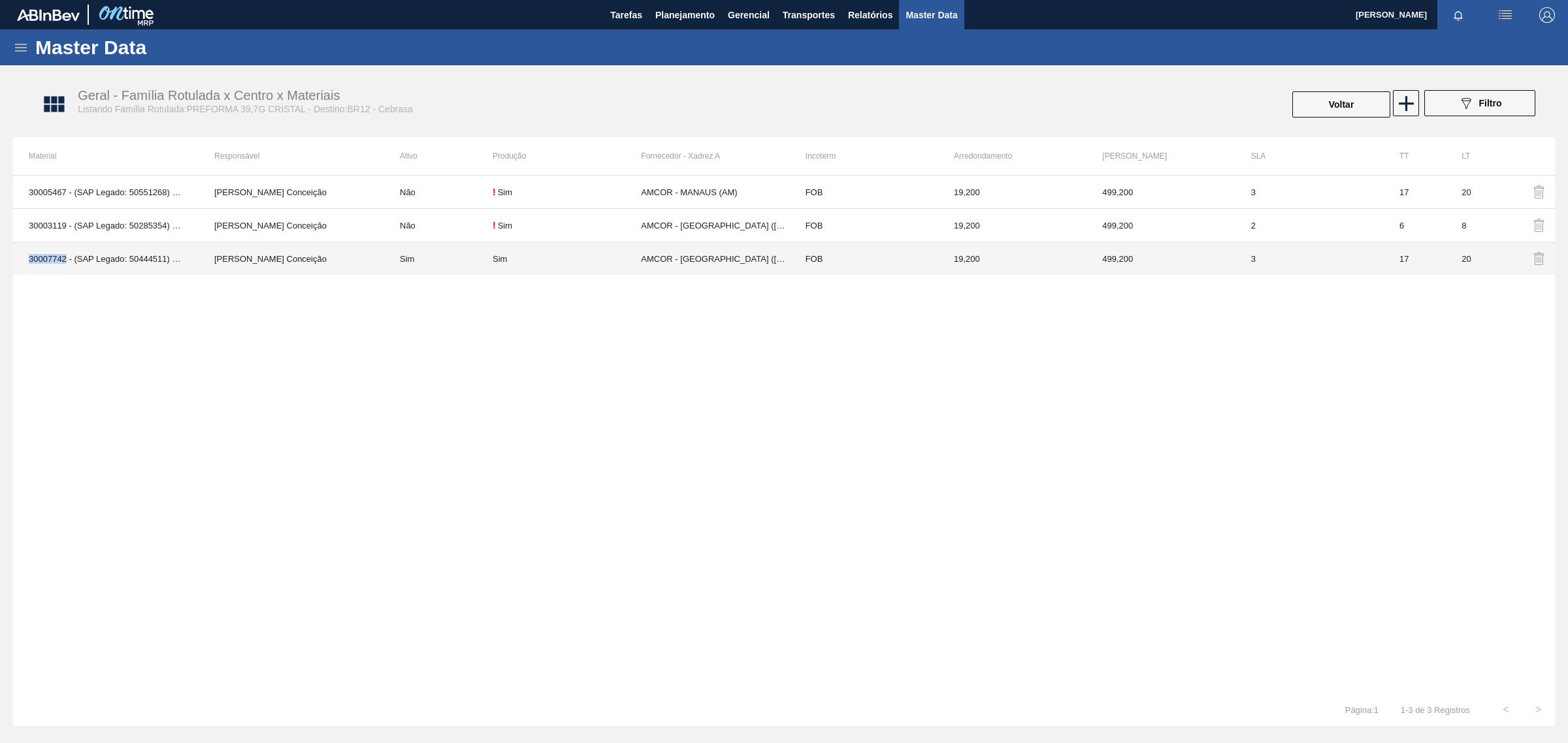
drag, startPoint x: 28, startPoint y: 259, endPoint x: 64, endPoint y: 260, distance: 36.0
click at [64, 260] on td "30007742 - (SAP Legado: 50444511) - PREFORMA 39,7G CRISTAL RECICLADA" at bounding box center [105, 258] width 186 height 33
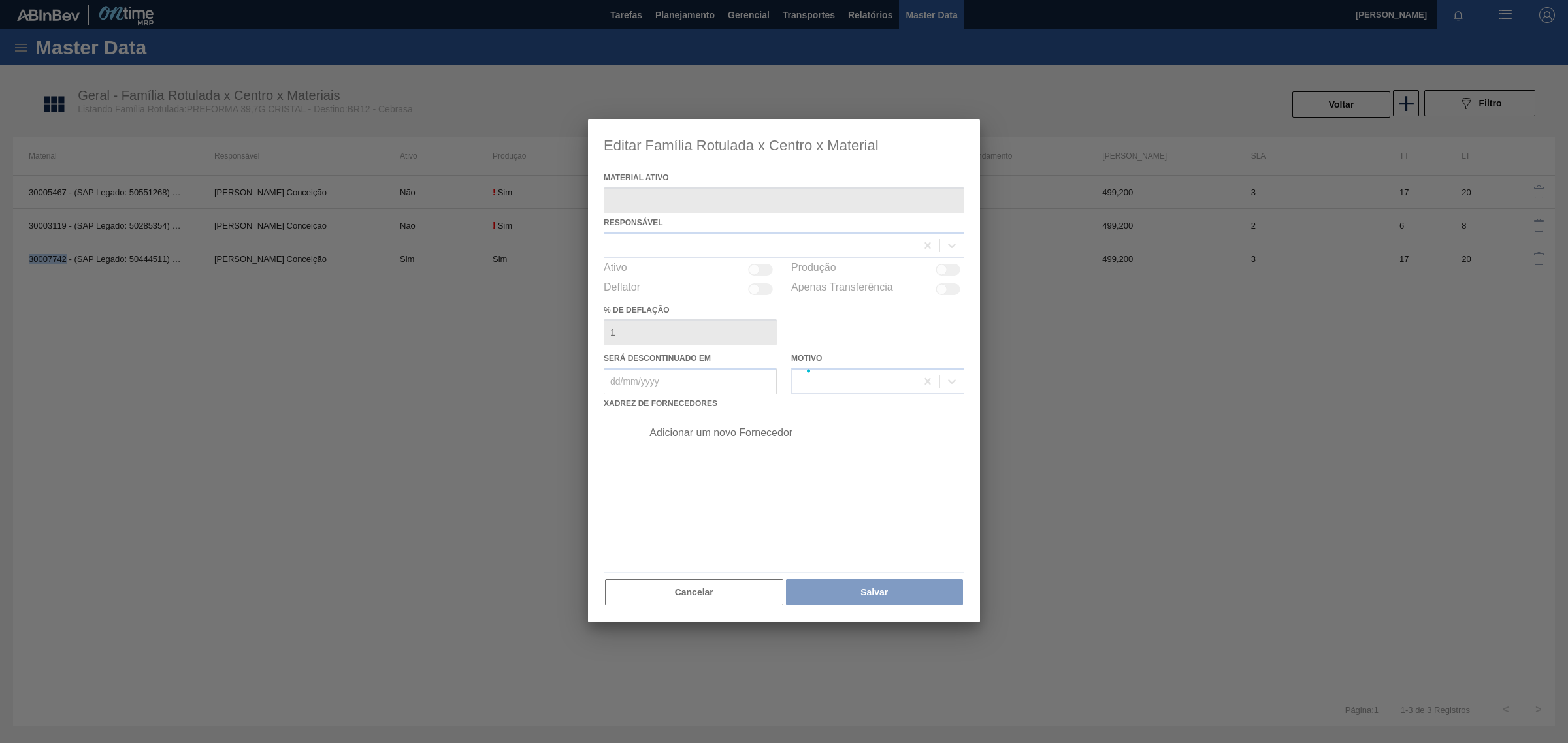
type ativo "30007742 - (SAP Legado: 50444511) - PREFORMA 39,7G CRISTAL RECICLADA"
checkbox input "true"
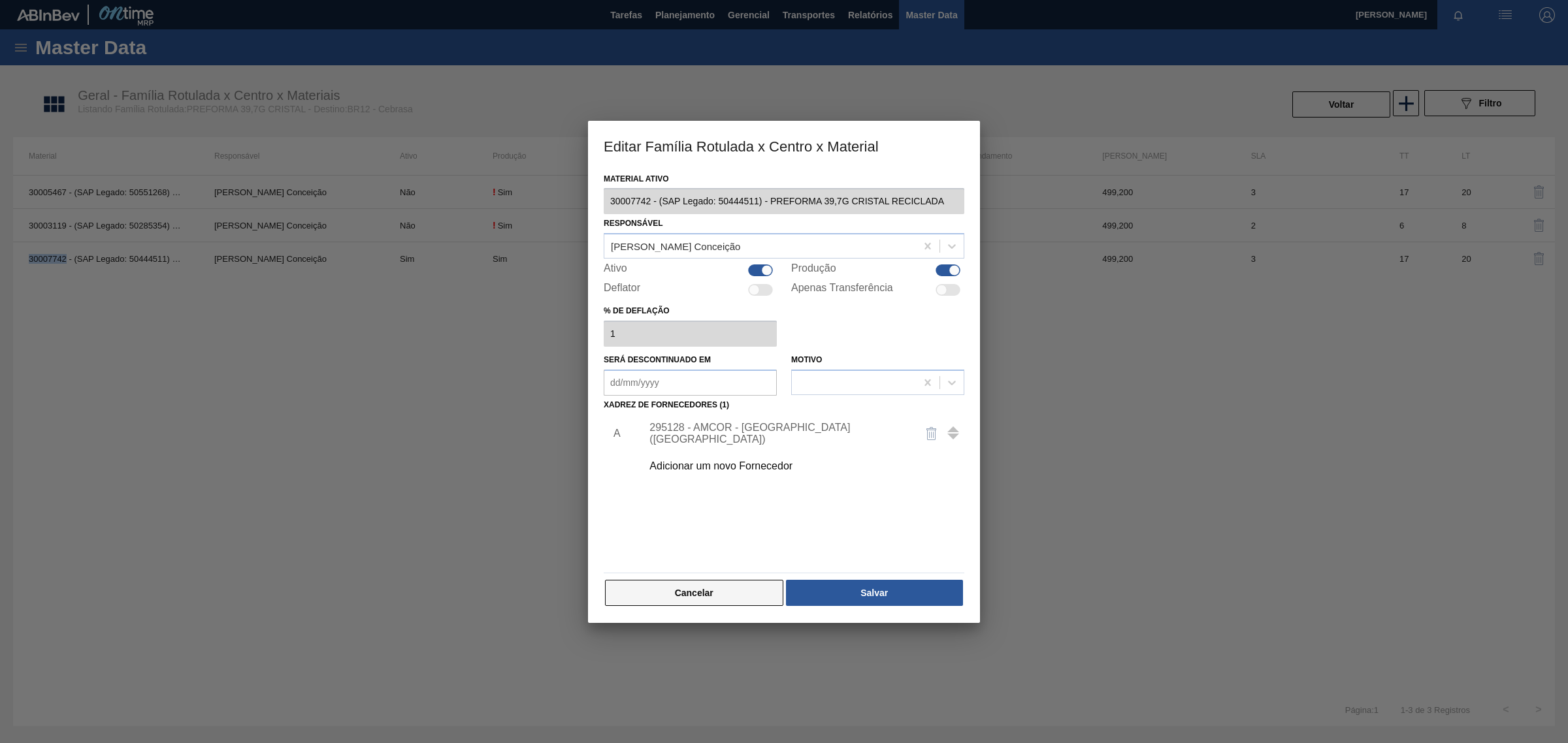
click at [717, 591] on button "Cancelar" at bounding box center [694, 593] width 178 height 26
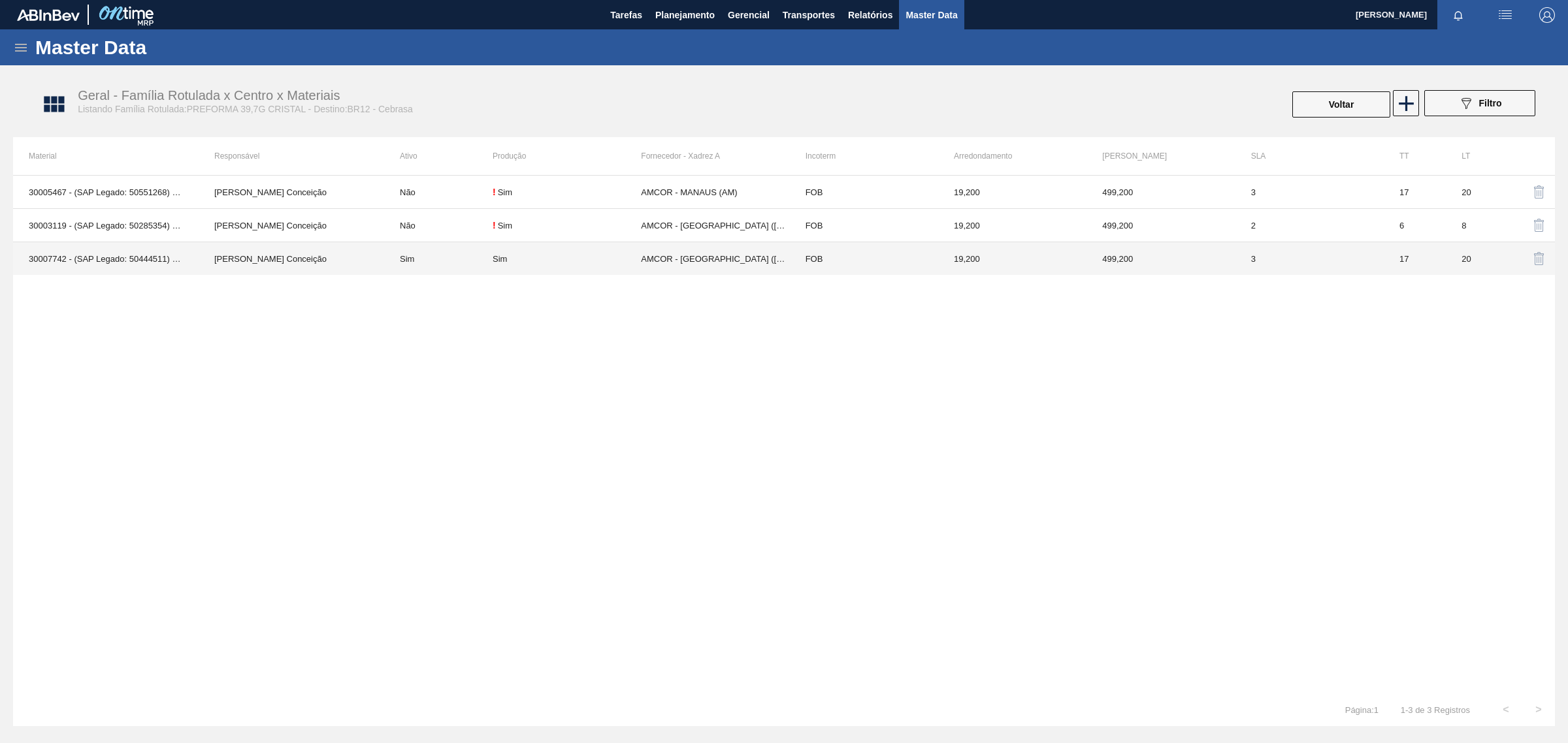
click at [755, 271] on td "AMCOR - [GEOGRAPHIC_DATA] ([GEOGRAPHIC_DATA])" at bounding box center [715, 258] width 148 height 33
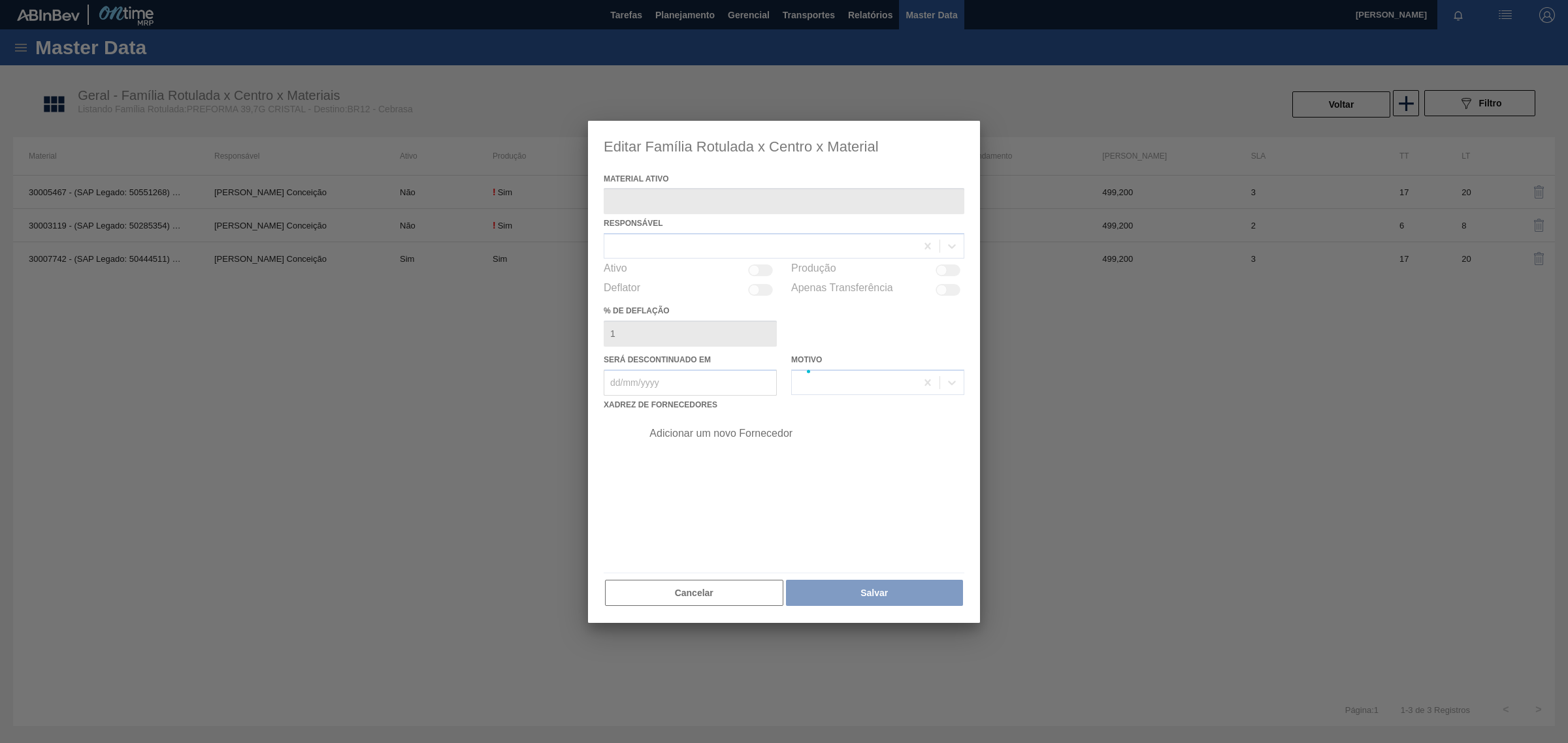
type ativo "30007742 - (SAP Legado: 50444511) - PREFORMA 39,7G CRISTAL RECICLADA"
checkbox input "true"
click at [703, 601] on div at bounding box center [783, 372] width 392 height 503
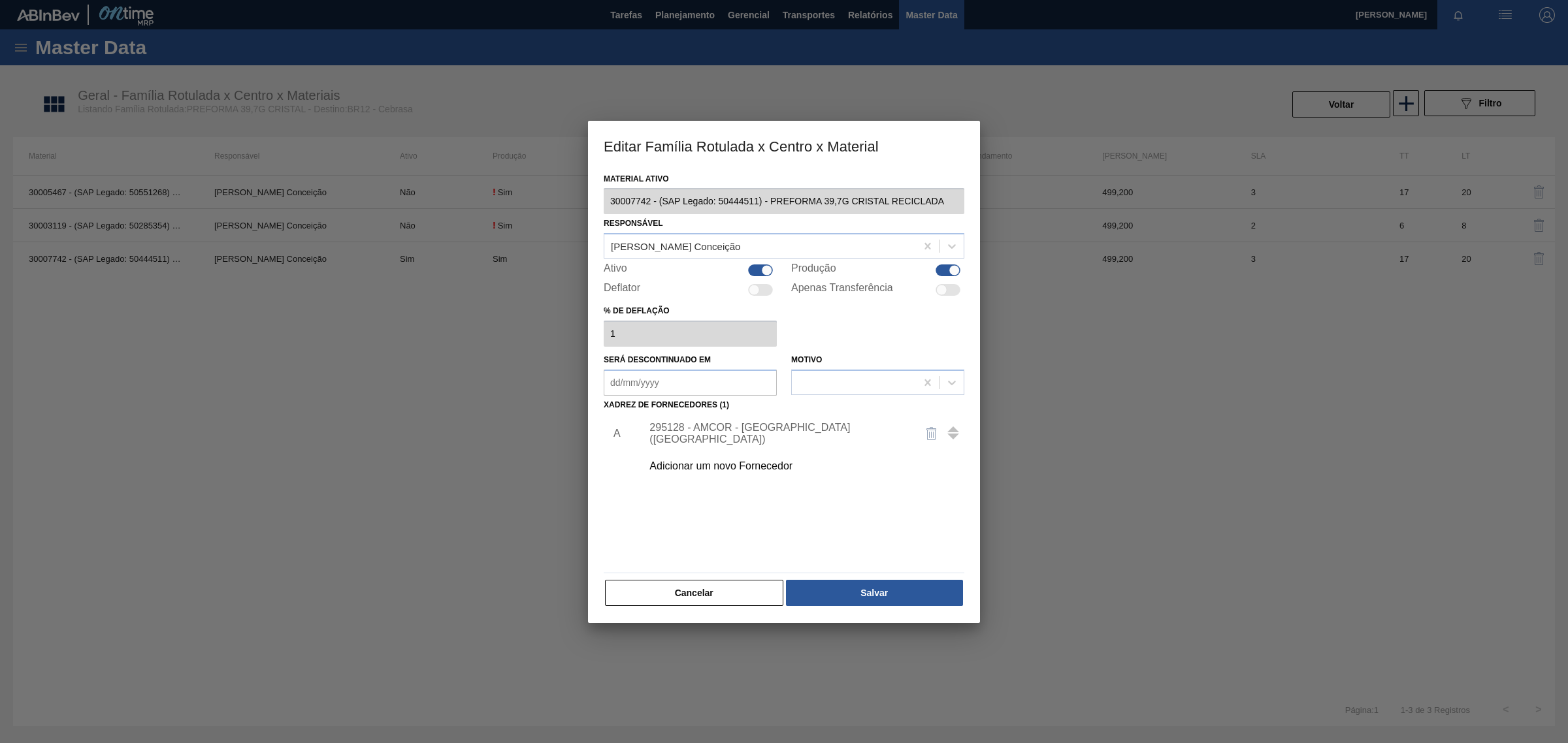
click at [777, 428] on div "295128 - AMCOR - [GEOGRAPHIC_DATA] ([GEOGRAPHIC_DATA])" at bounding box center [777, 433] width 256 height 23
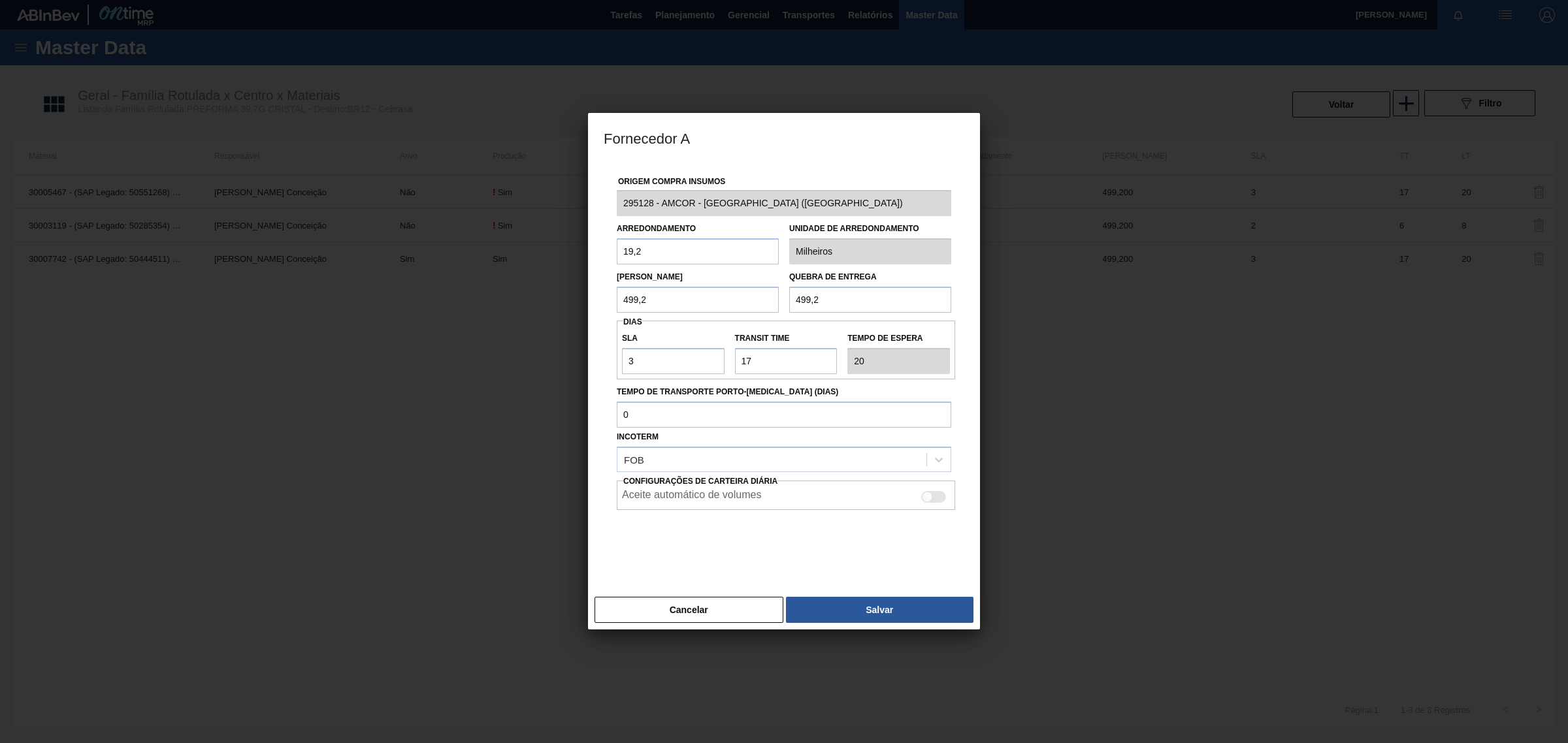
click at [680, 612] on button "Cancelar" at bounding box center [689, 609] width 189 height 26
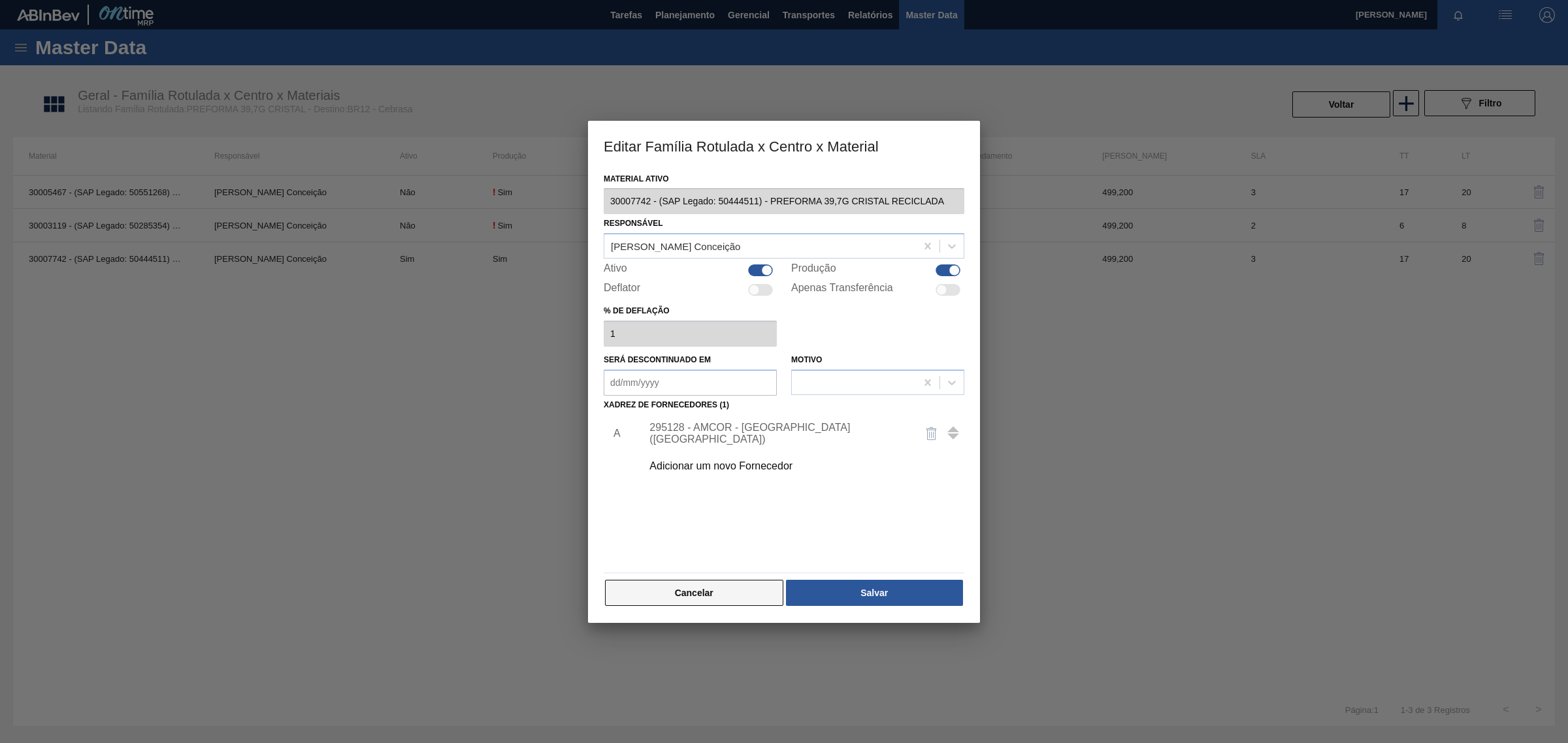
click at [692, 591] on button "Cancelar" at bounding box center [694, 593] width 178 height 26
